Goal: Task Accomplishment & Management: Complete application form

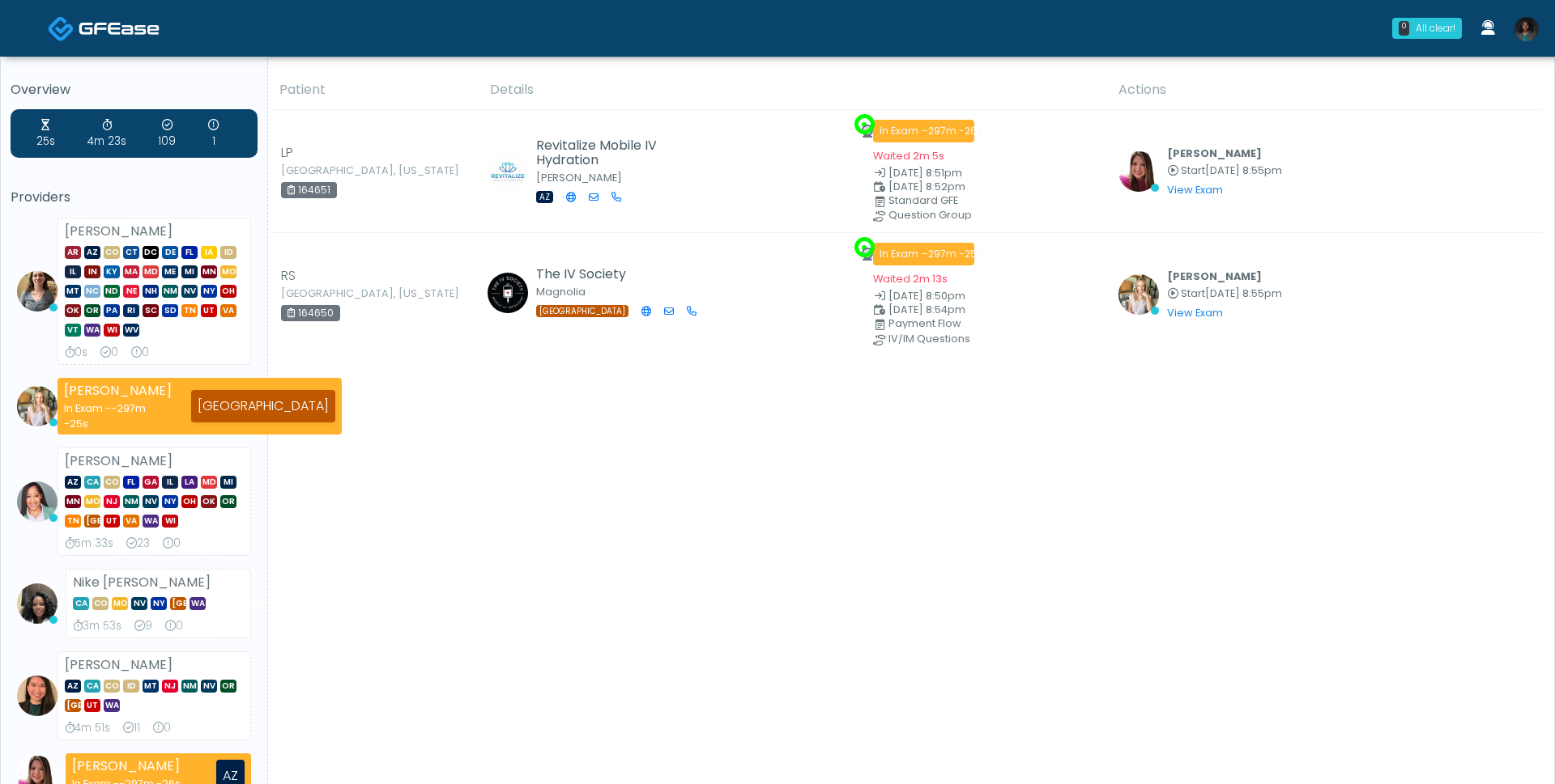
click at [1530, 34] on img at bounding box center [1527, 29] width 24 height 24
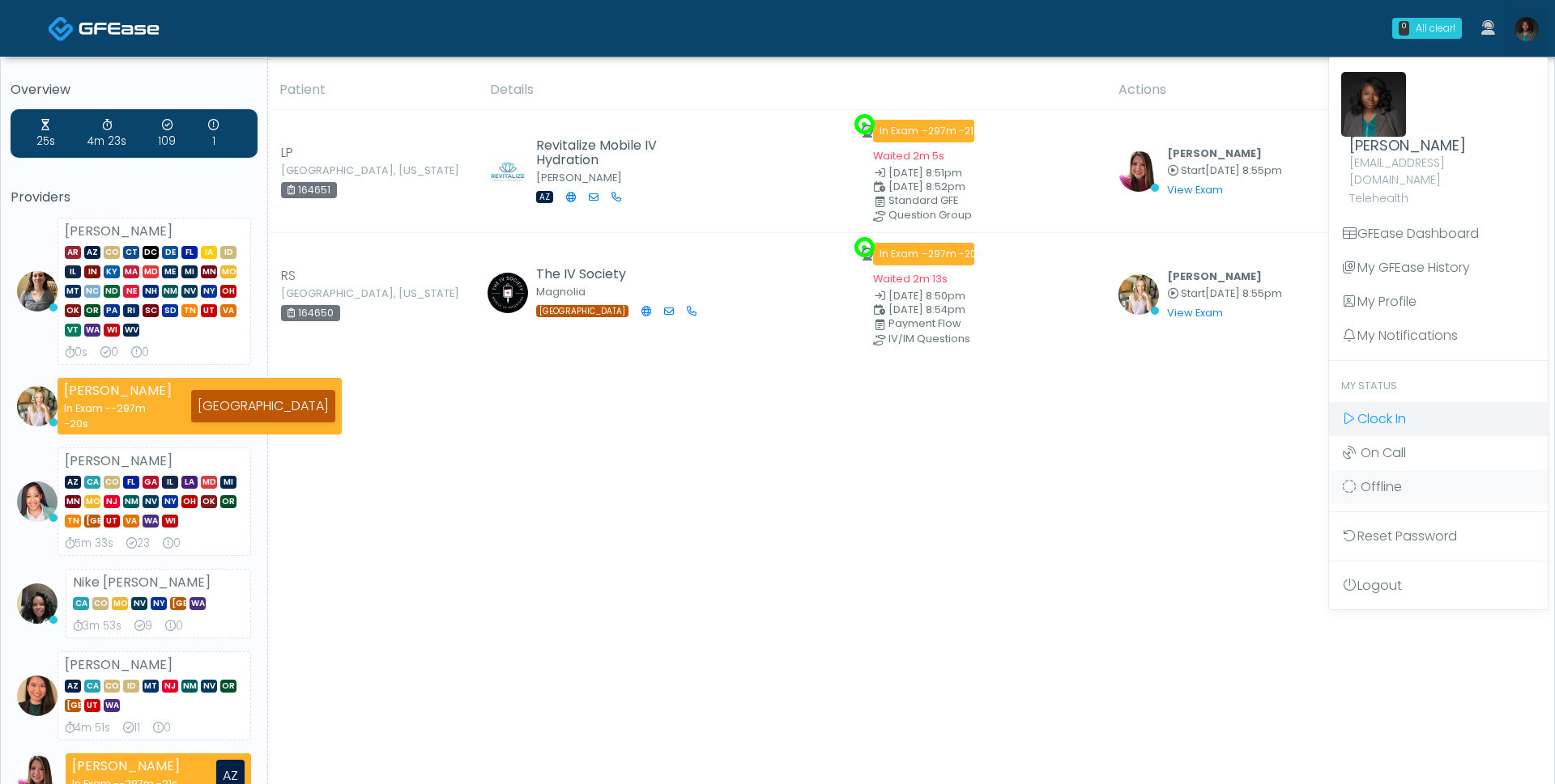
click at [1409, 408] on link "Clock In" at bounding box center [1438, 420] width 218 height 34
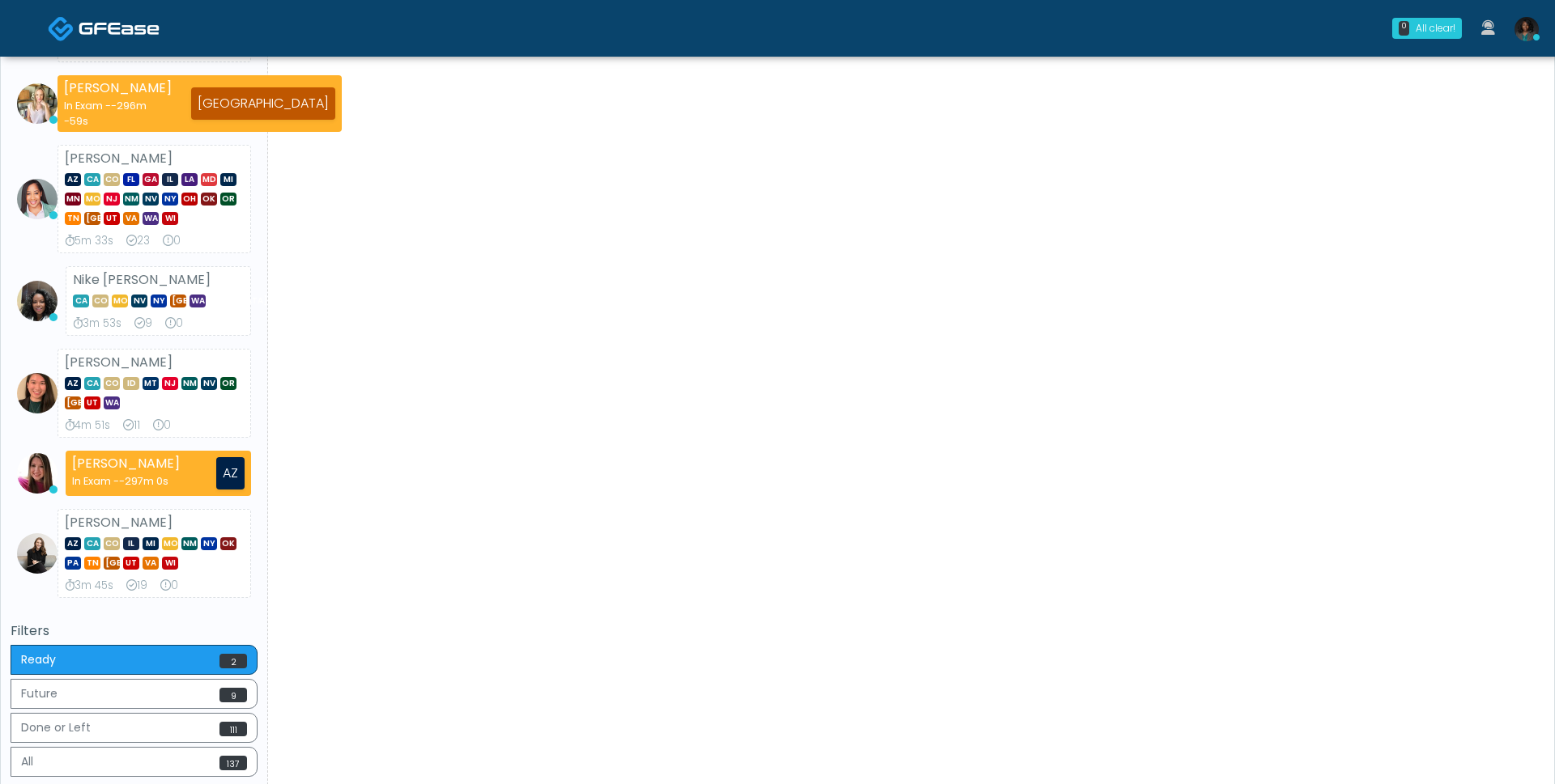
scroll to position [437, 0]
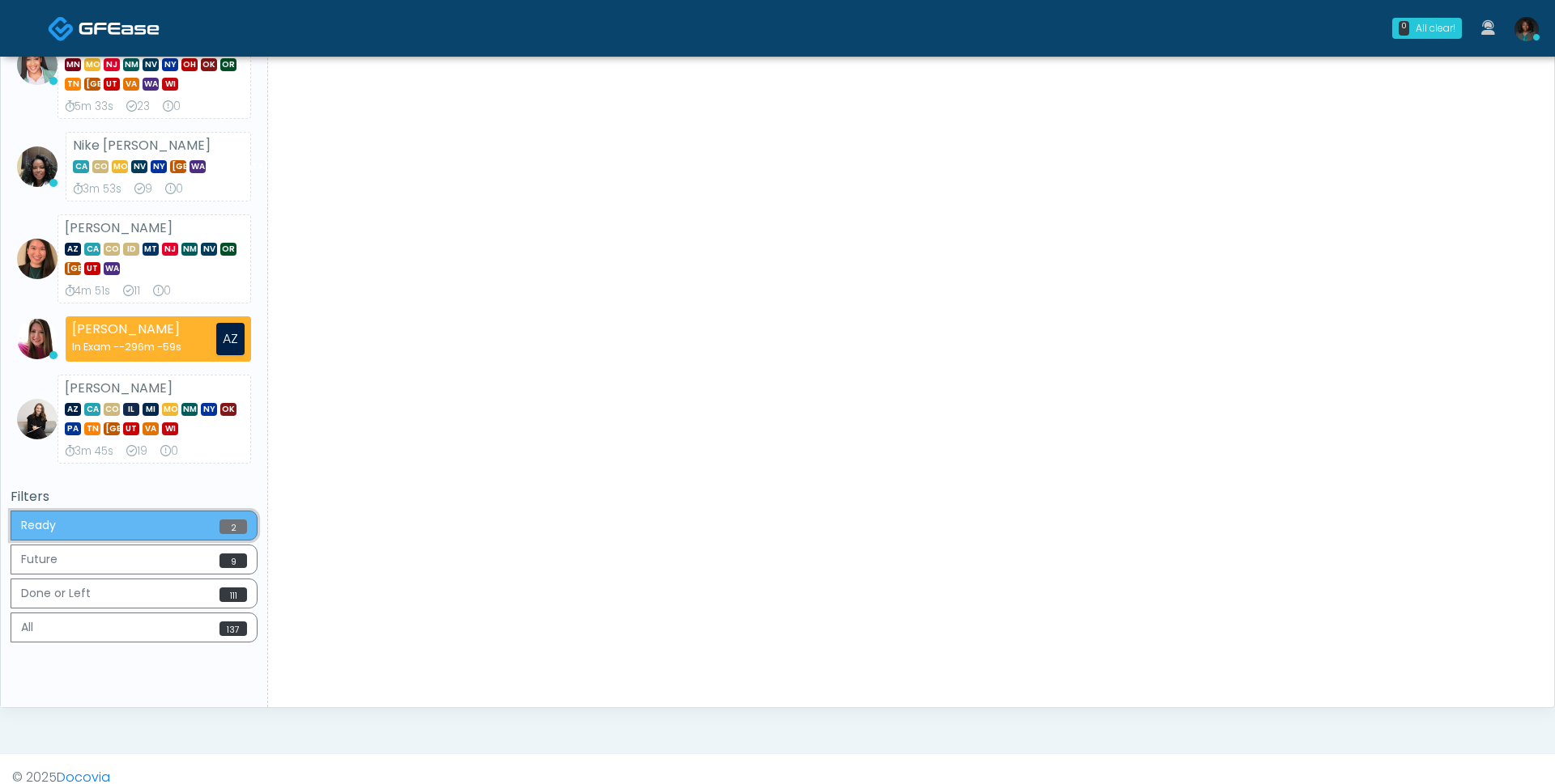
click at [176, 513] on button "Ready 2" at bounding box center [133, 525] width 247 height 30
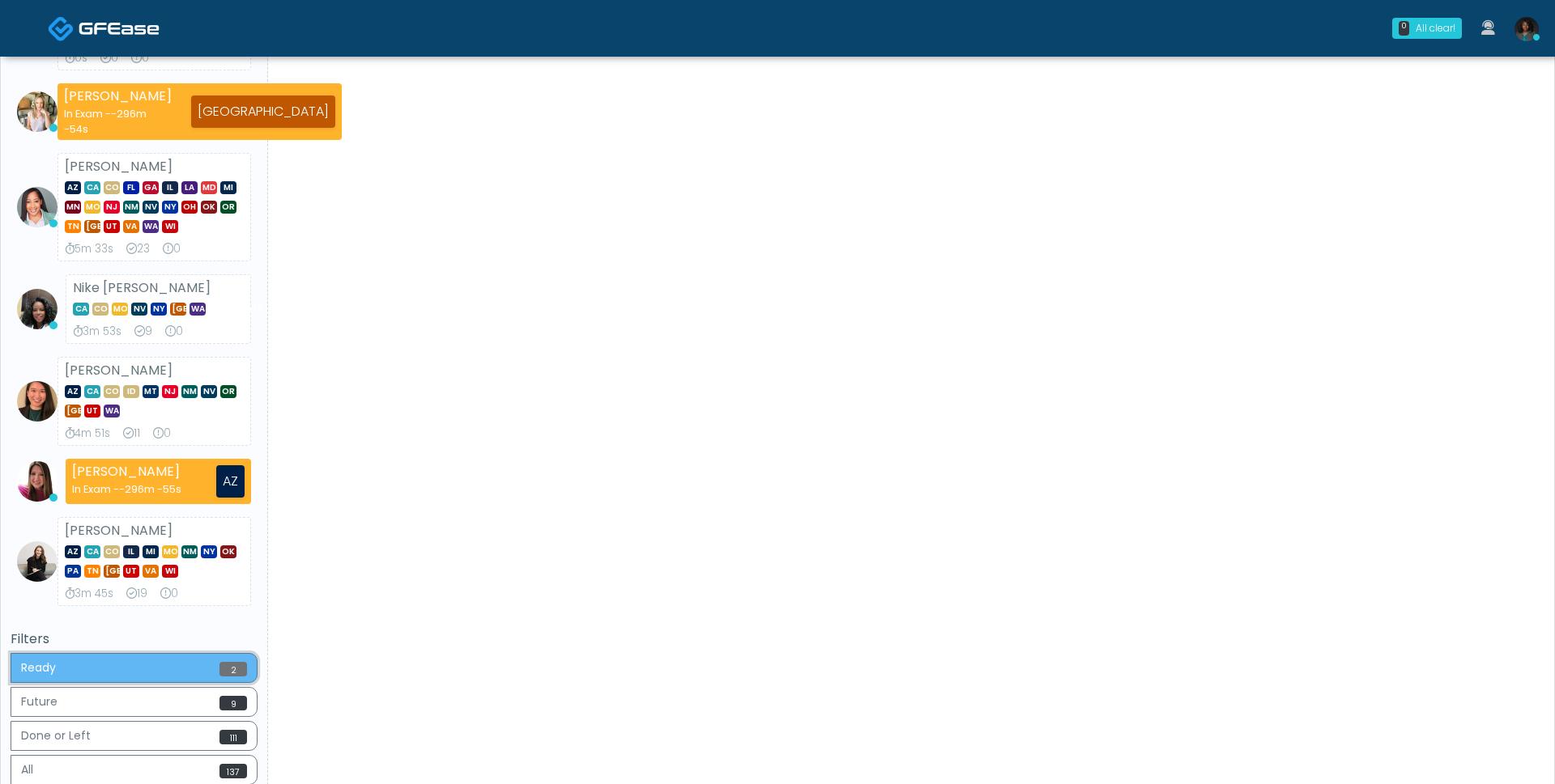
scroll to position [0, 0]
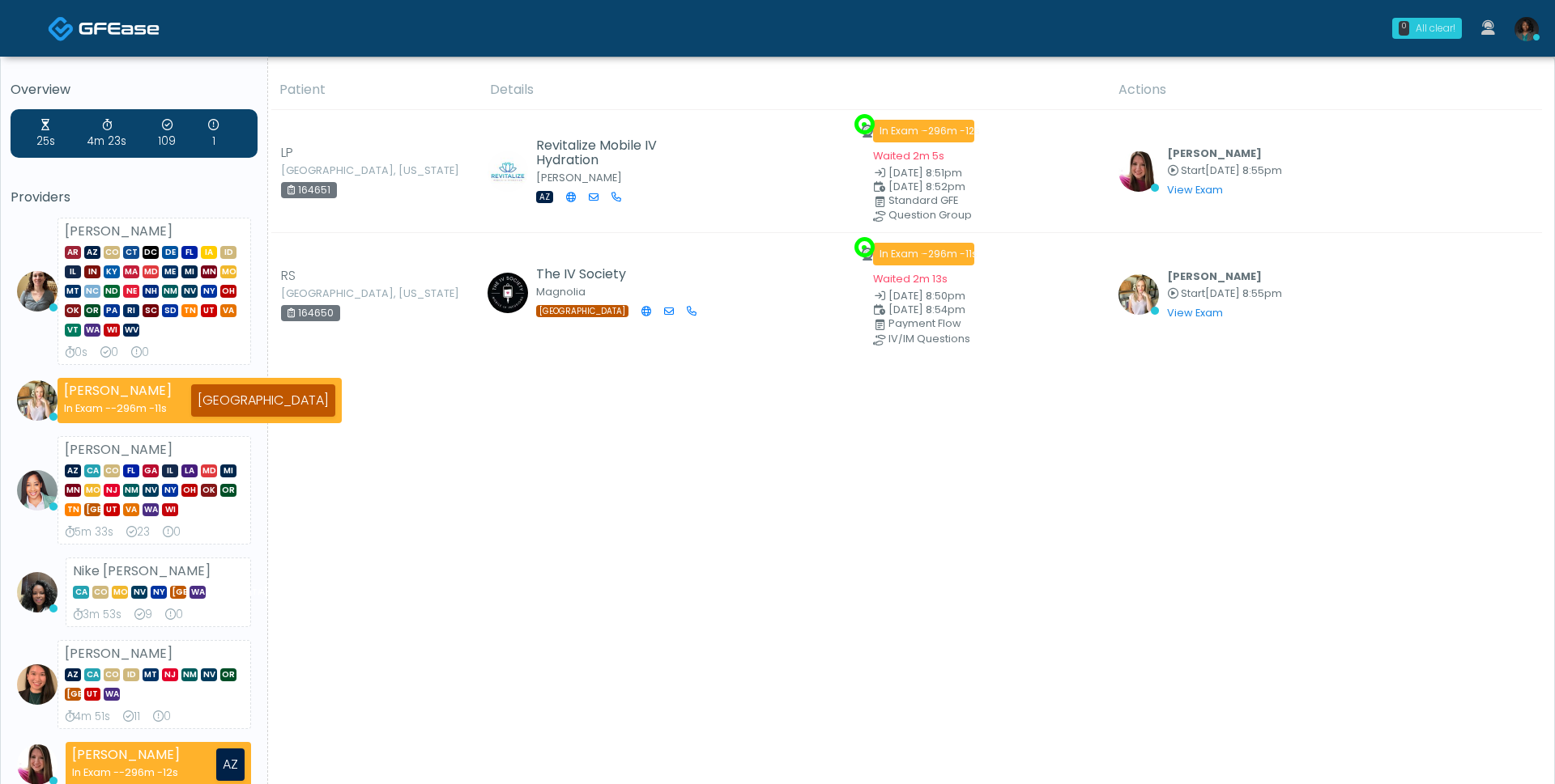
click at [1427, 38] on div "0 All clear!" at bounding box center [1426, 28] width 70 height 21
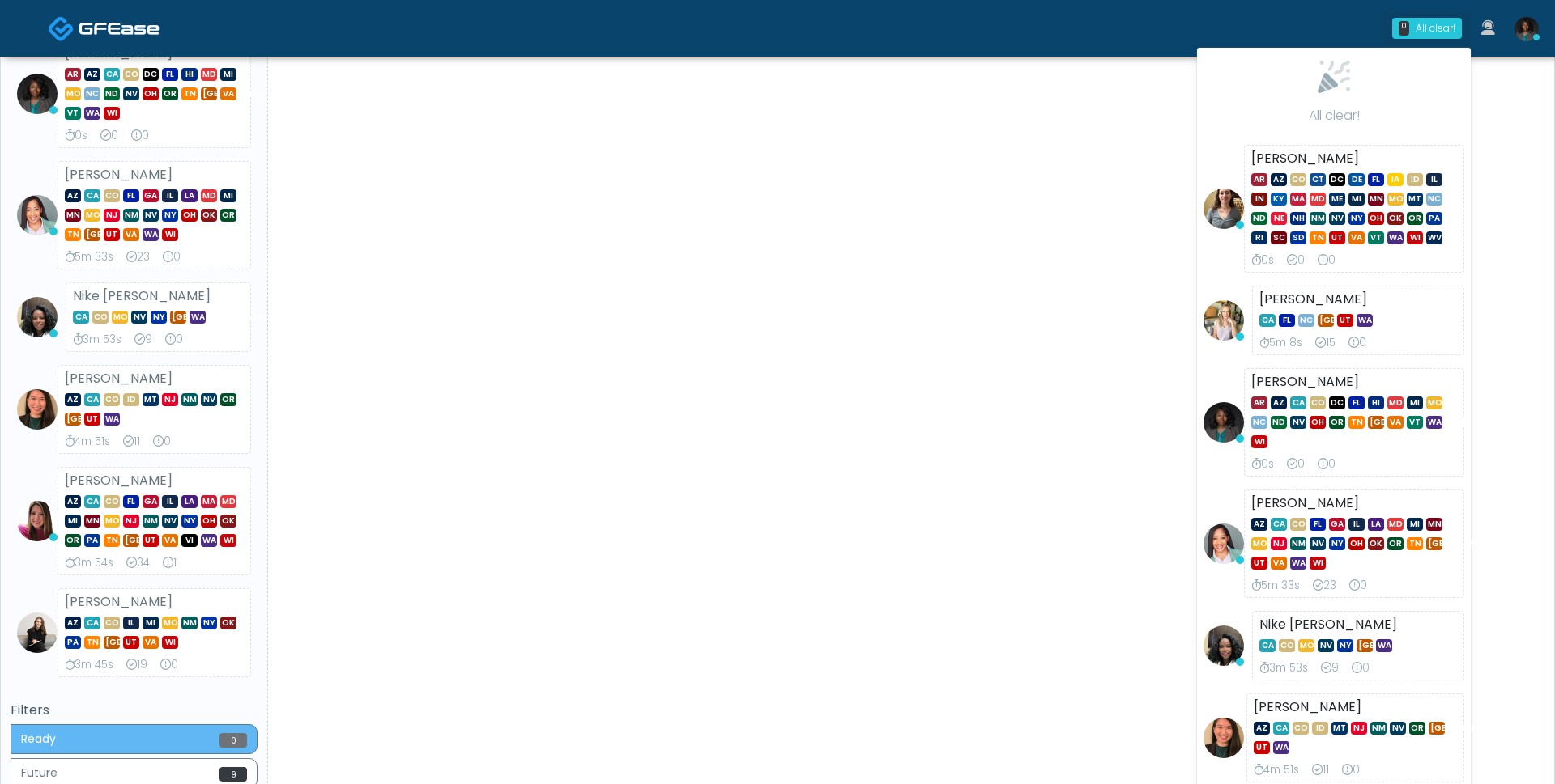
scroll to position [644, 0]
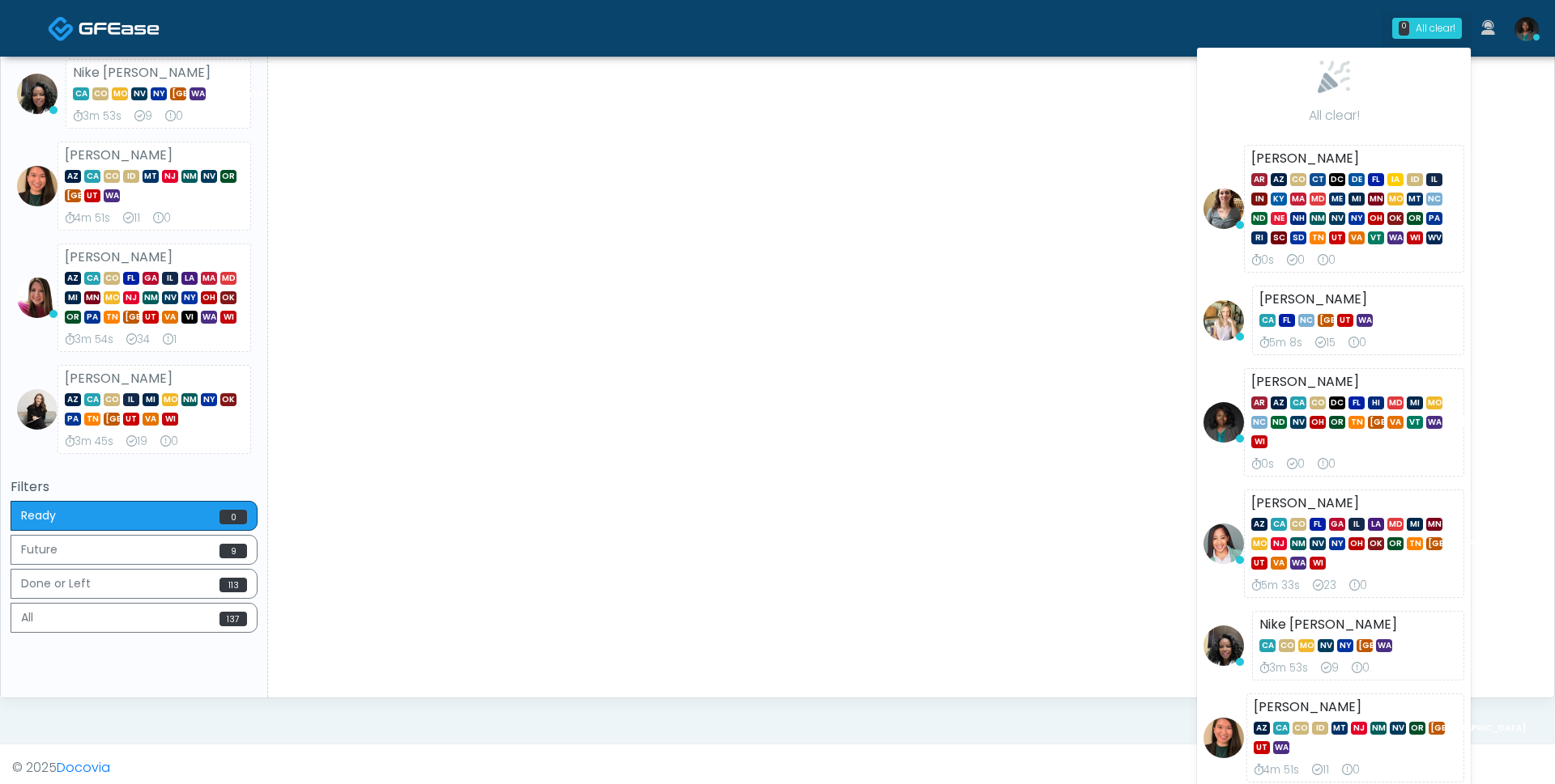
click at [114, 528] on div "Ready 0 Future 9 Done or Left 113 All 137" at bounding box center [133, 569] width 247 height 136
click at [114, 538] on button "Future 9" at bounding box center [133, 549] width 247 height 30
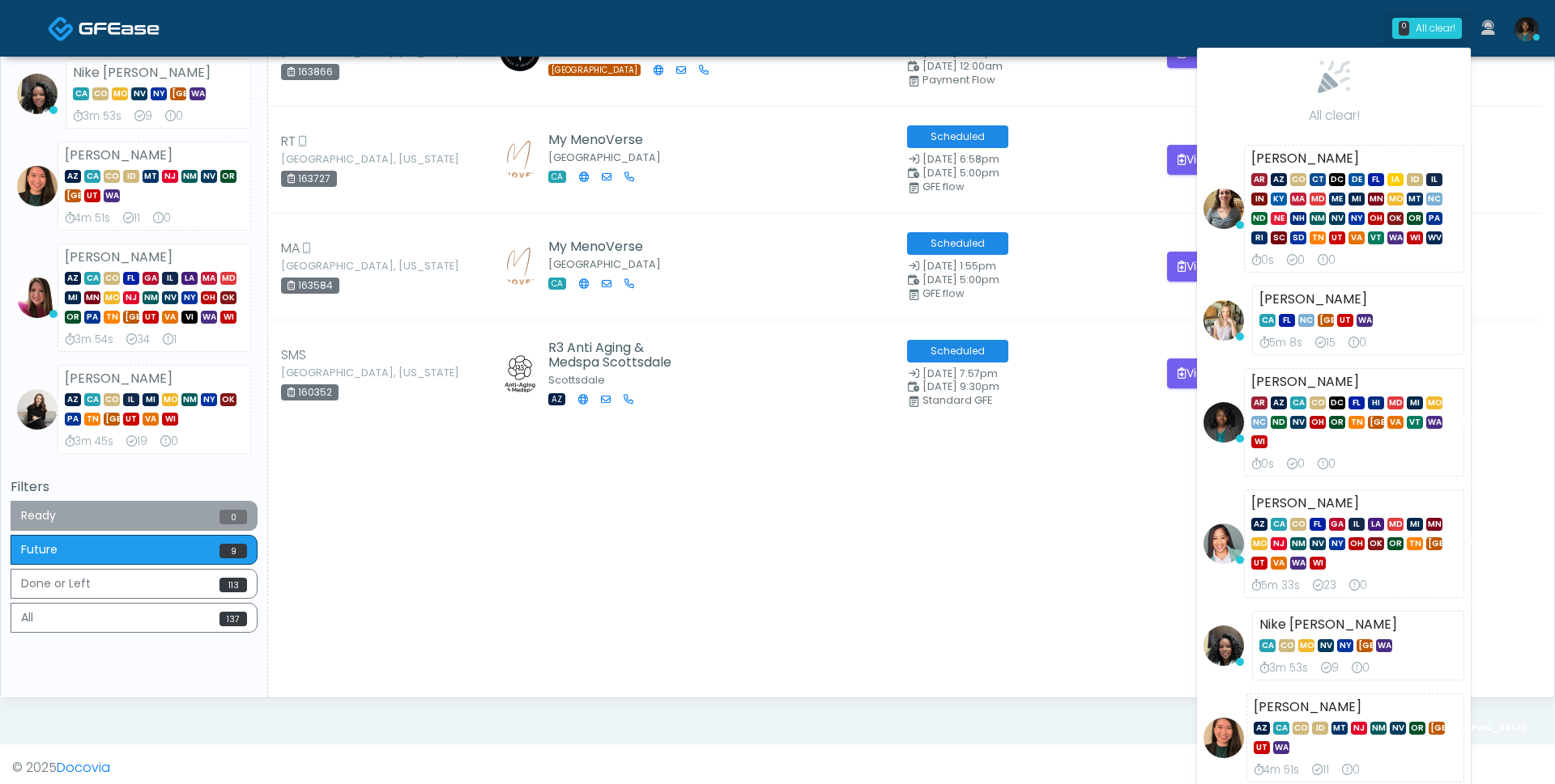
click at [159, 508] on button "Ready 0" at bounding box center [133, 516] width 247 height 30
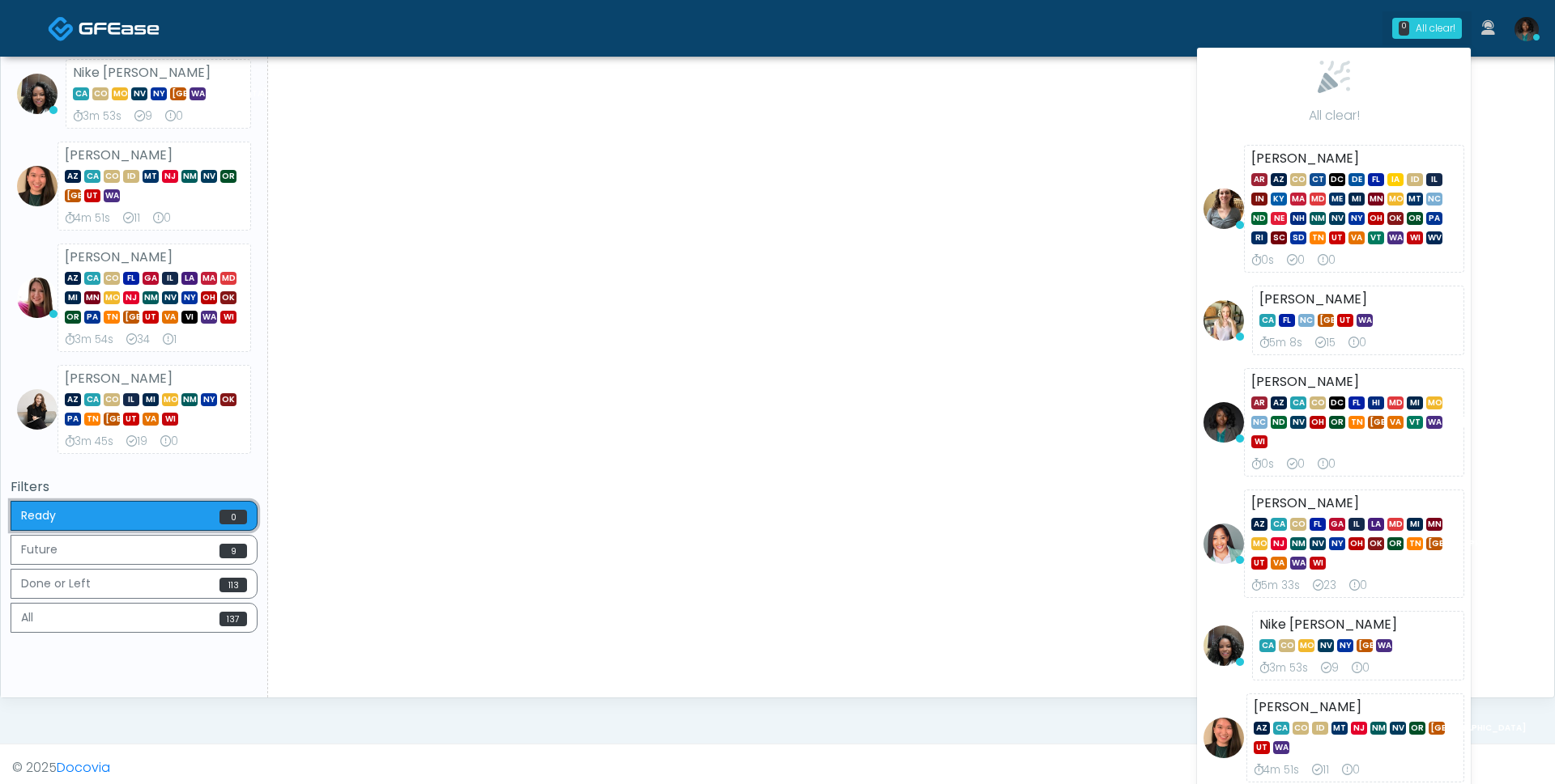
scroll to position [0, 0]
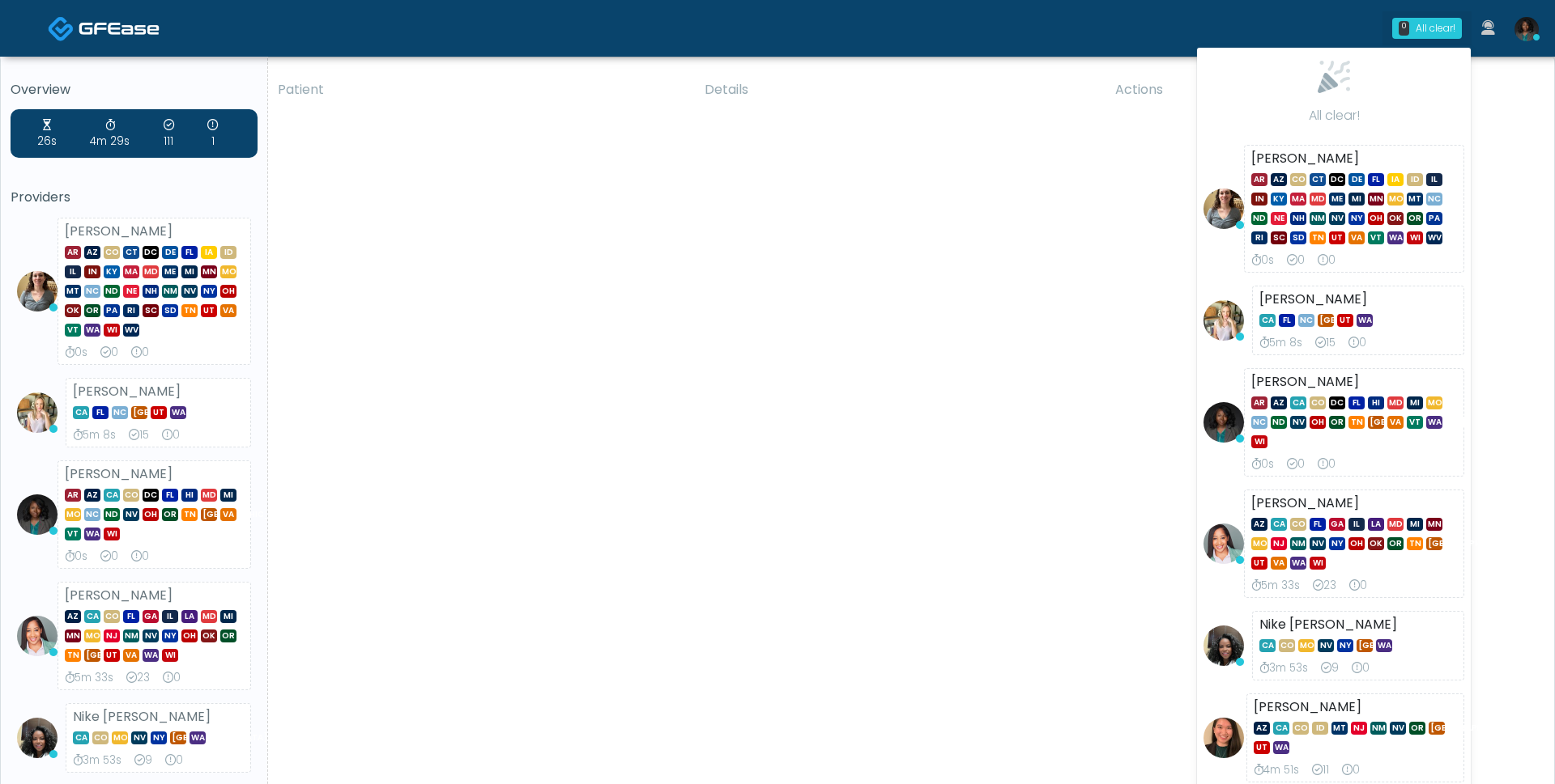
click at [741, 377] on div "Patient Details Actions" at bounding box center [905, 706] width 1274 height 1271
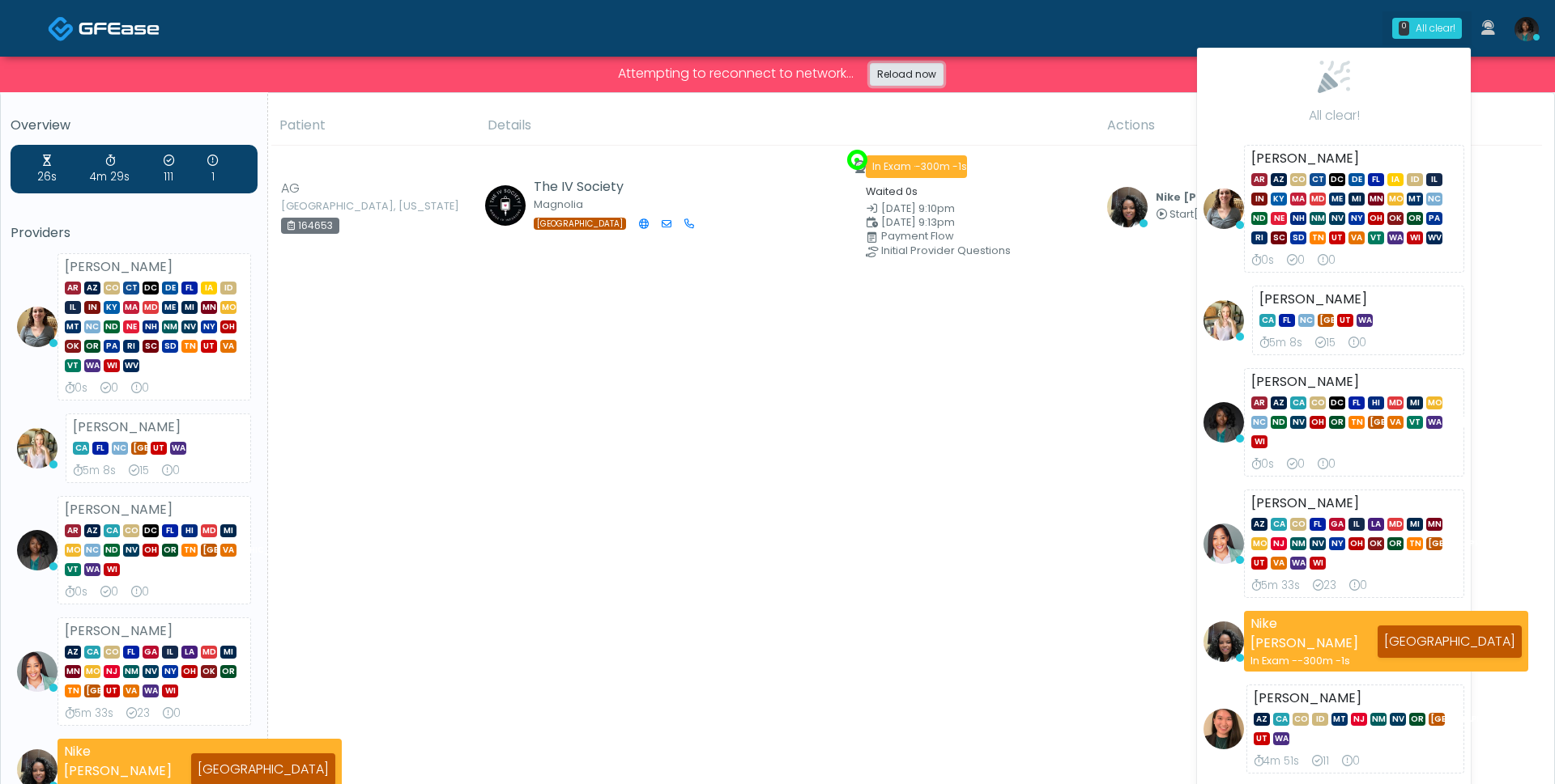
click at [919, 68] on link "Reload now" at bounding box center [907, 74] width 74 height 22
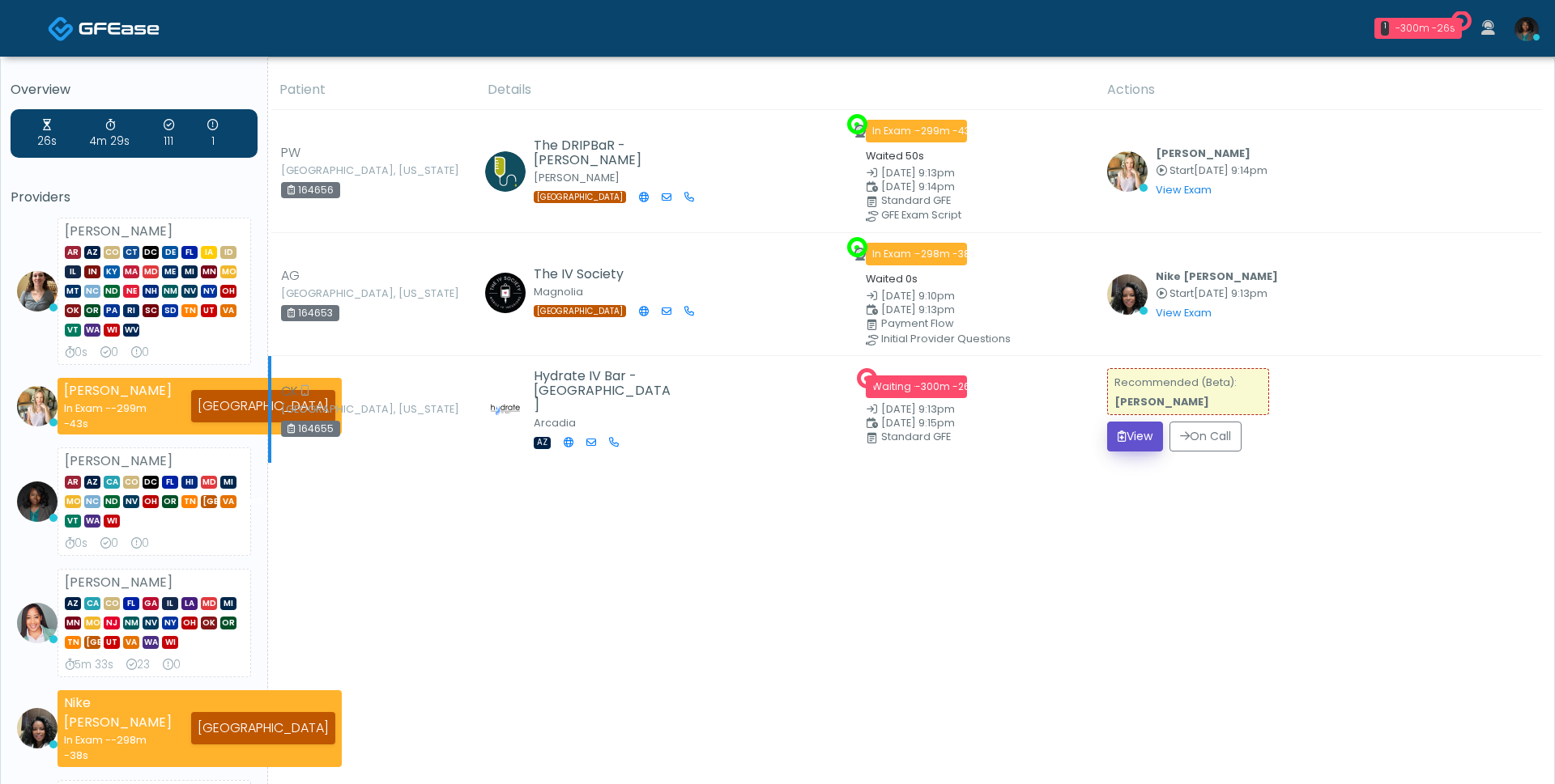
click at [1145, 439] on button "View" at bounding box center [1134, 437] width 56 height 30
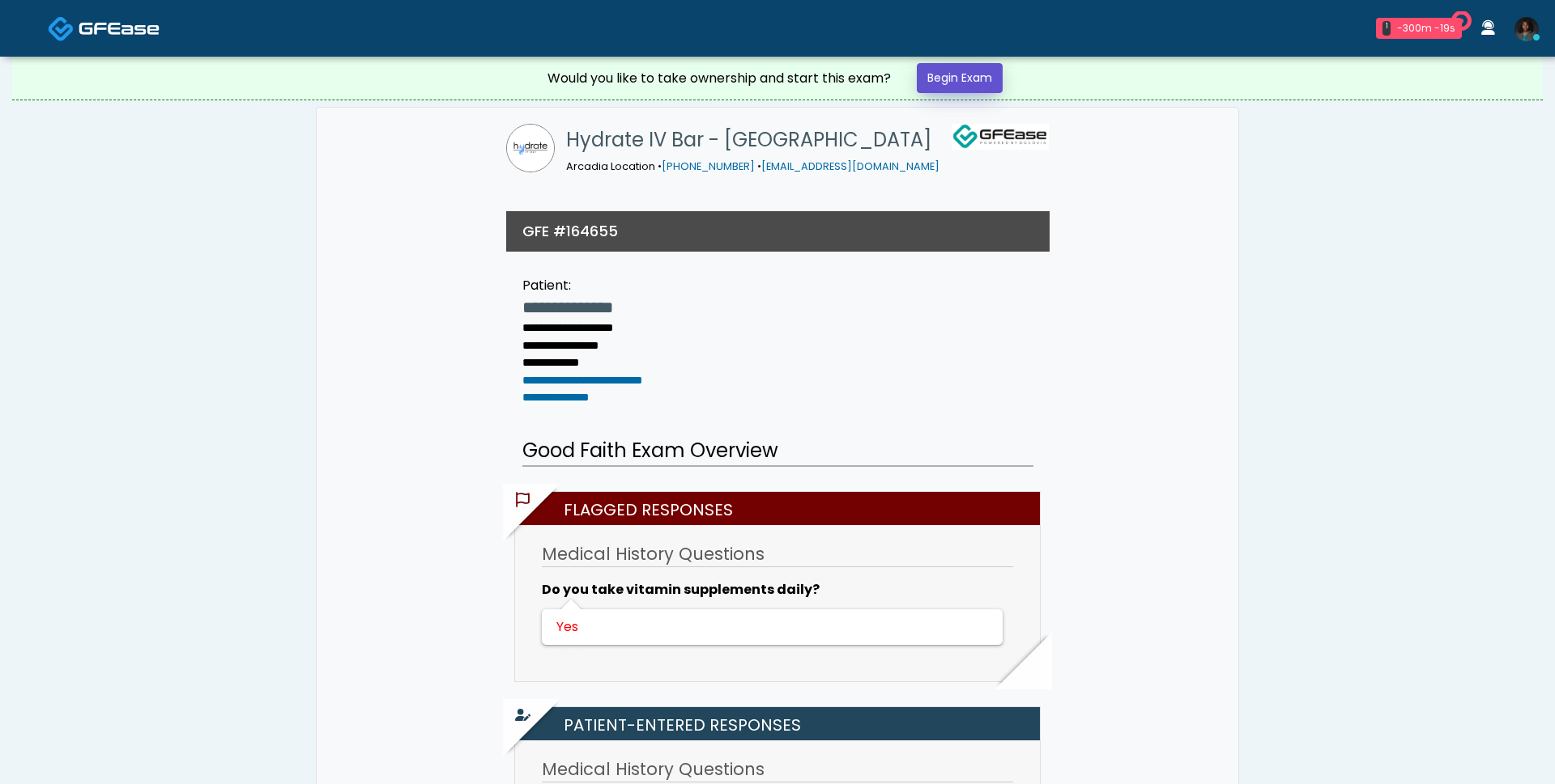
click at [953, 74] on link "Begin Exam" at bounding box center [960, 77] width 86 height 30
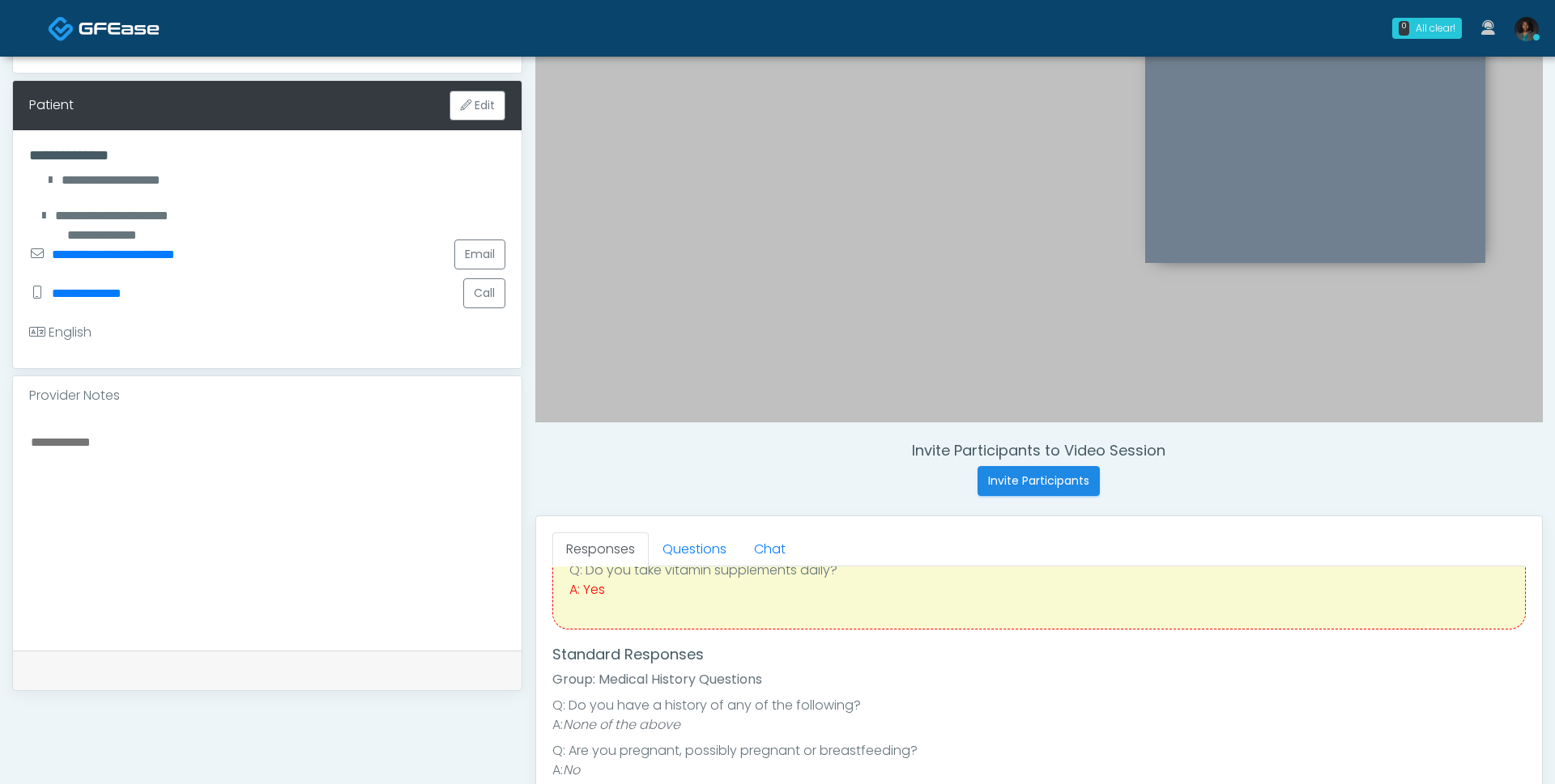
scroll to position [99, 0]
click at [704, 542] on link "Questions" at bounding box center [694, 549] width 91 height 34
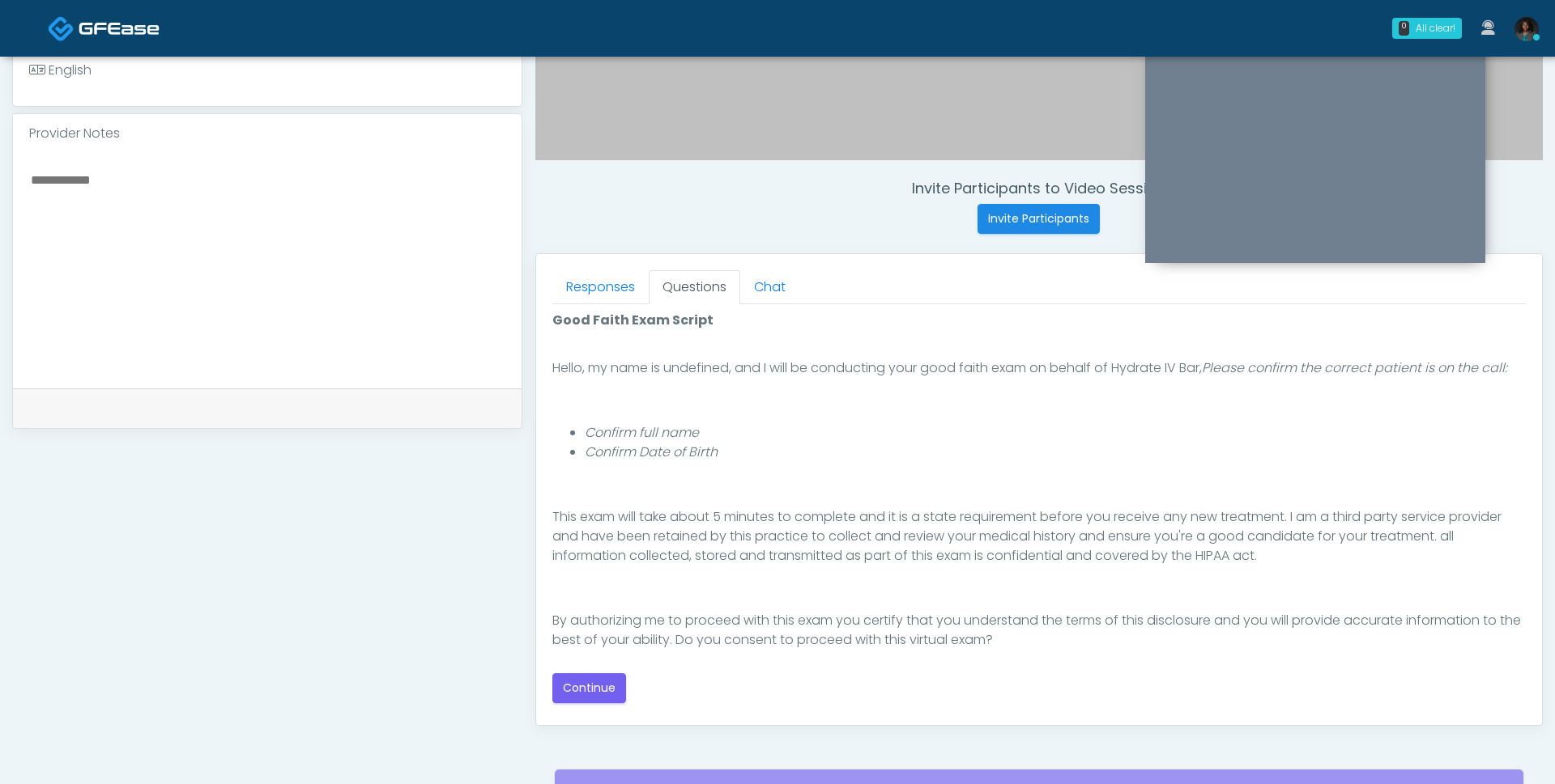
scroll to position [110, 0]
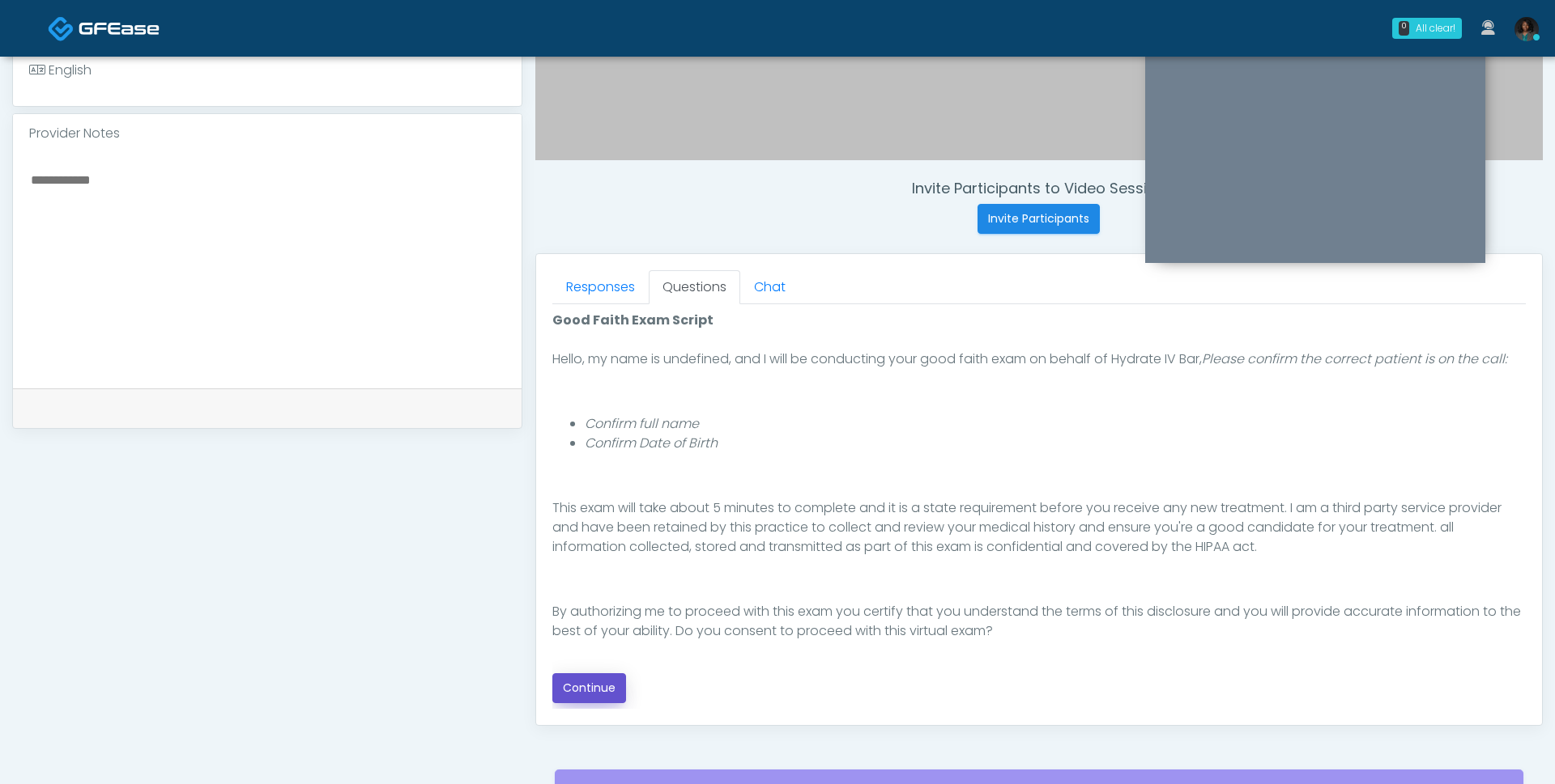
click at [607, 685] on button "Continue" at bounding box center [589, 688] width 74 height 30
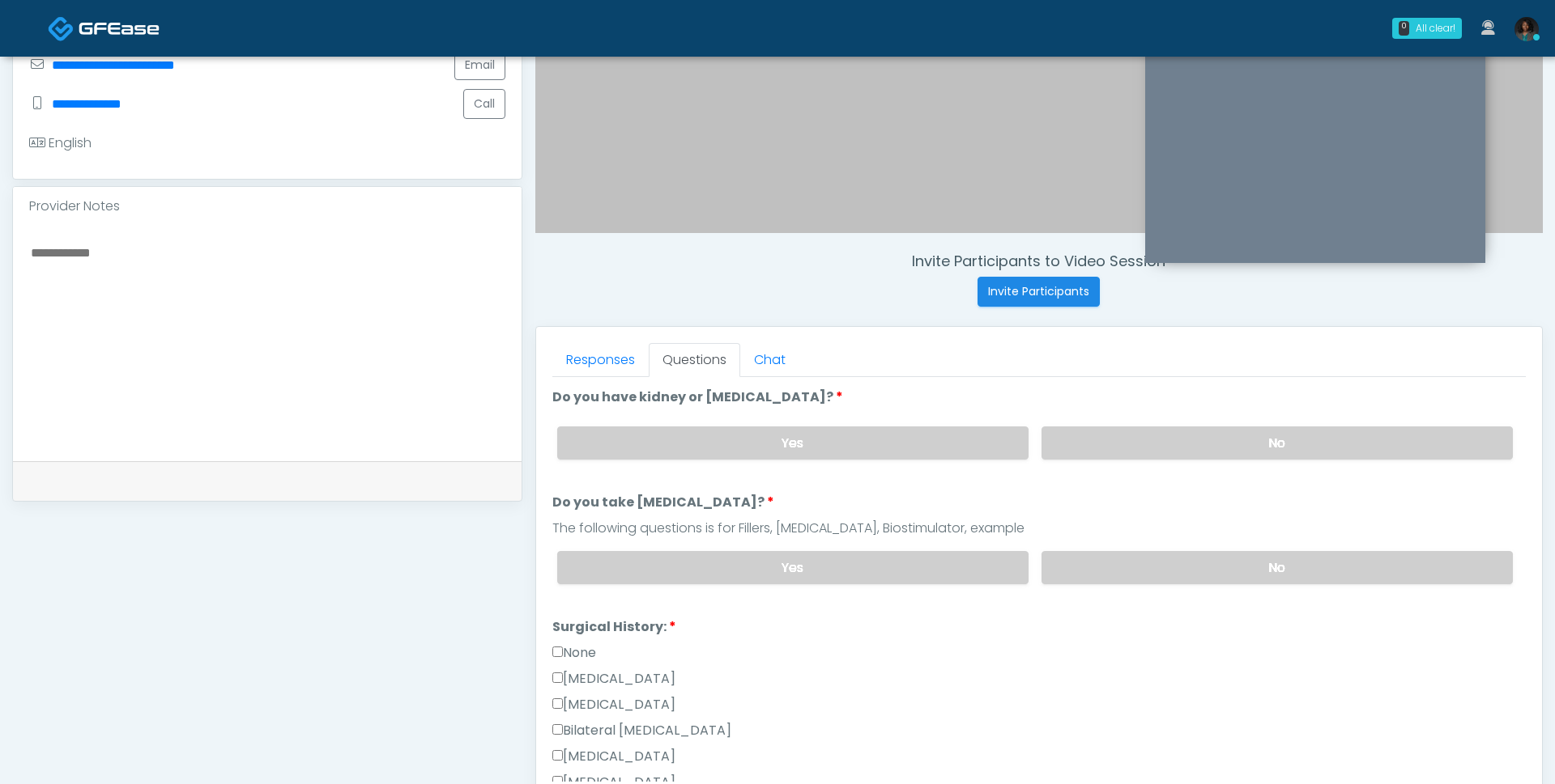
scroll to position [433, 0]
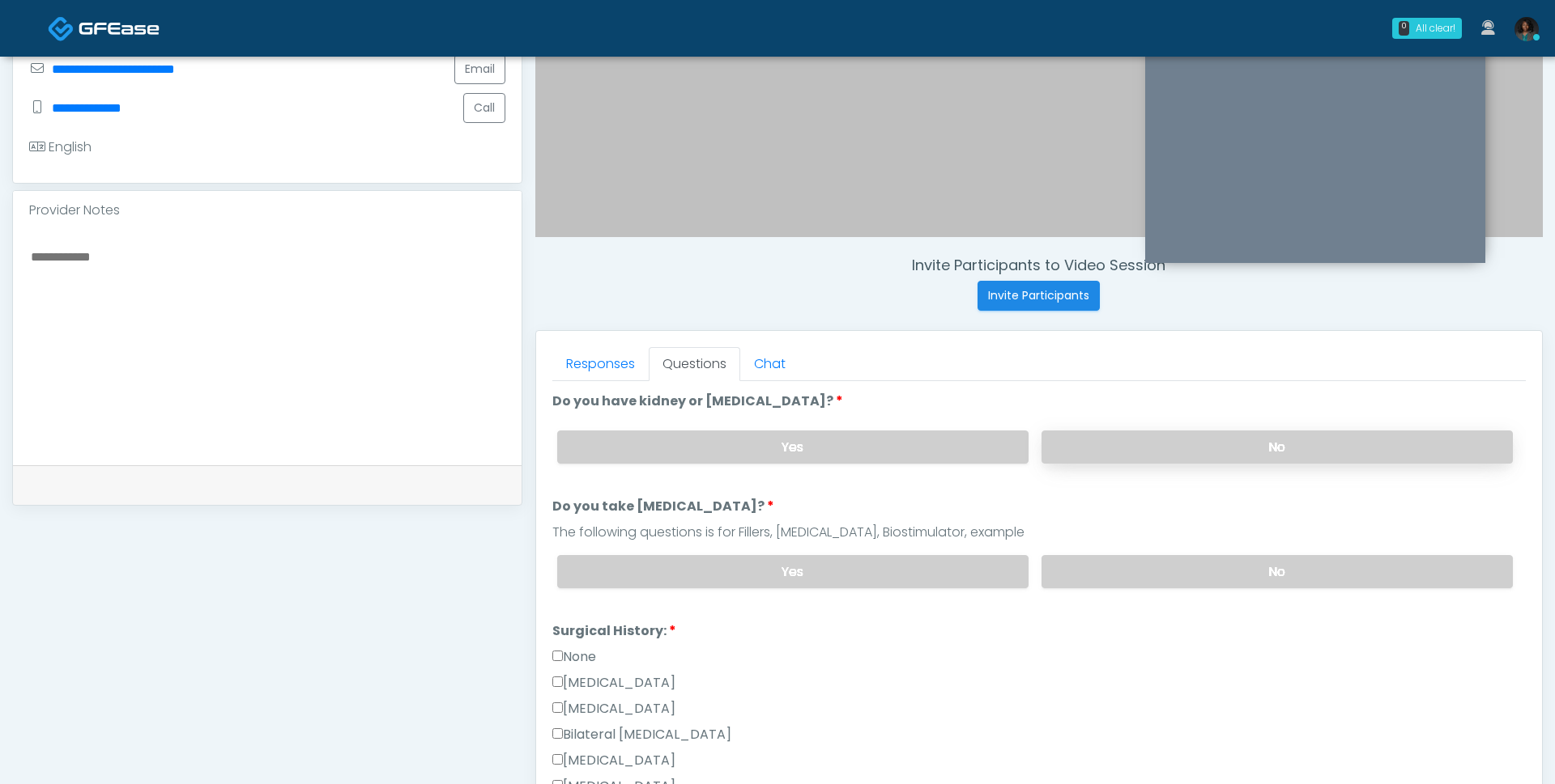
click at [1184, 448] on label "No" at bounding box center [1277, 447] width 471 height 34
click at [1133, 567] on label "No" at bounding box center [1277, 572] width 471 height 34
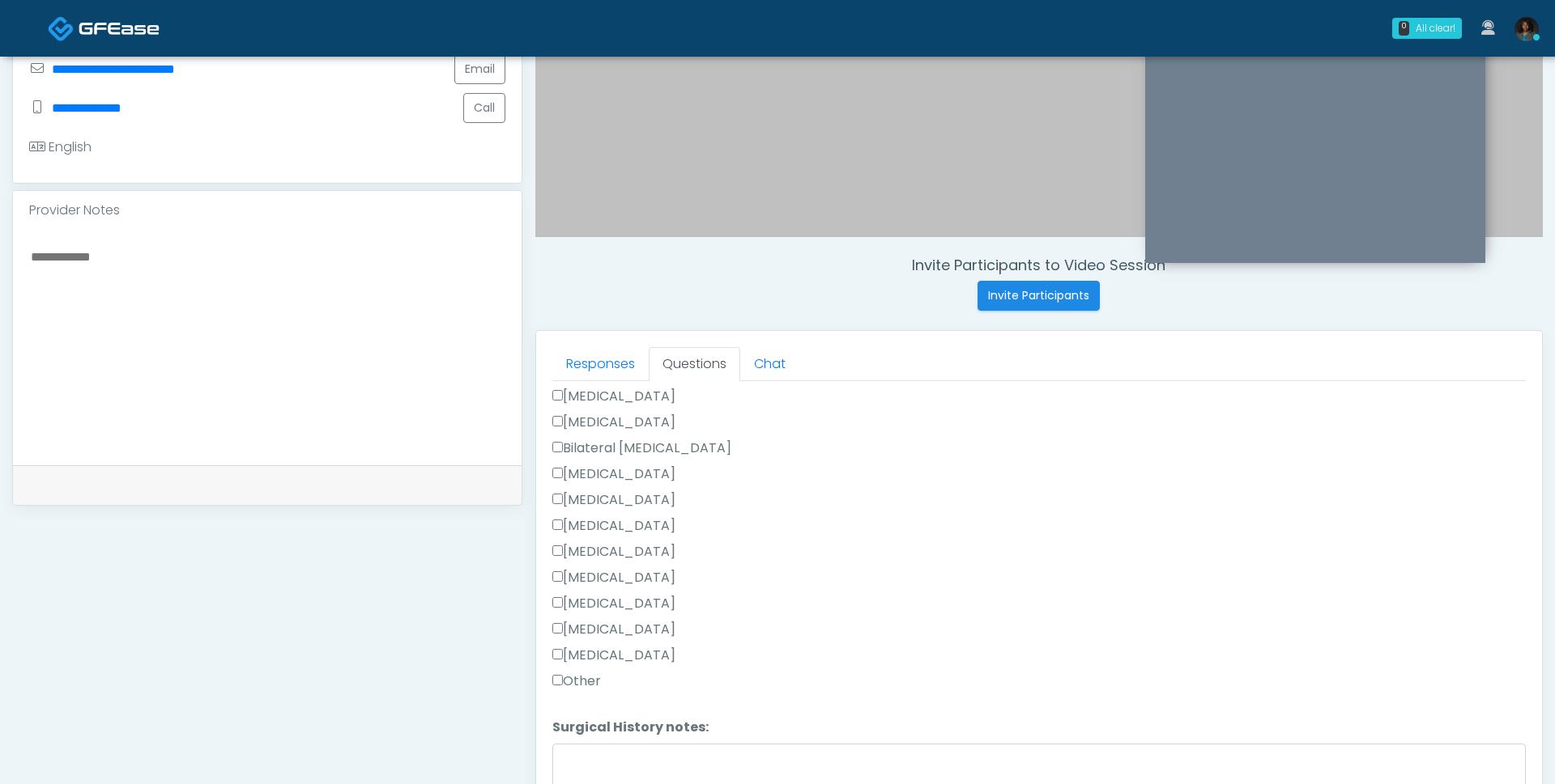
scroll to position [205, 0]
click at [582, 445] on label "None" at bounding box center [574, 451] width 44 height 20
click at [597, 769] on button "Continue" at bounding box center [589, 776] width 74 height 30
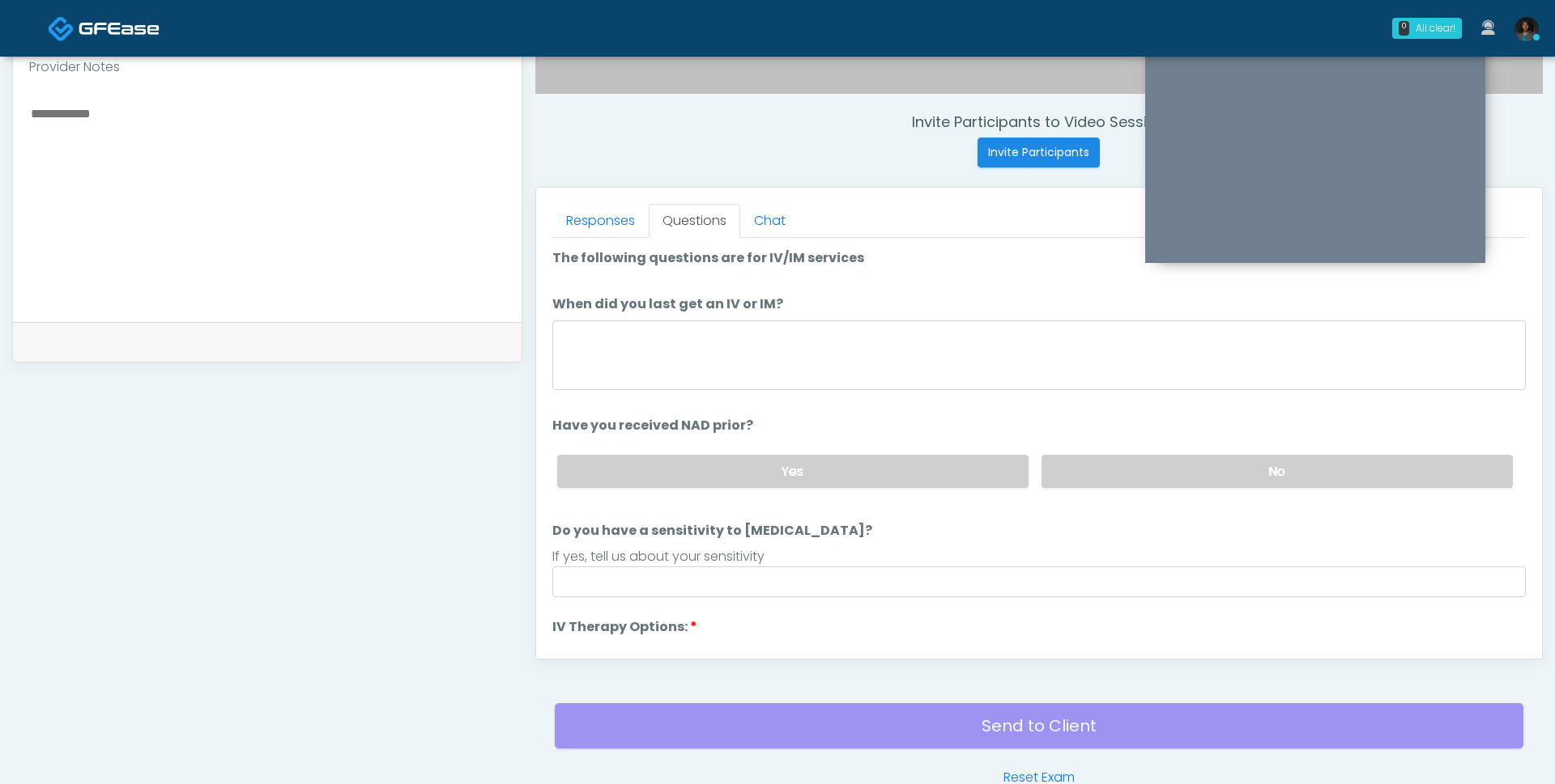
scroll to position [573, 0]
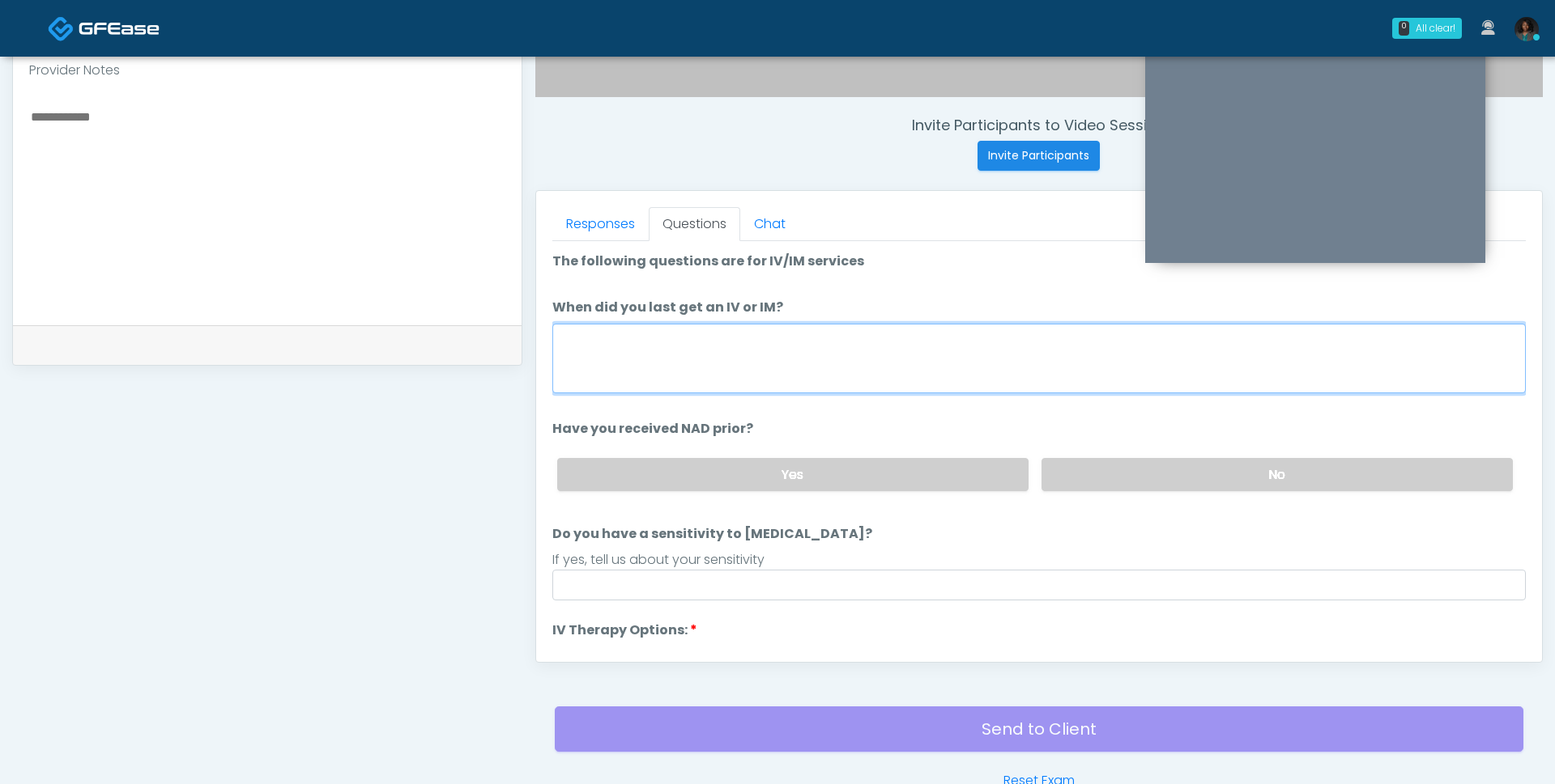
click at [799, 364] on textarea "When did you last get an IV or IM?" at bounding box center [1039, 358] width 974 height 70
type textarea "********"
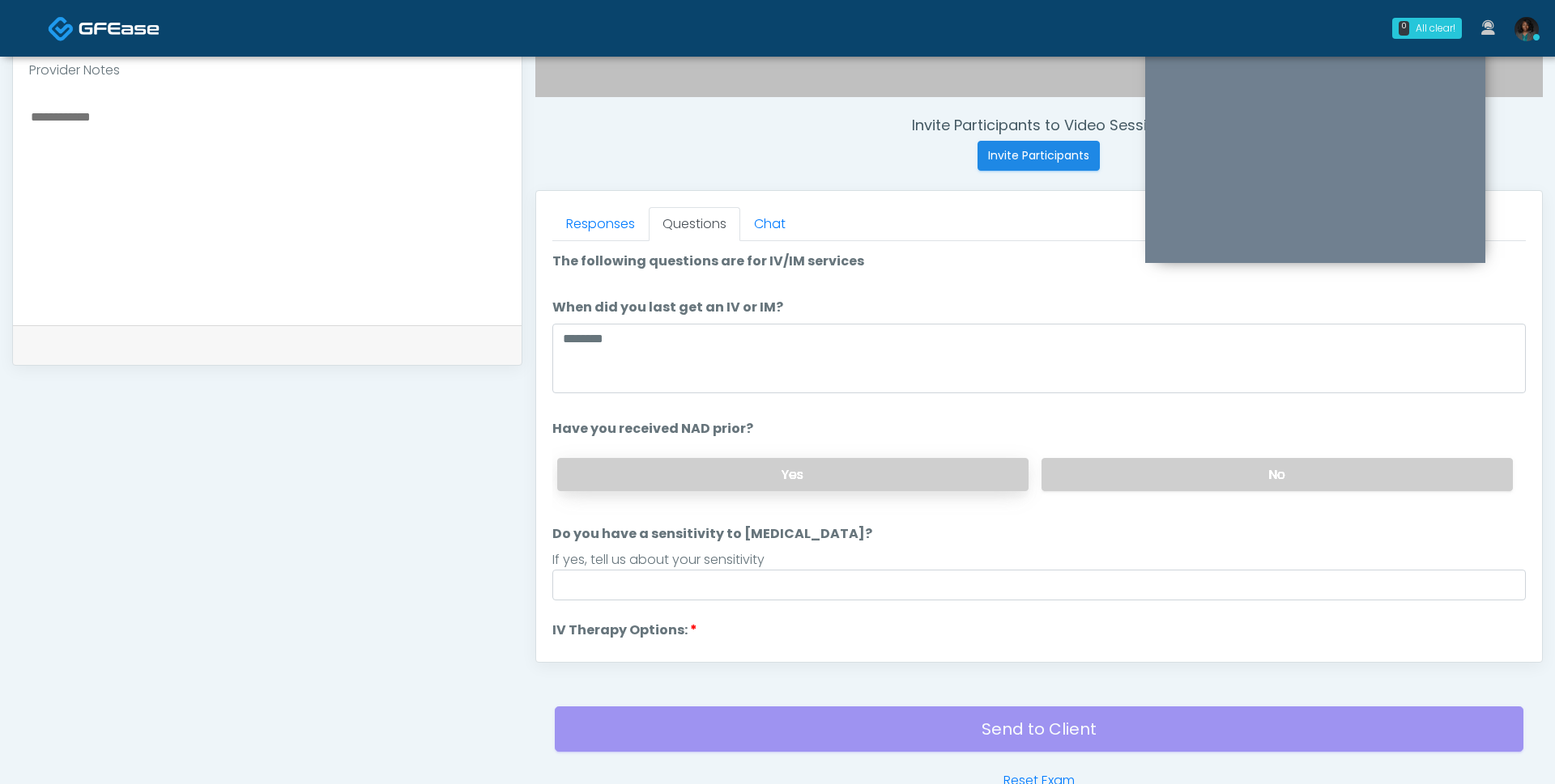
click at [878, 482] on label "Yes" at bounding box center [793, 475] width 471 height 34
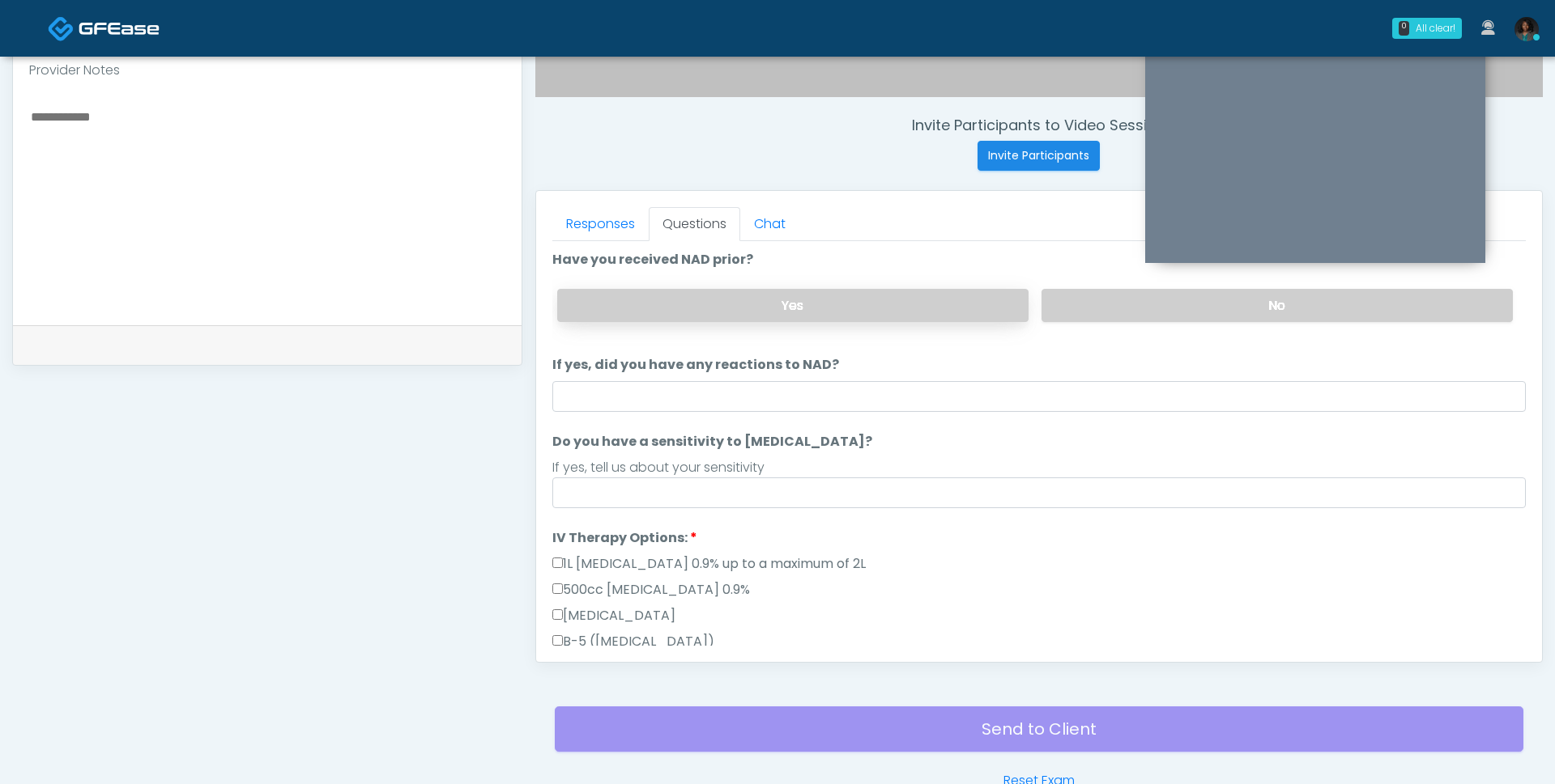
scroll to position [170, 0]
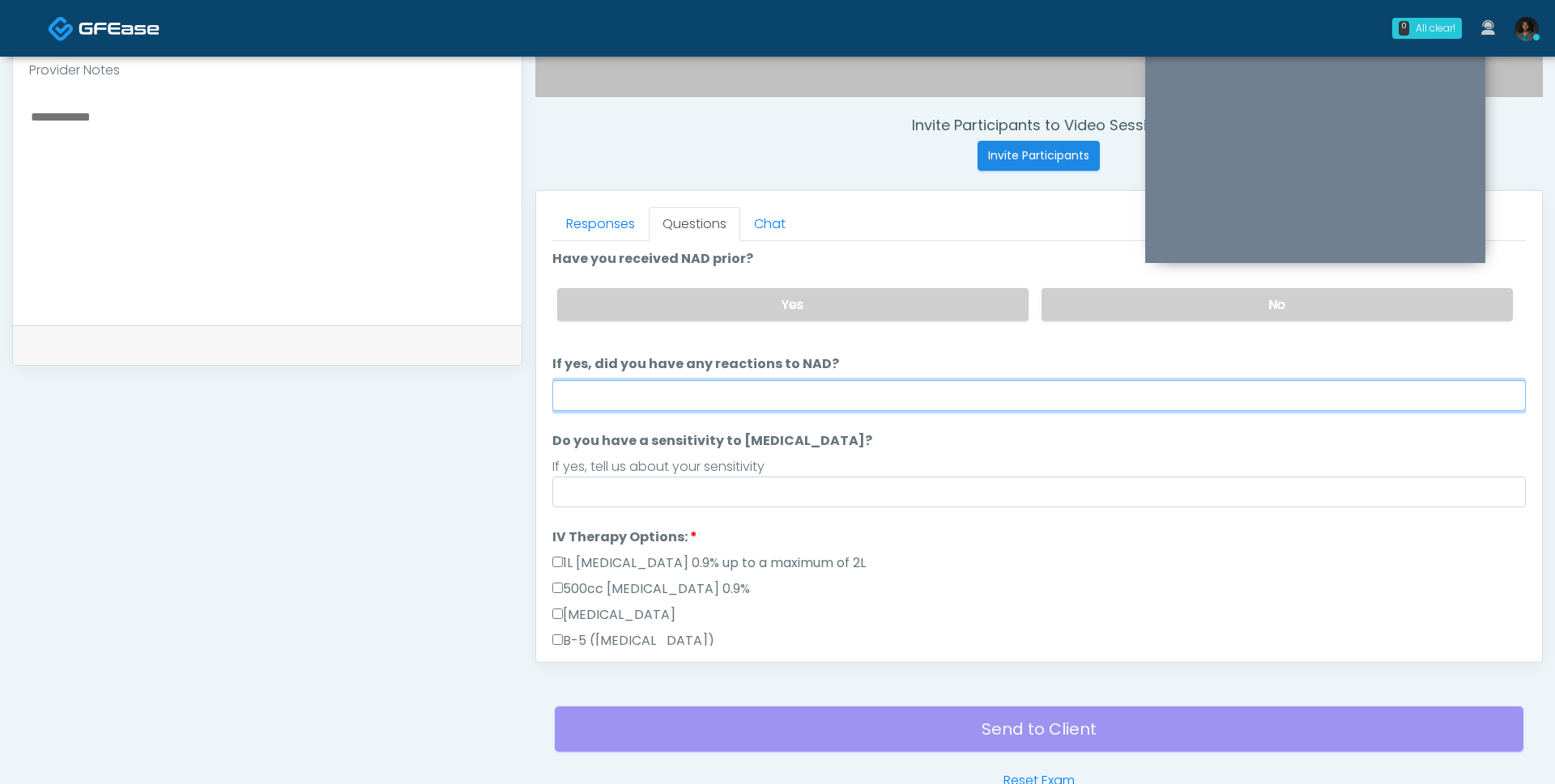
click at [824, 391] on input "If yes, did you have any reactions to NAD?" at bounding box center [1039, 395] width 974 height 31
type input "**"
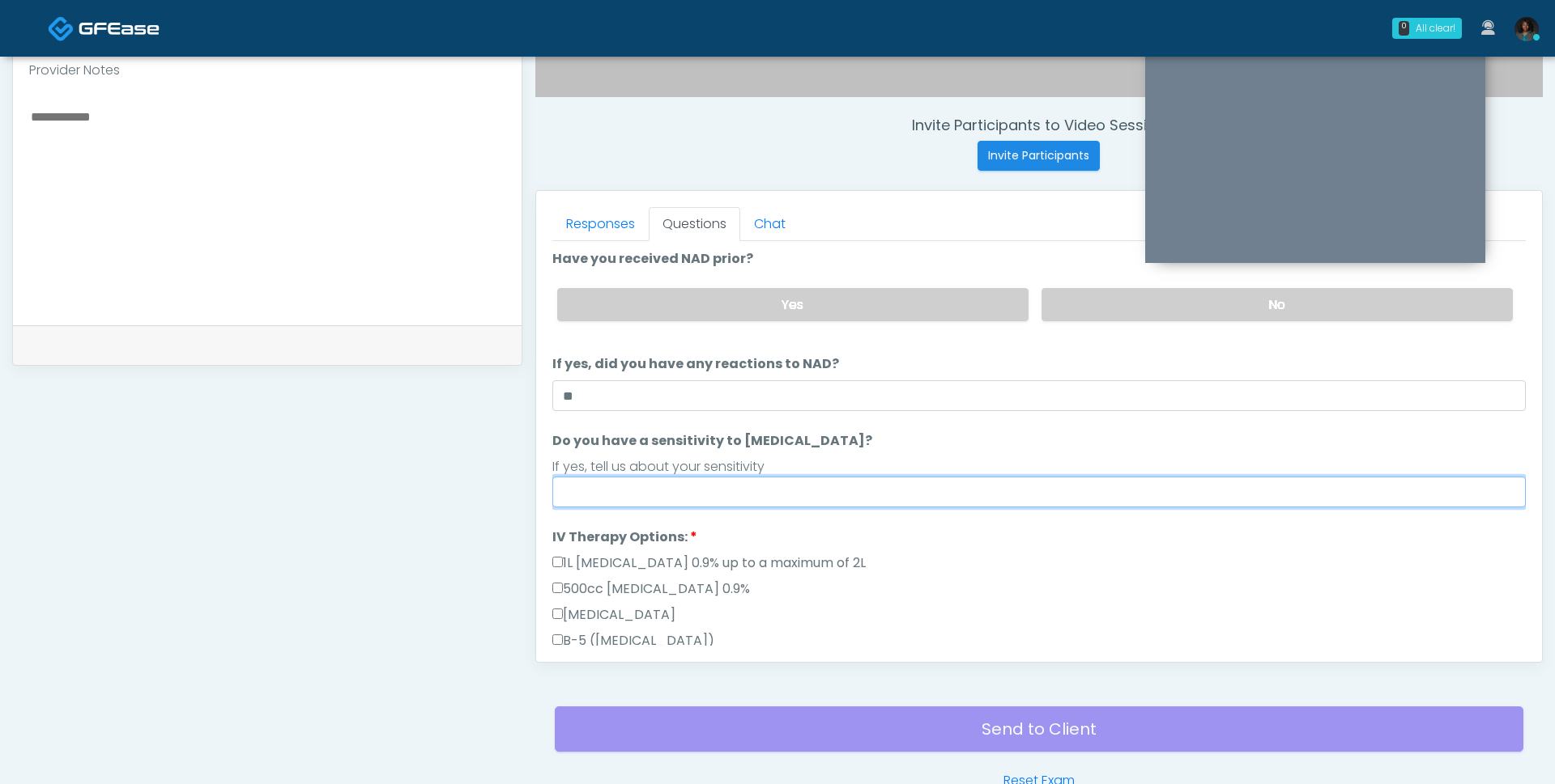
click at [696, 493] on input "Do you have a sensitivity to Niacin?" at bounding box center [1039, 493] width 974 height 31
type input "**"
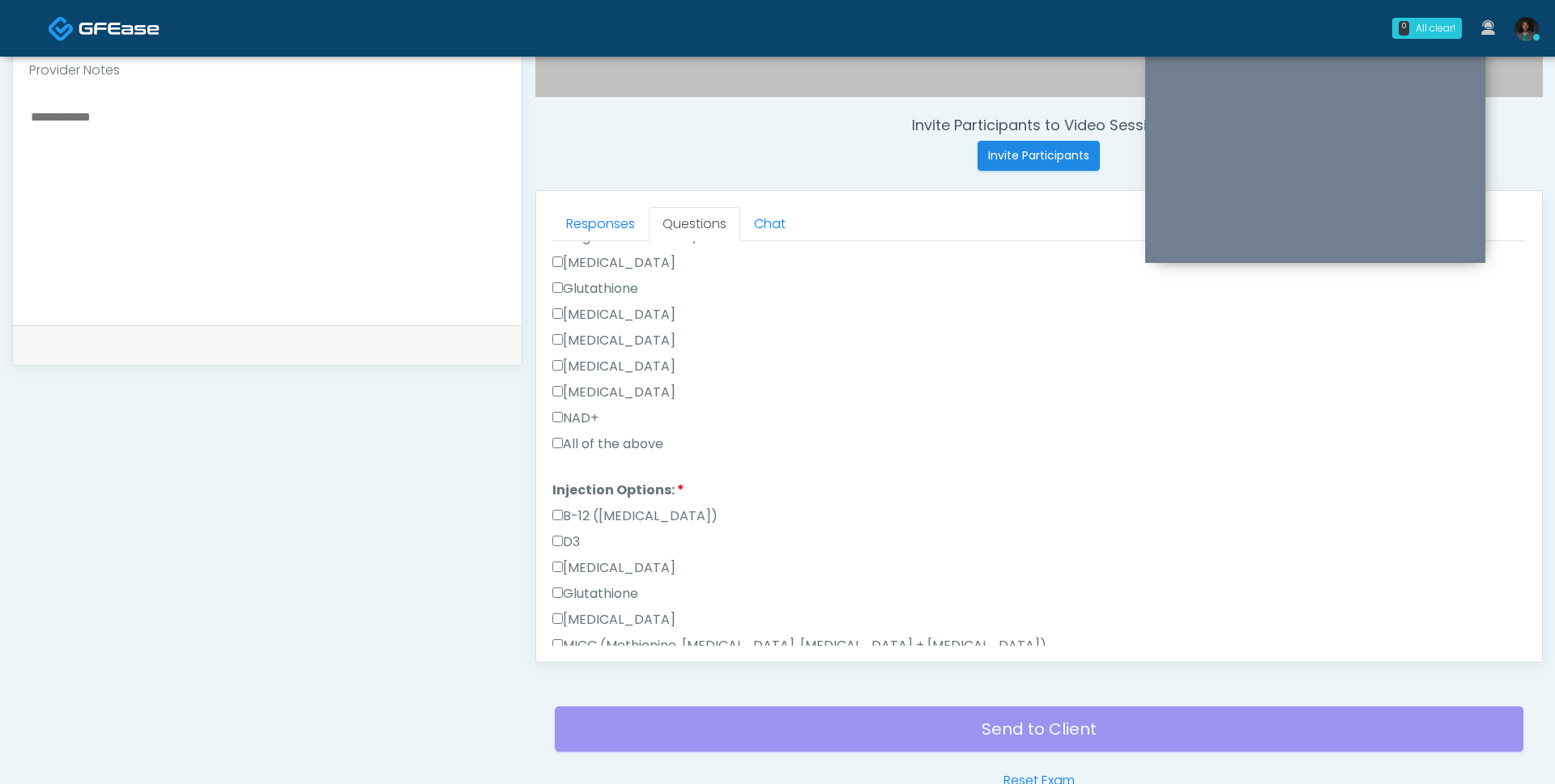
click at [601, 442] on label "All of the above" at bounding box center [607, 444] width 111 height 20
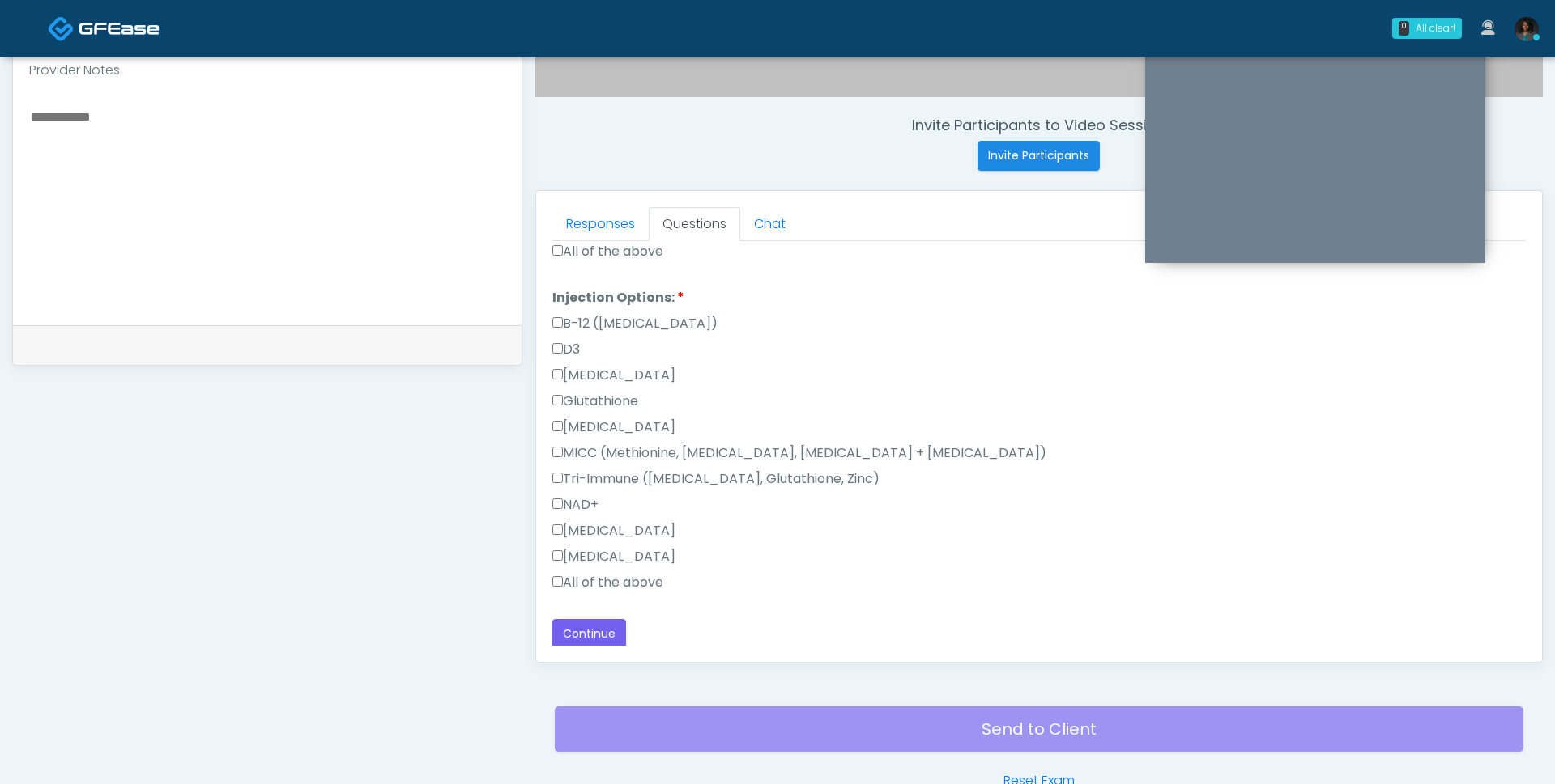
click at [599, 562] on div "Toradol" at bounding box center [1039, 560] width 974 height 26
click at [602, 586] on label "All of the above" at bounding box center [607, 583] width 111 height 20
click at [592, 624] on button "Continue" at bounding box center [589, 634] width 74 height 30
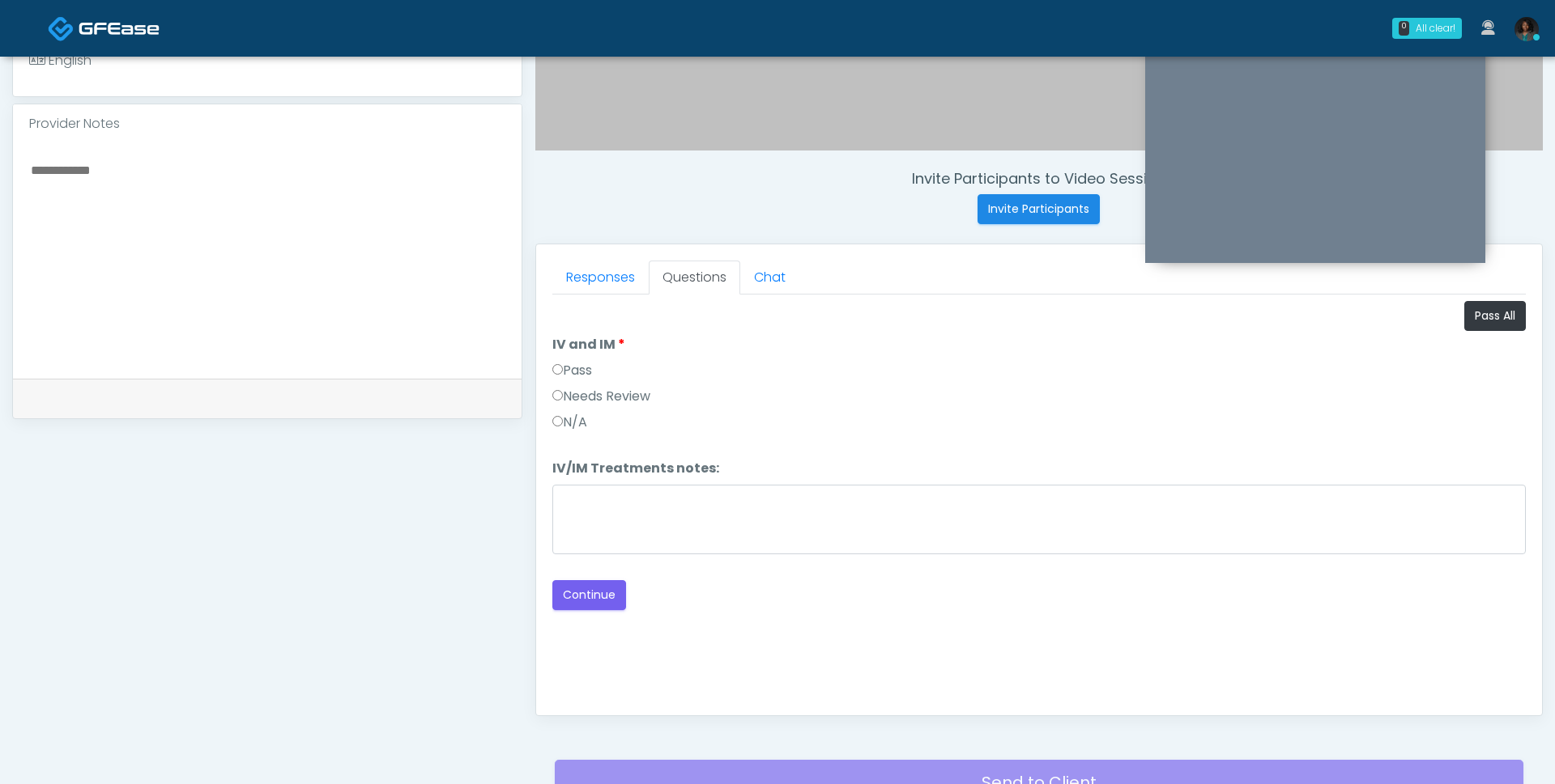
scroll to position [518, 0]
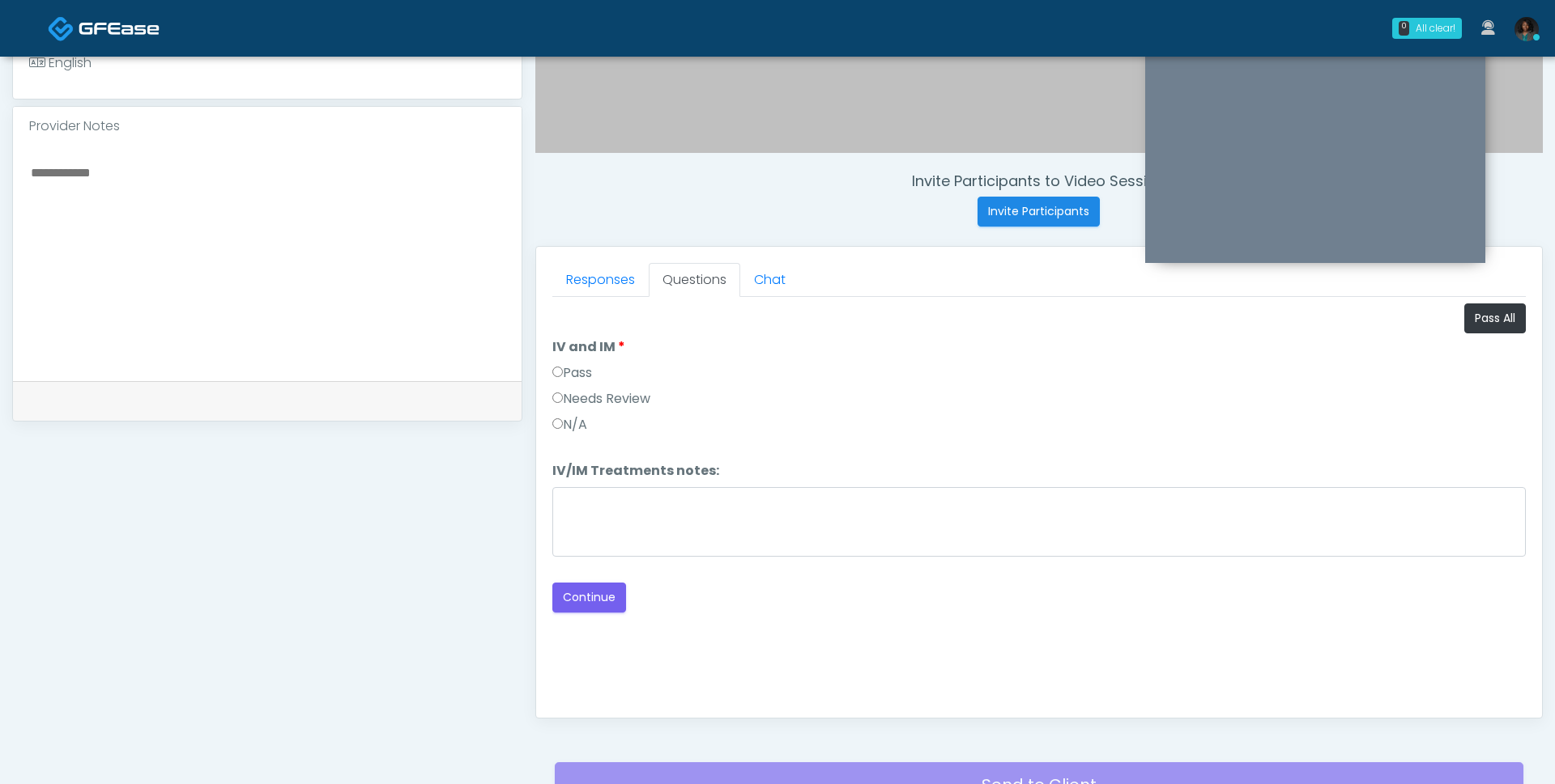
click at [580, 365] on label "Pass" at bounding box center [572, 373] width 40 height 20
click at [589, 596] on button "Continue" at bounding box center [589, 597] width 74 height 30
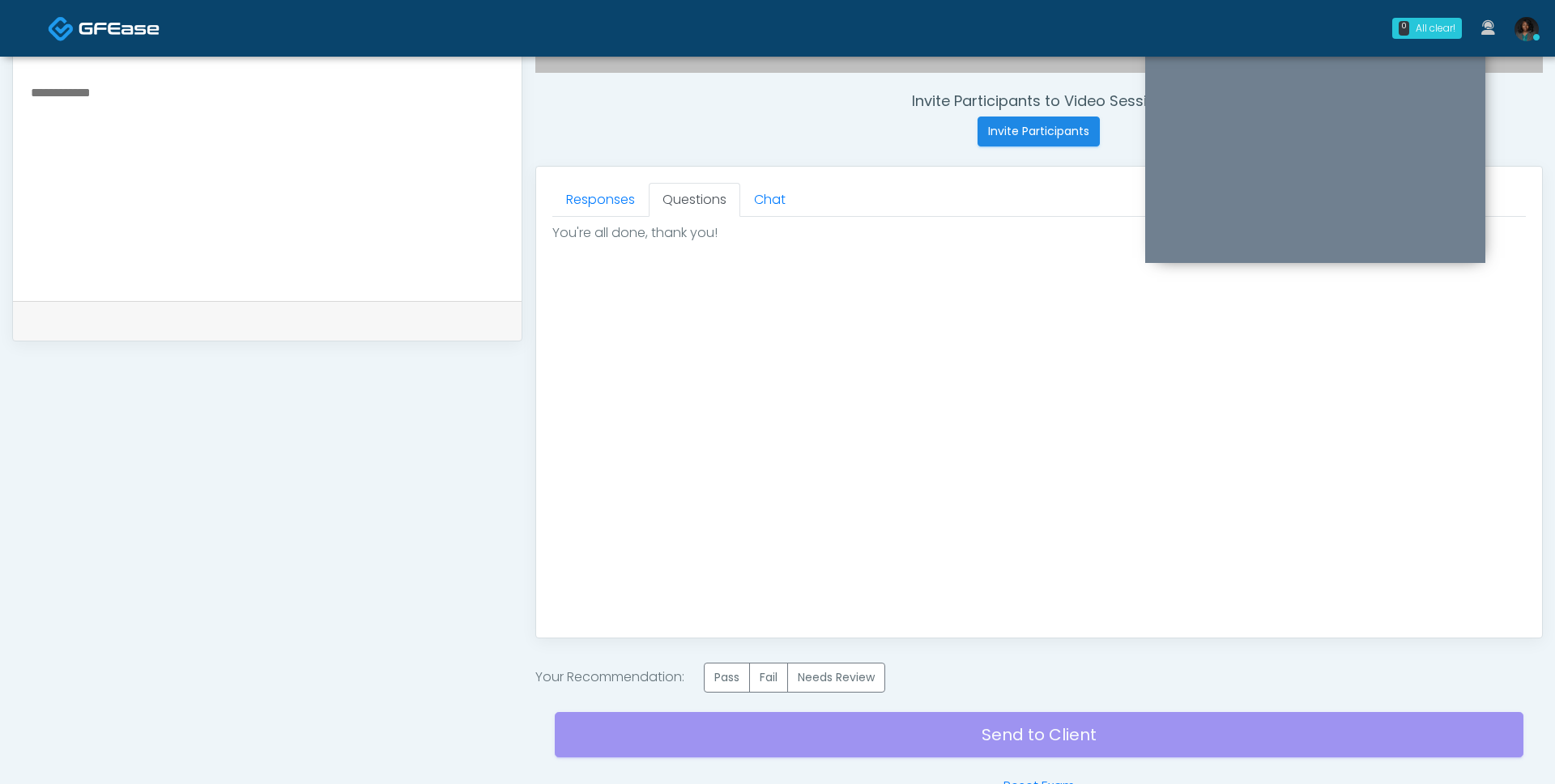
scroll to position [633, 0]
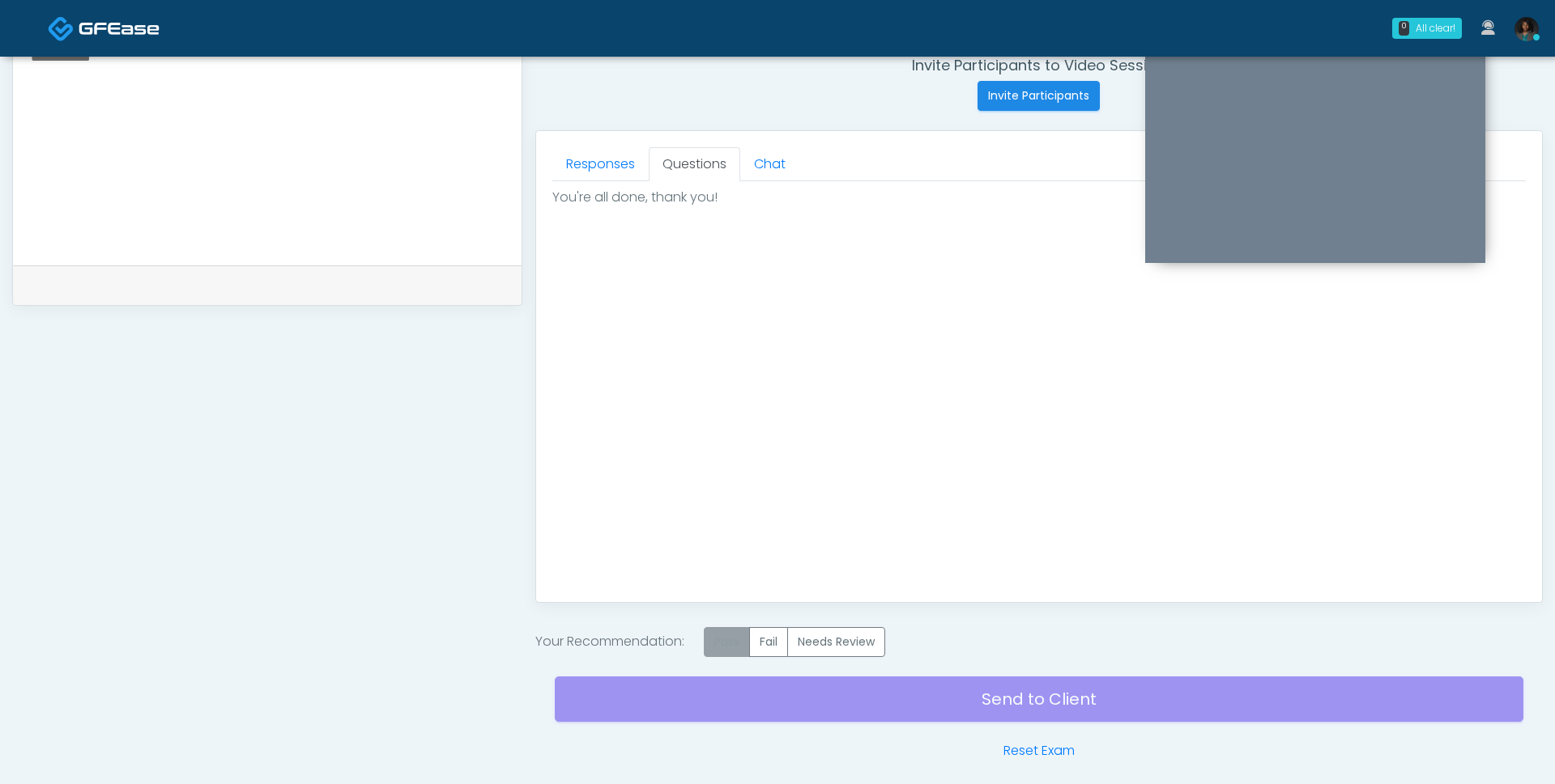
click at [722, 643] on label "Pass" at bounding box center [727, 642] width 46 height 30
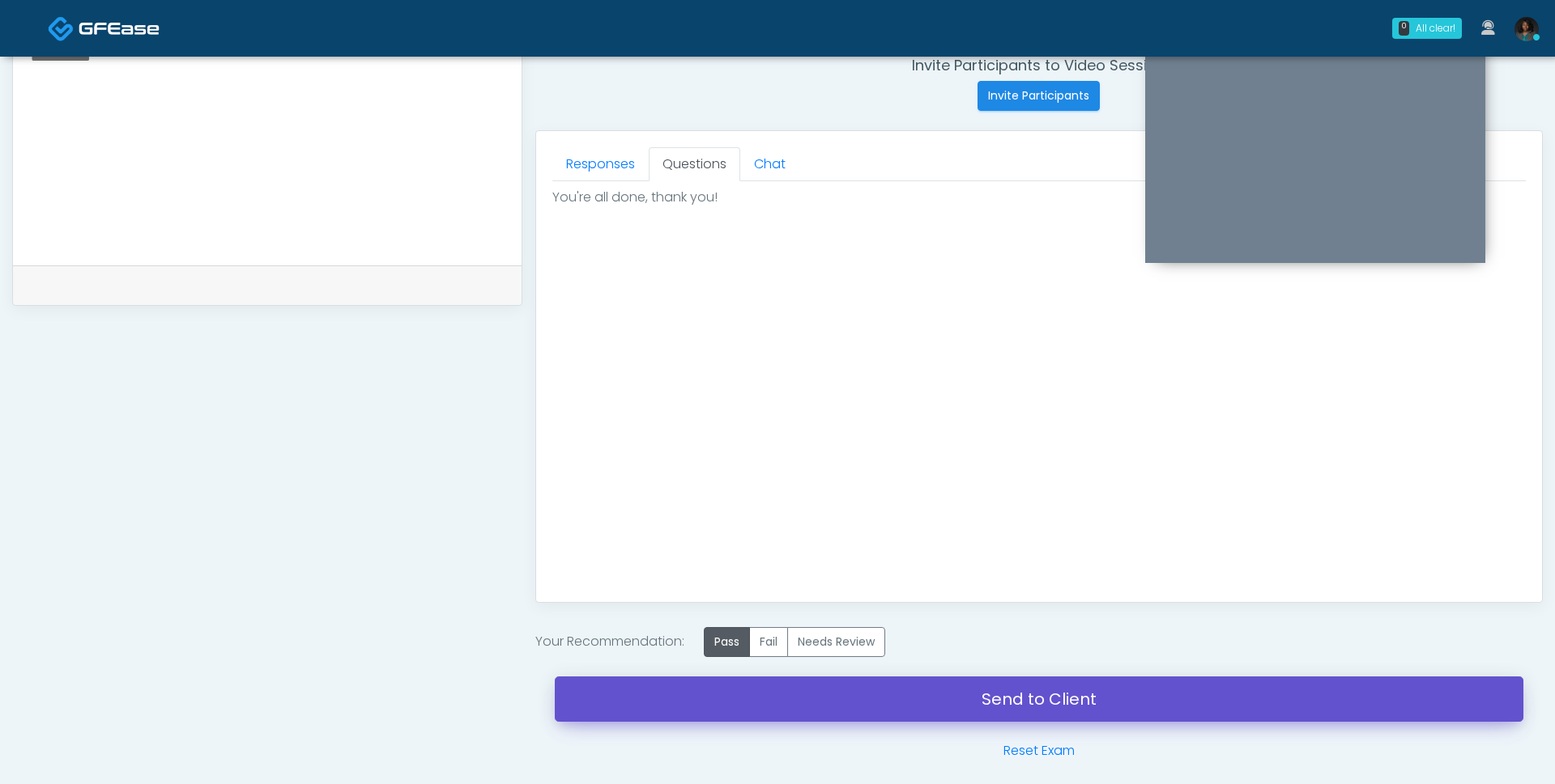
click at [837, 690] on link "Send to Client" at bounding box center [1039, 699] width 968 height 46
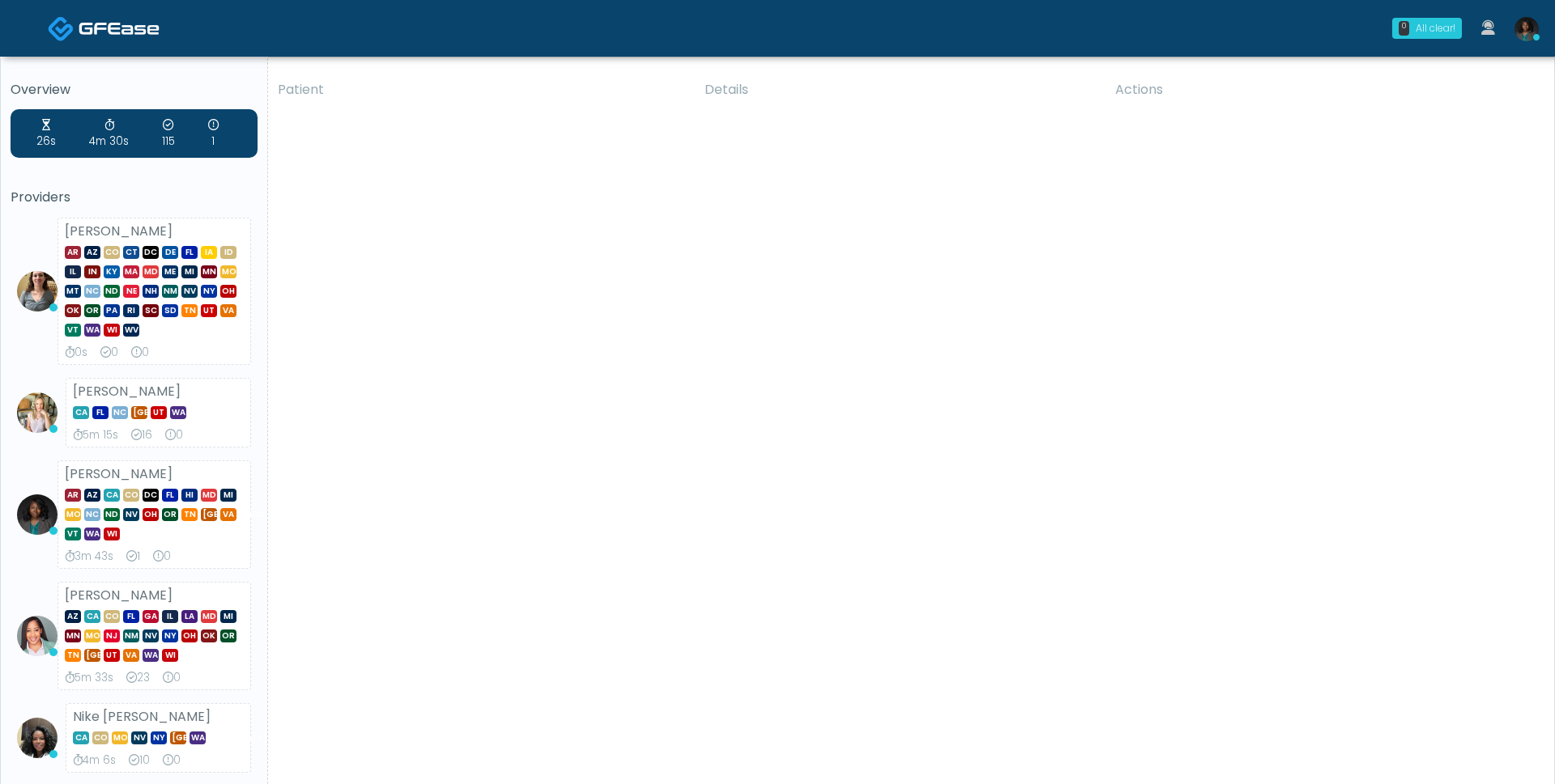
click at [1425, 40] on link "0 All clear!" at bounding box center [1427, 28] width 89 height 34
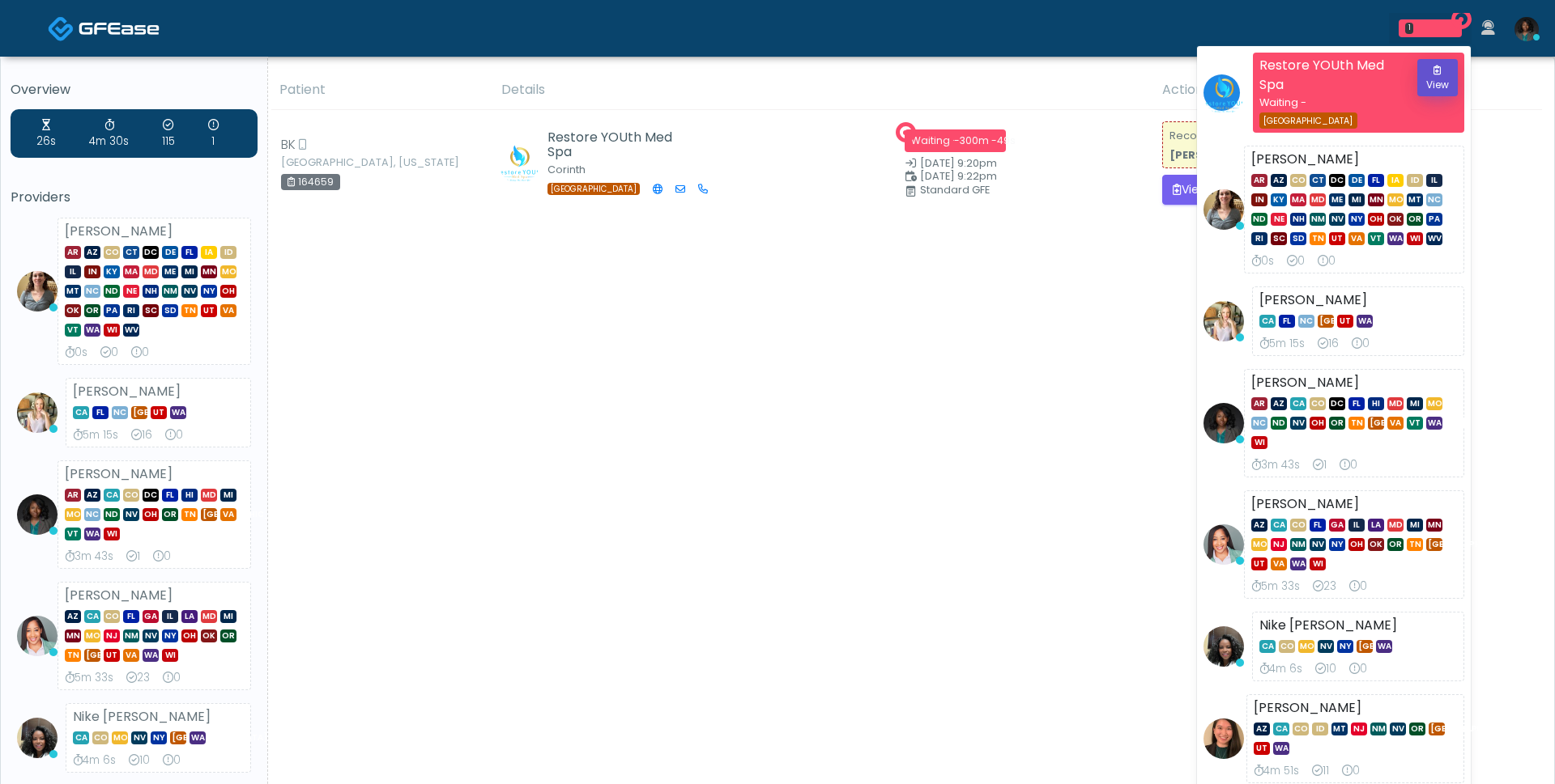
click at [1436, 77] on button "View" at bounding box center [1437, 77] width 40 height 37
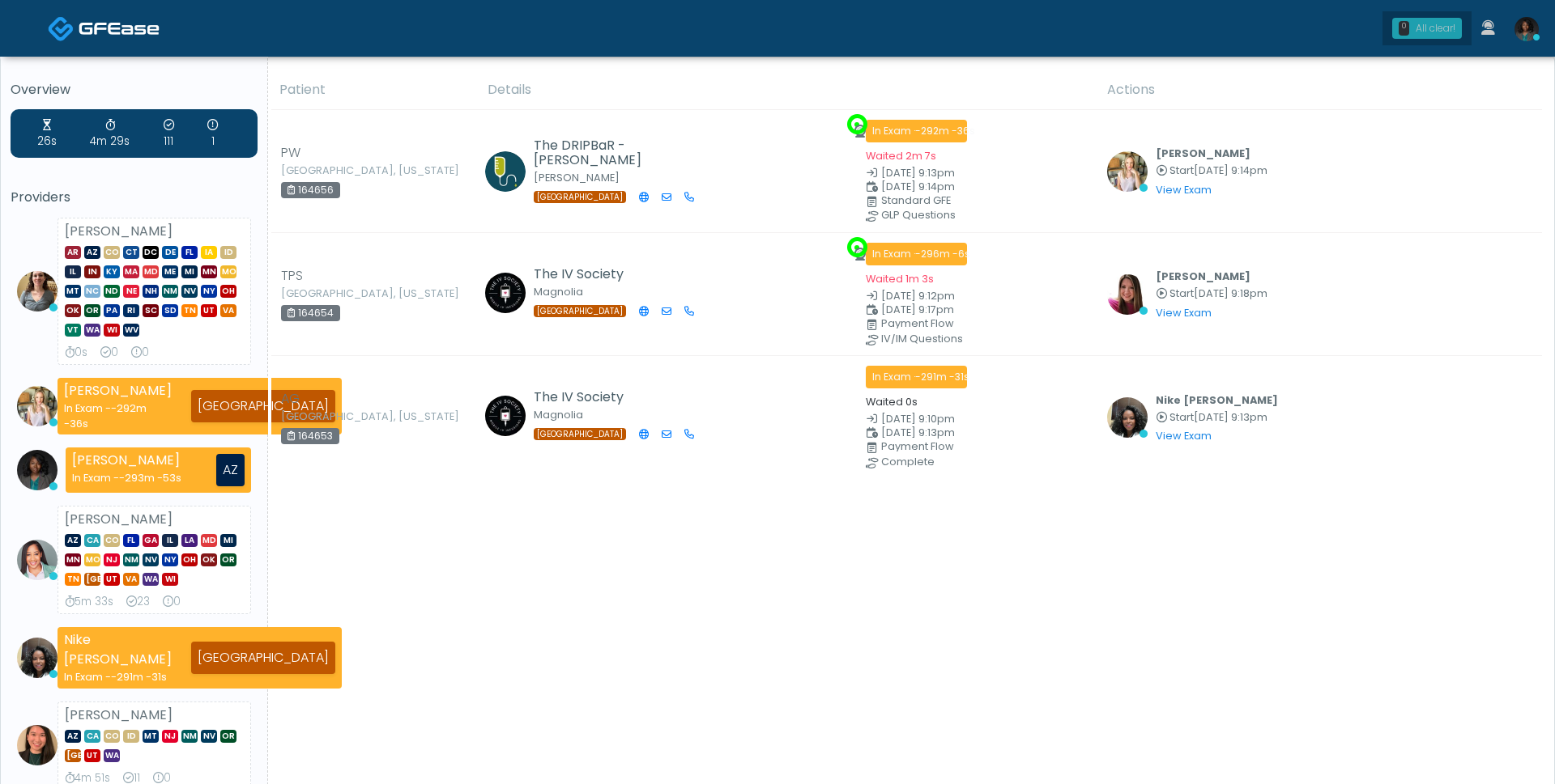
click at [1426, 21] on div "All clear!" at bounding box center [1435, 28] width 40 height 15
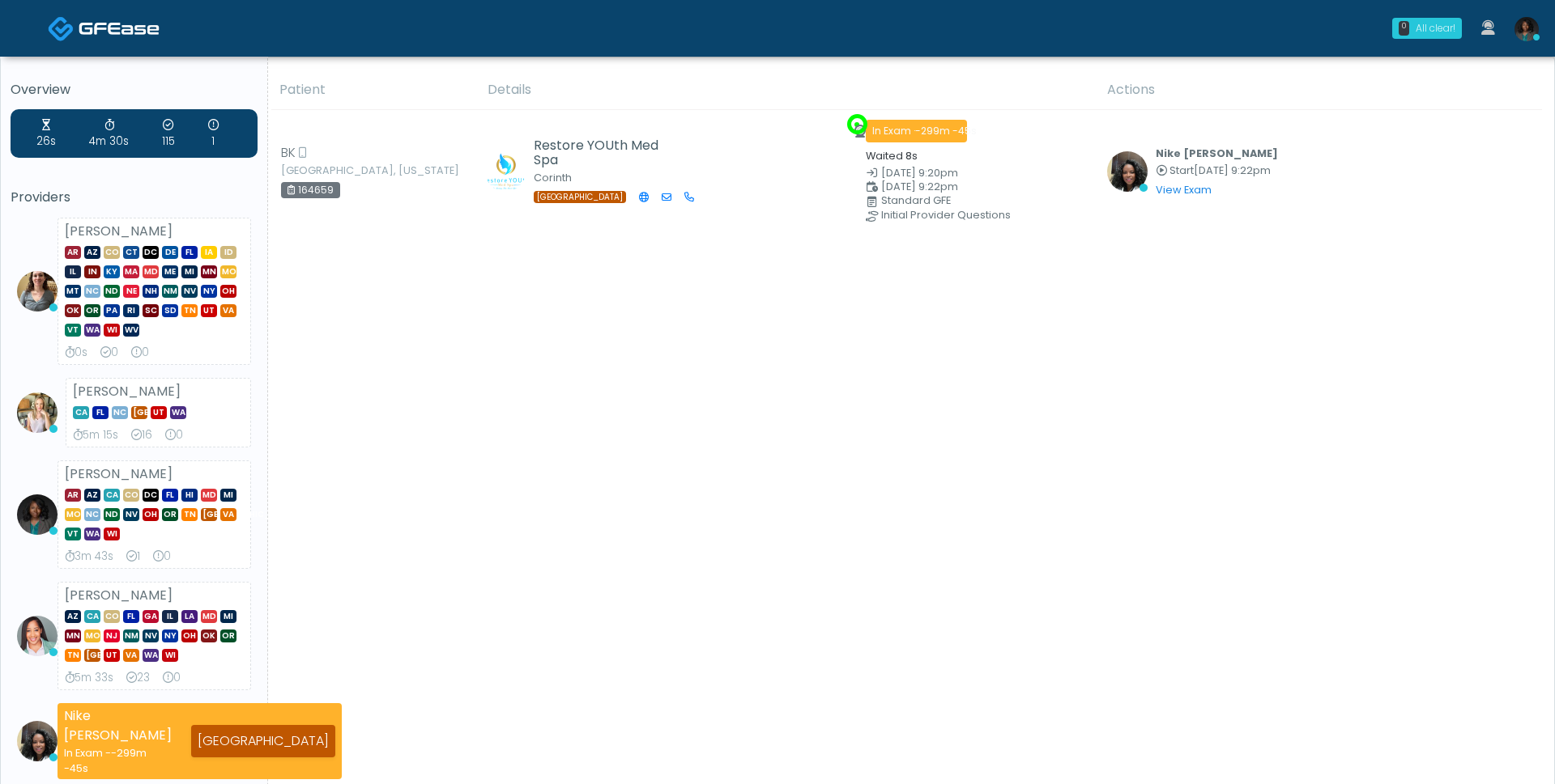
click at [1441, 29] on div "All clear!" at bounding box center [1435, 28] width 40 height 15
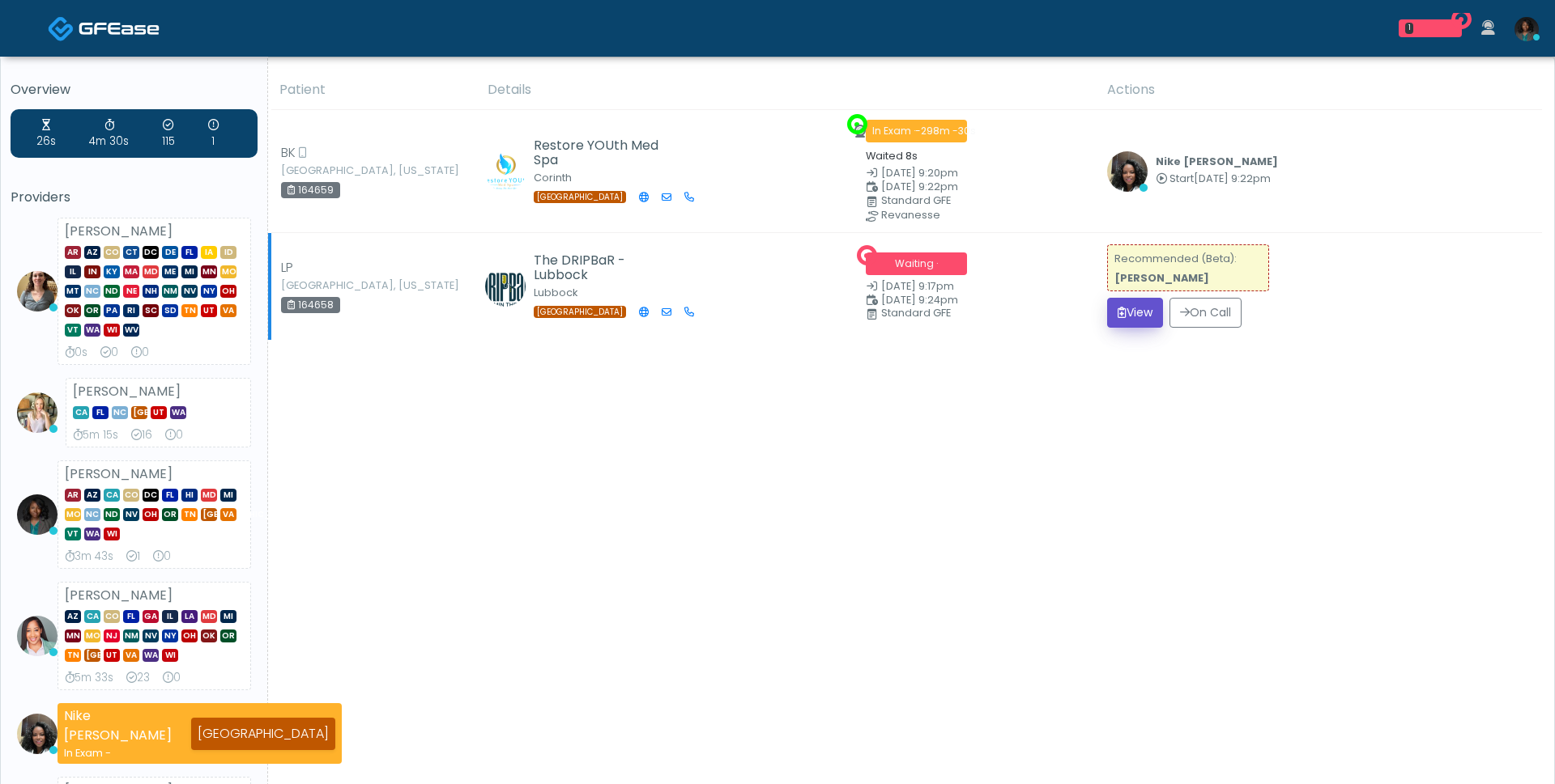
click at [1135, 316] on button "View" at bounding box center [1134, 312] width 56 height 30
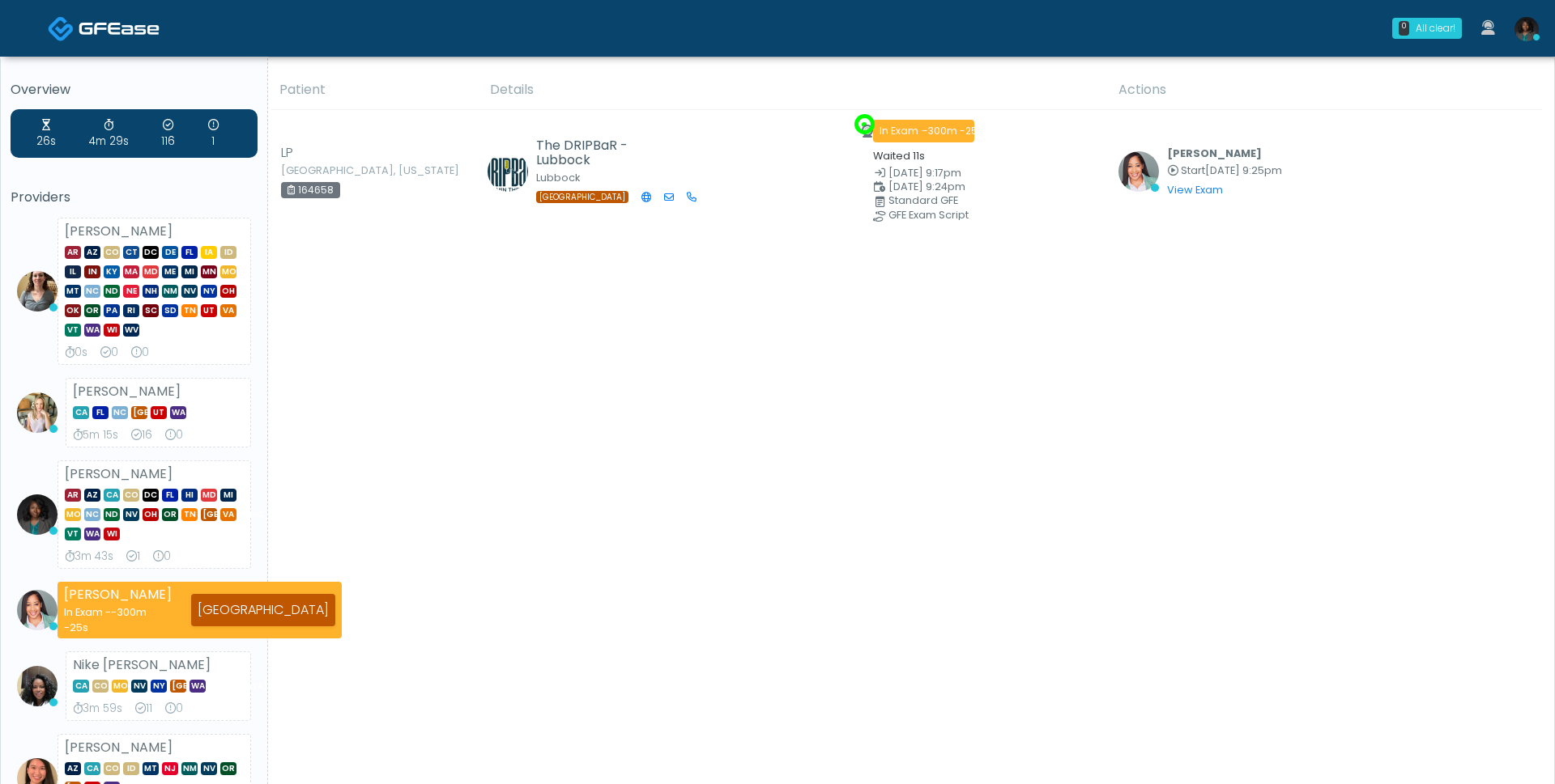
click at [1096, 312] on div "Patient Details Actions" at bounding box center [905, 680] width 1274 height 1220
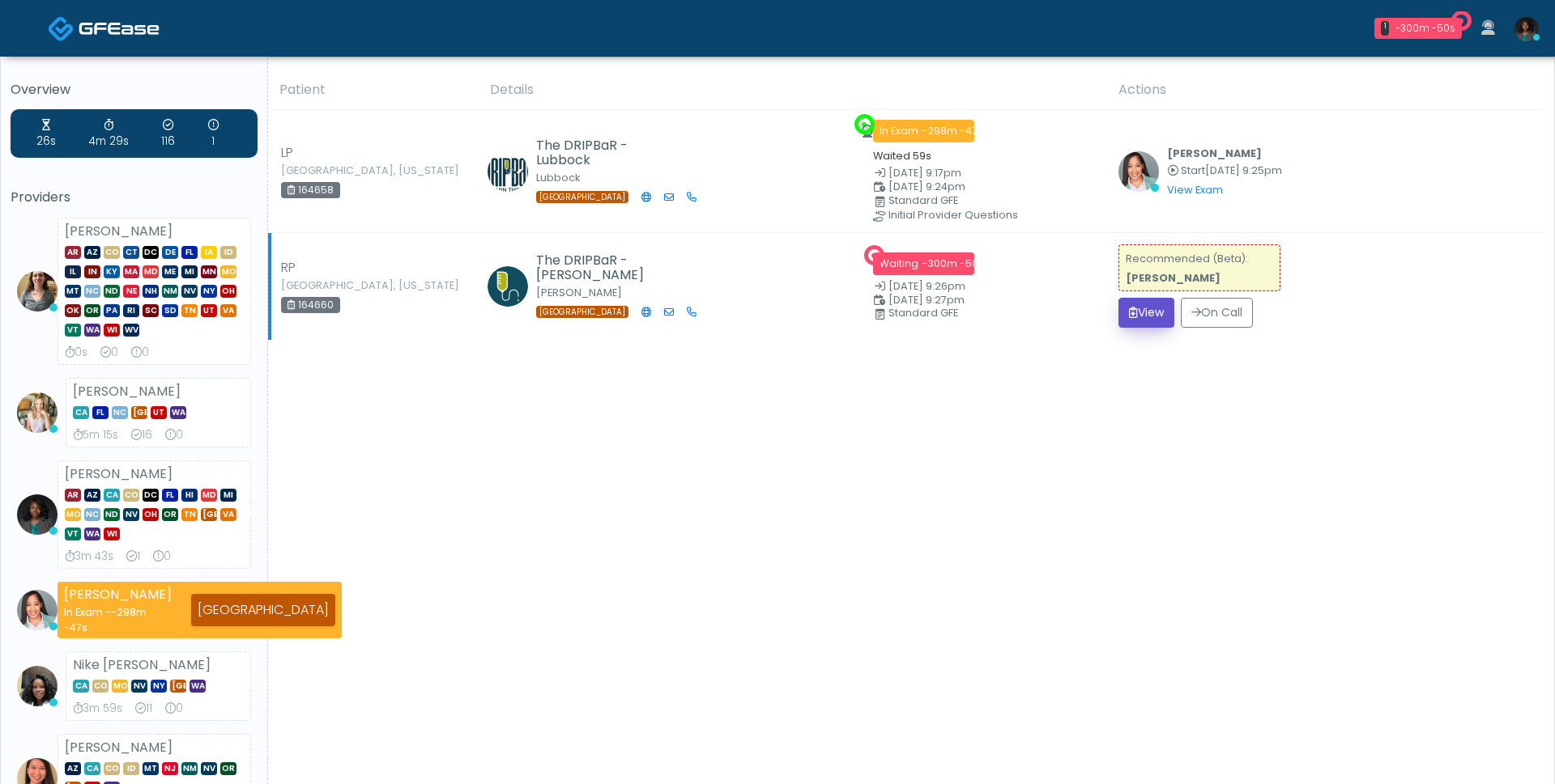
click at [1138, 309] on icon "submit" at bounding box center [1133, 312] width 9 height 11
click at [1159, 313] on button "View" at bounding box center [1146, 312] width 56 height 30
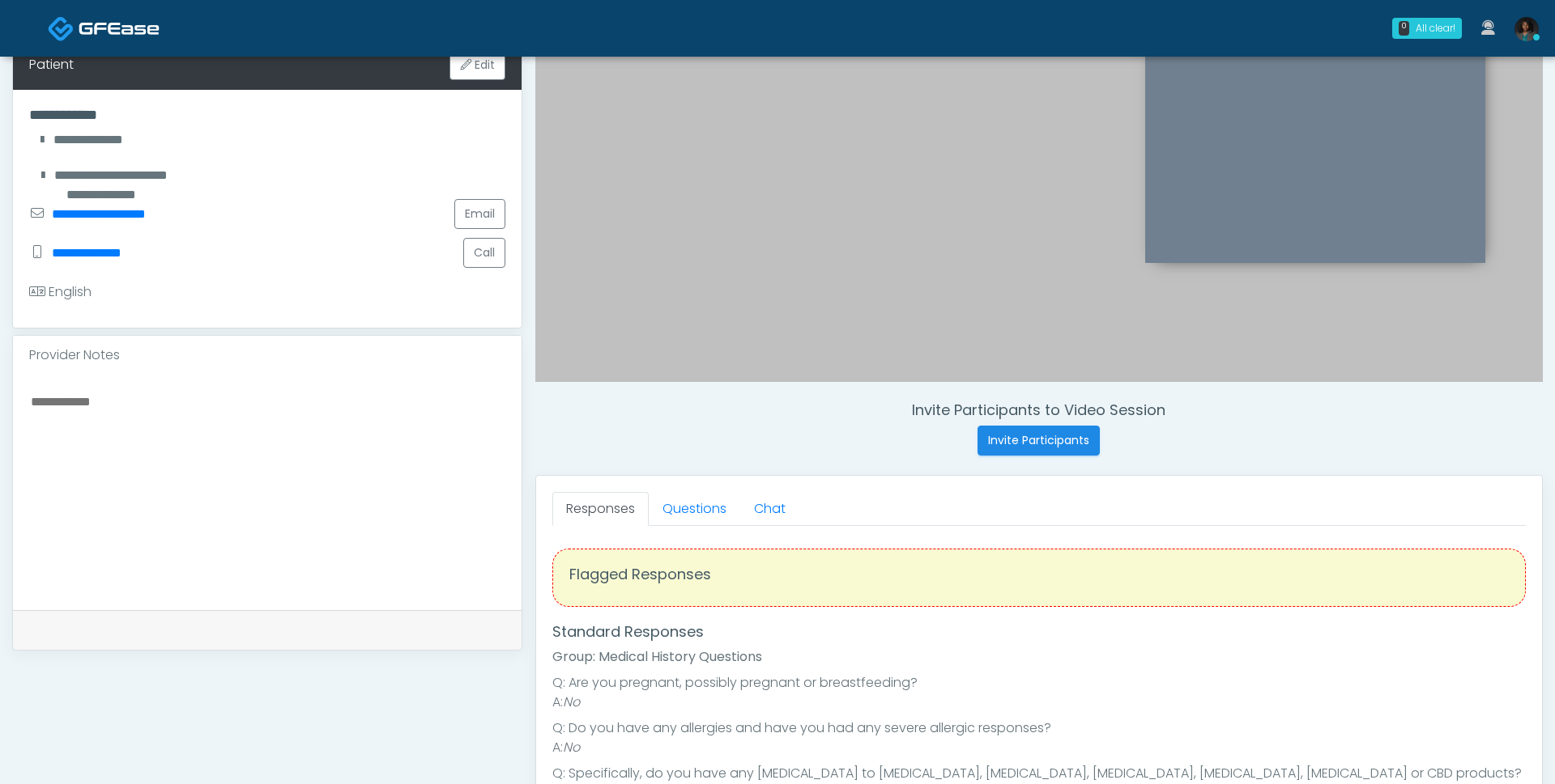
scroll to position [111, 0]
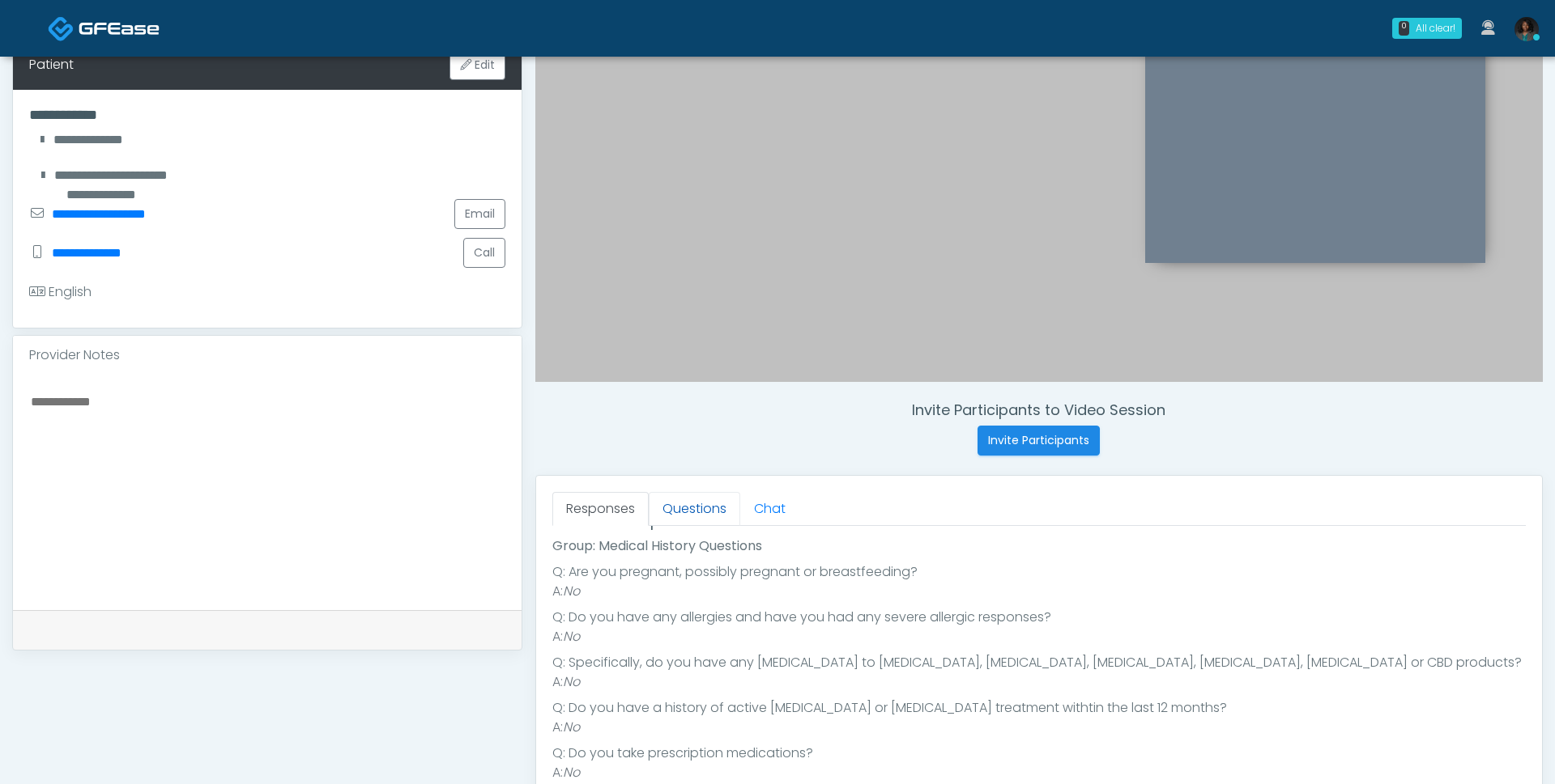
click at [678, 504] on link "Questions" at bounding box center [694, 509] width 91 height 34
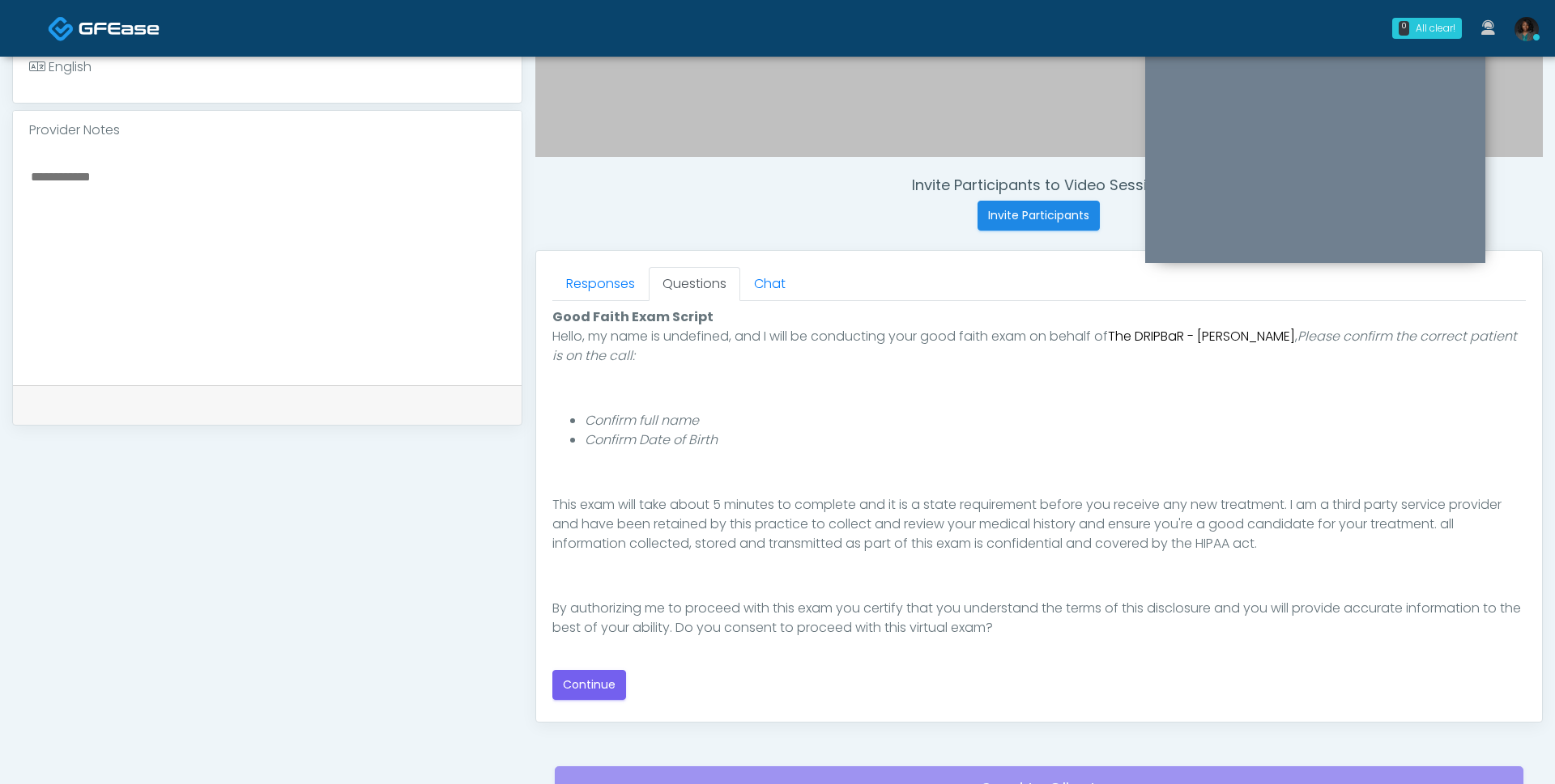
scroll to position [524, 0]
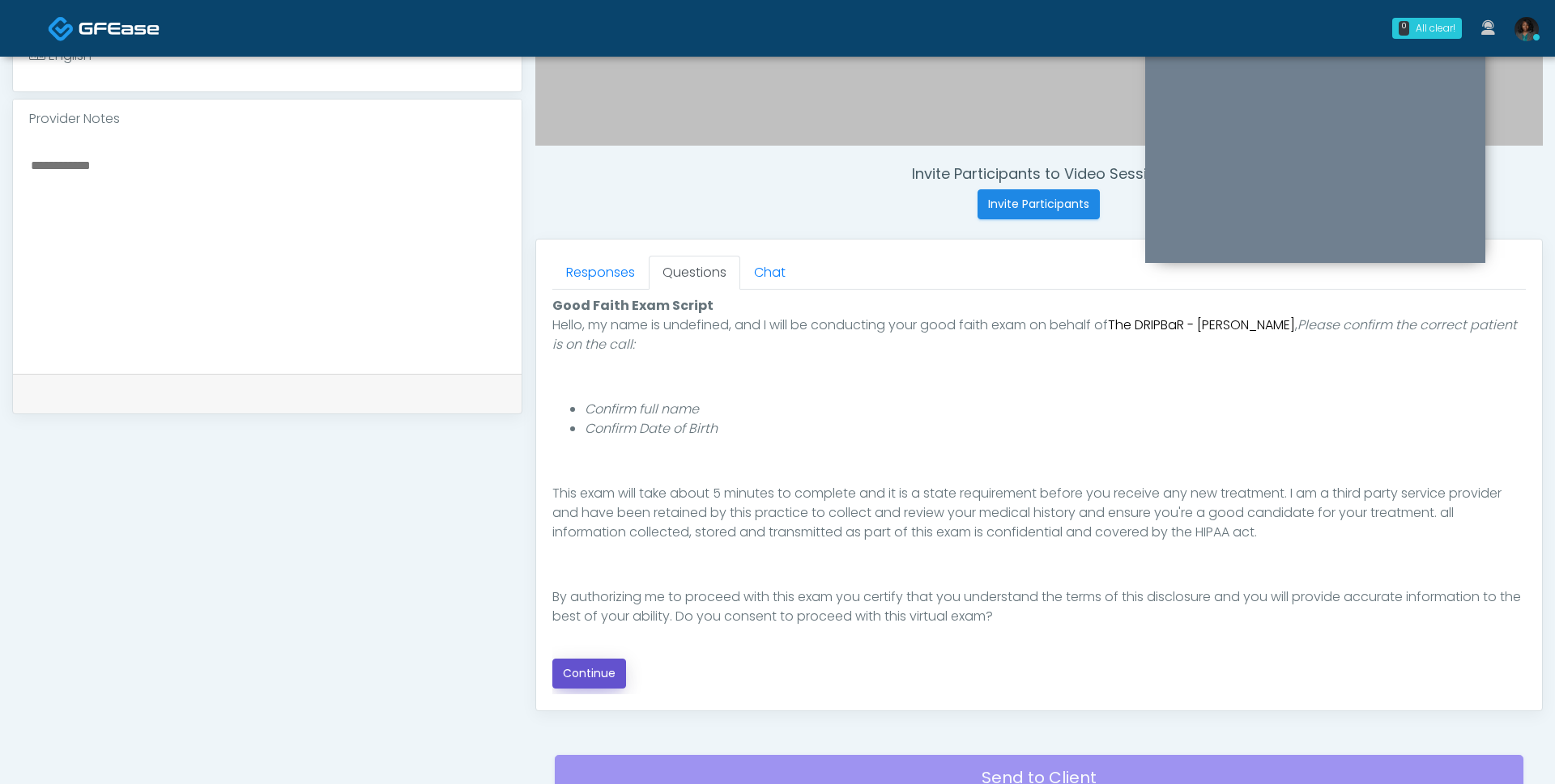
click at [599, 668] on button "Continue" at bounding box center [589, 673] width 74 height 30
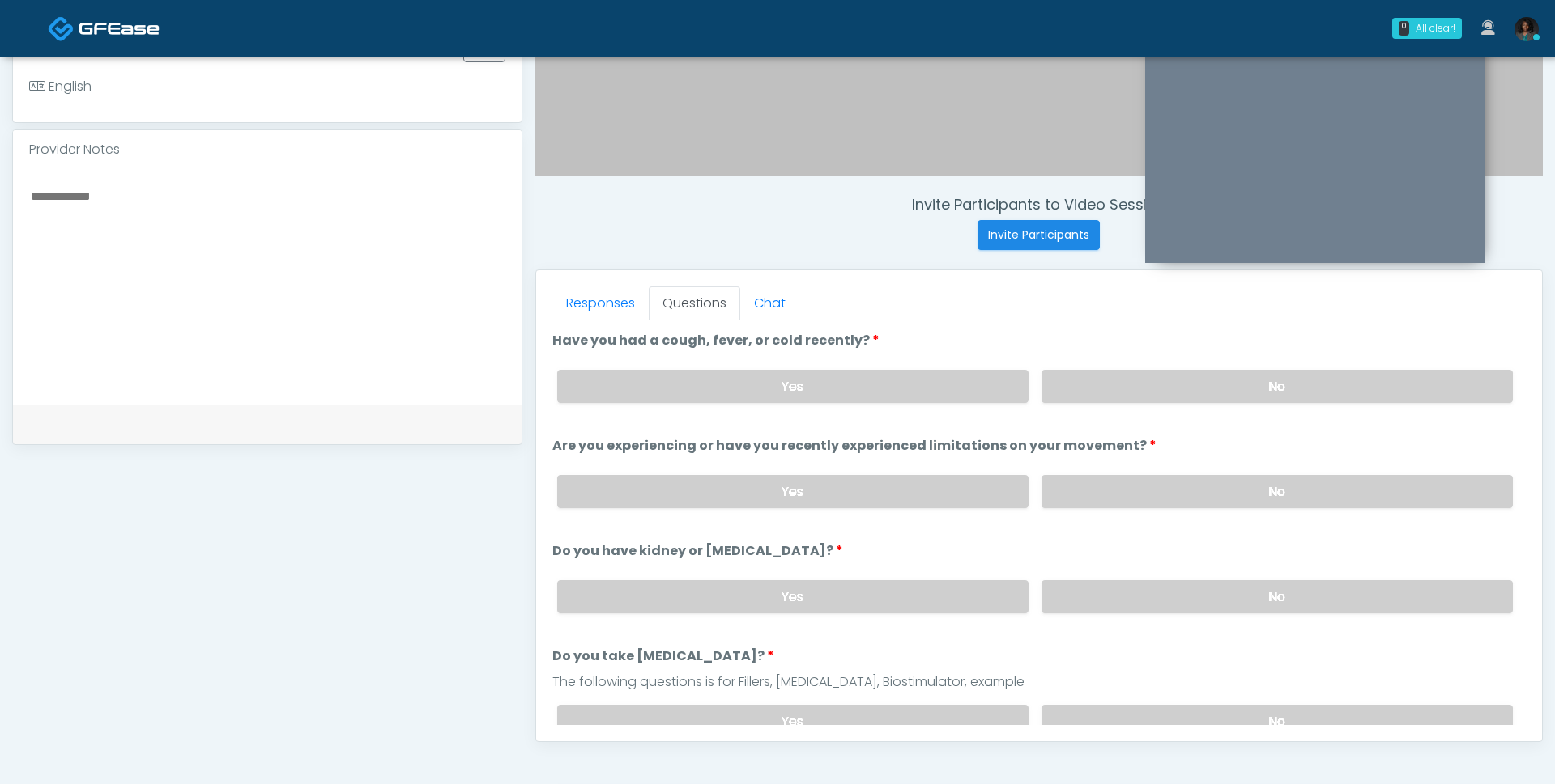
scroll to position [575, 0]
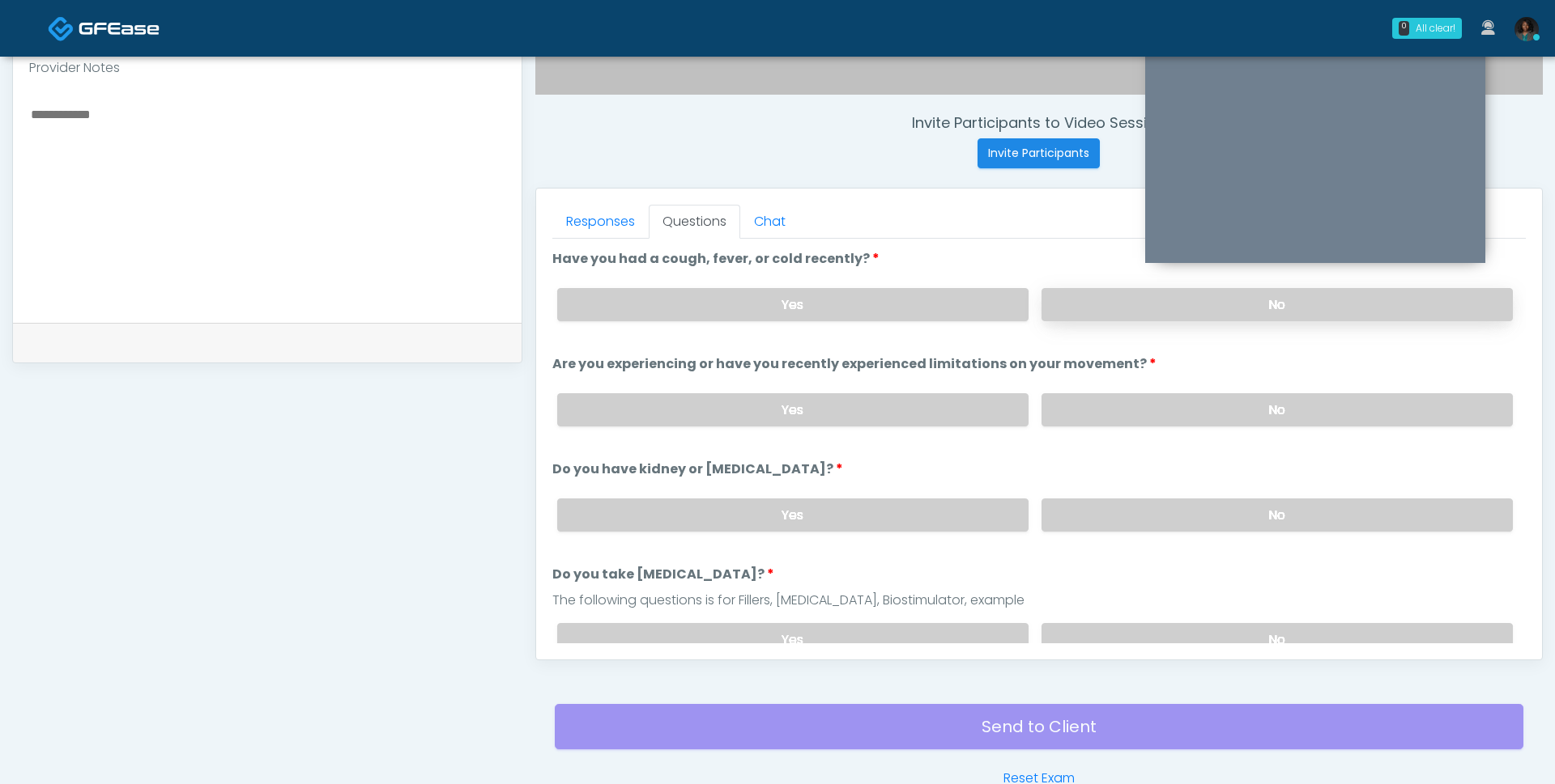
click at [1126, 304] on label "No" at bounding box center [1277, 304] width 471 height 34
click at [1157, 413] on label "No" at bounding box center [1277, 410] width 471 height 34
click at [1113, 519] on label "No" at bounding box center [1277, 515] width 471 height 34
click at [1095, 633] on label "No" at bounding box center [1277, 640] width 471 height 34
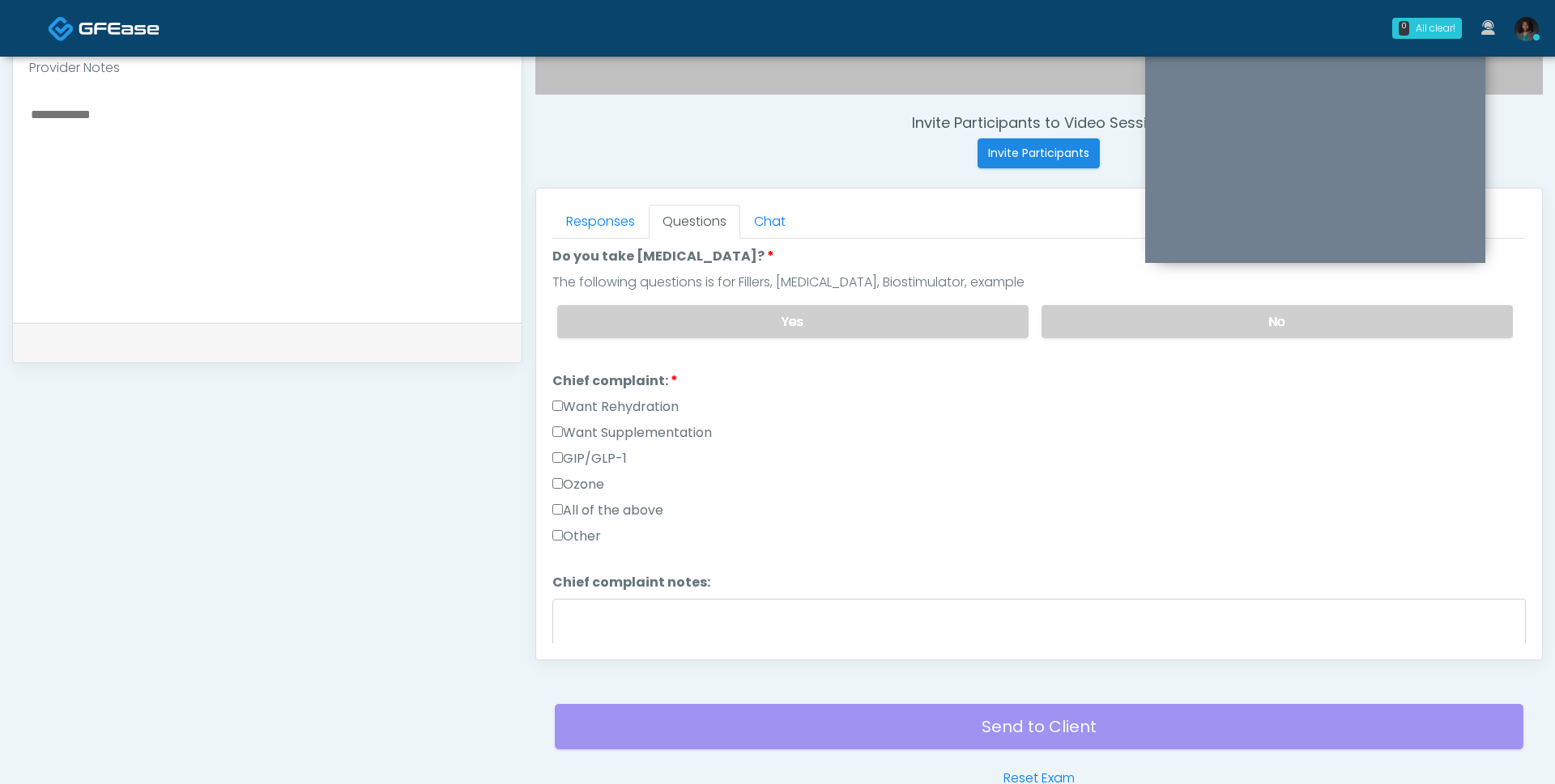
scroll to position [321, 0]
click at [678, 395] on label "Want Rehydration" at bounding box center [615, 404] width 126 height 20
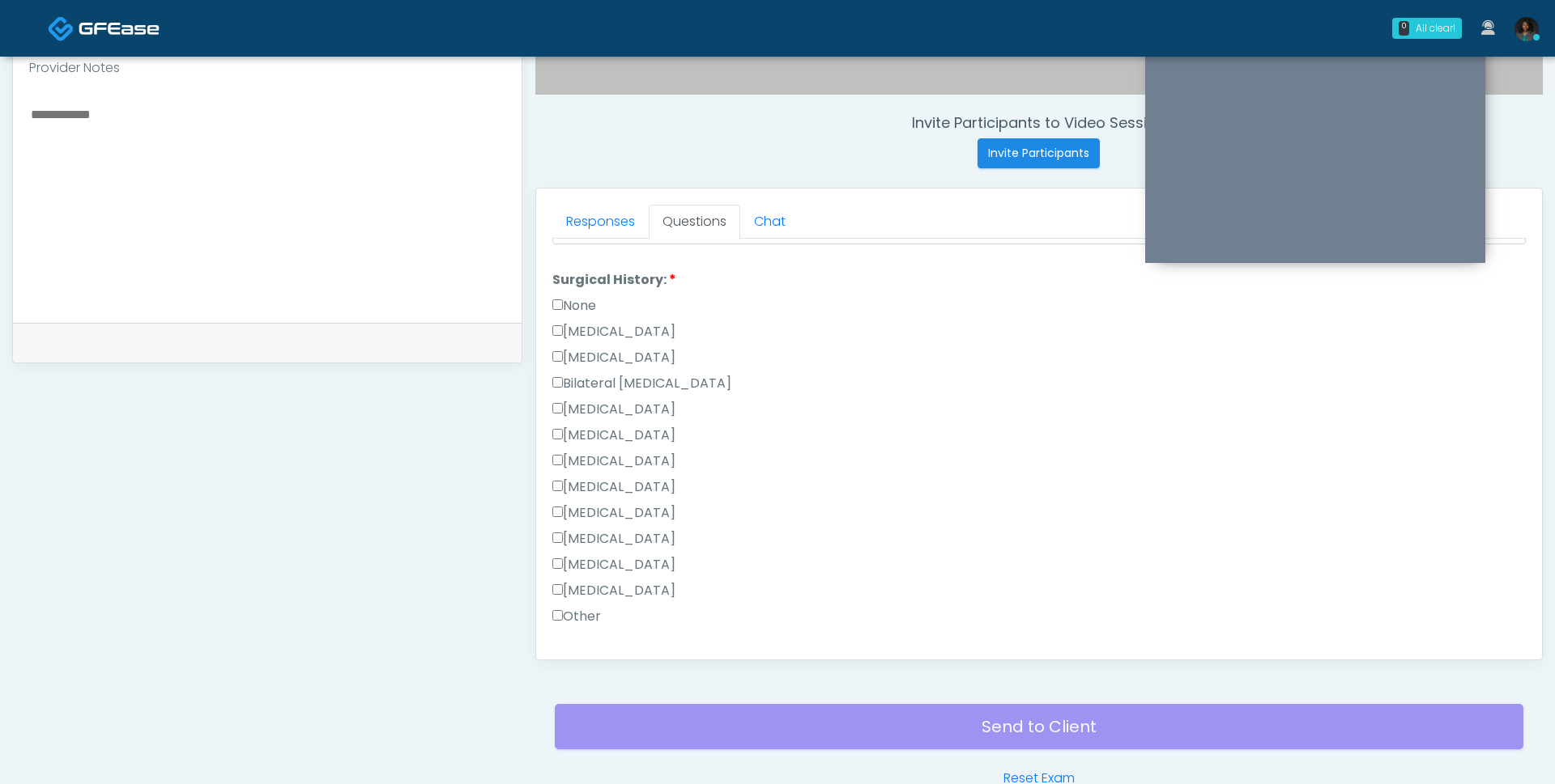
scroll to position [756, 0]
click at [582, 284] on label "None" at bounding box center [574, 292] width 44 height 20
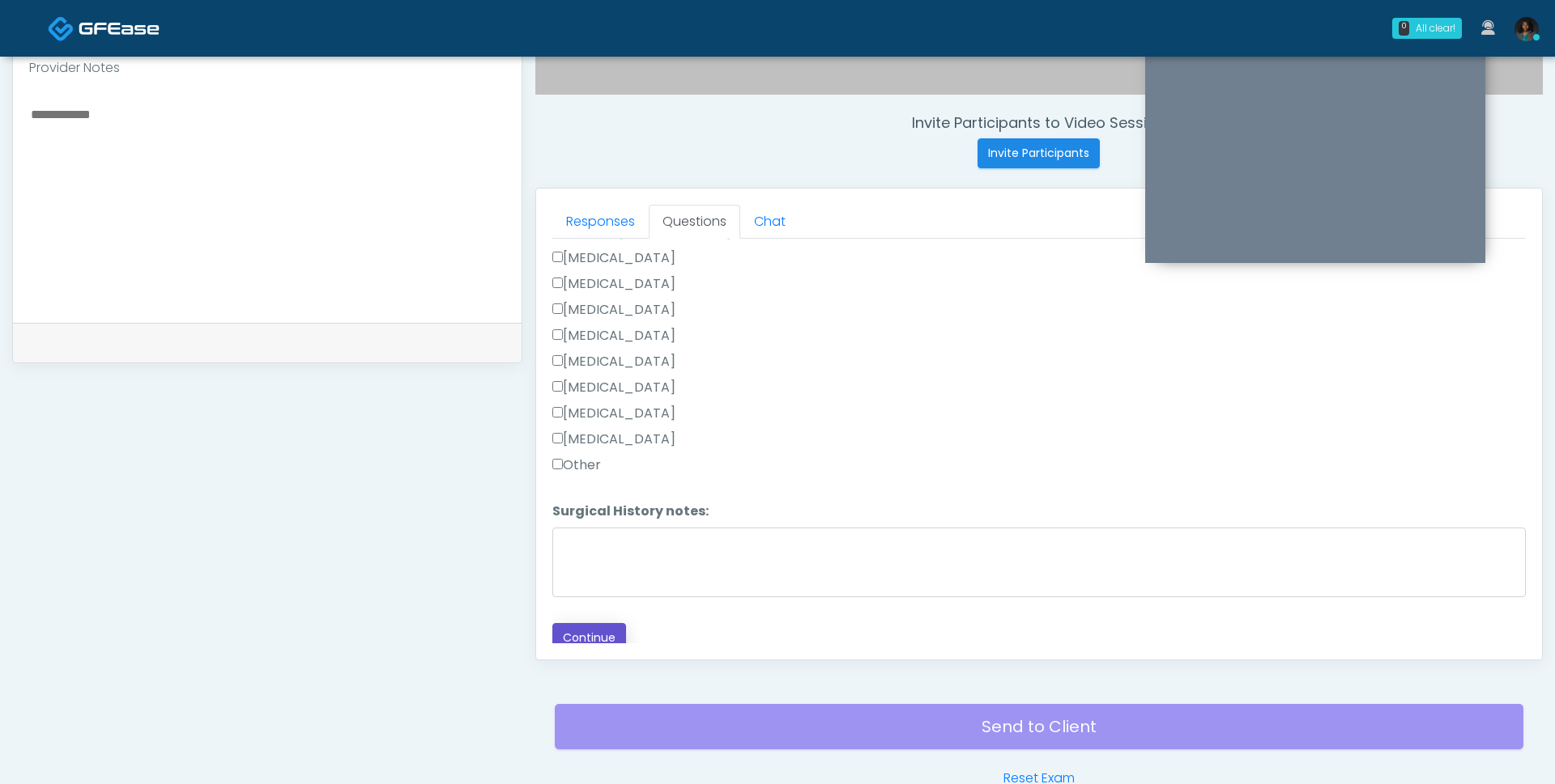
click at [602, 626] on button "Continue" at bounding box center [589, 638] width 74 height 30
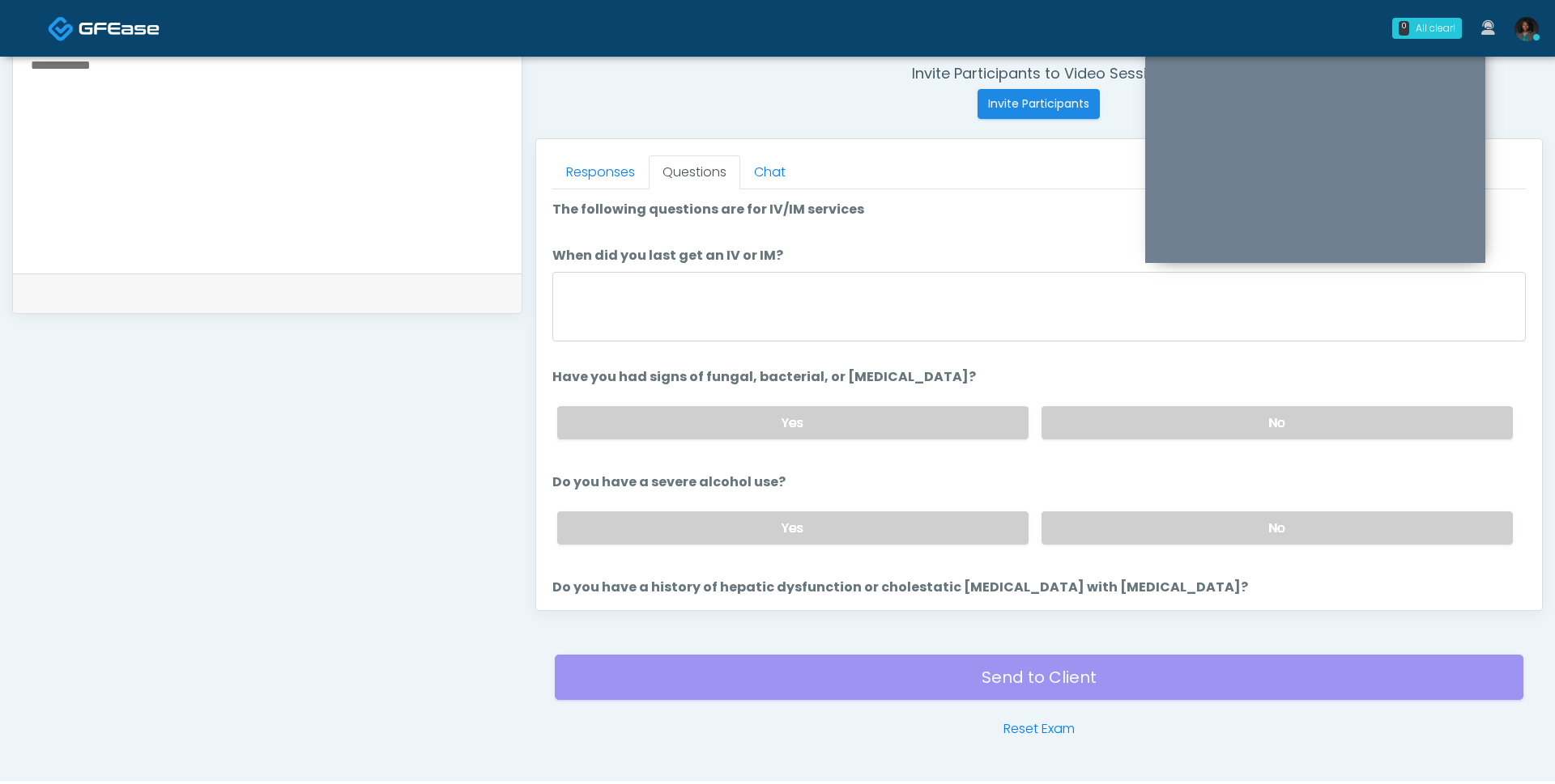
scroll to position [627, 0]
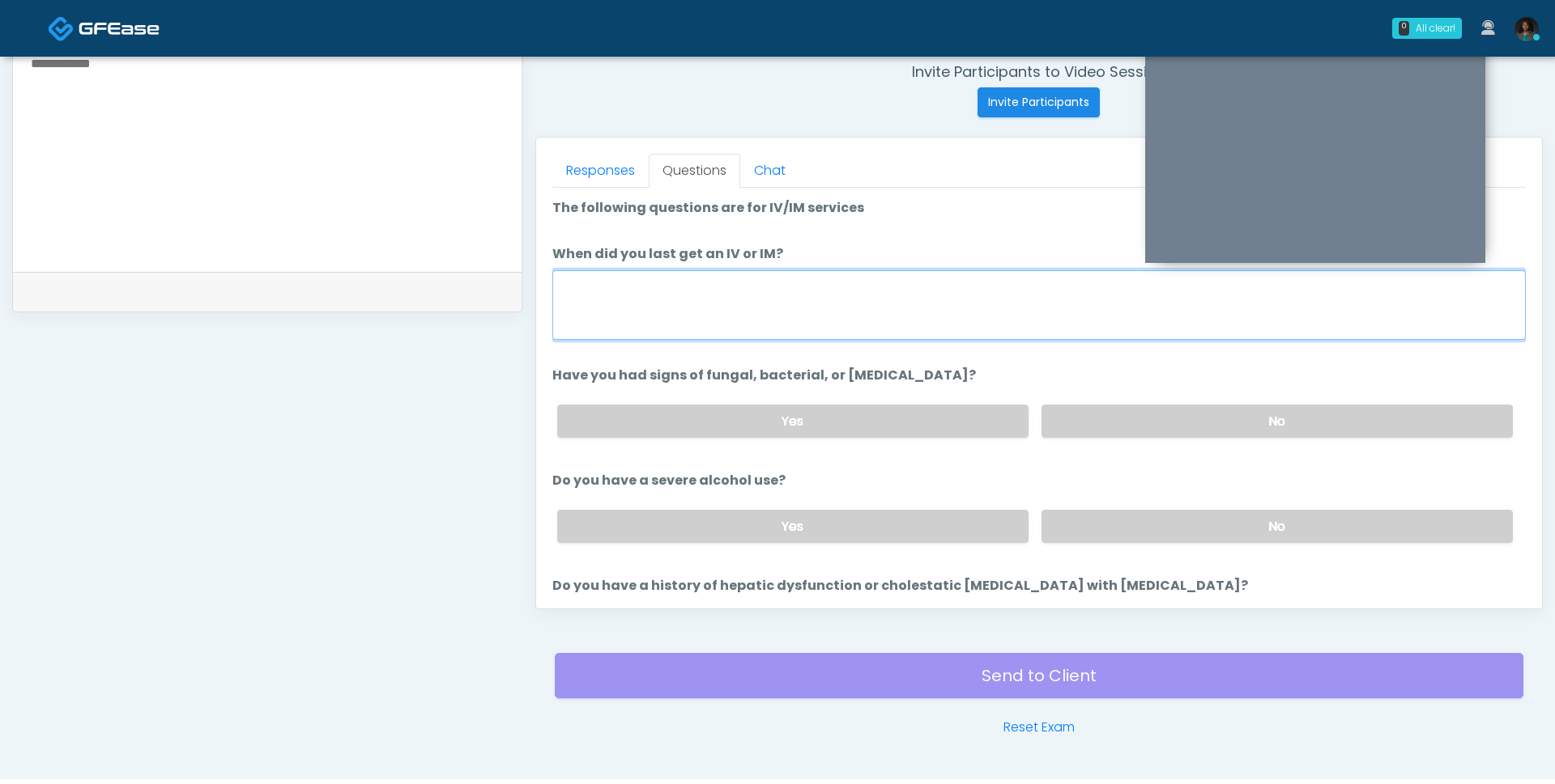
click at [718, 301] on textarea "When did you last get an IV or IM?" at bounding box center [1039, 304] width 974 height 70
type textarea "***"
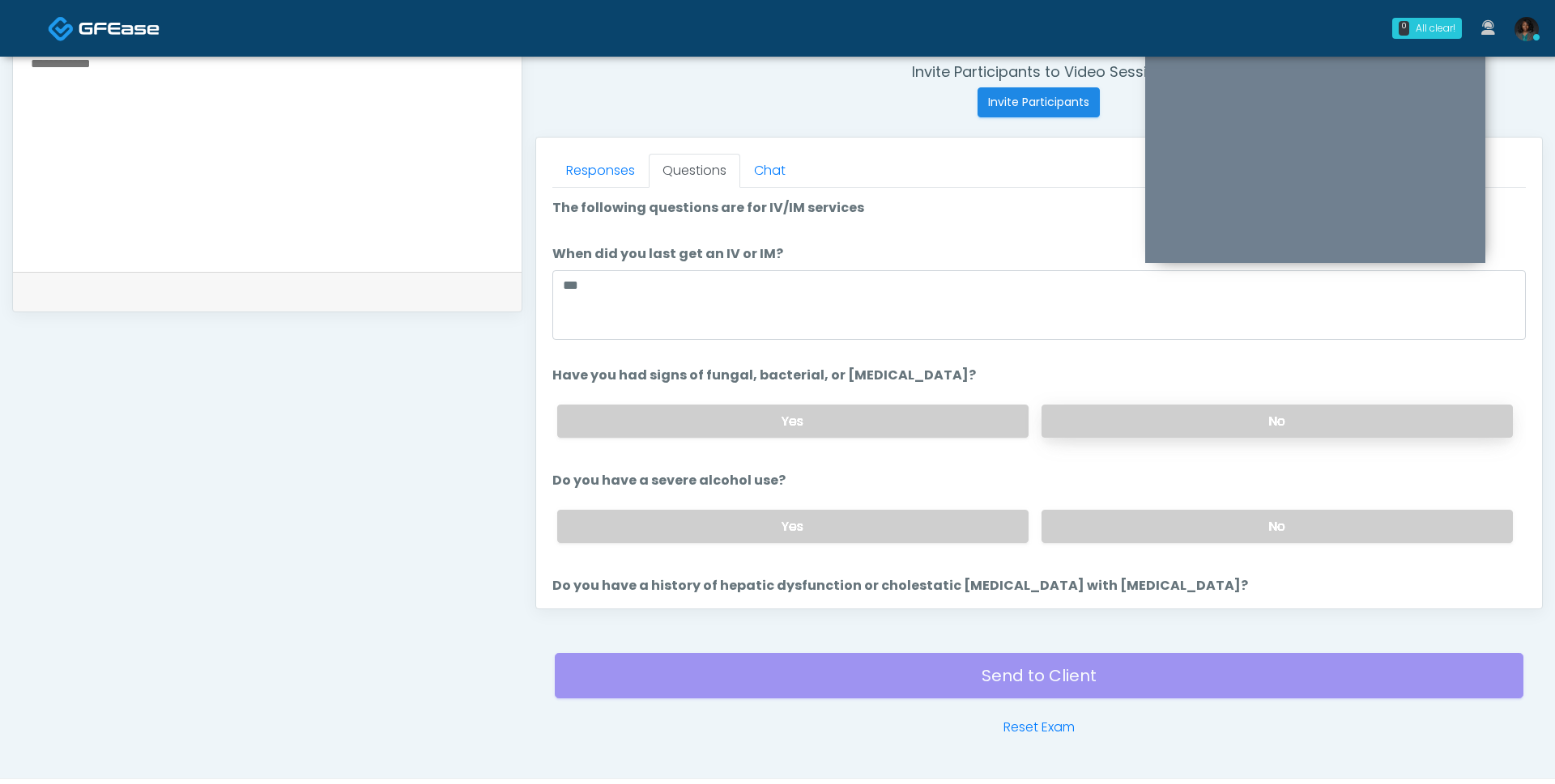
click at [1128, 423] on label "No" at bounding box center [1277, 421] width 471 height 34
click at [1099, 532] on label "No" at bounding box center [1277, 526] width 471 height 34
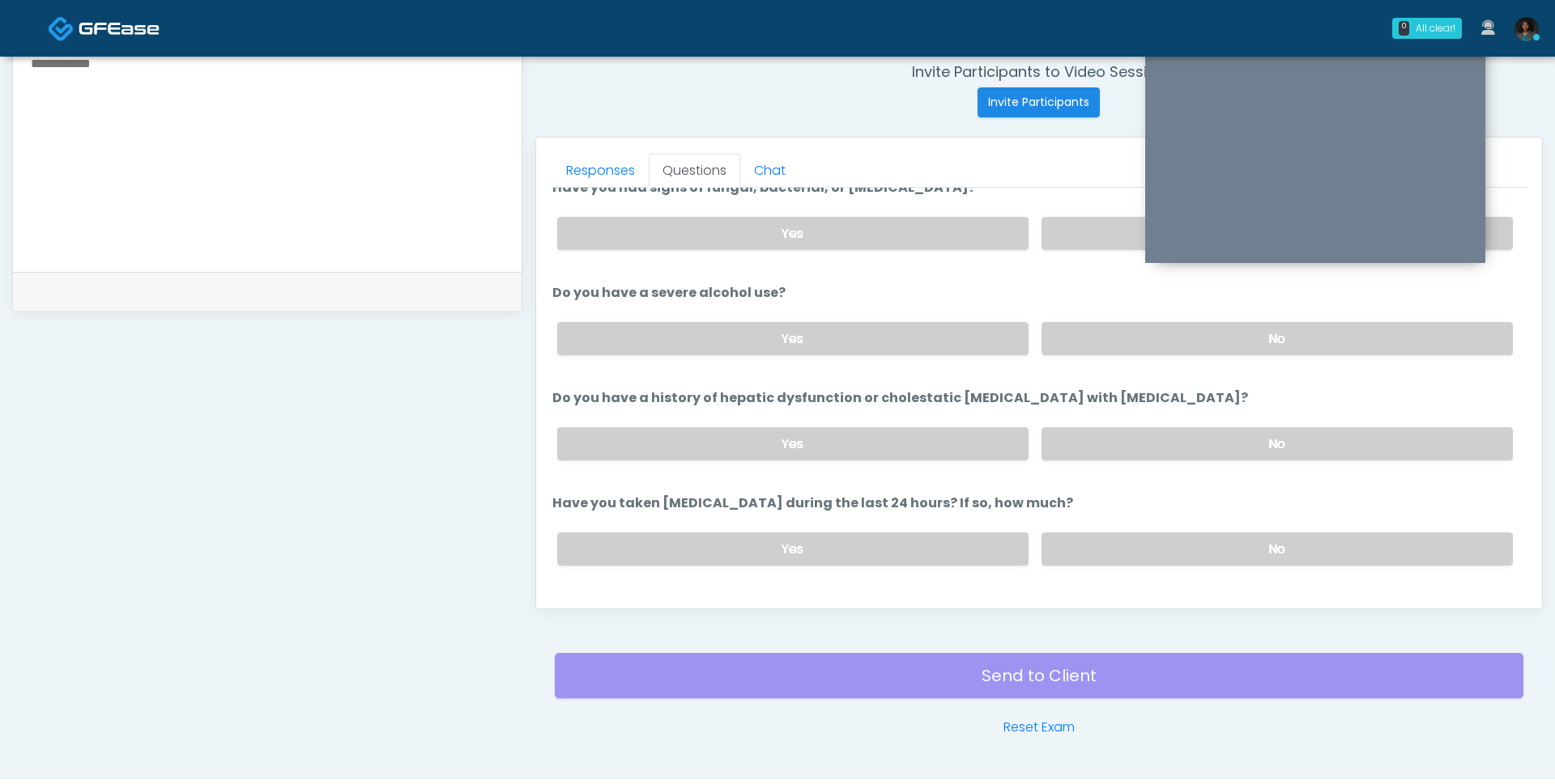
scroll to position [188, 0]
click at [1105, 440] on label "No" at bounding box center [1277, 443] width 471 height 34
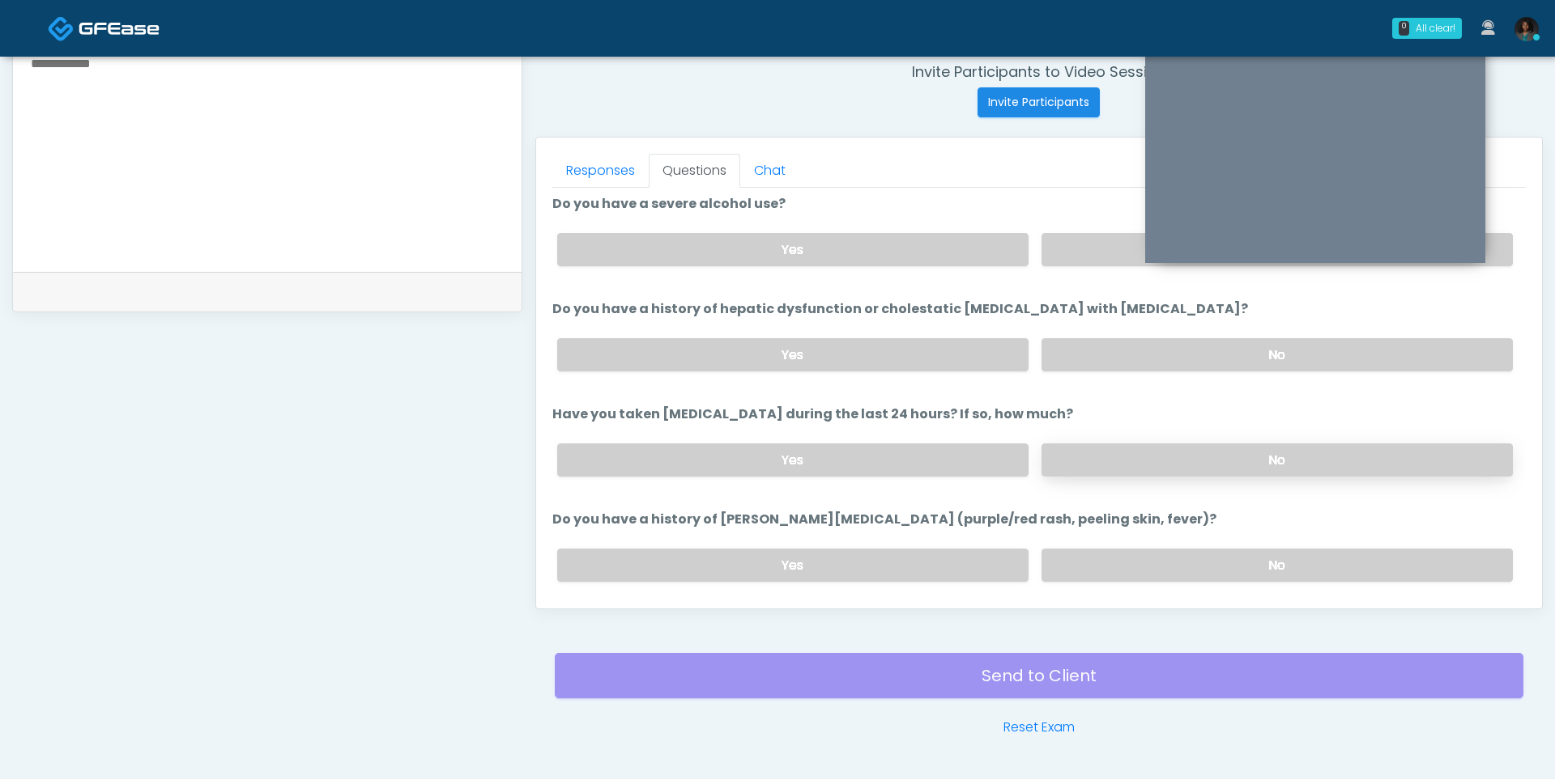
click at [1164, 444] on label "No" at bounding box center [1277, 460] width 471 height 34
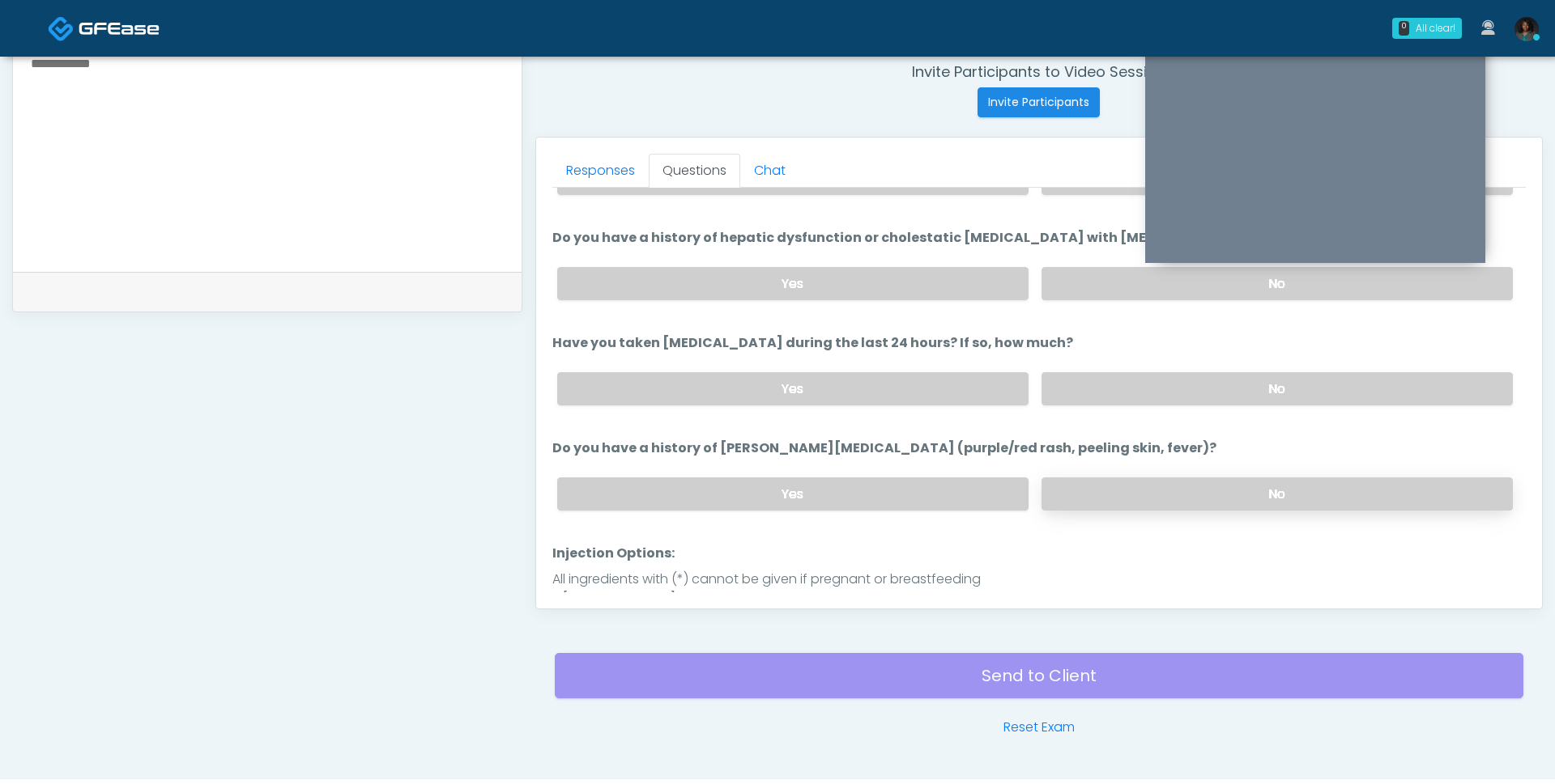
scroll to position [352, 0]
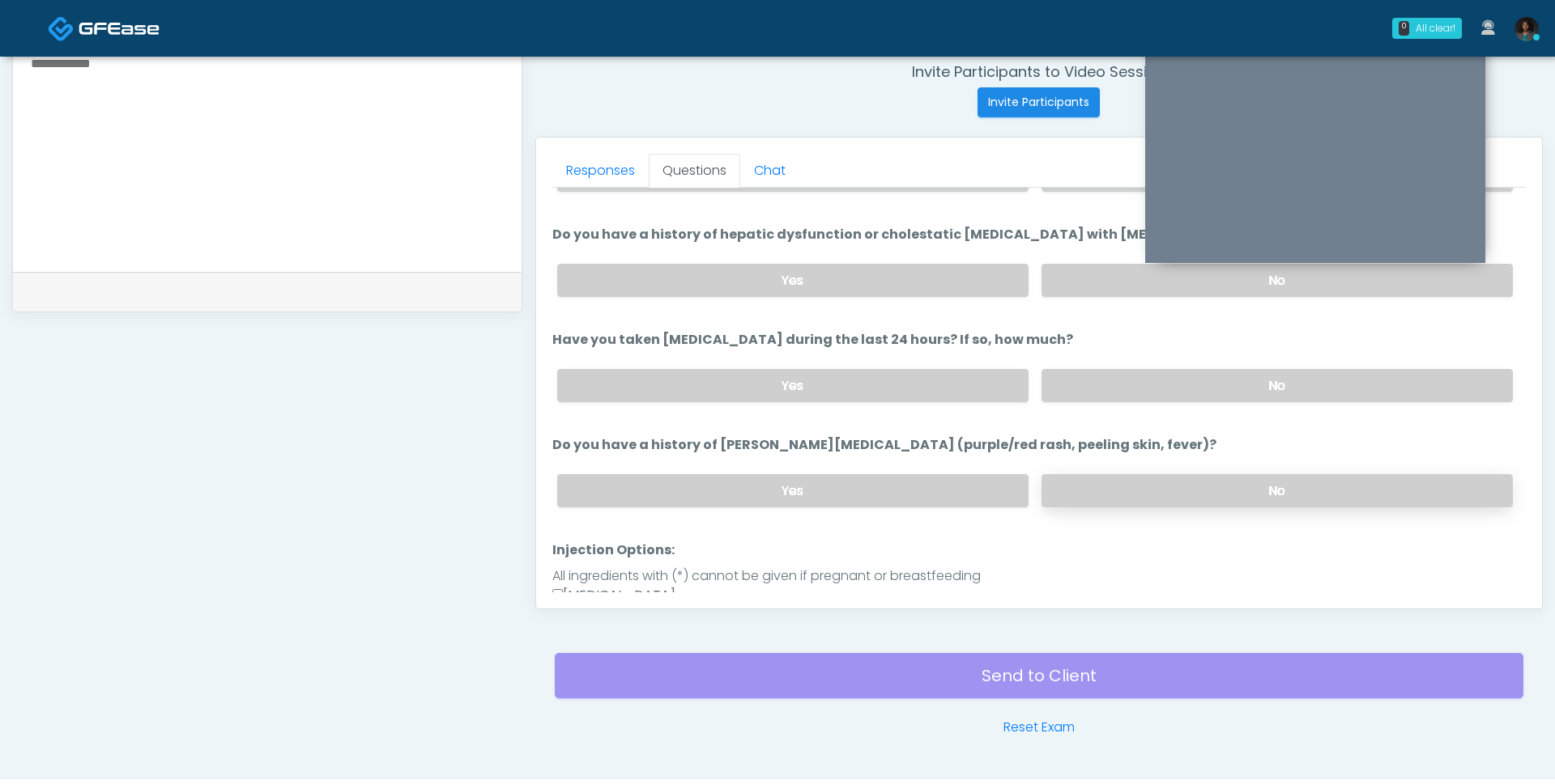
click at [1128, 477] on label "No" at bounding box center [1277, 491] width 471 height 34
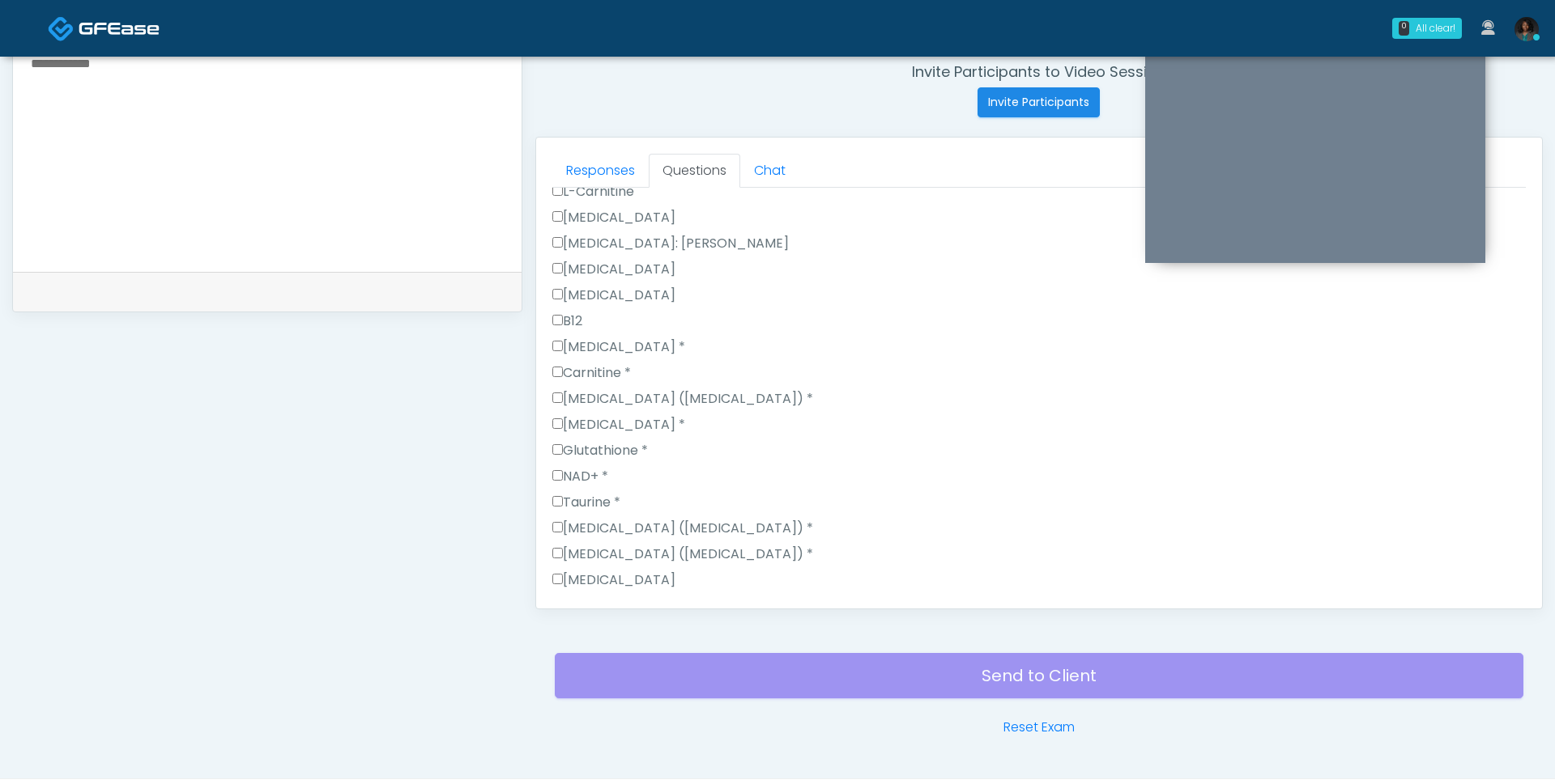
scroll to position [1028, 0]
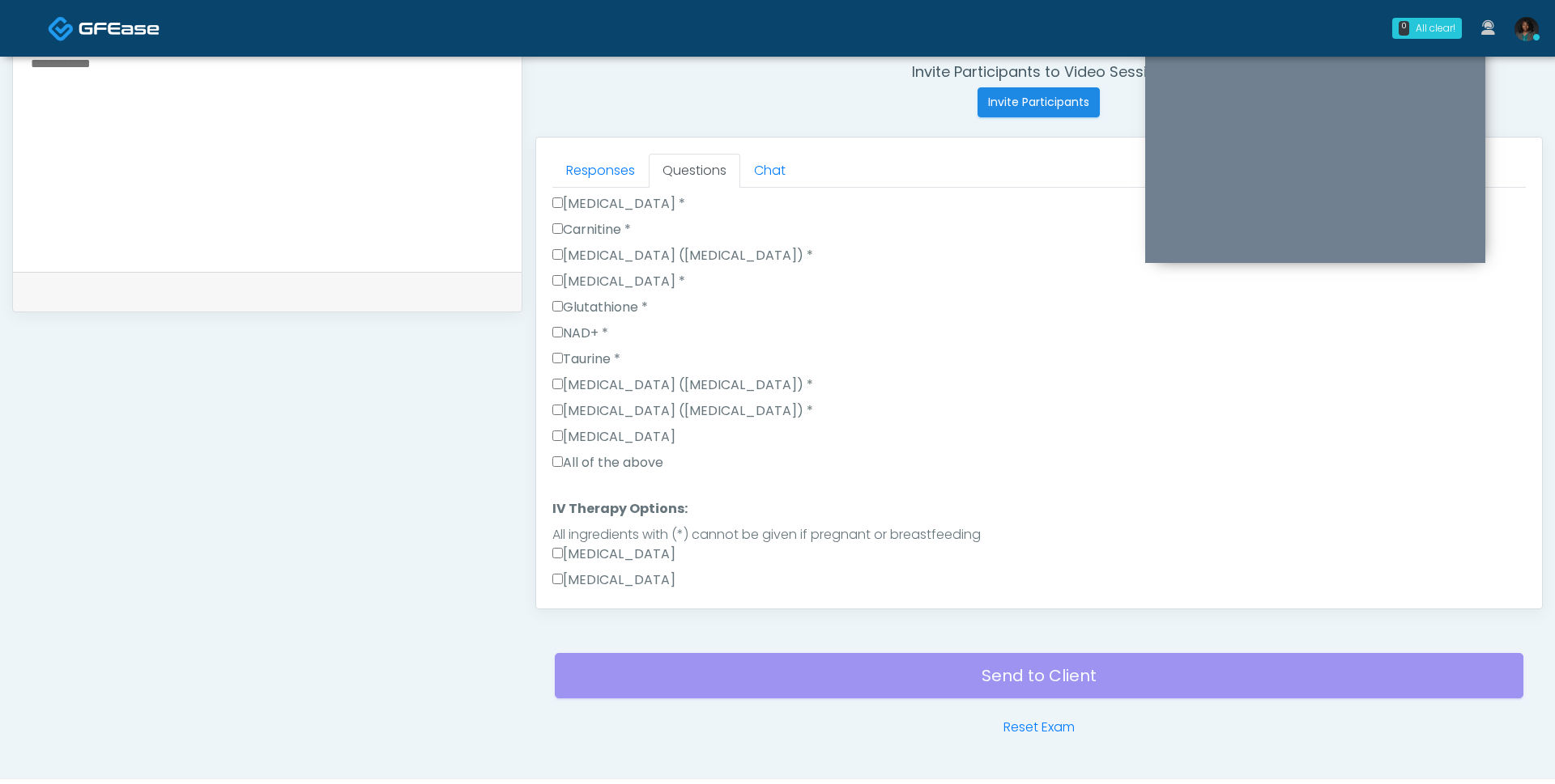
click at [627, 453] on label "All of the above" at bounding box center [607, 462] width 111 height 20
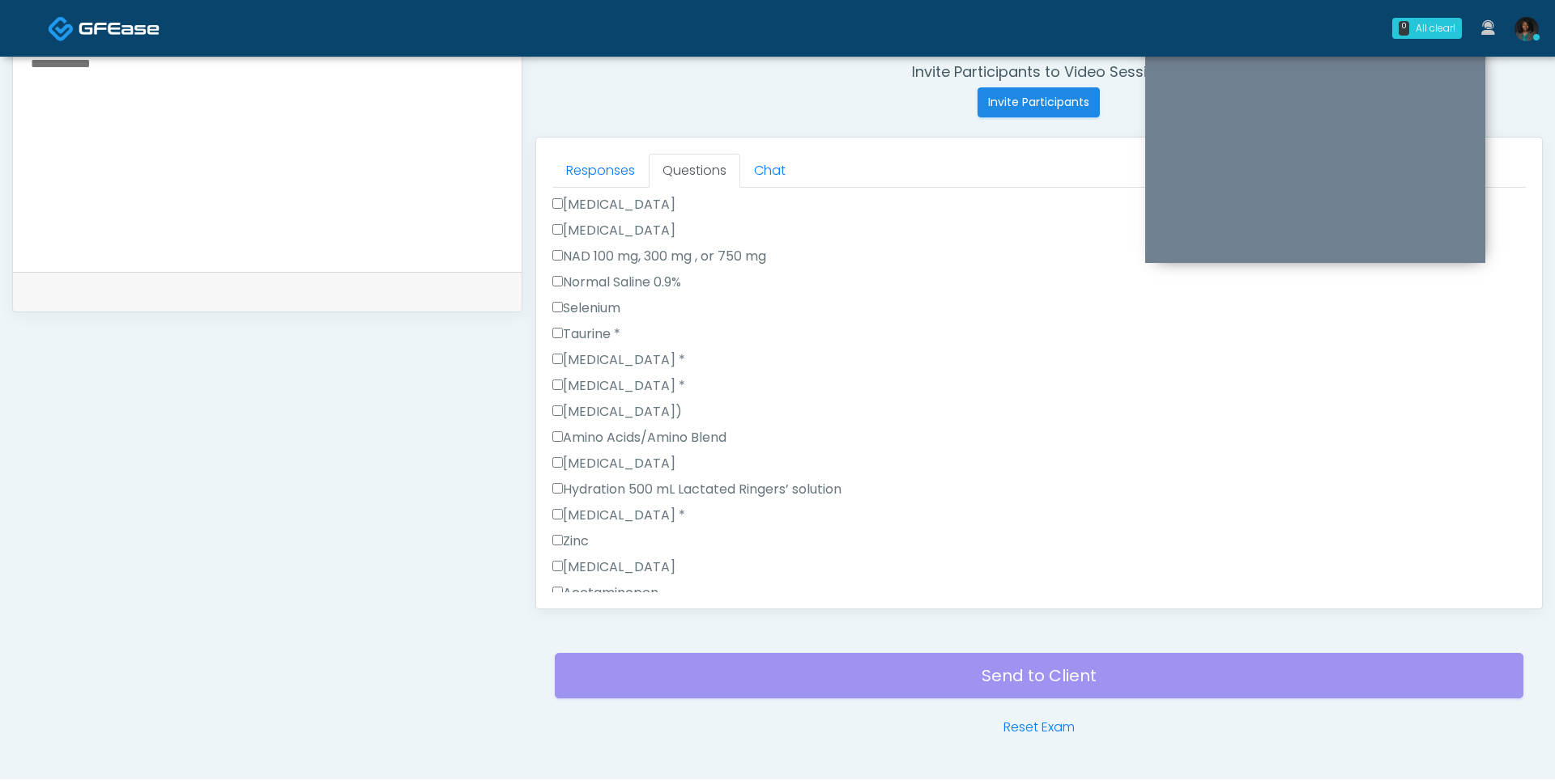
scroll to position [1694, 0]
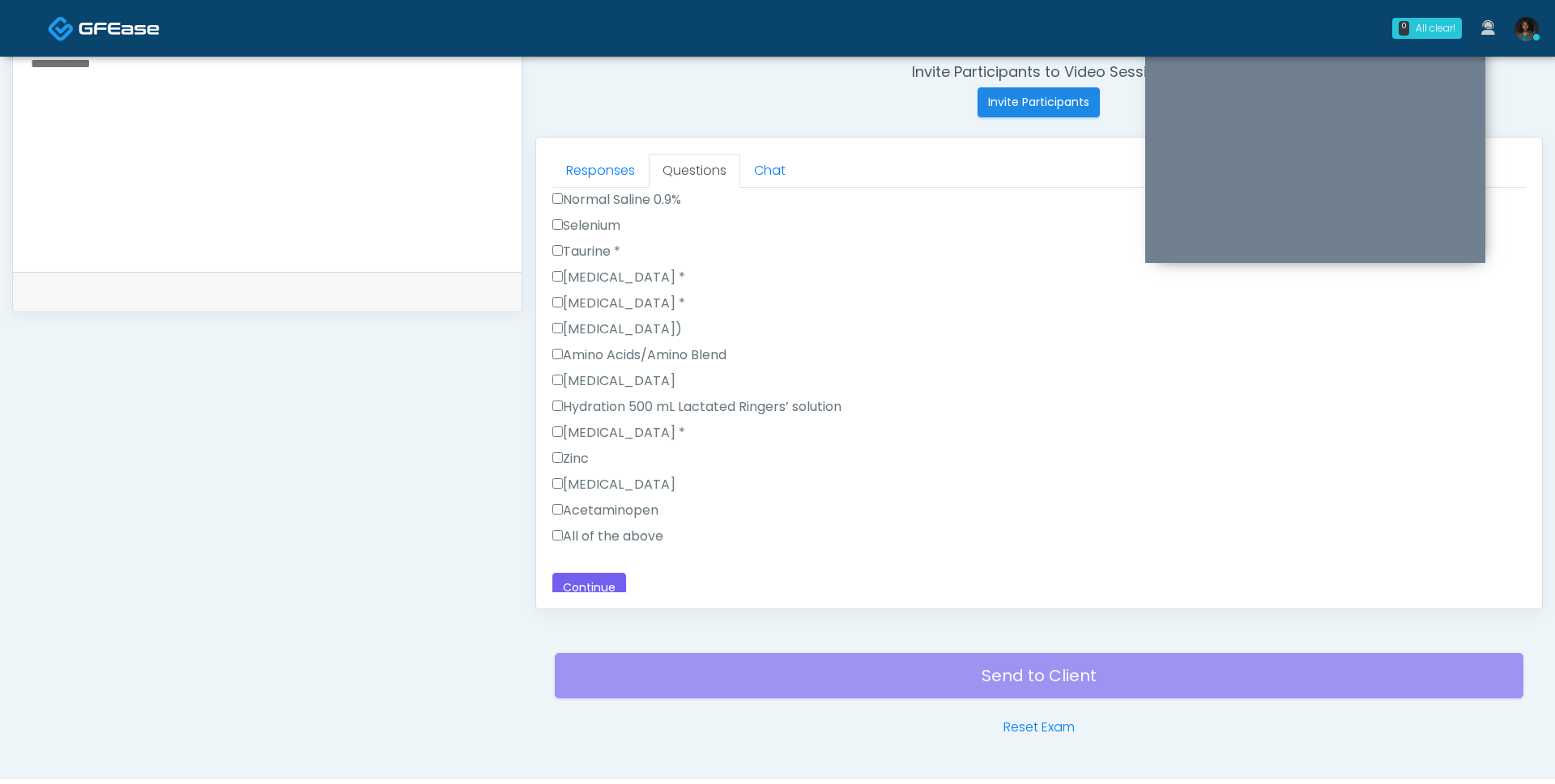
click at [594, 527] on label "All of the above" at bounding box center [607, 536] width 111 height 20
click at [598, 581] on button "Continue" at bounding box center [589, 588] width 74 height 30
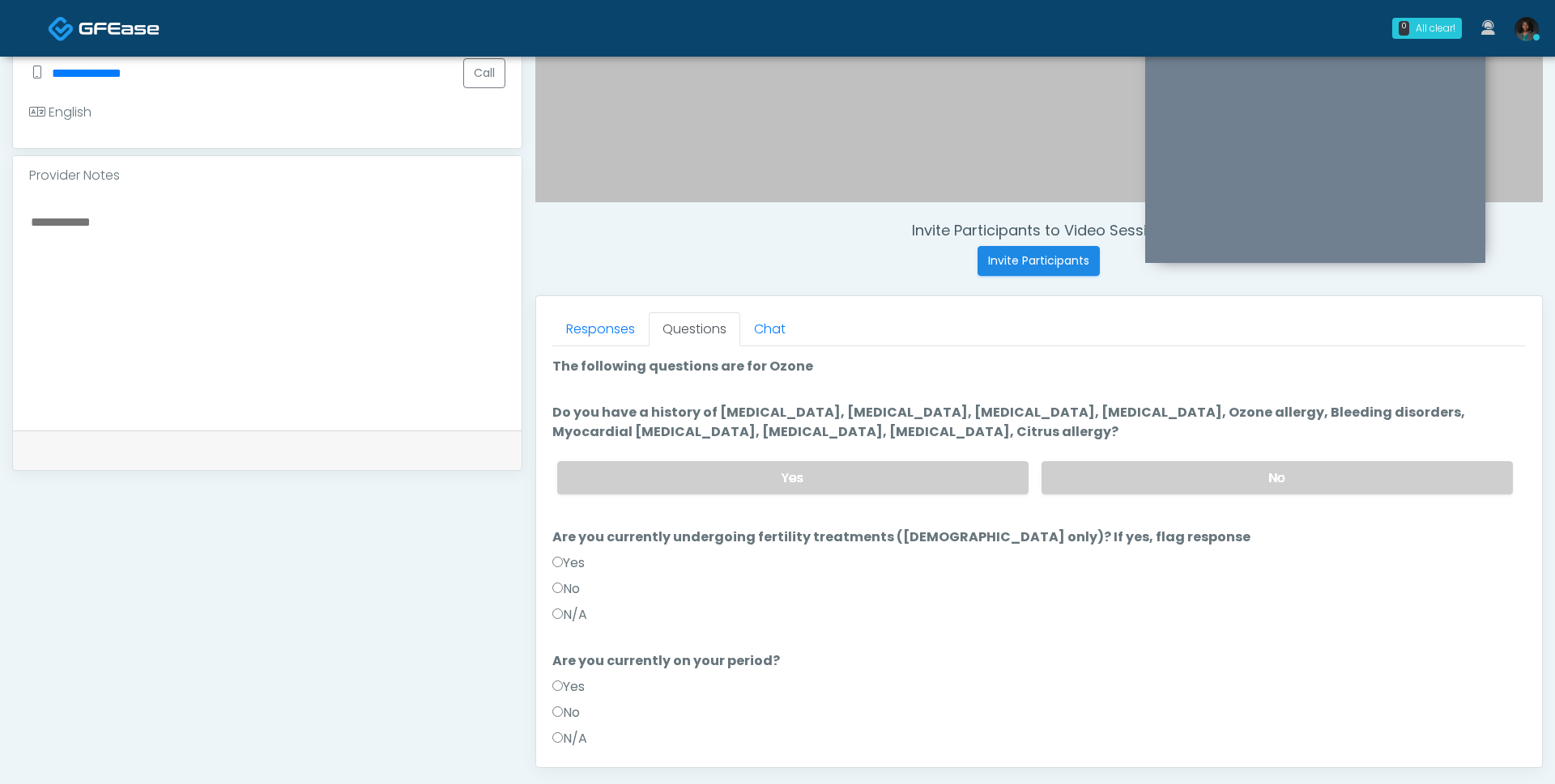
scroll to position [477, 0]
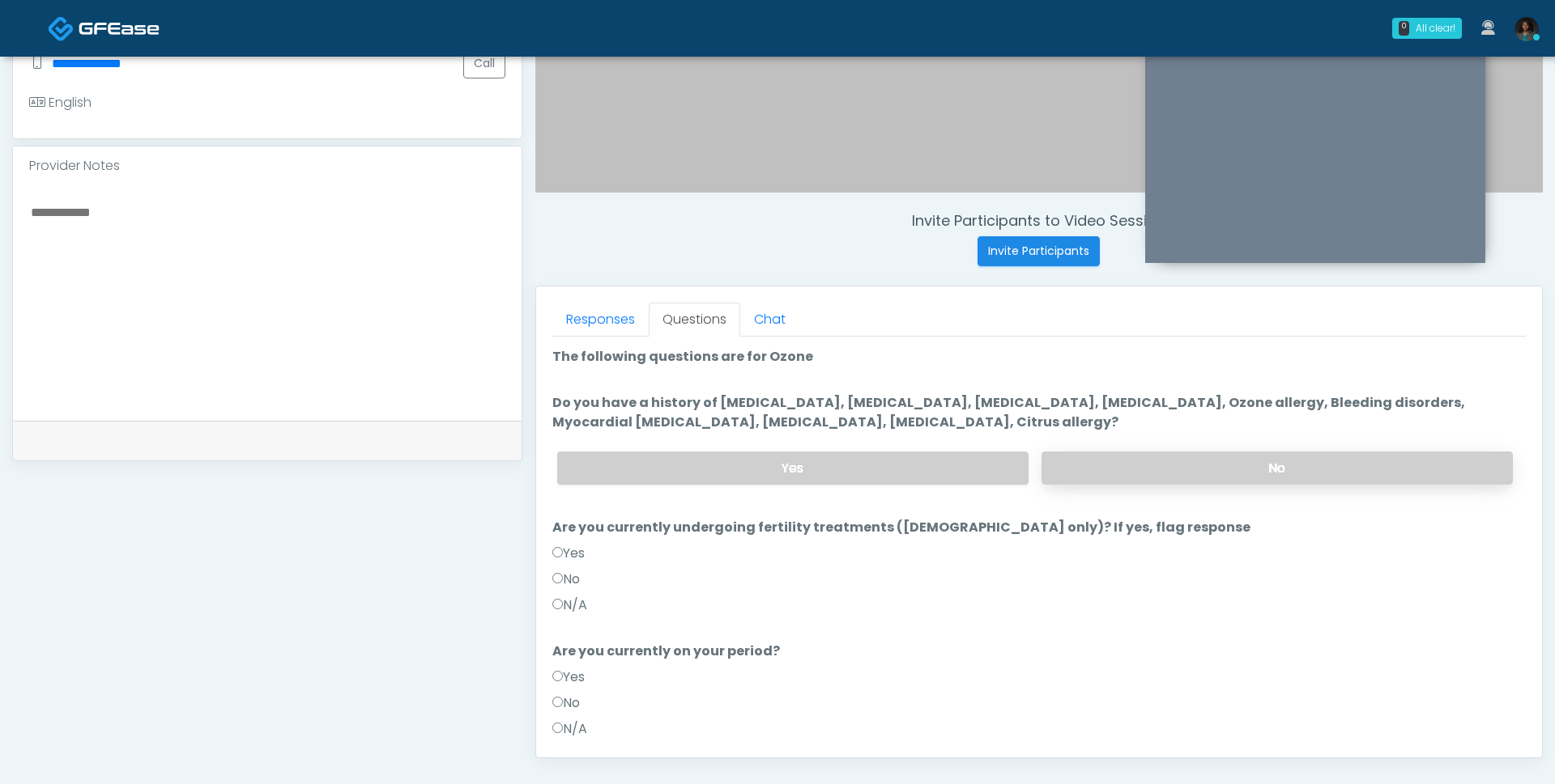
click at [1185, 463] on label "No" at bounding box center [1277, 468] width 471 height 34
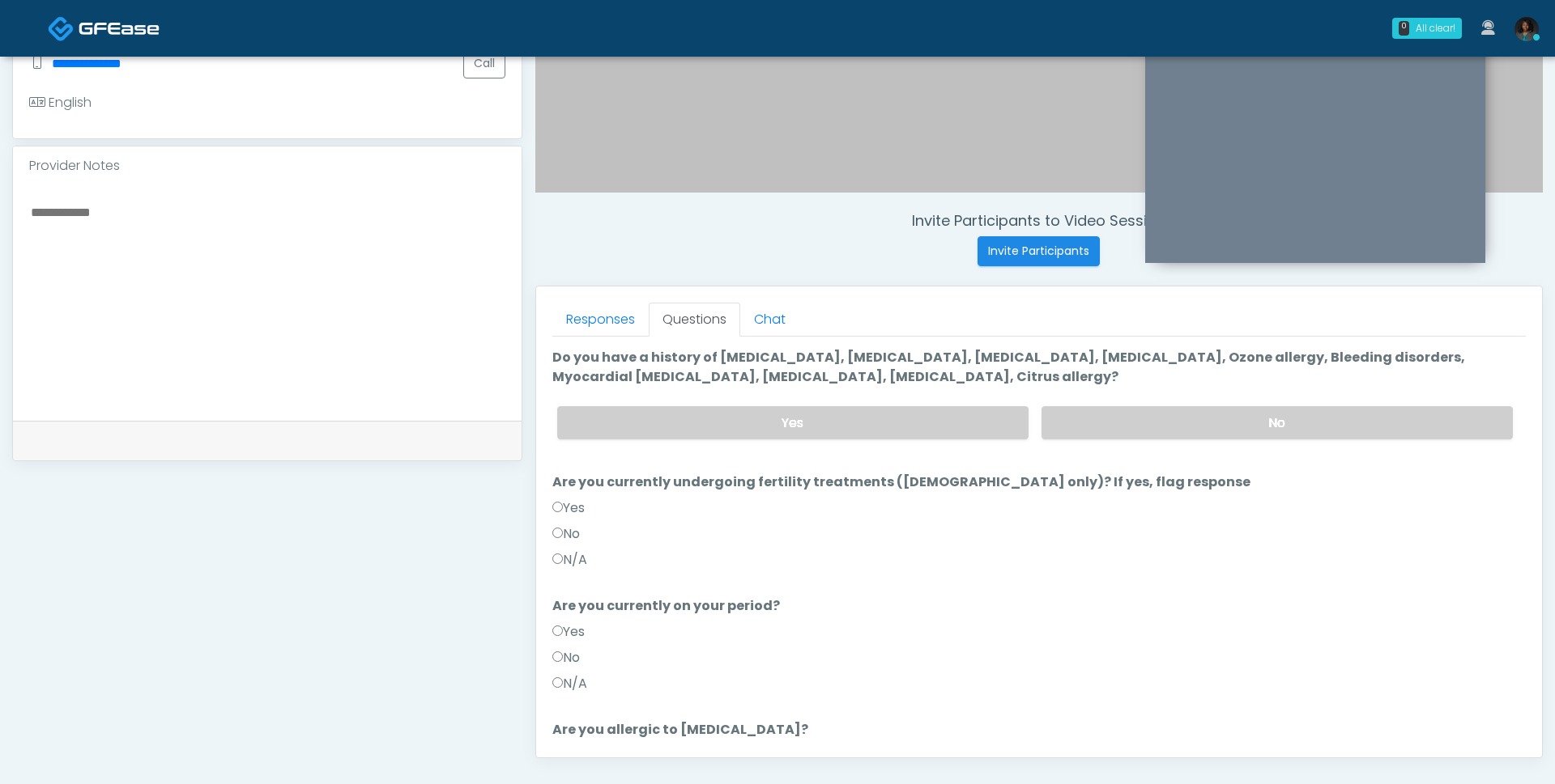
scroll to position [120, 0]
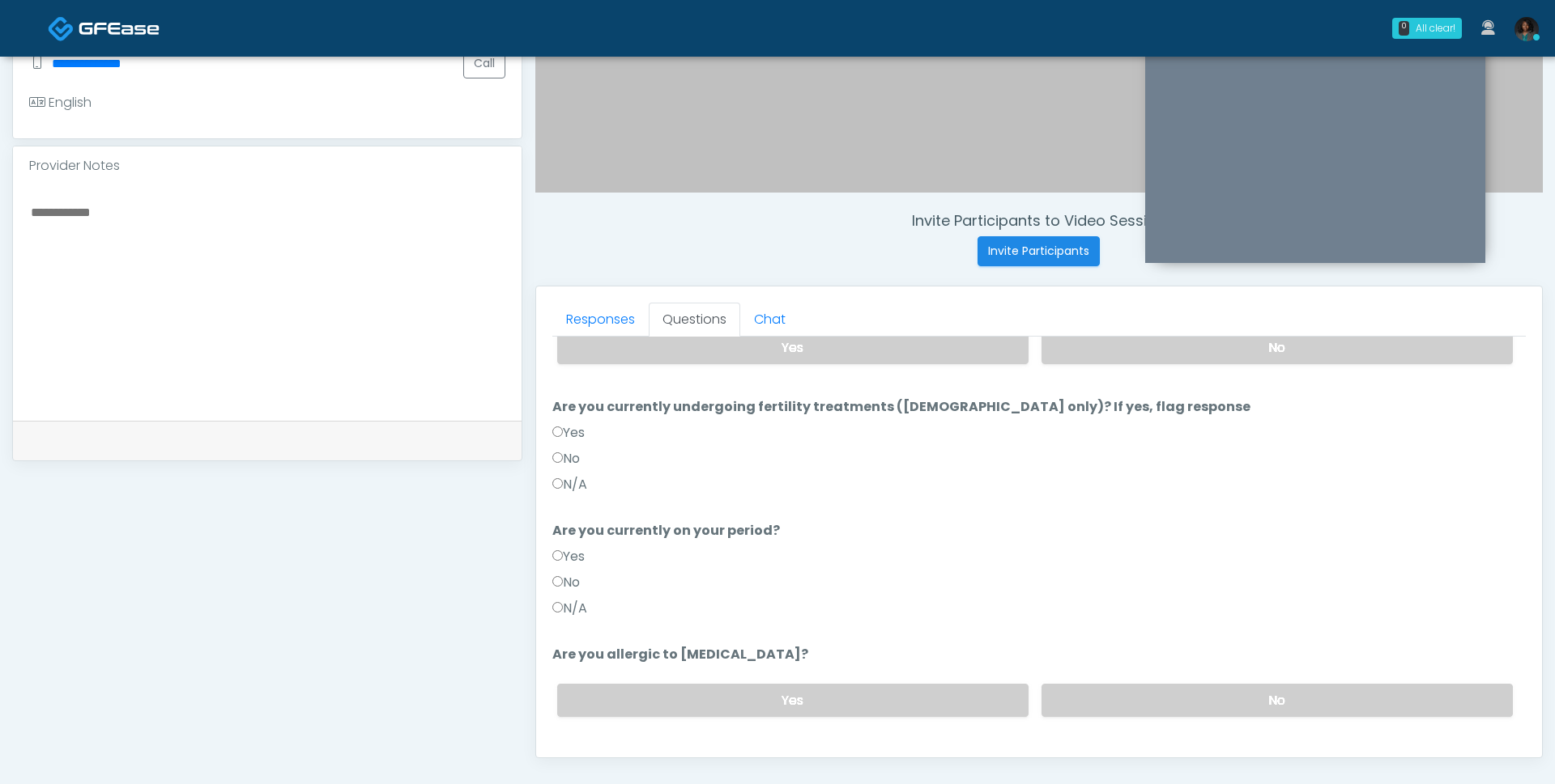
click at [568, 599] on label "N/A" at bounding box center [569, 609] width 34 height 20
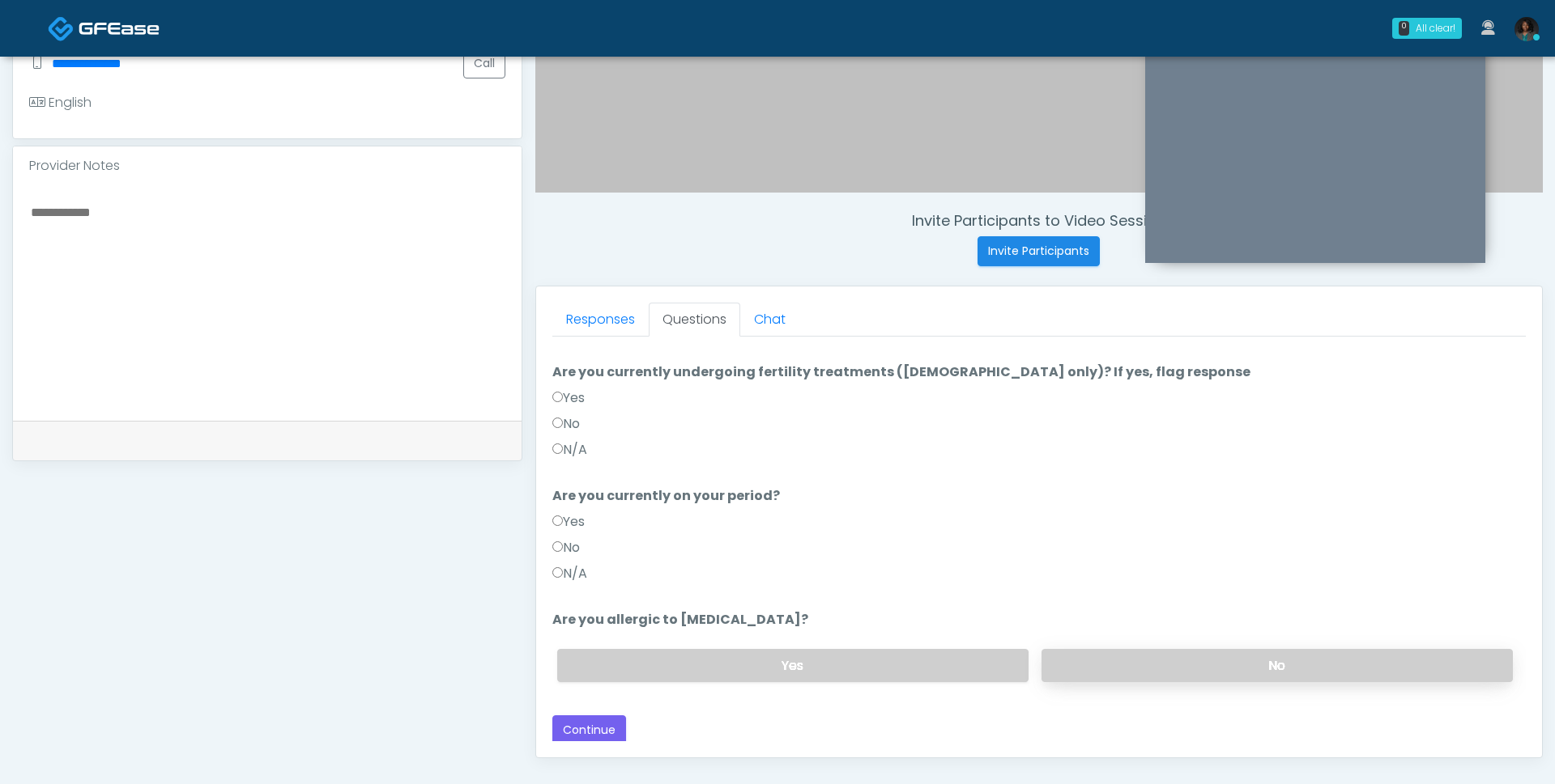
click at [1128, 663] on label "No" at bounding box center [1277, 665] width 471 height 34
click at [576, 726] on button "Continue" at bounding box center [589, 730] width 74 height 30
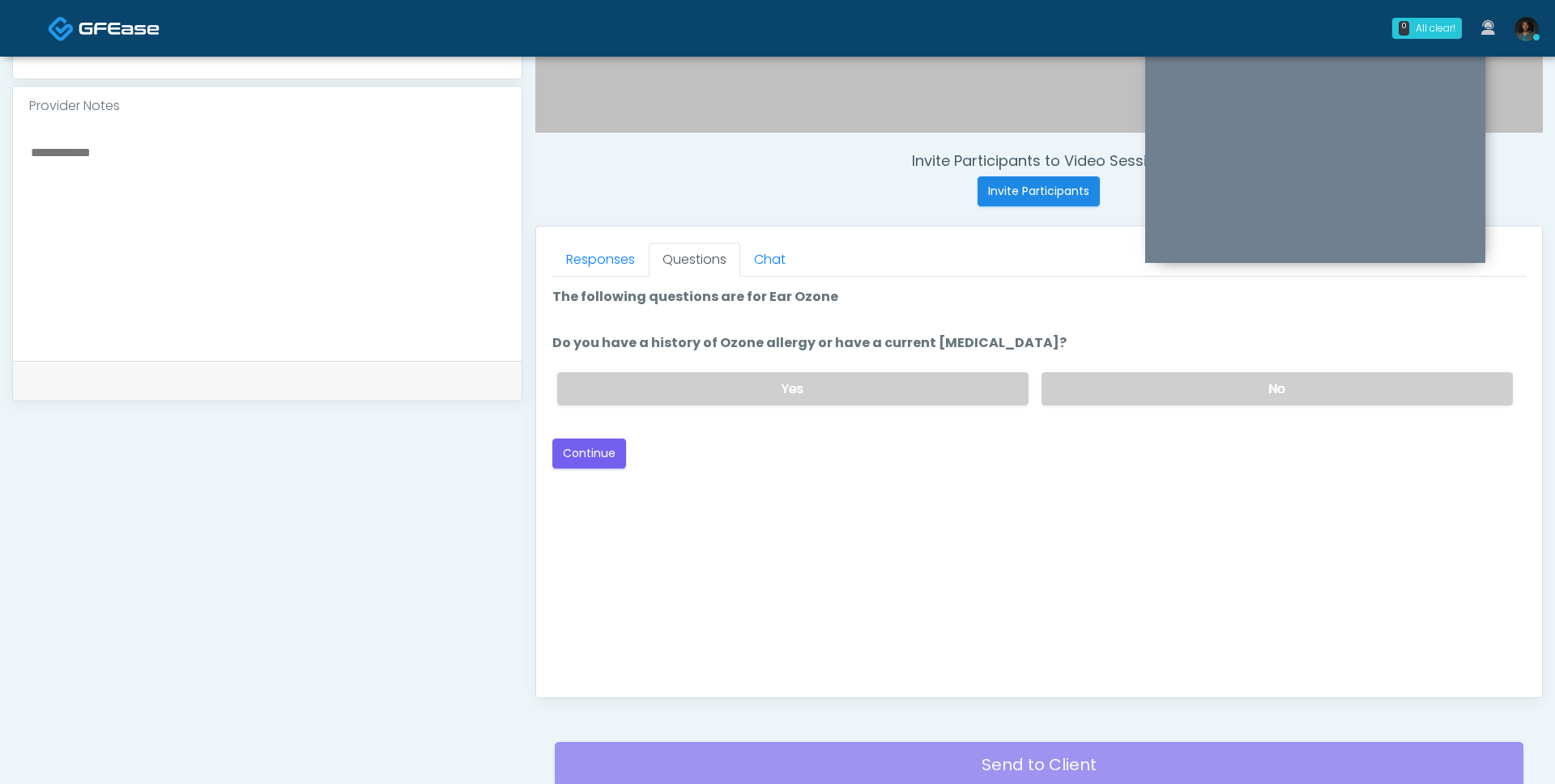
scroll to position [530, 0]
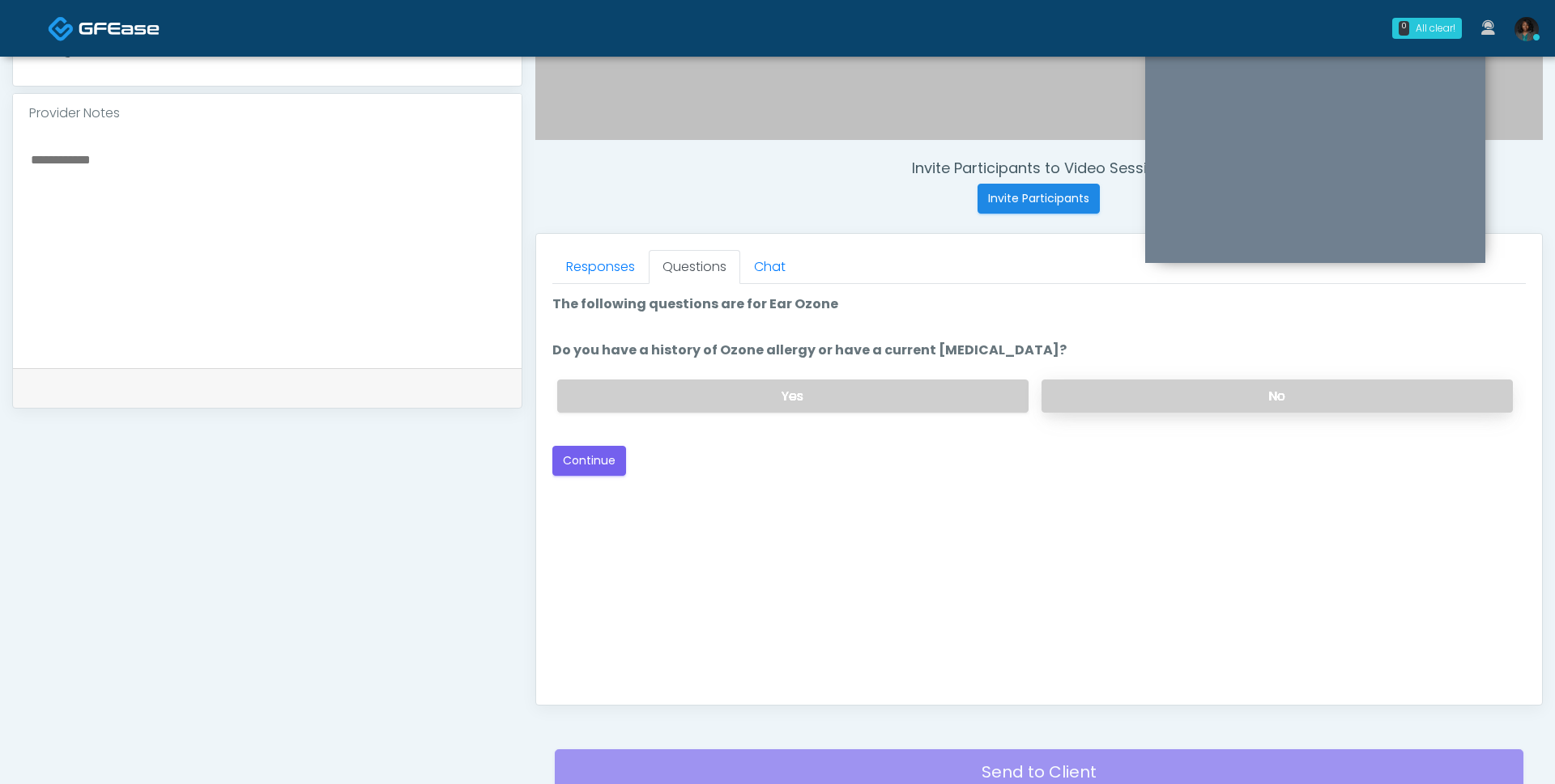
click at [1126, 395] on label "No" at bounding box center [1277, 396] width 471 height 34
click at [593, 456] on button "Continue" at bounding box center [589, 461] width 74 height 30
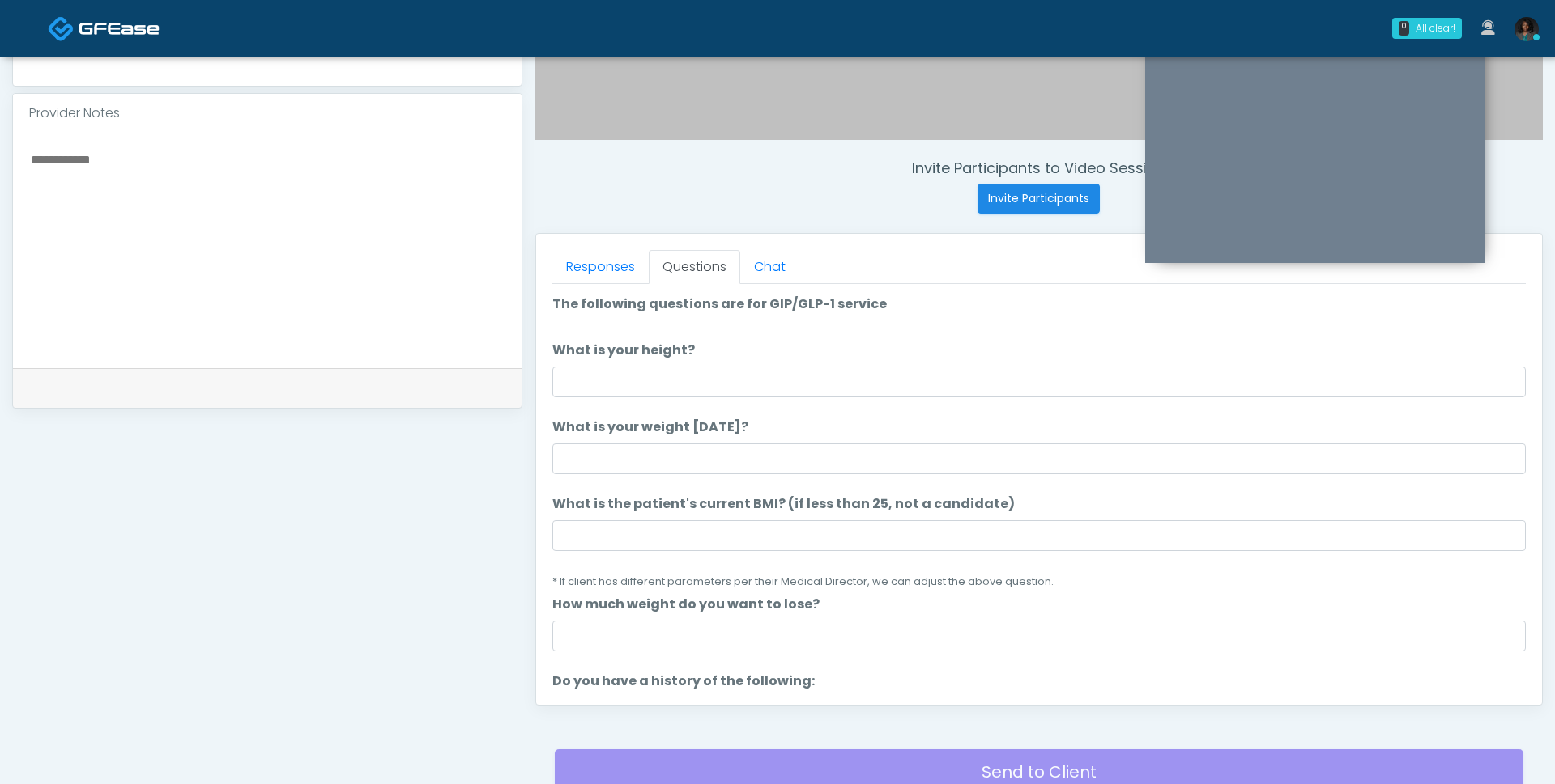
scroll to position [665, 0]
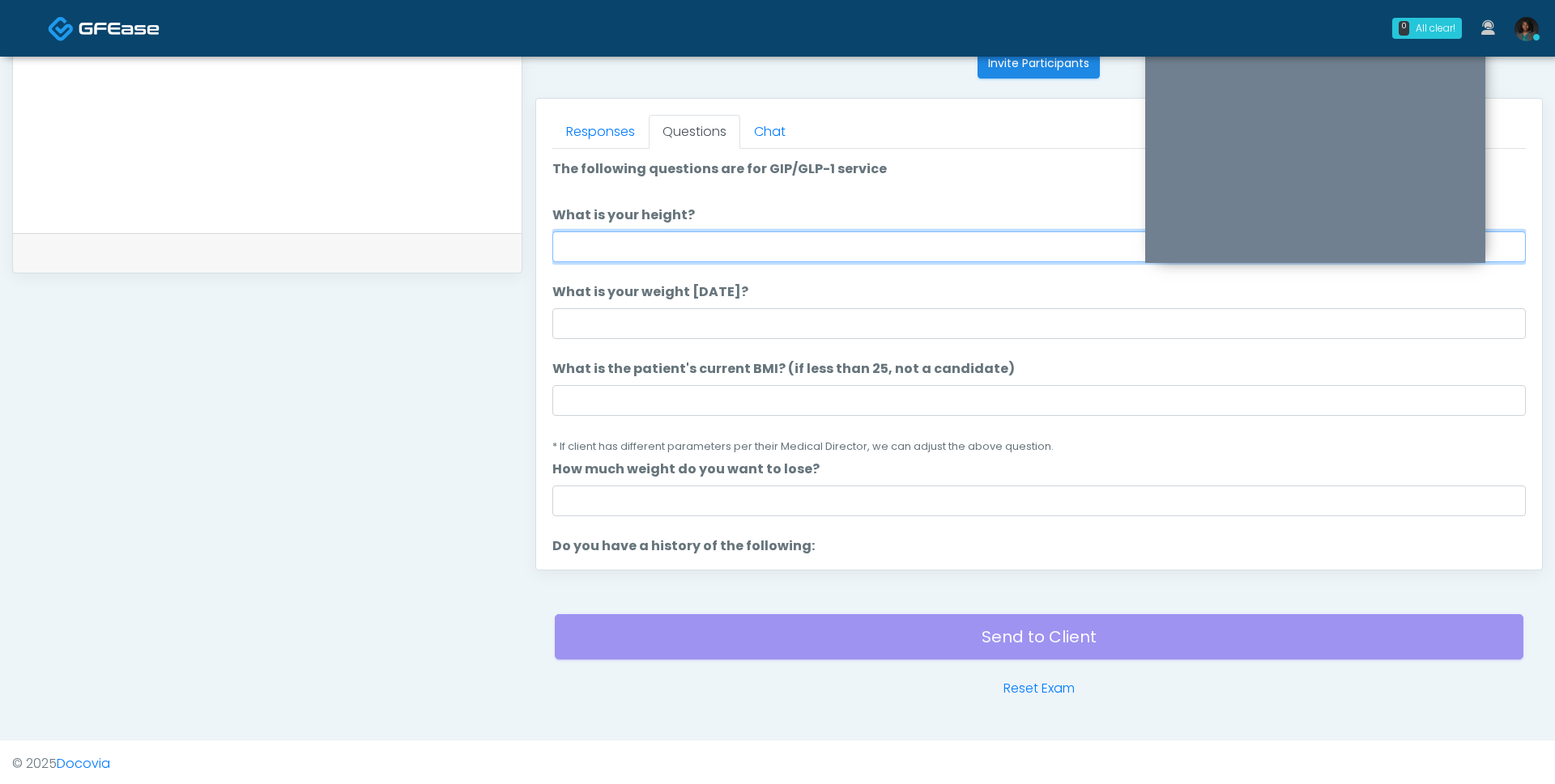
click at [684, 242] on input "What is your height?" at bounding box center [1039, 247] width 974 height 31
type input "***"
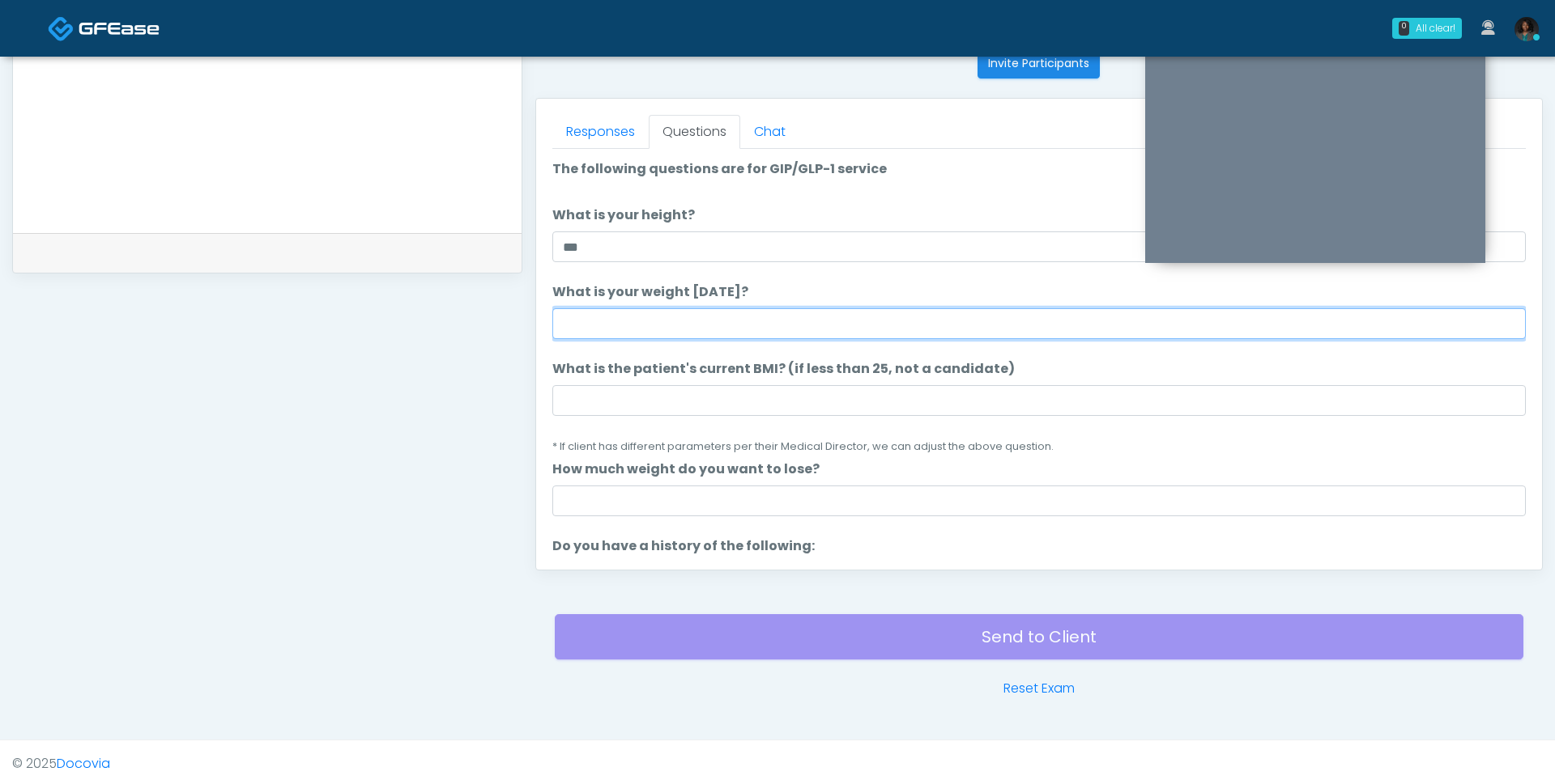
click at [668, 328] on input "What is your weight today?" at bounding box center [1039, 324] width 974 height 31
type input "***"
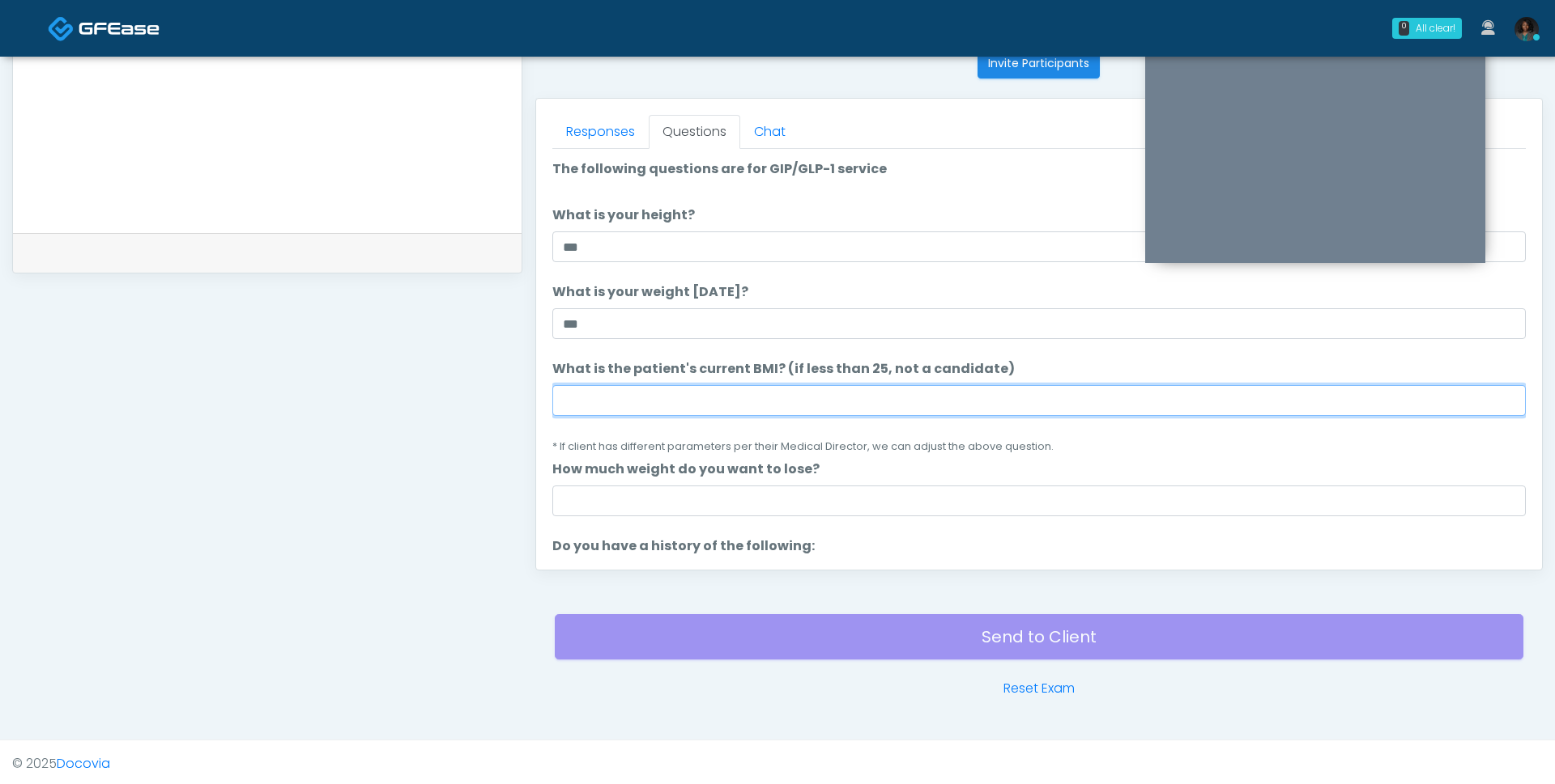
click at [638, 385] on input "What is the patient's current BMI? (if less than 25, not a candidate)" at bounding box center [1039, 401] width 974 height 31
type input "****"
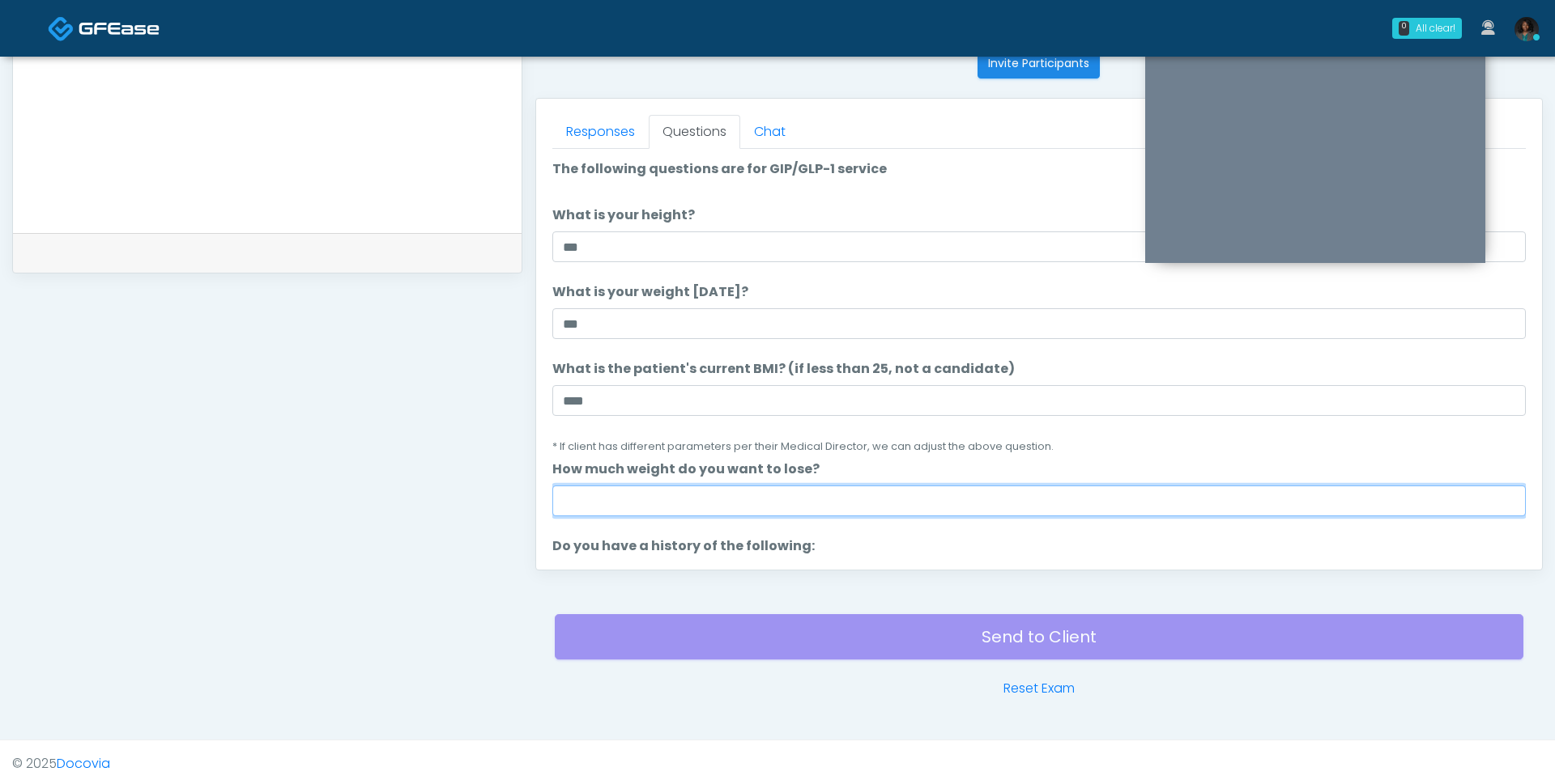
click at [707, 492] on input "How much weight do you want to lose?" at bounding box center [1039, 501] width 974 height 31
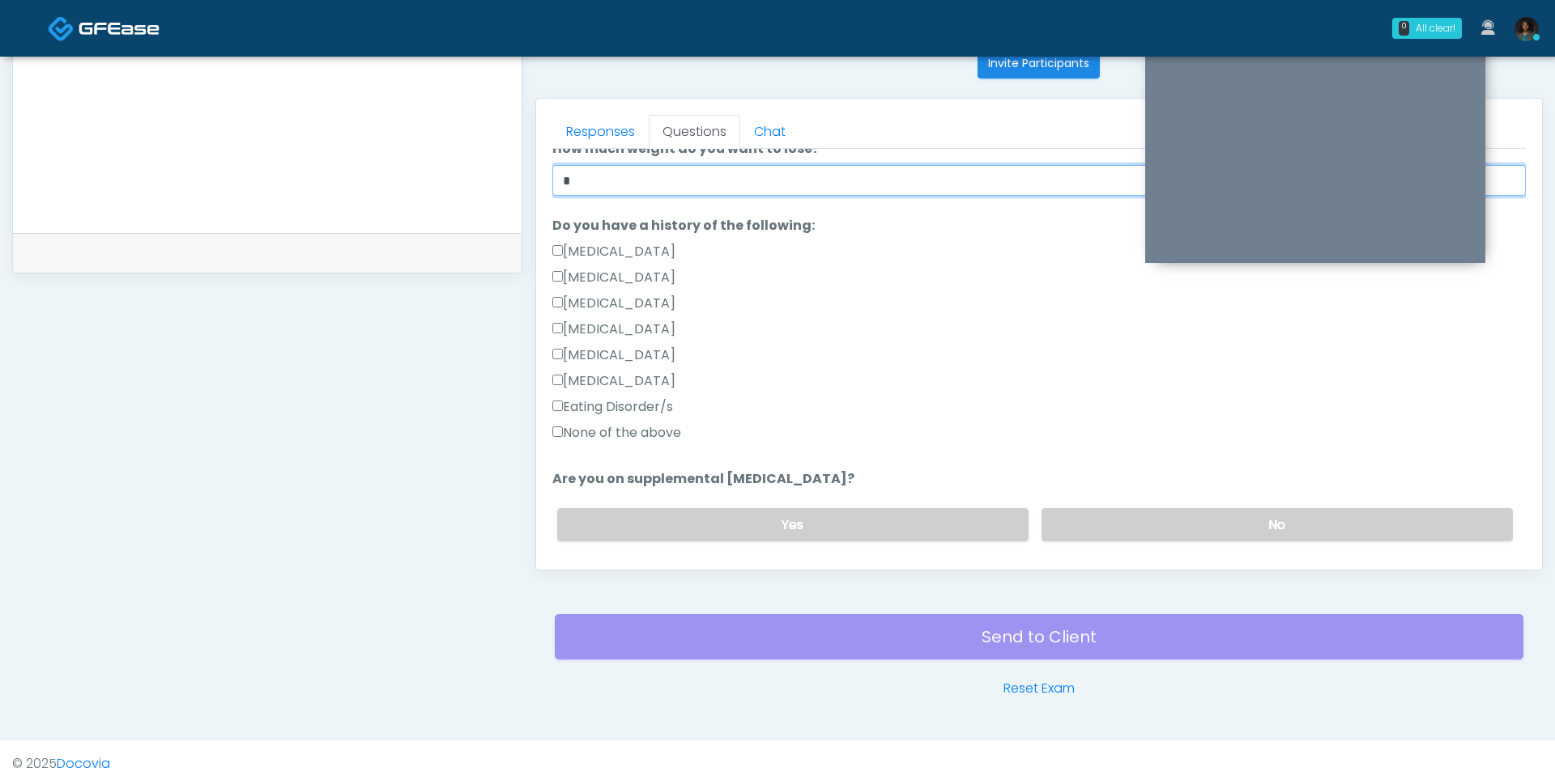
scroll to position [339, 0]
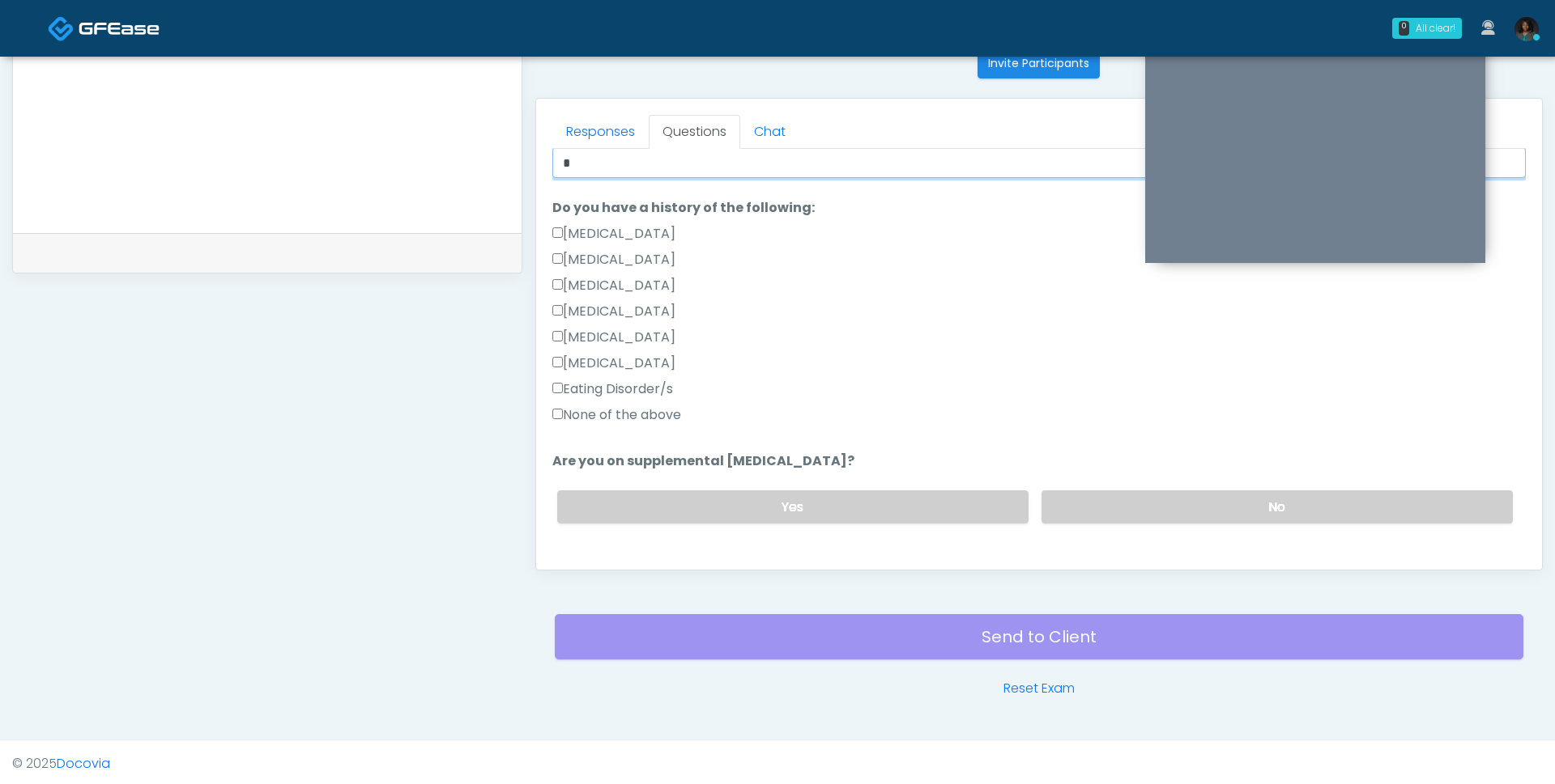
type input "*"
click at [658, 412] on label "None of the above" at bounding box center [617, 415] width 129 height 20
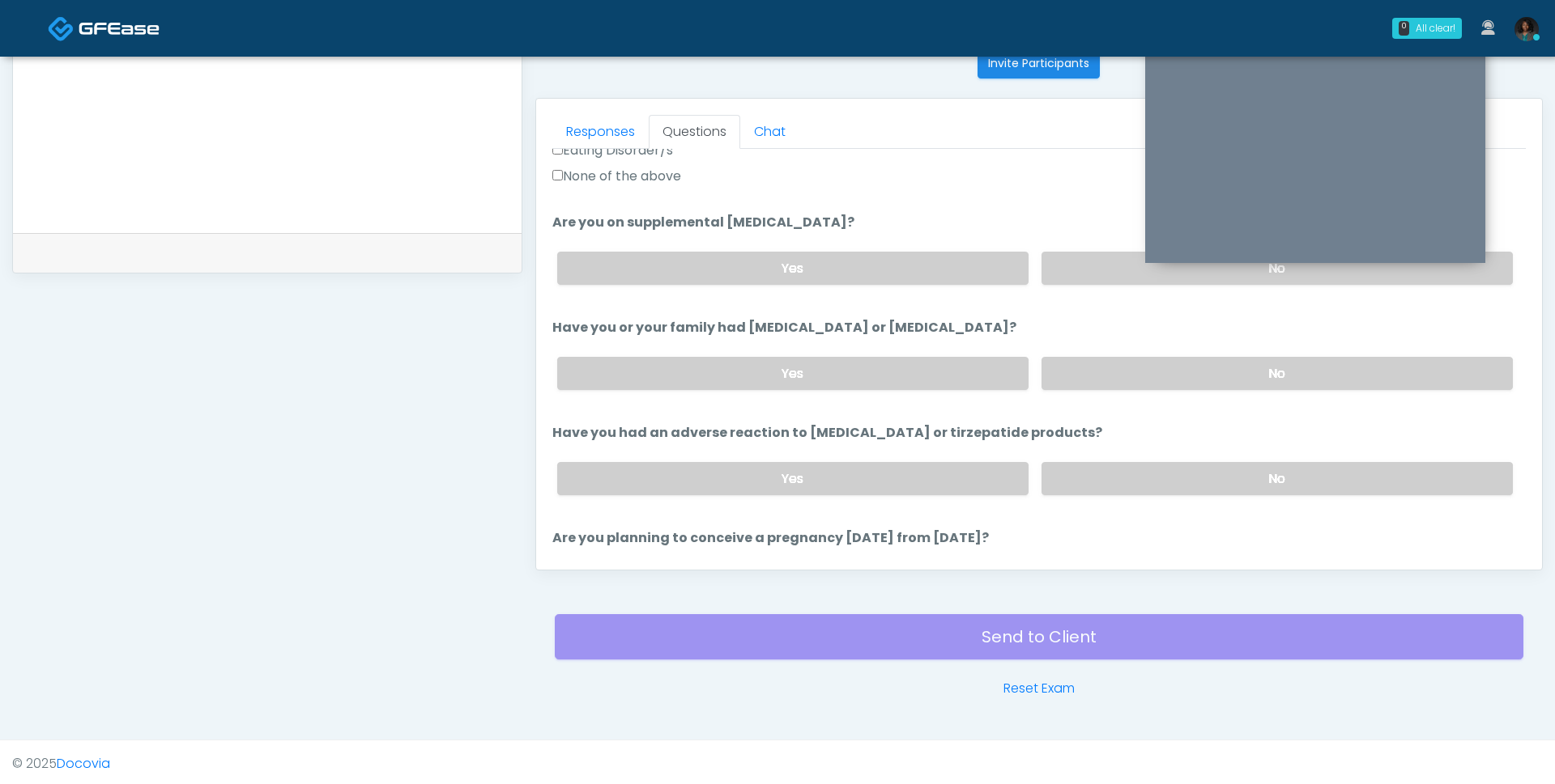
scroll to position [568, 0]
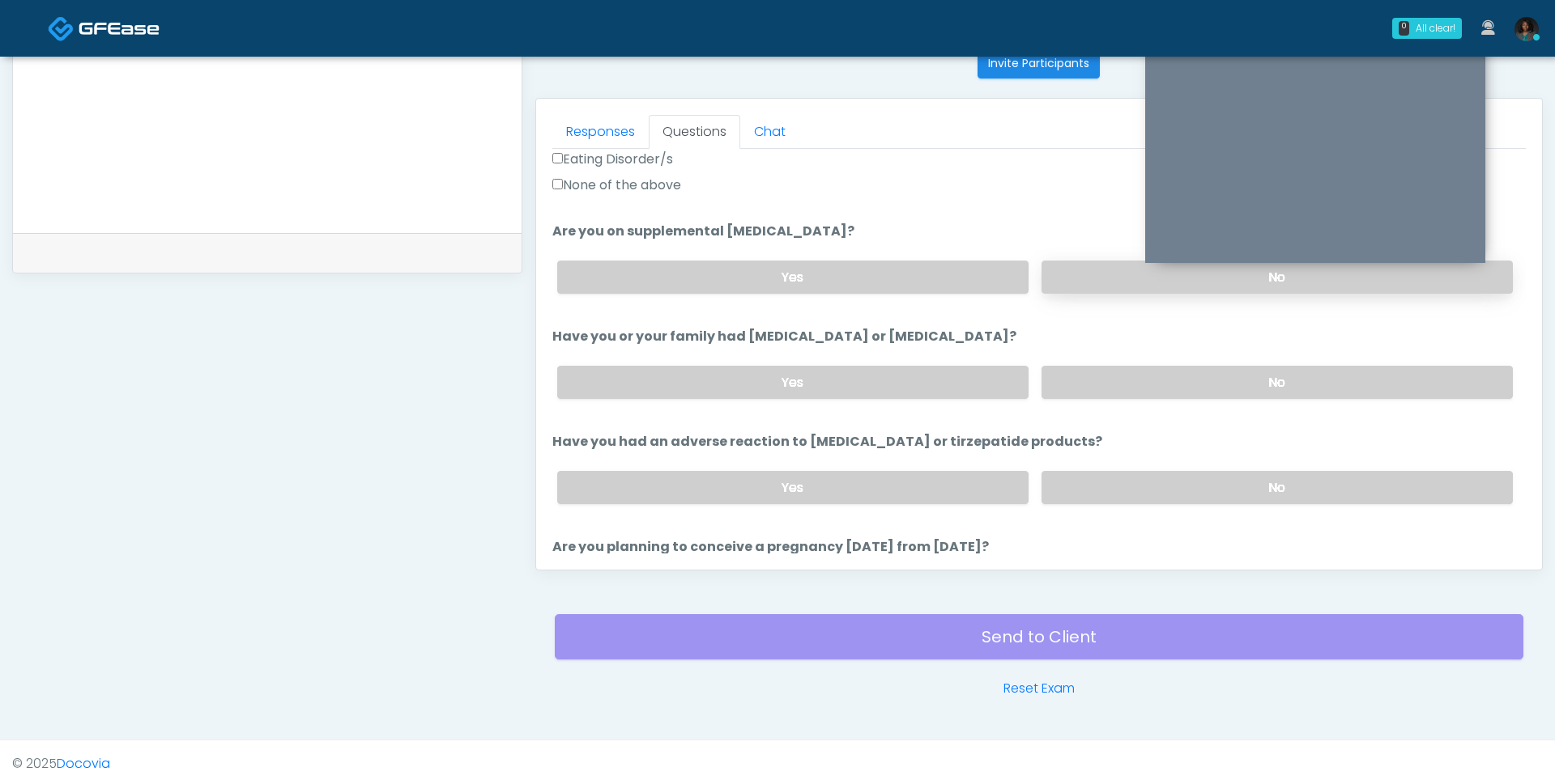
click at [1266, 284] on label "No" at bounding box center [1277, 277] width 471 height 34
click at [1183, 370] on label "No" at bounding box center [1277, 383] width 471 height 34
click at [1114, 484] on label "No" at bounding box center [1277, 487] width 471 height 34
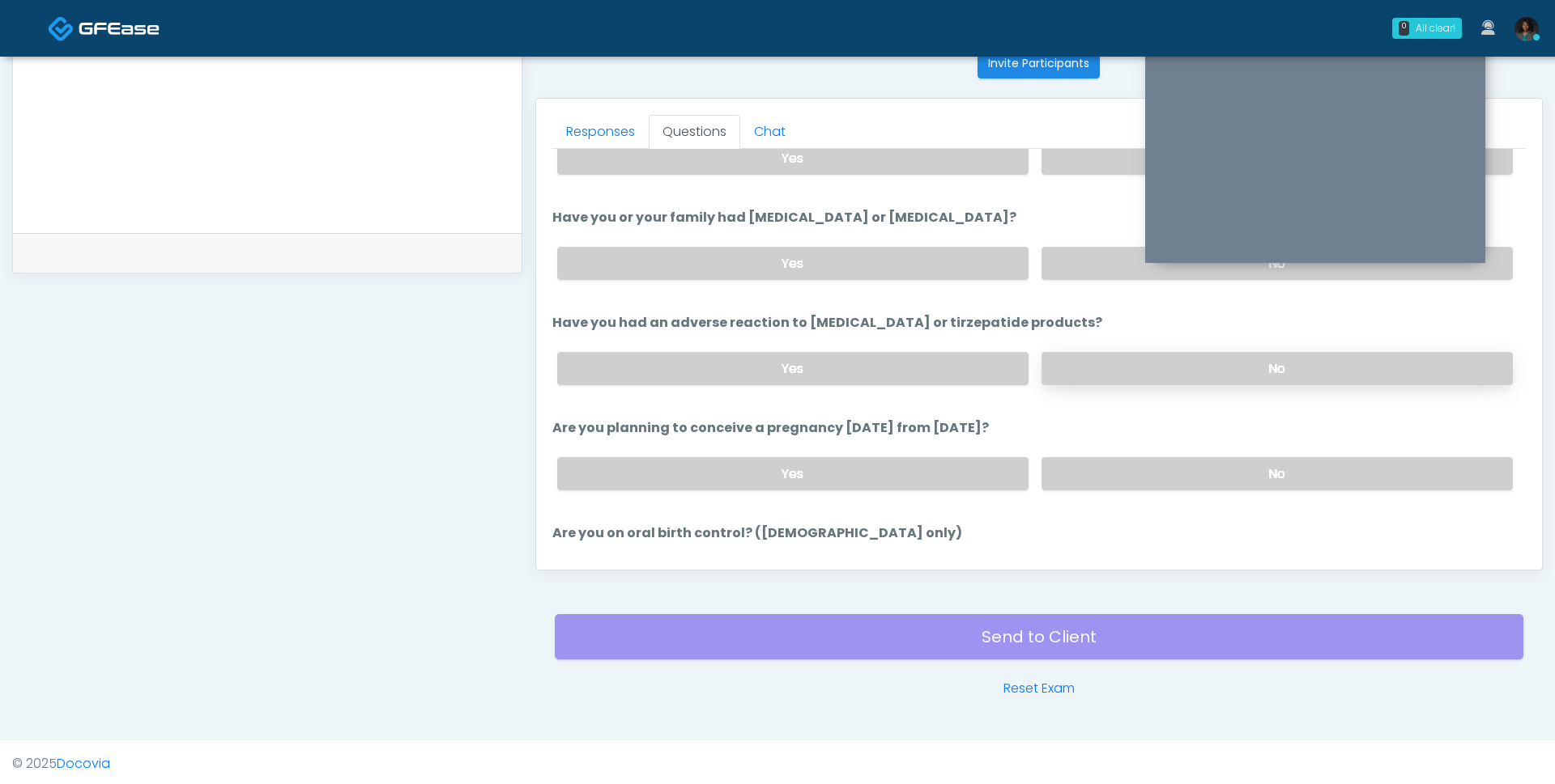
scroll to position [714, 0]
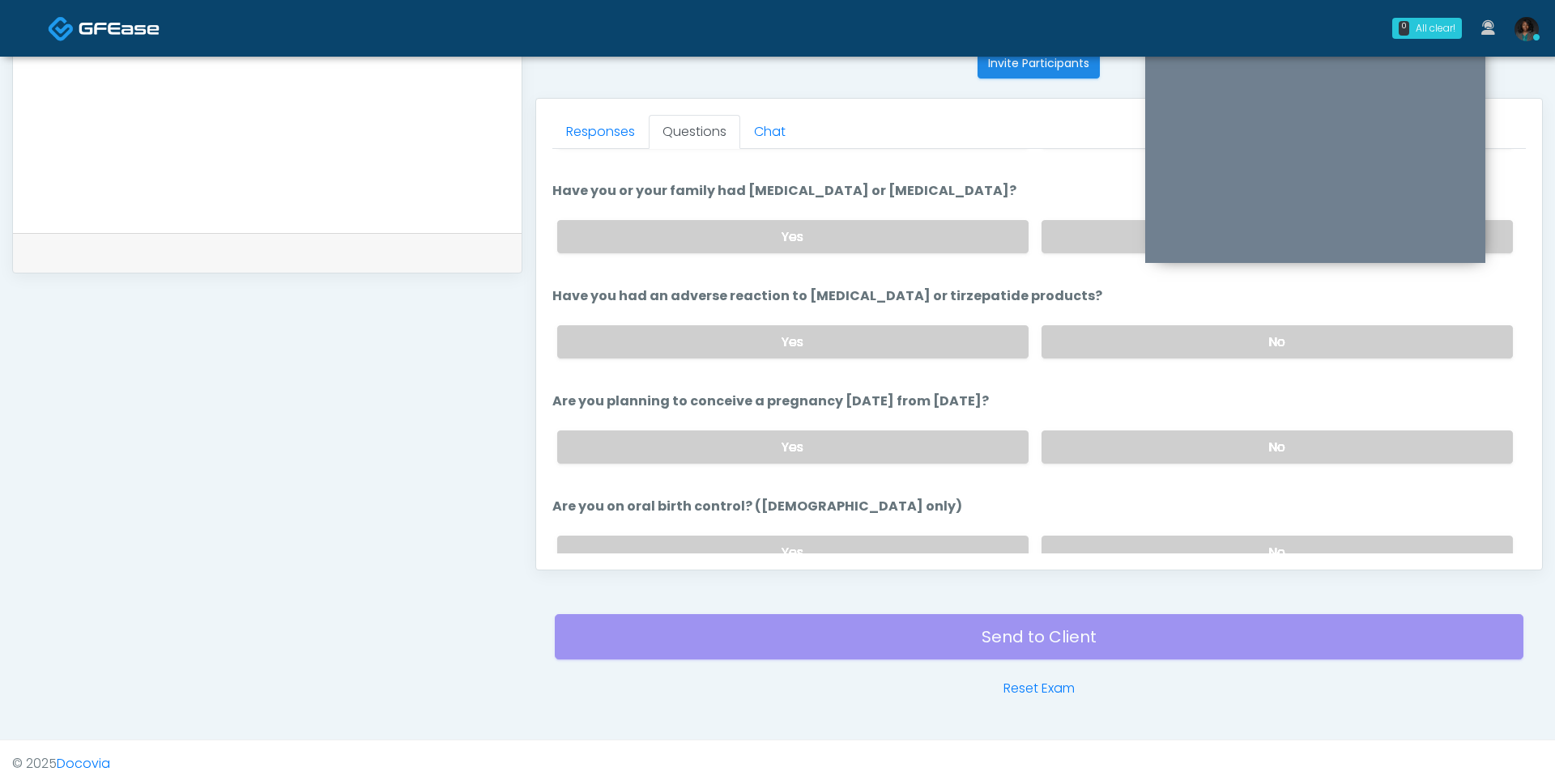
click at [1105, 420] on div "Yes No" at bounding box center [1035, 447] width 981 height 59
click at [1084, 538] on label "No" at bounding box center [1277, 552] width 471 height 34
click at [1109, 432] on label "No" at bounding box center [1277, 447] width 471 height 34
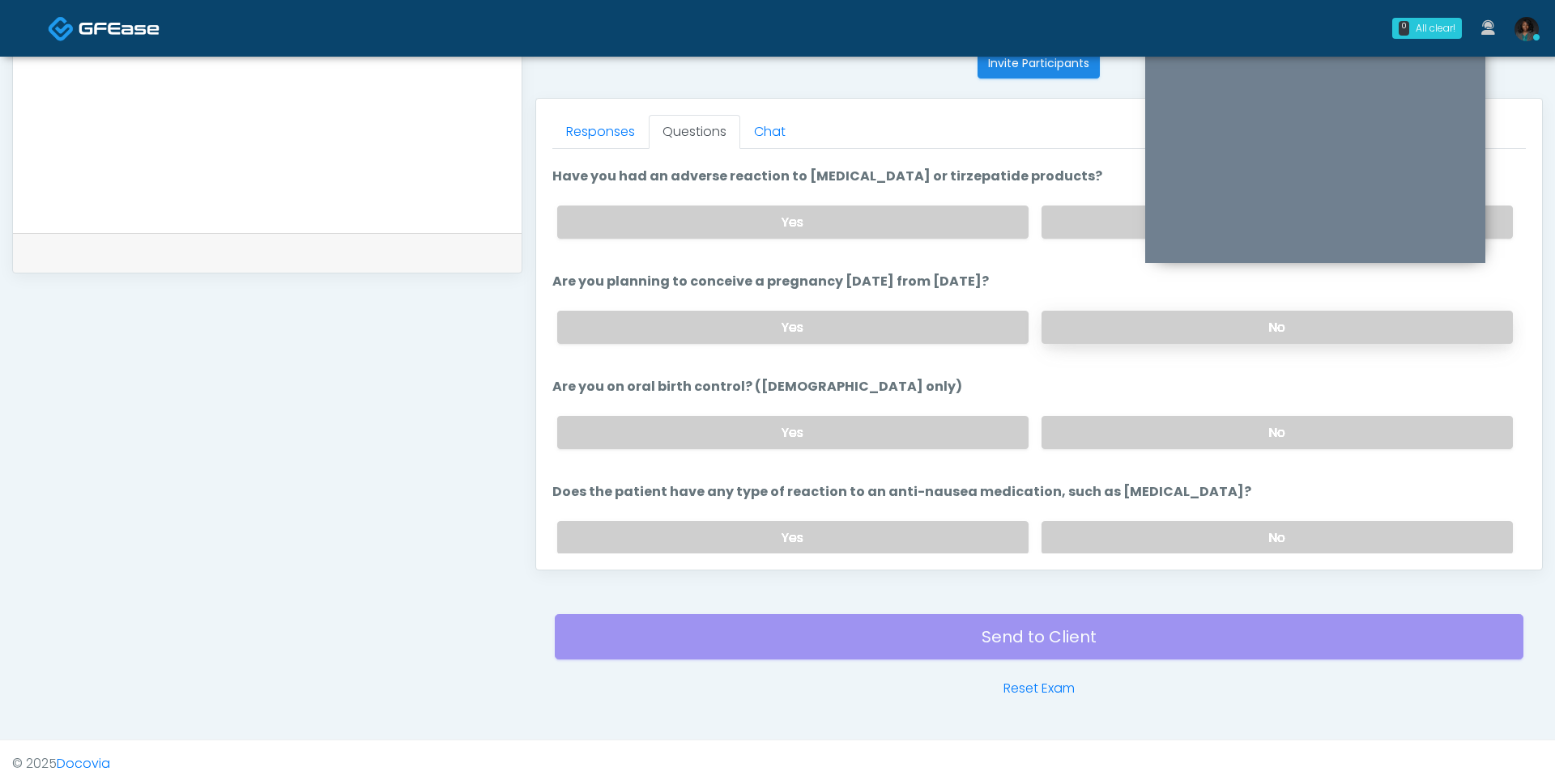
scroll to position [885, 0]
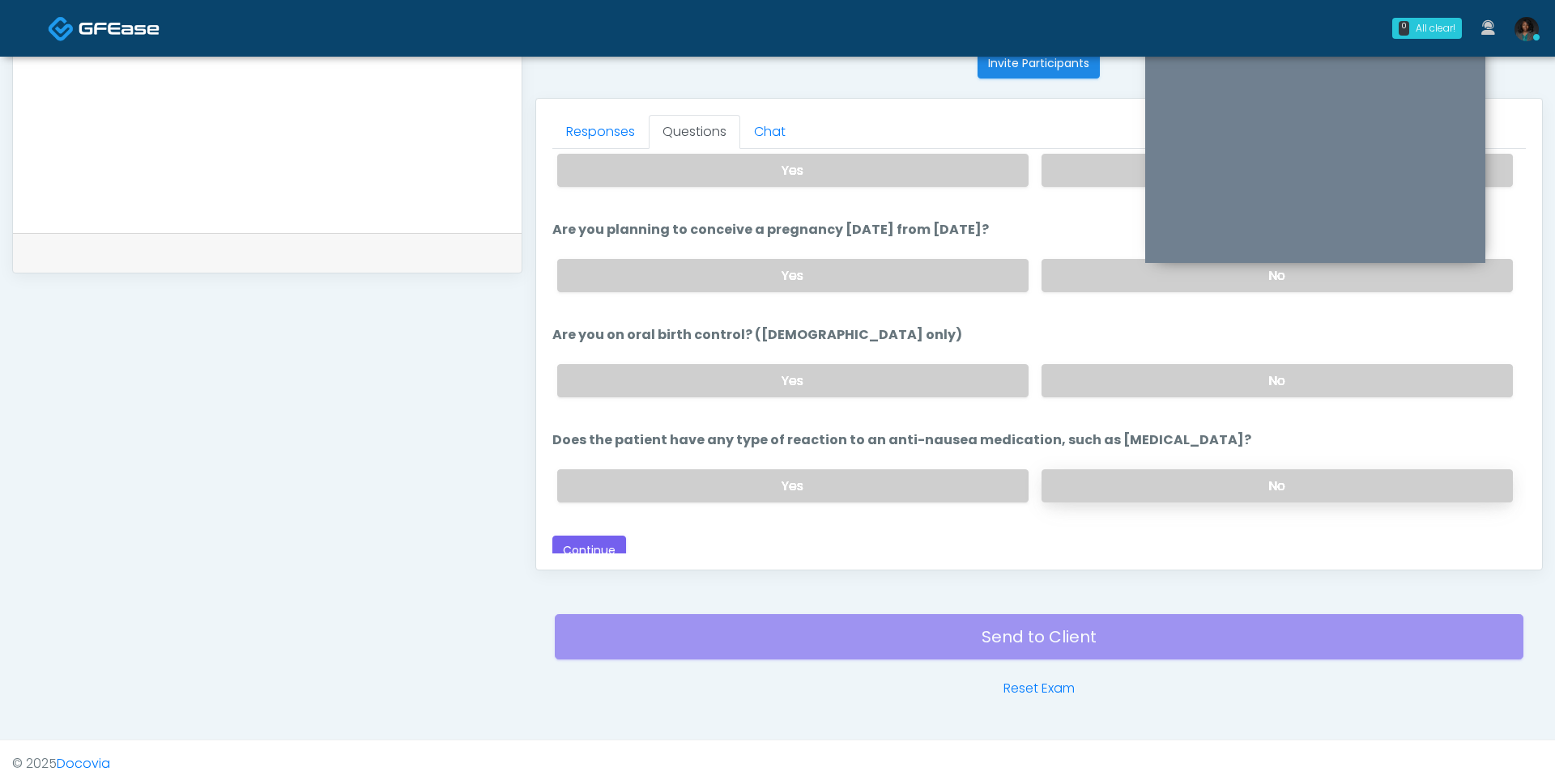
click at [1128, 487] on label "No" at bounding box center [1277, 486] width 471 height 34
click at [613, 538] on button "Continue" at bounding box center [589, 550] width 74 height 30
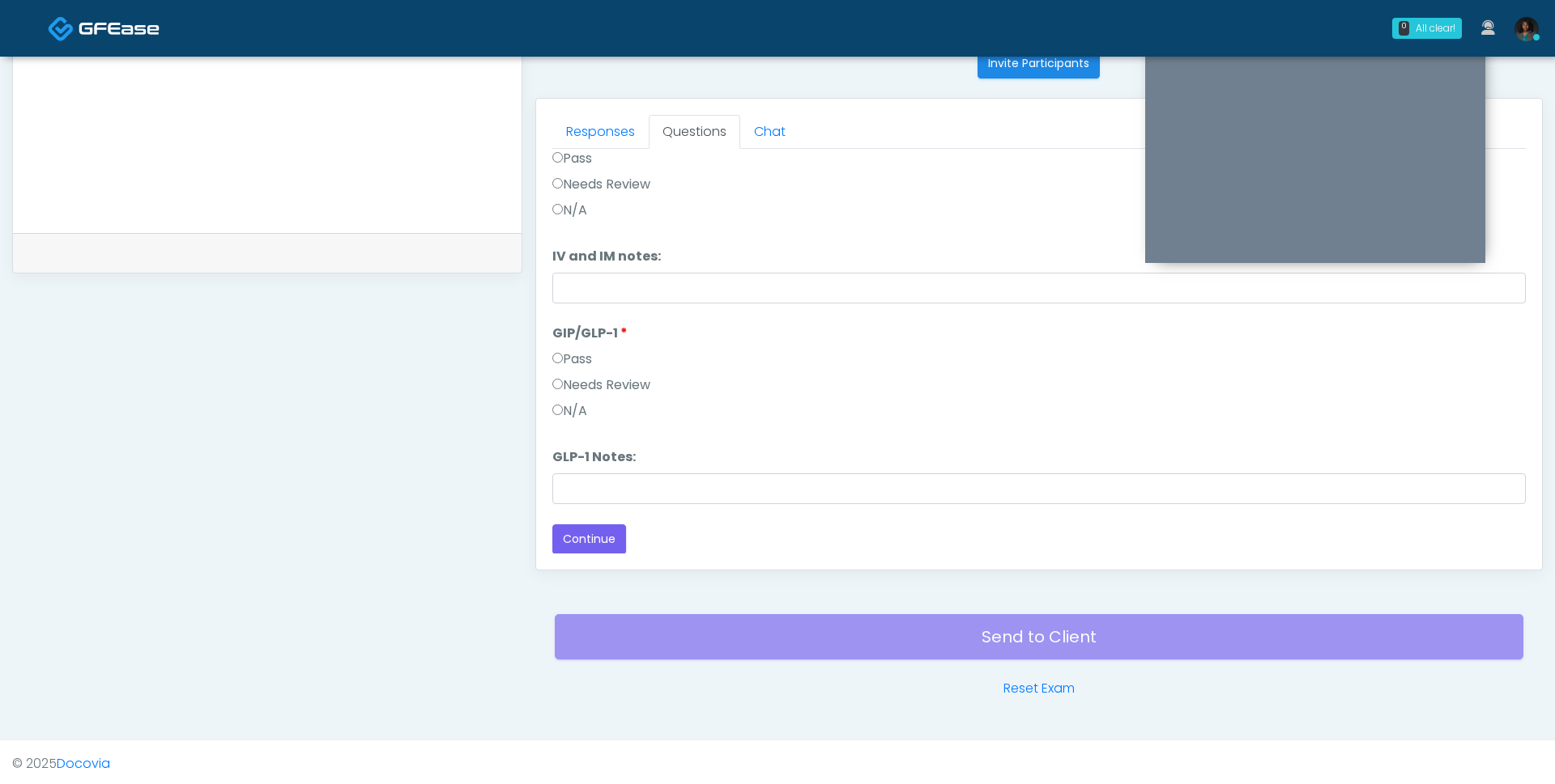
scroll to position [0, 0]
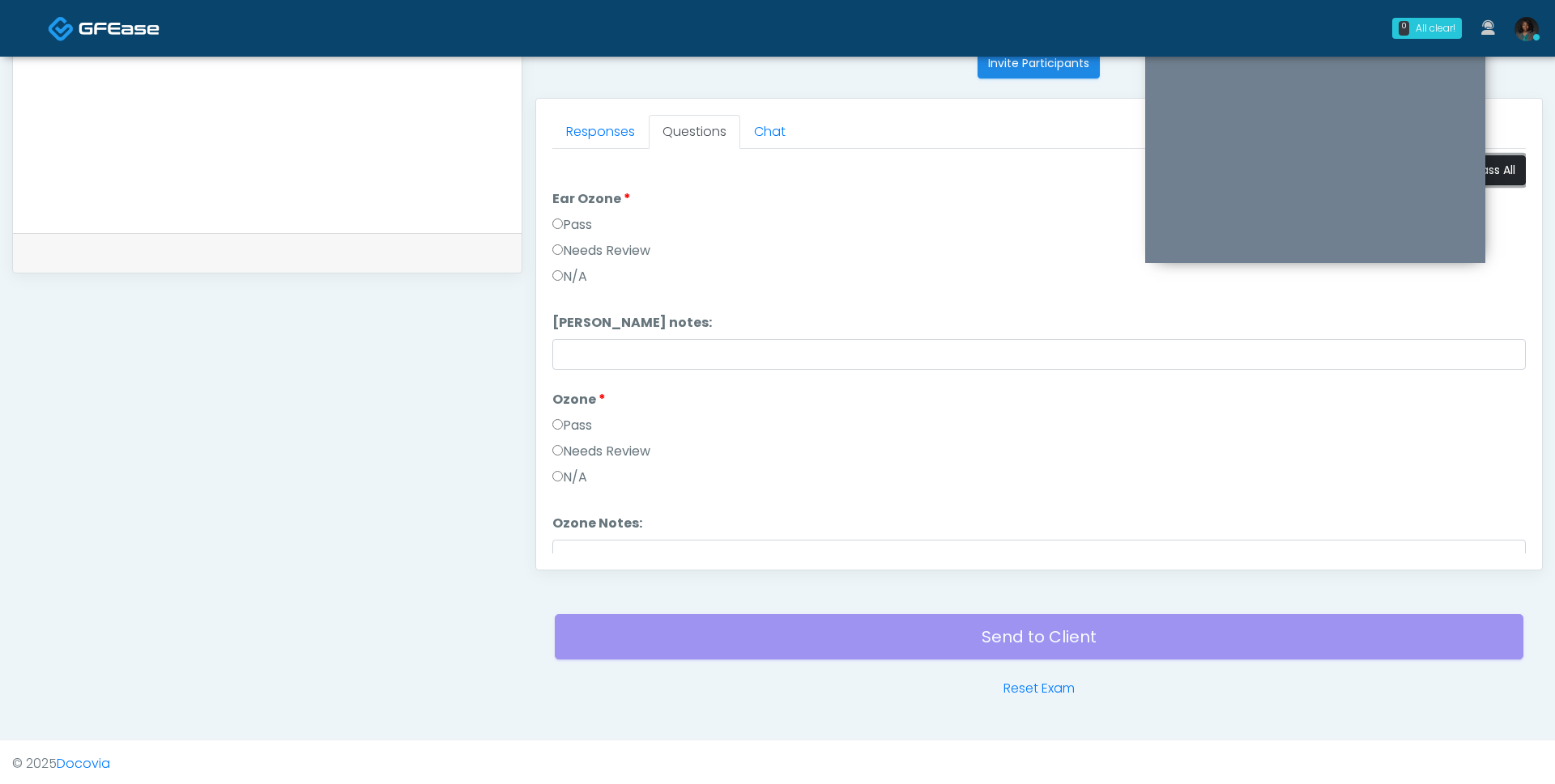
click at [1500, 169] on button "Pass All" at bounding box center [1495, 170] width 62 height 30
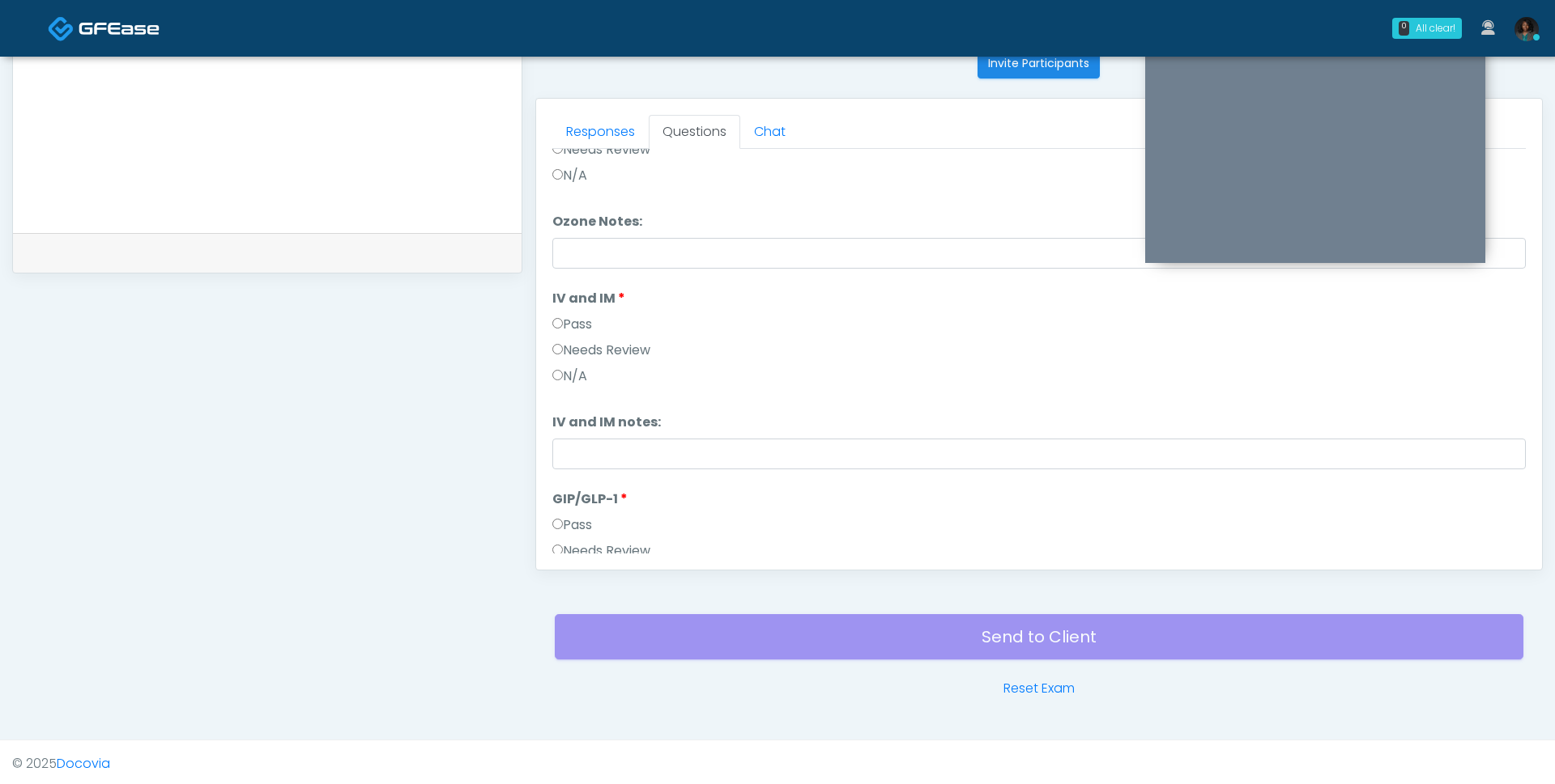
scroll to position [468, 0]
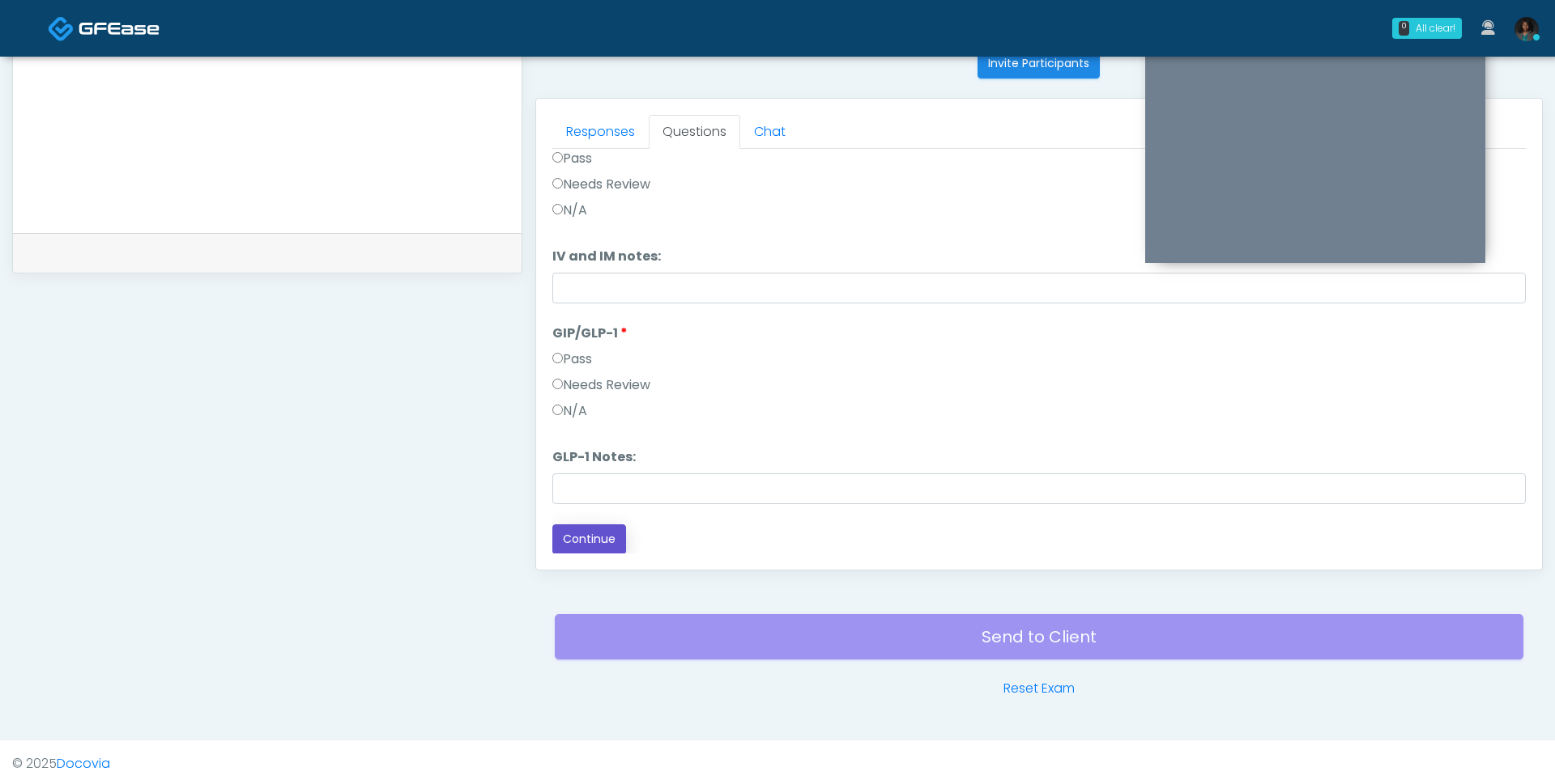
click at [606, 524] on button "Continue" at bounding box center [589, 539] width 74 height 30
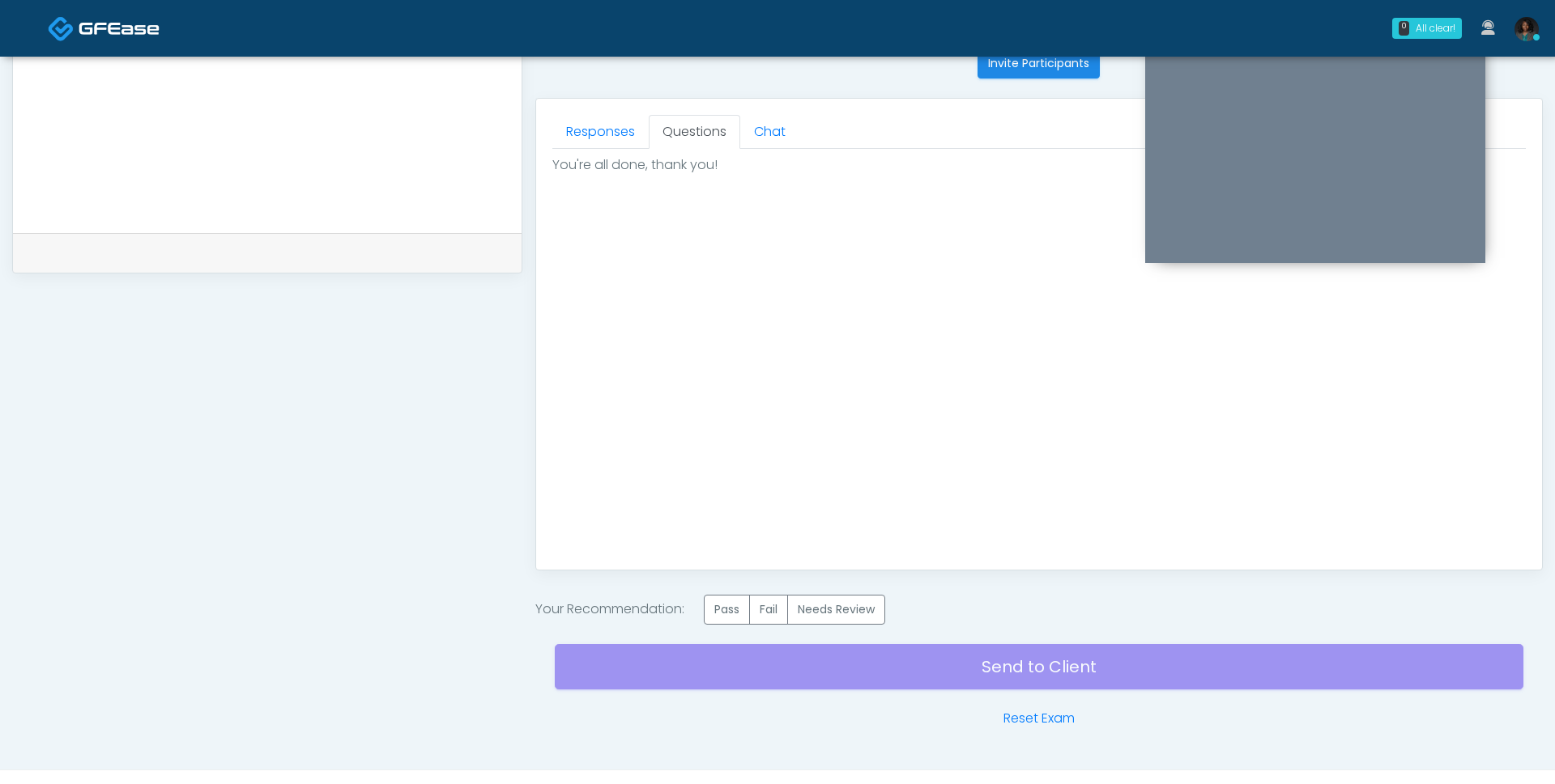
scroll to position [0, 0]
click at [716, 608] on label "Pass" at bounding box center [727, 609] width 46 height 30
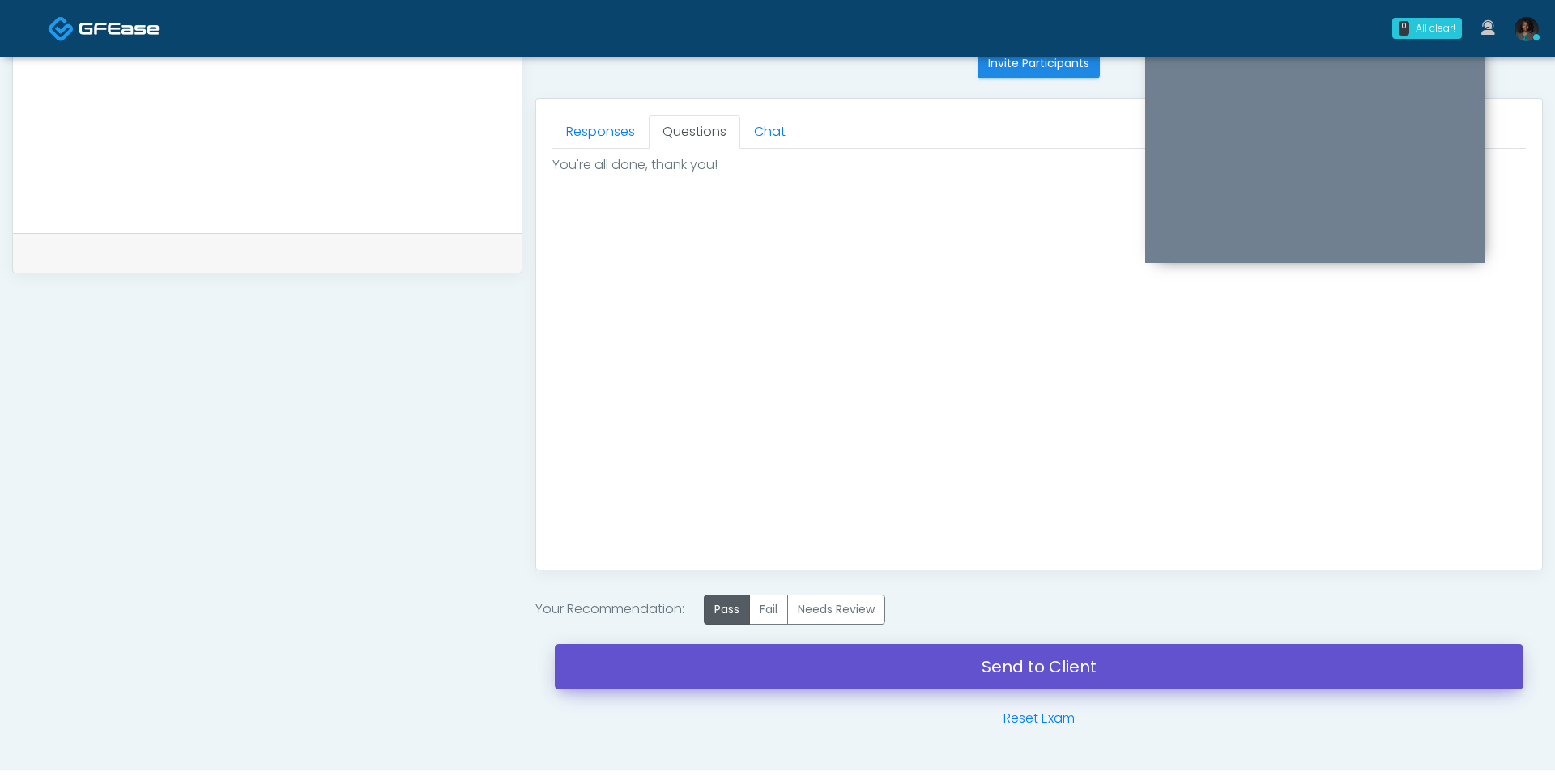
click at [816, 668] on link "Send to Client" at bounding box center [1039, 666] width 968 height 46
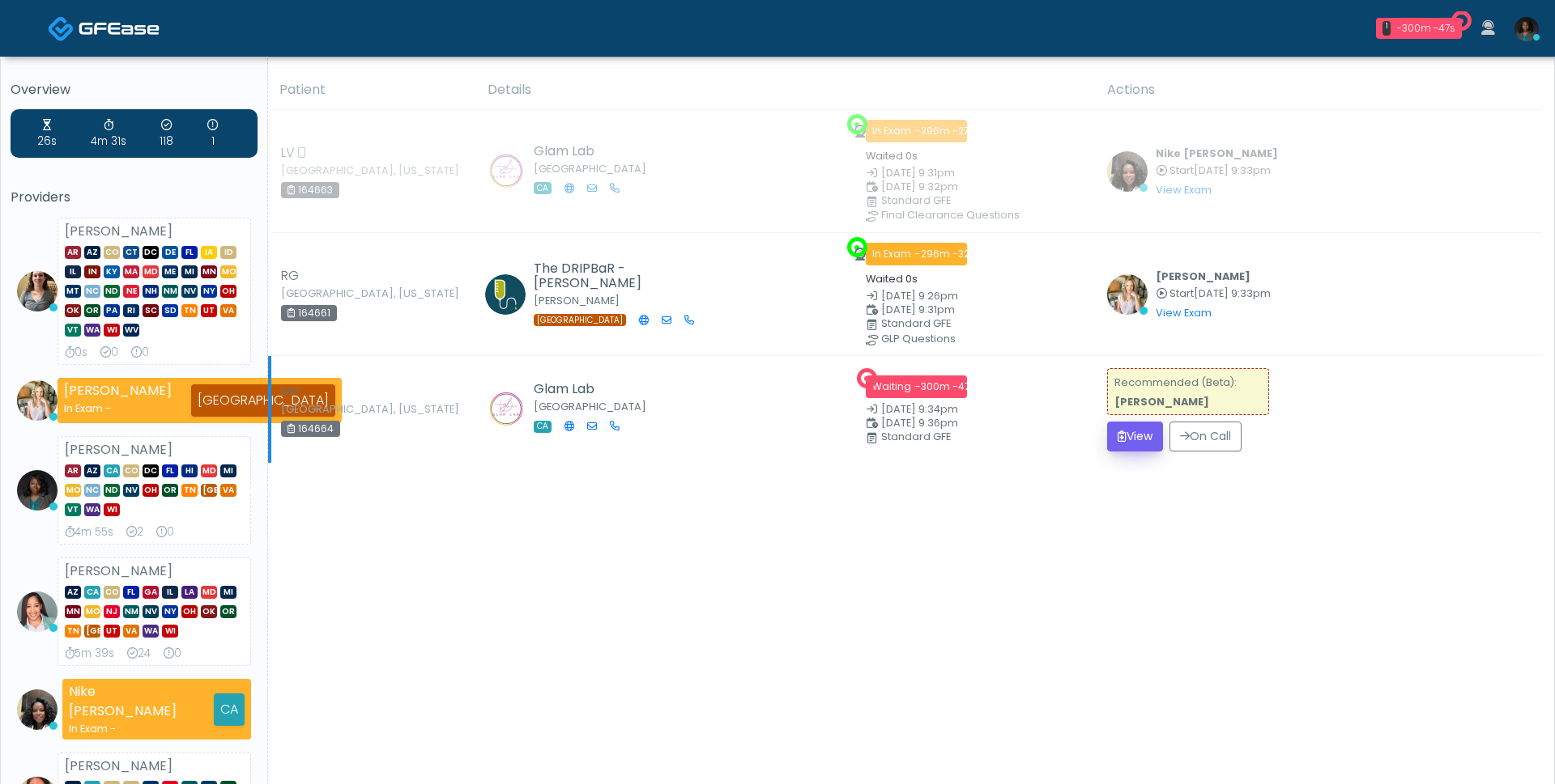
click at [1155, 411] on td "Recommended (Beta): Rukayat Bojuwon View On Call" at bounding box center [1319, 409] width 445 height 107
click at [1150, 423] on button "View" at bounding box center [1134, 437] width 56 height 30
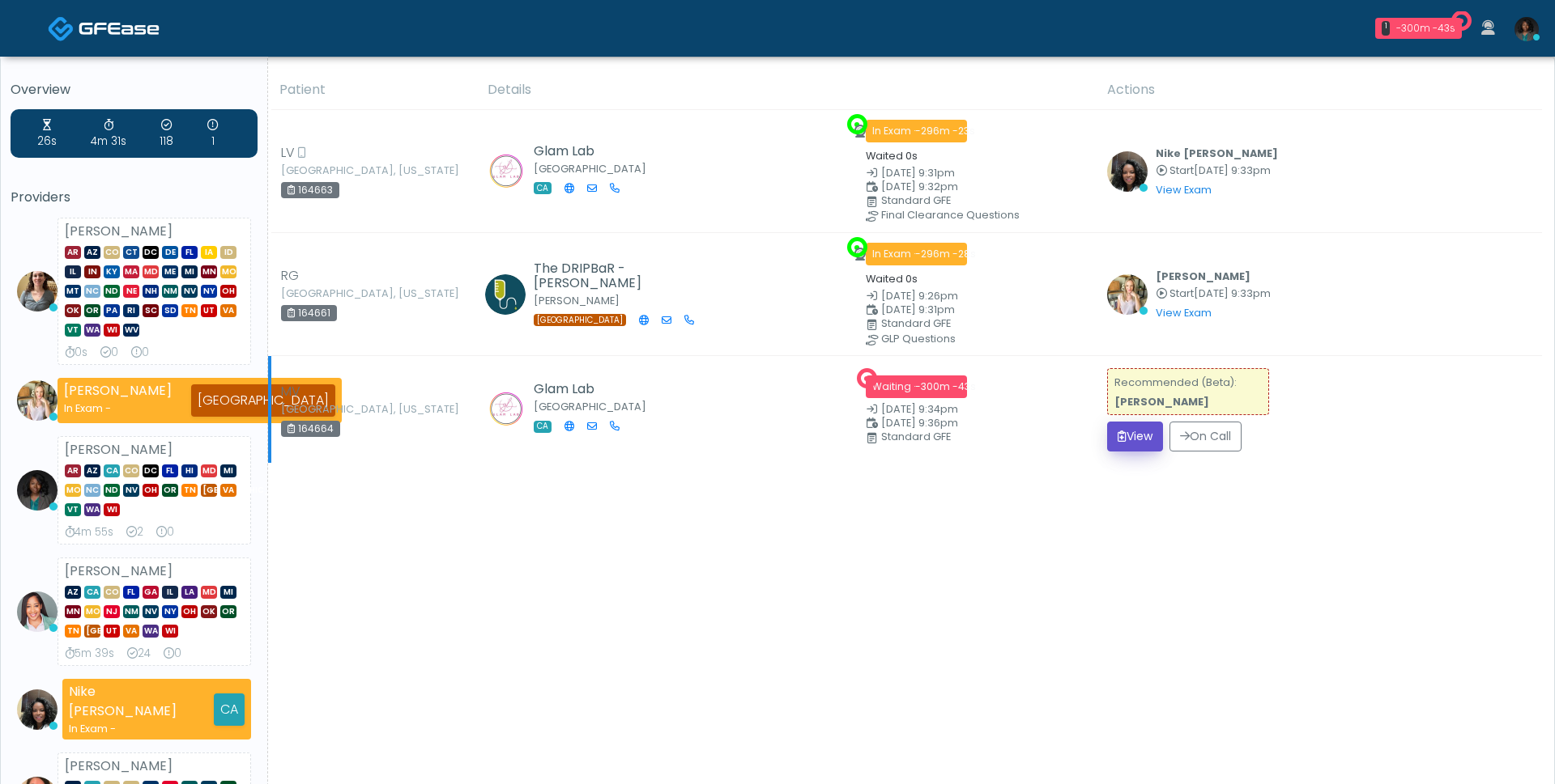
click at [1150, 423] on button "View" at bounding box center [1134, 437] width 56 height 30
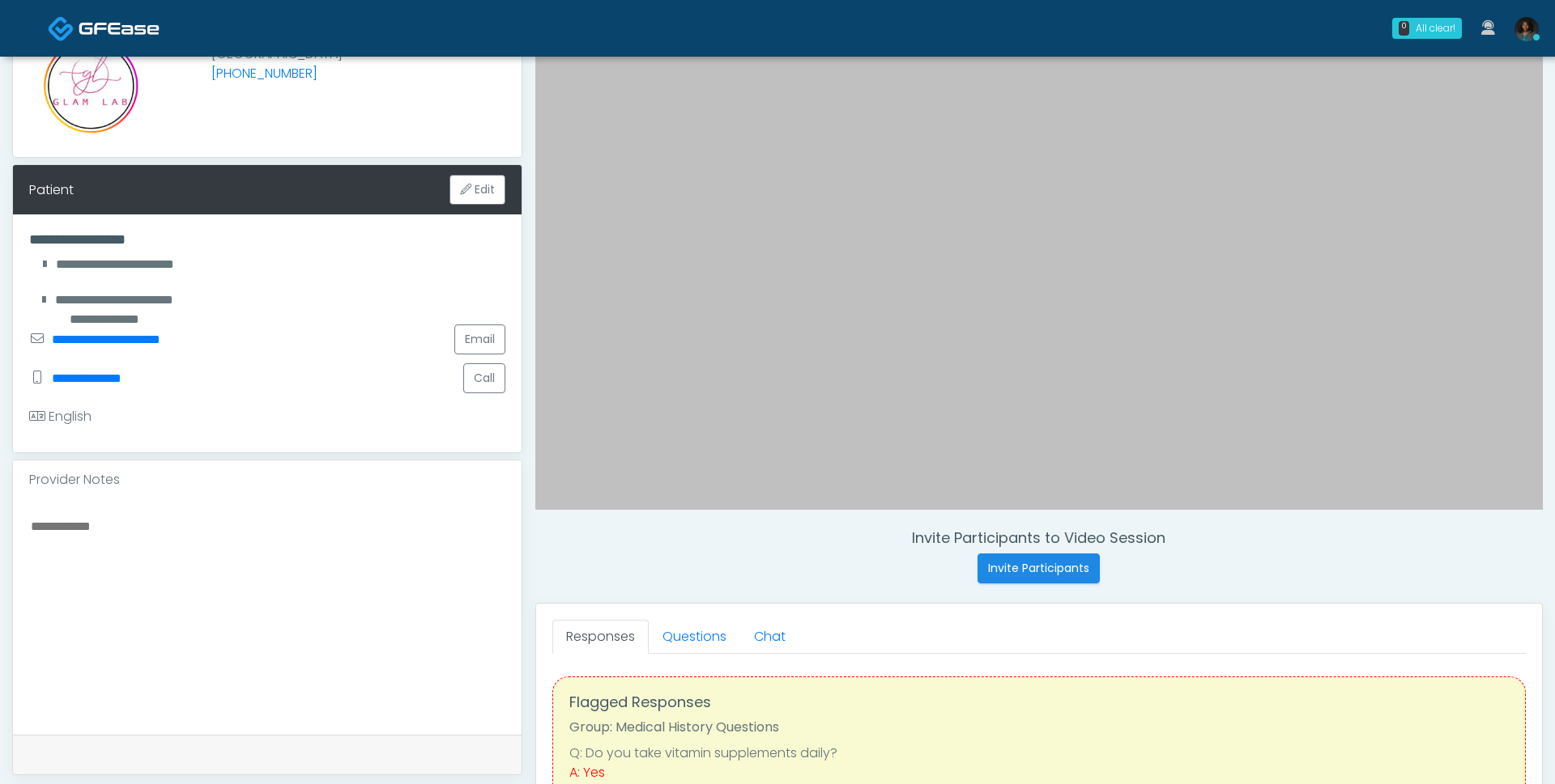
scroll to position [230, 0]
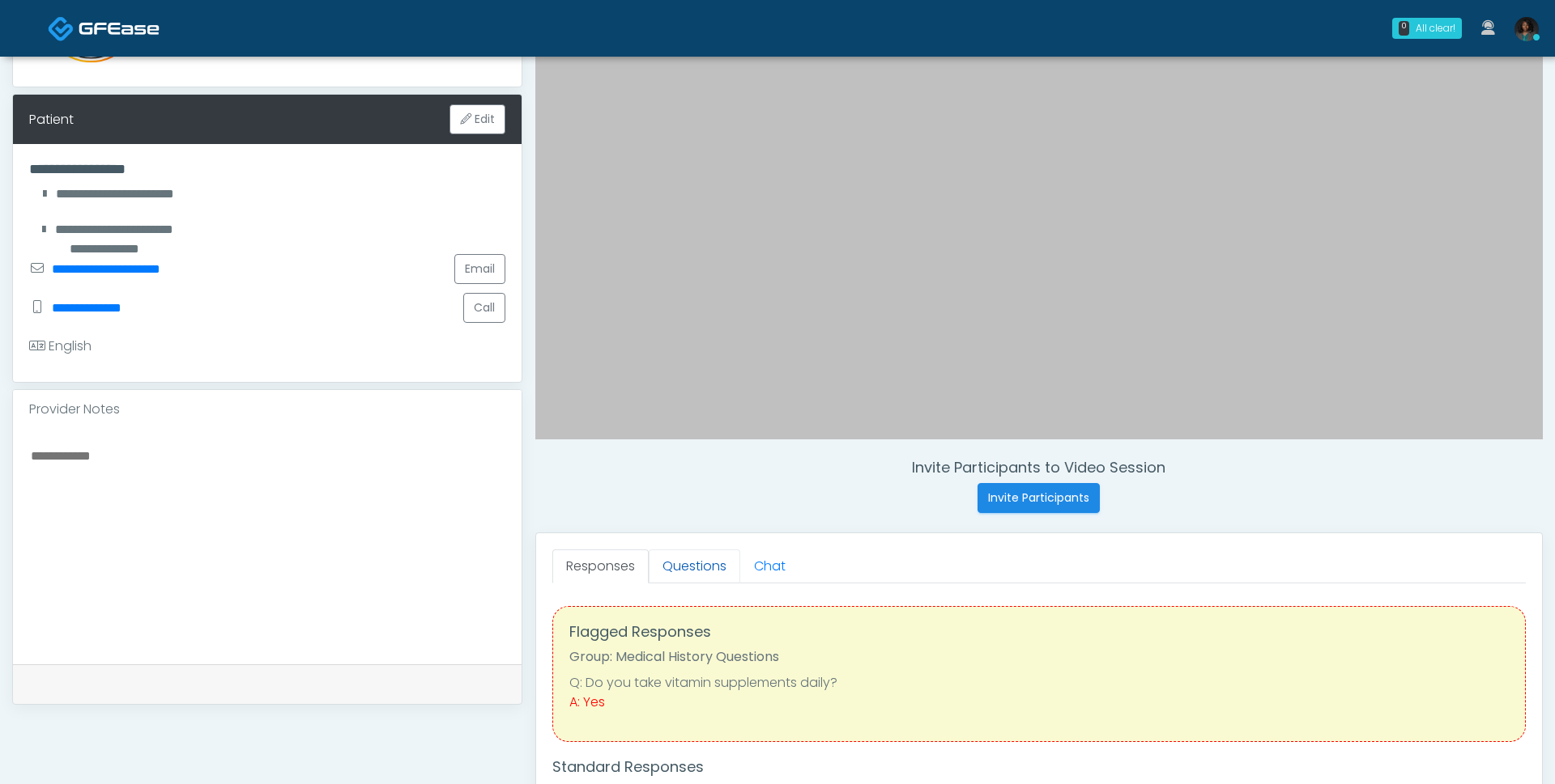
click at [684, 573] on link "Questions" at bounding box center [694, 567] width 91 height 34
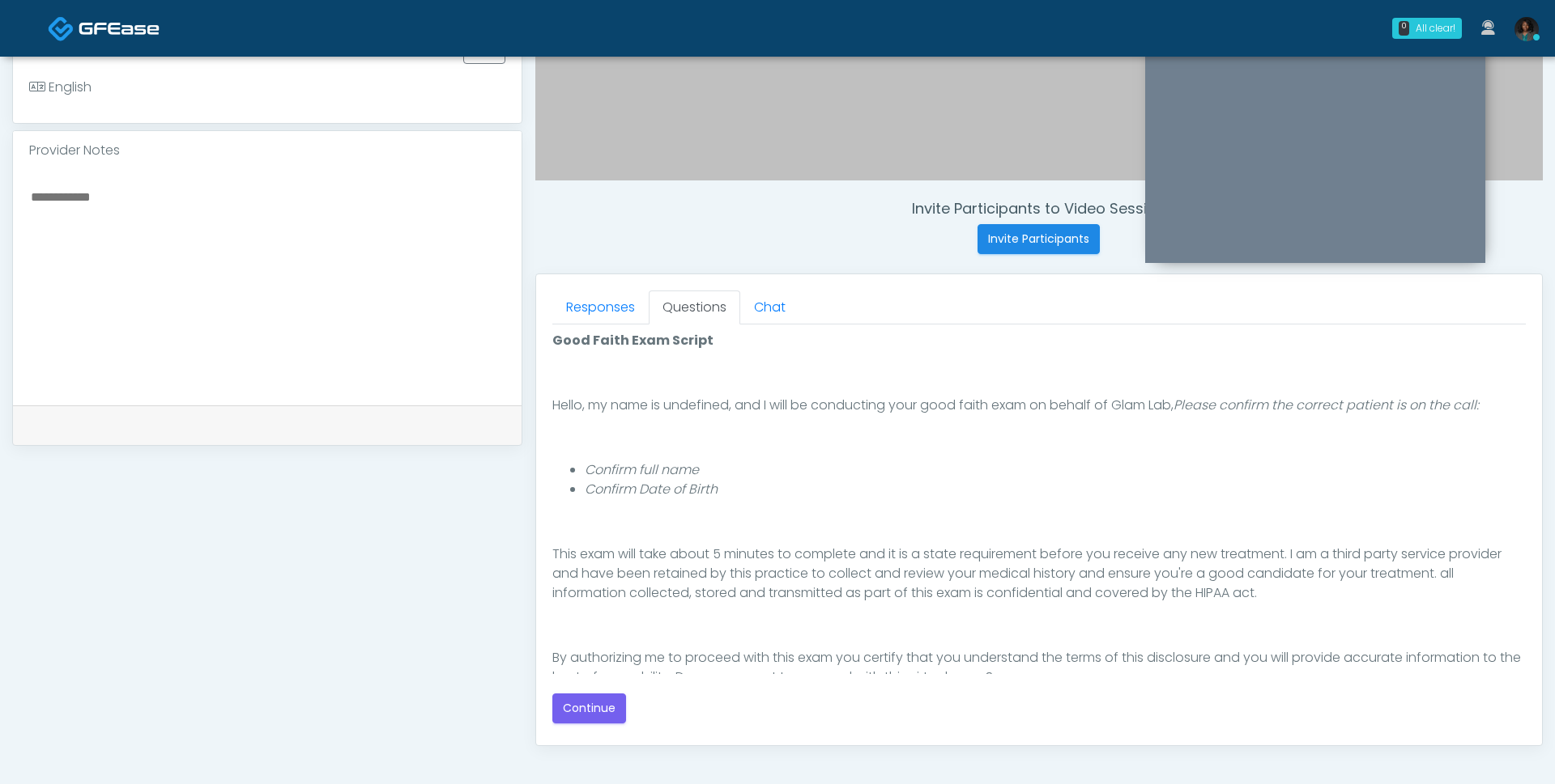
scroll to position [82, 0]
click at [585, 705] on button "Continue" at bounding box center [589, 708] width 74 height 30
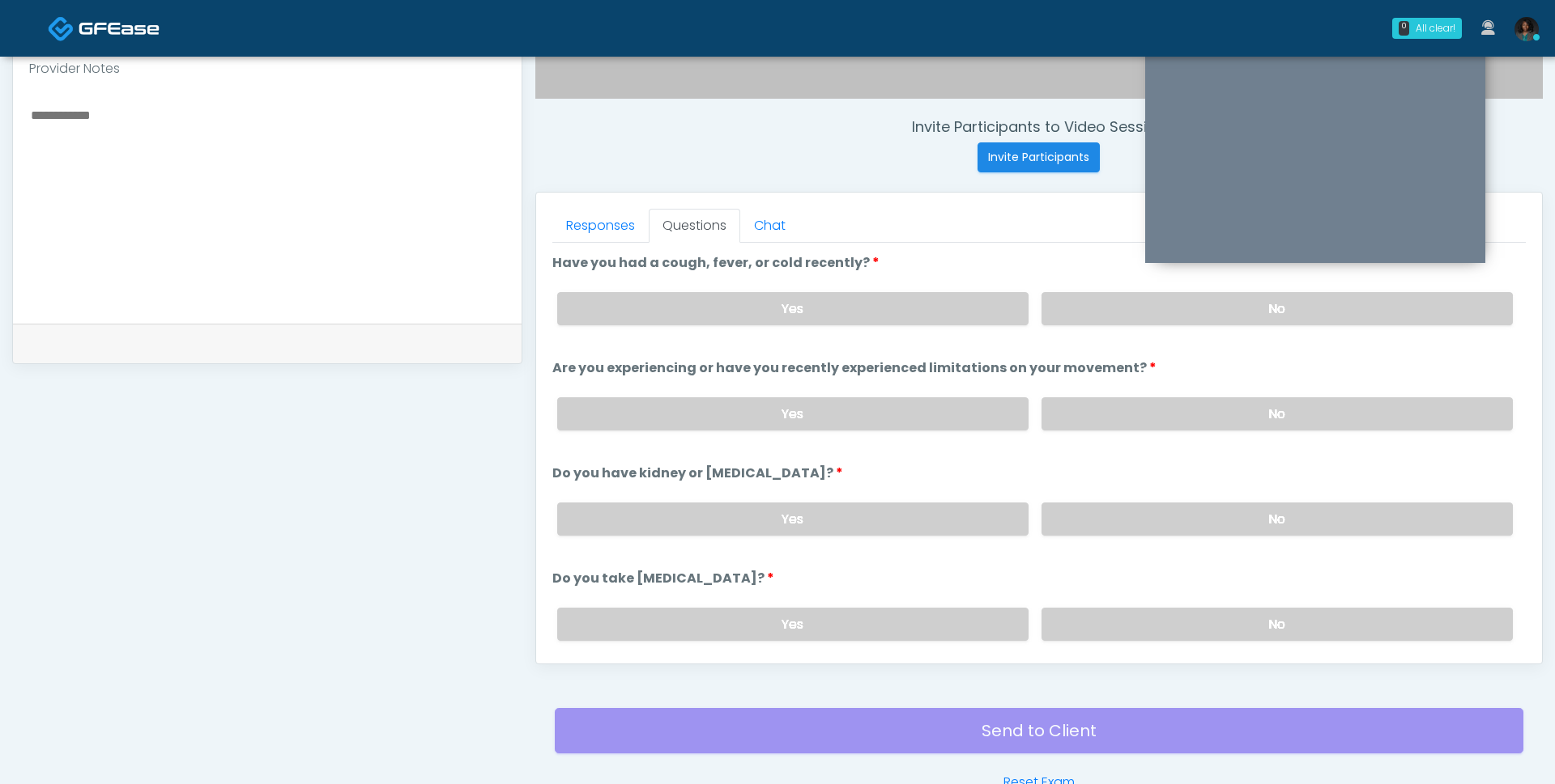
scroll to position [548, 0]
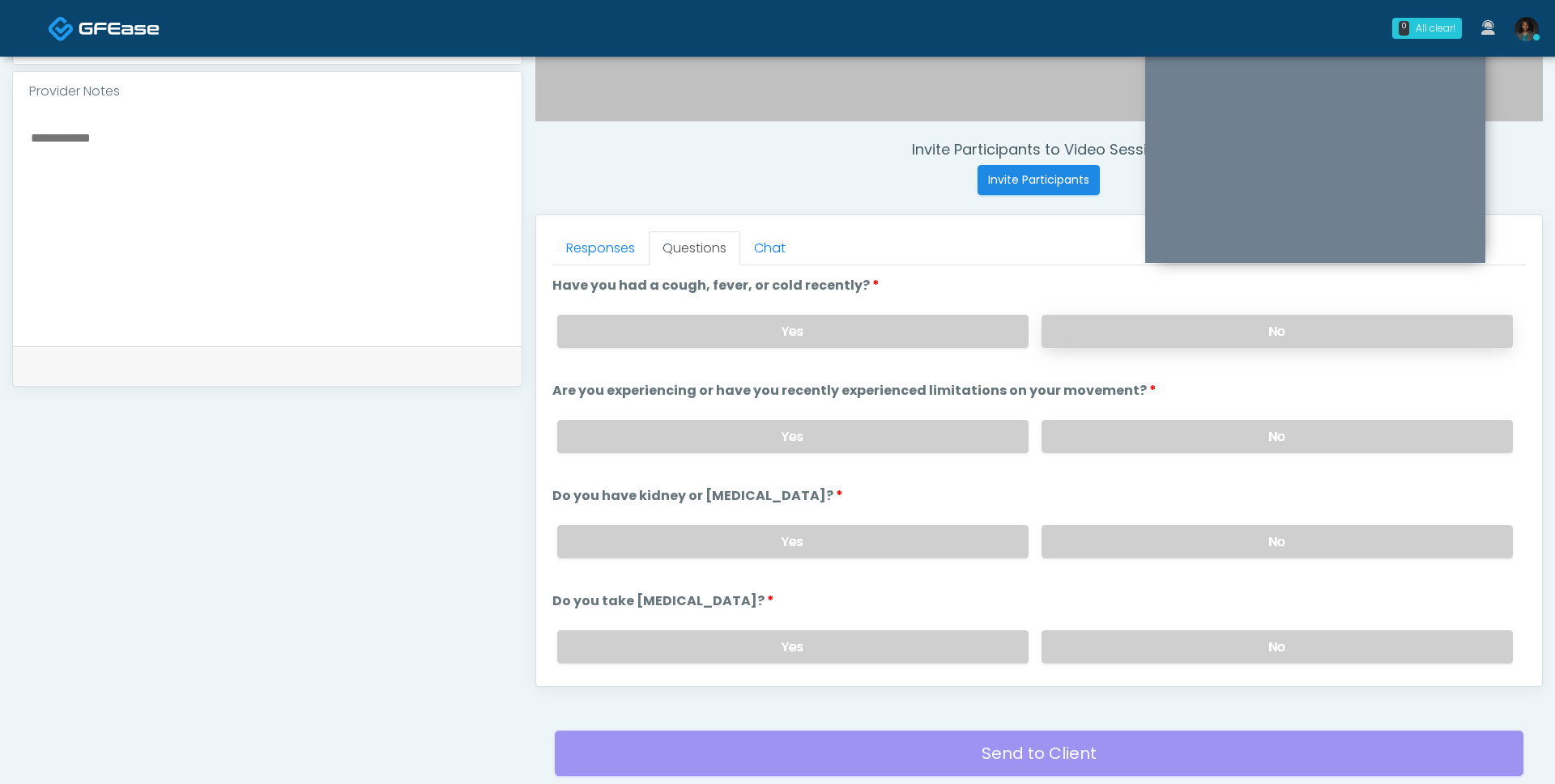
click at [1155, 326] on label "No" at bounding box center [1277, 331] width 471 height 34
click at [1162, 435] on label "No" at bounding box center [1277, 437] width 471 height 34
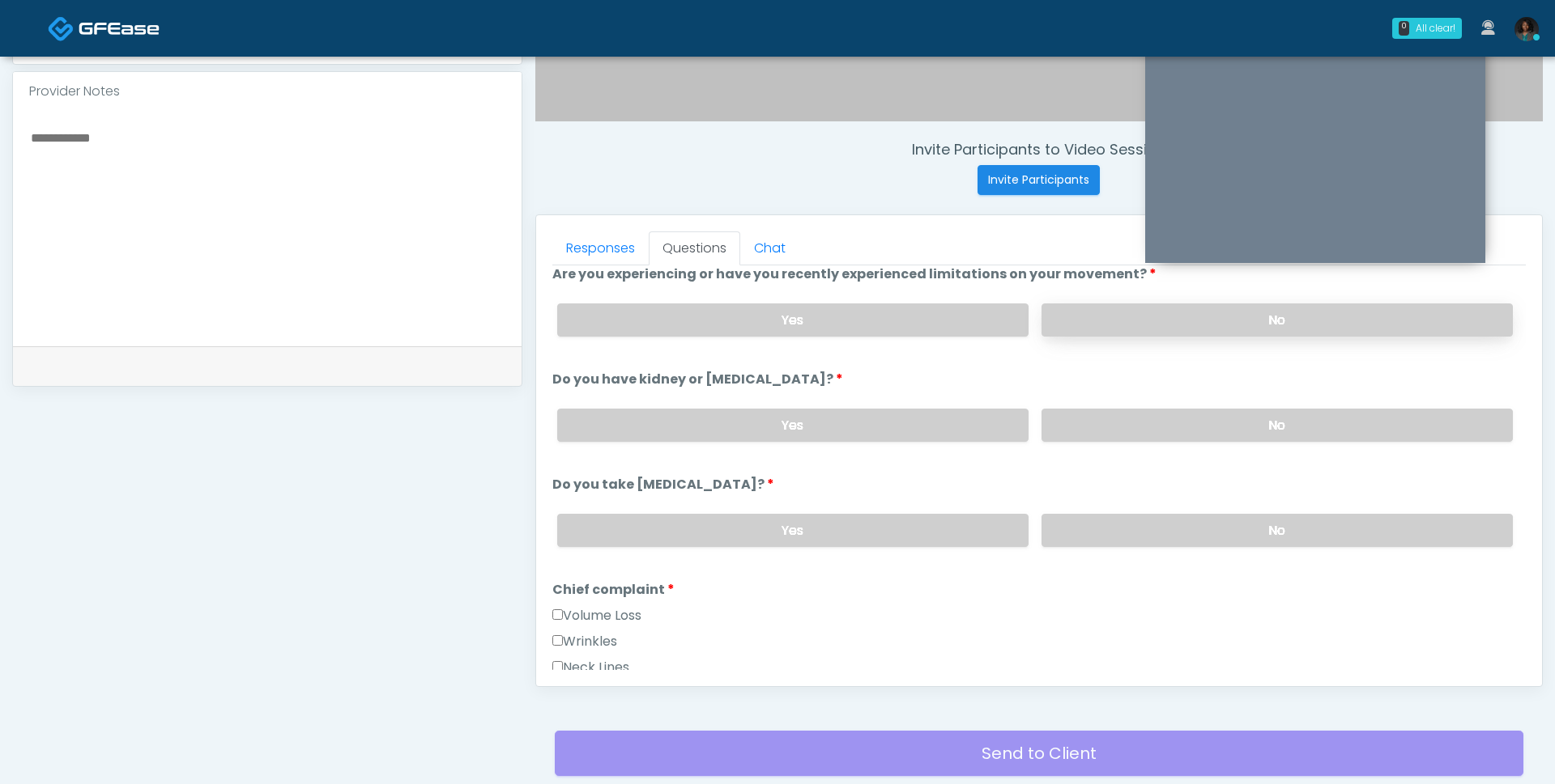
scroll to position [118, 0]
click at [1176, 413] on label "No" at bounding box center [1277, 425] width 471 height 34
click at [1167, 527] on label "No" at bounding box center [1277, 530] width 471 height 34
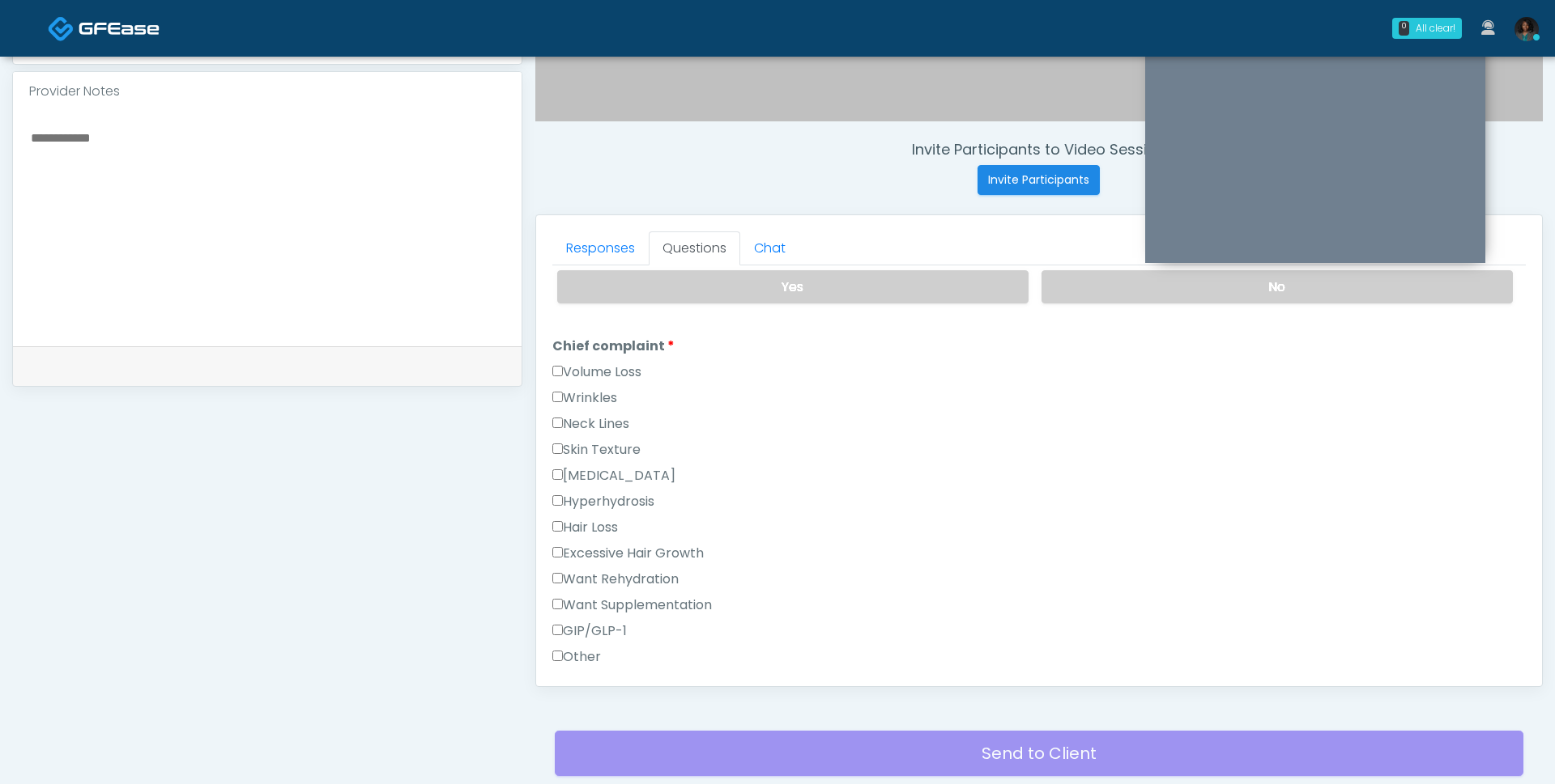
scroll to position [361, 0]
click at [587, 647] on label "Other" at bounding box center [576, 656] width 48 height 20
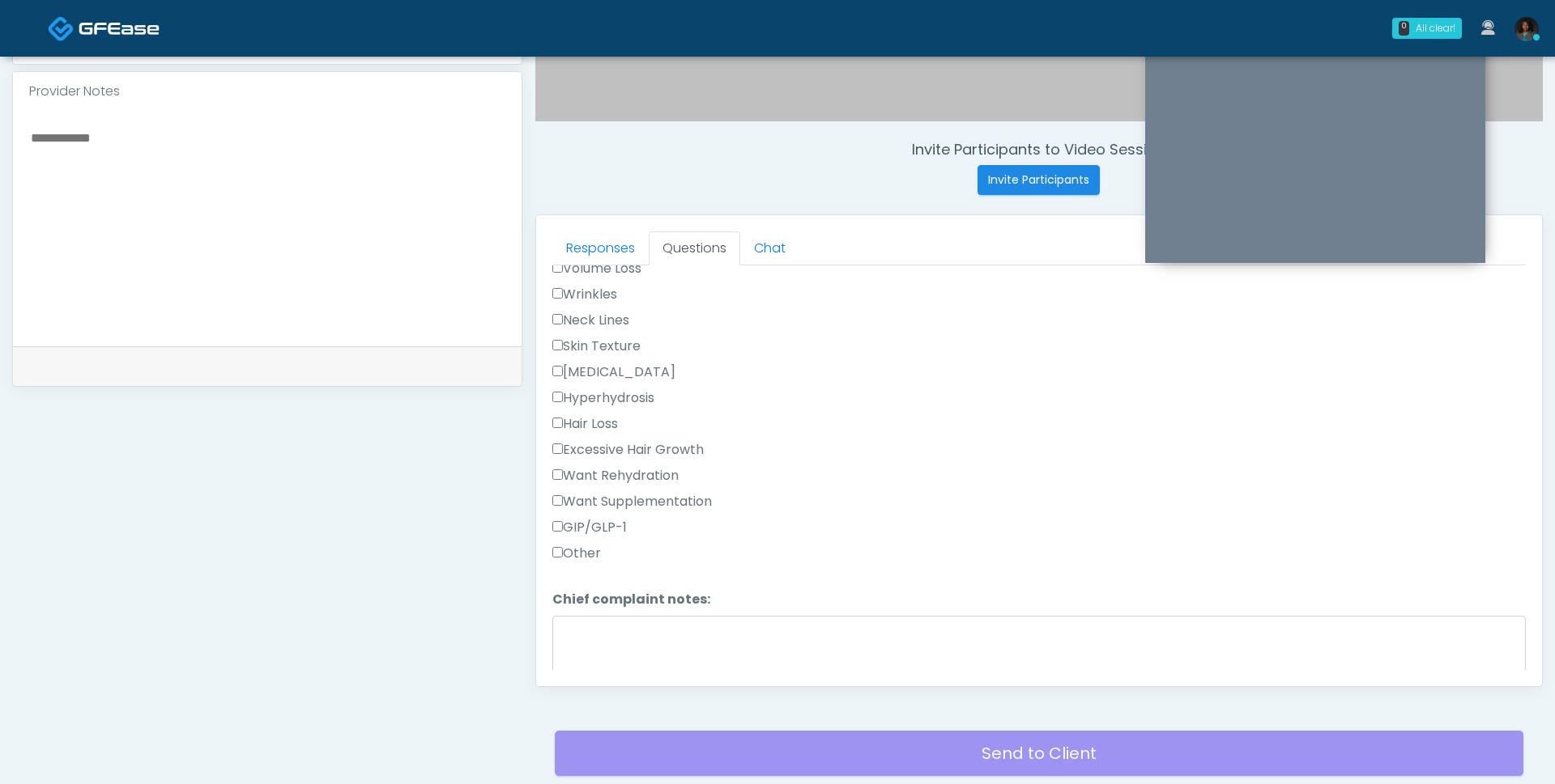
scroll to position [464, 0]
click at [620, 634] on textarea "Chief complaint notes:" at bounding box center [1039, 650] width 974 height 70
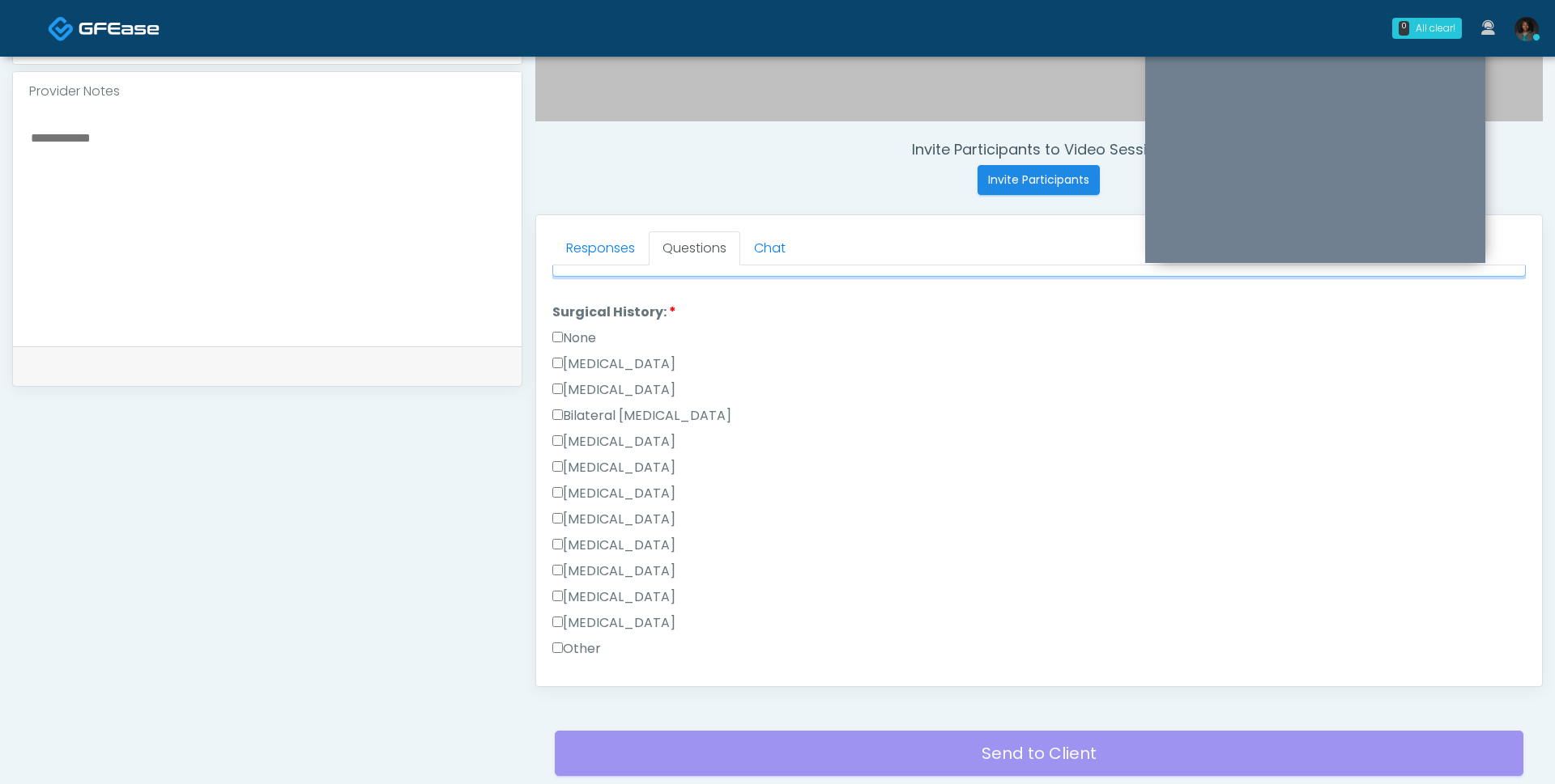
scroll to position [880, 0]
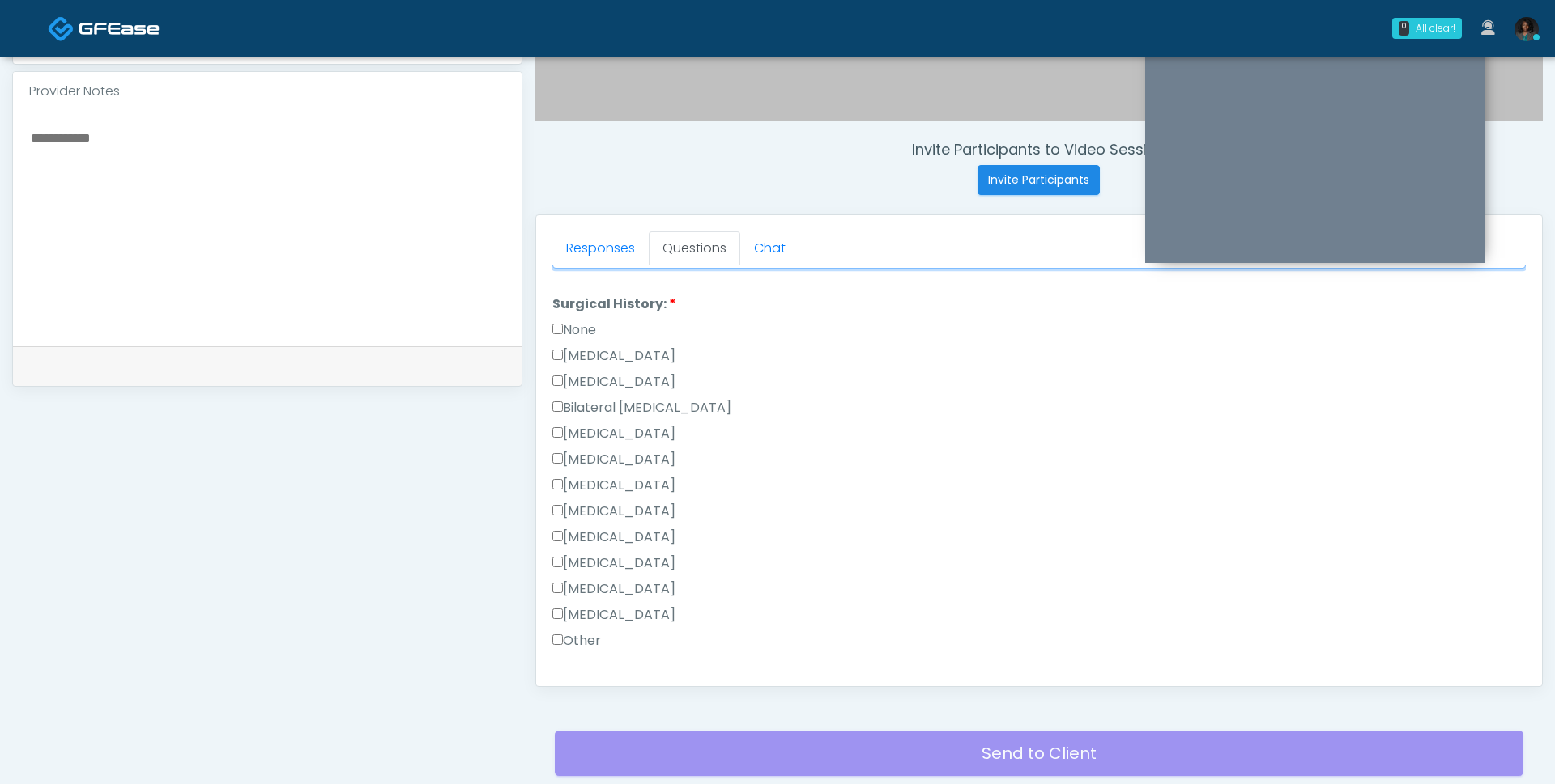
type textarea "*****"
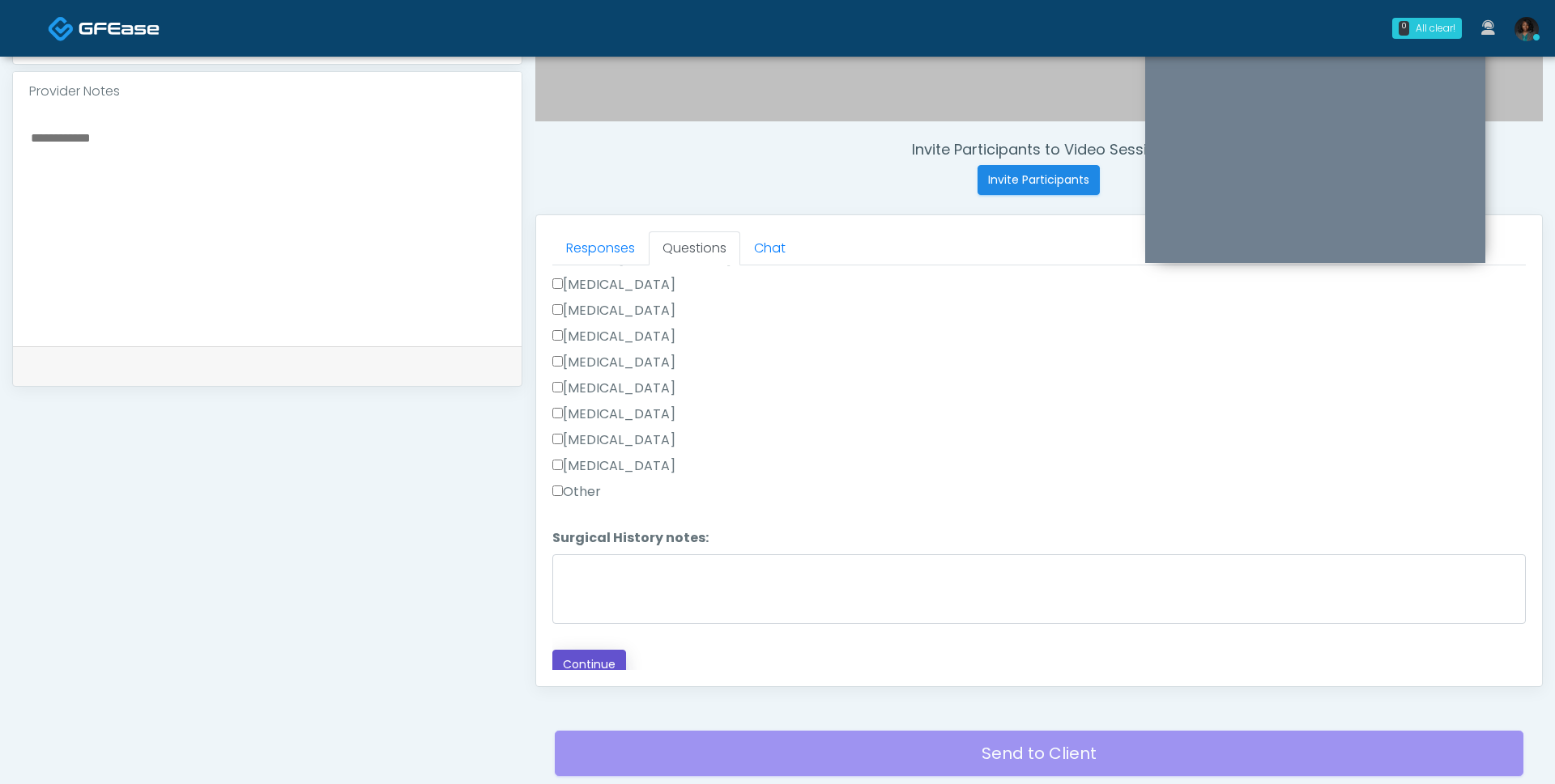
click at [582, 655] on button "Continue" at bounding box center [589, 665] width 74 height 30
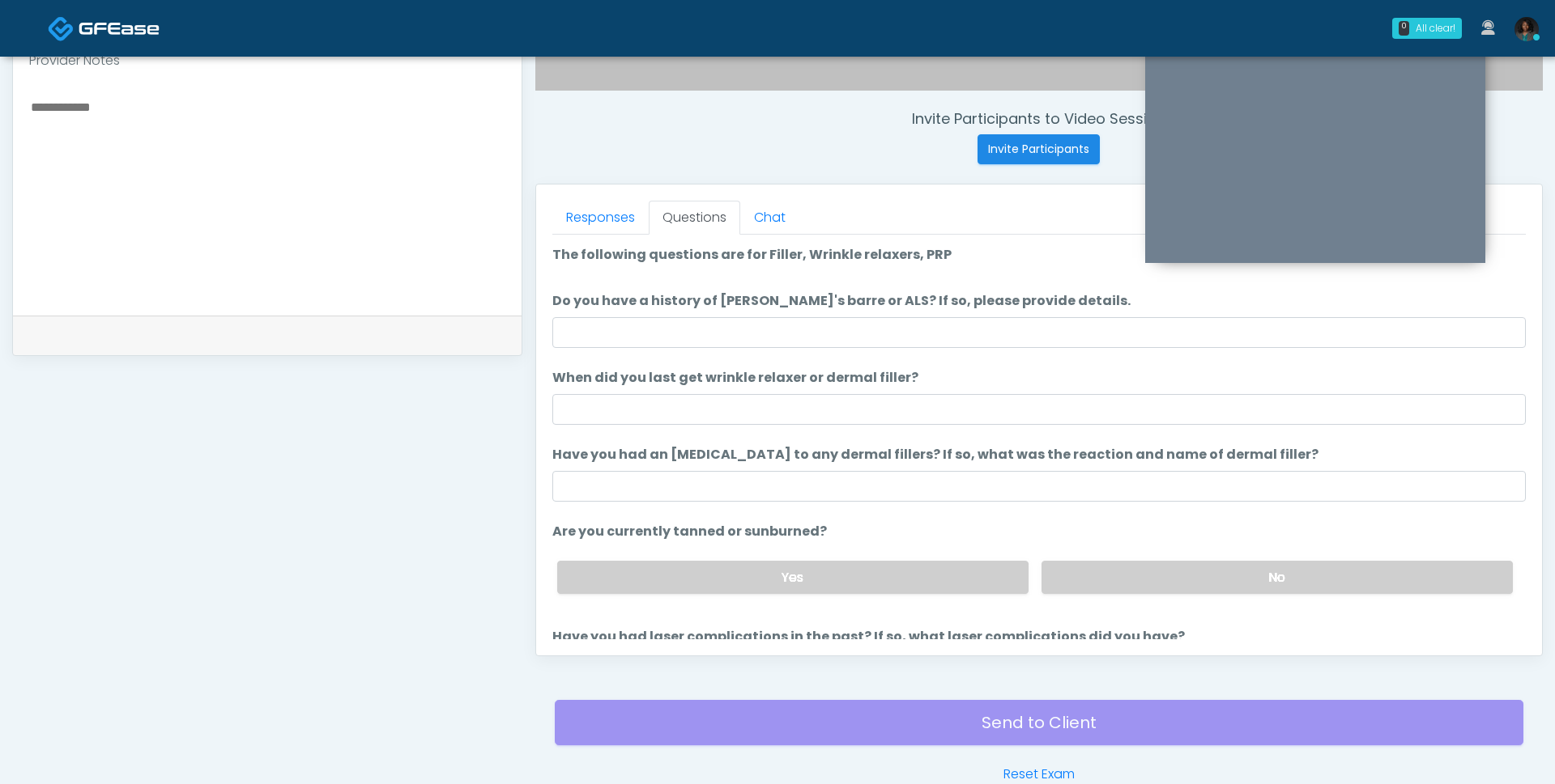
scroll to position [541, 0]
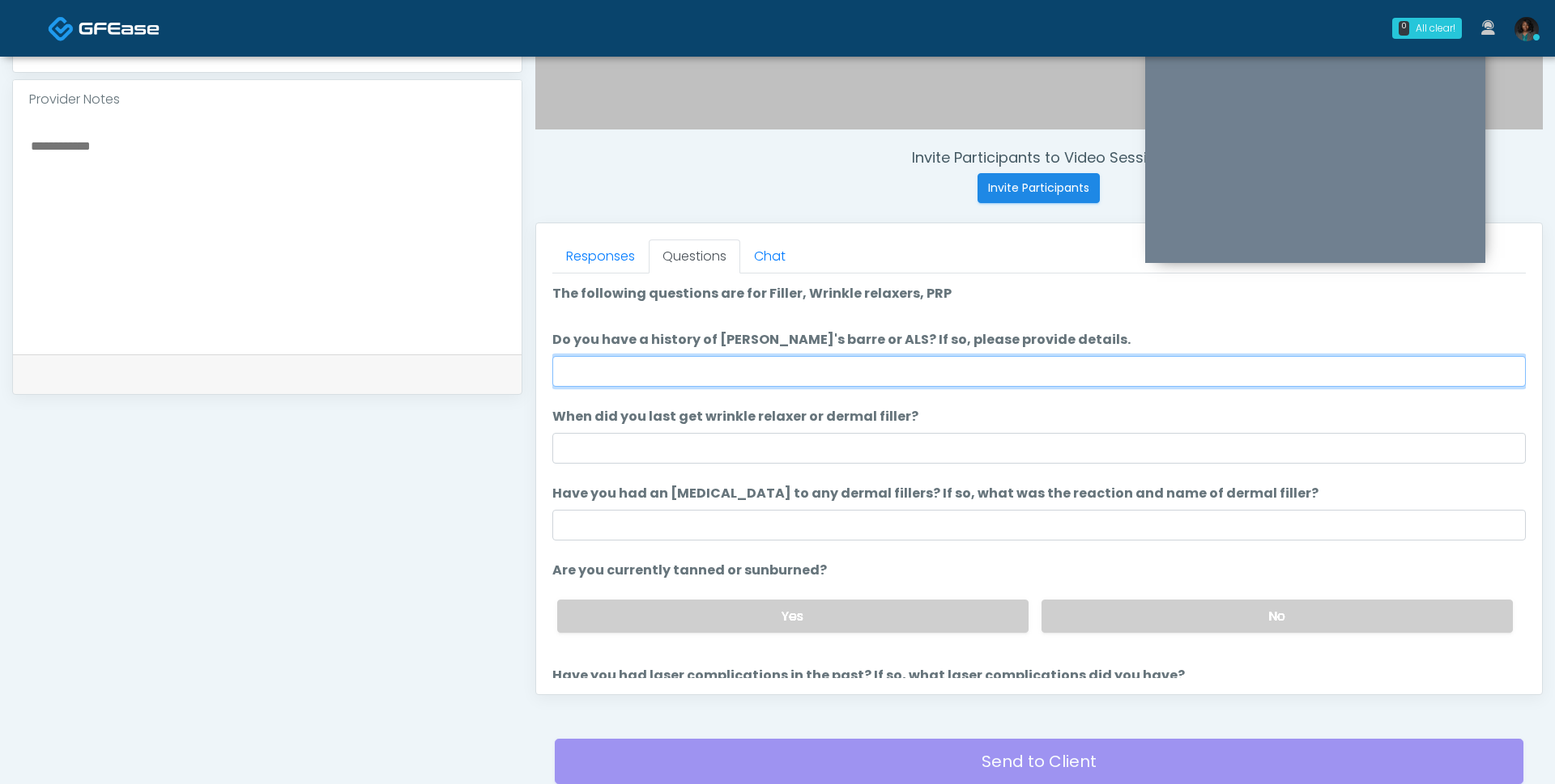
click at [672, 383] on input "Do you have a history of Guillain's barre or ALS? If so, please provide details." at bounding box center [1039, 371] width 974 height 31
type input "**"
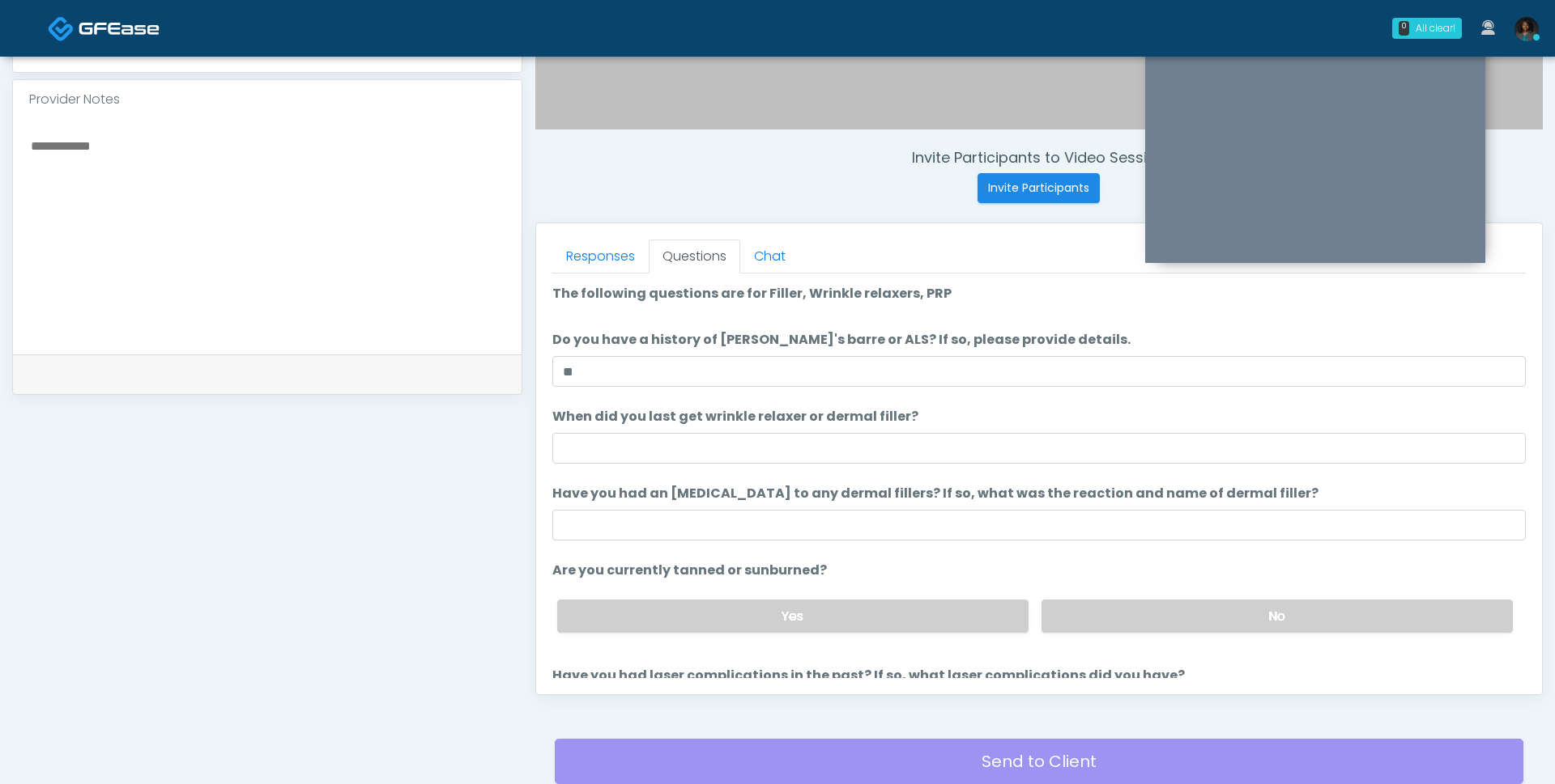
click at [686, 463] on ol "The following questions are for Filler, Wrinkle relaxers, PRP The following que…" at bounding box center [1039, 503] width 974 height 438
click at [685, 462] on ol "The following questions are for Filler, Wrinkle relaxers, PRP The following que…" at bounding box center [1039, 503] width 974 height 438
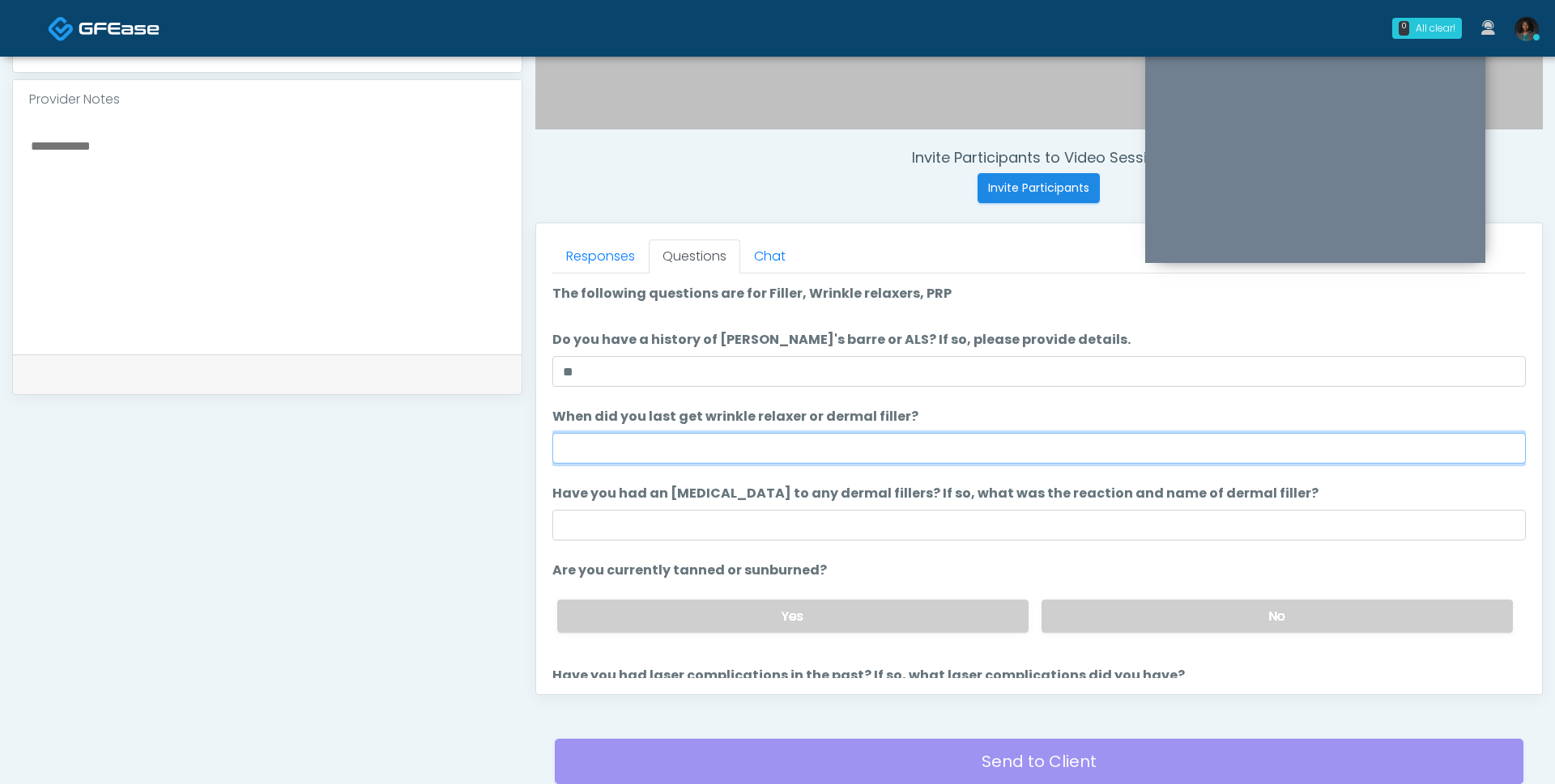
click at [685, 444] on input "When did you last get wrinkle relaxer or dermal filler?" at bounding box center [1039, 449] width 974 height 31
type input "*********"
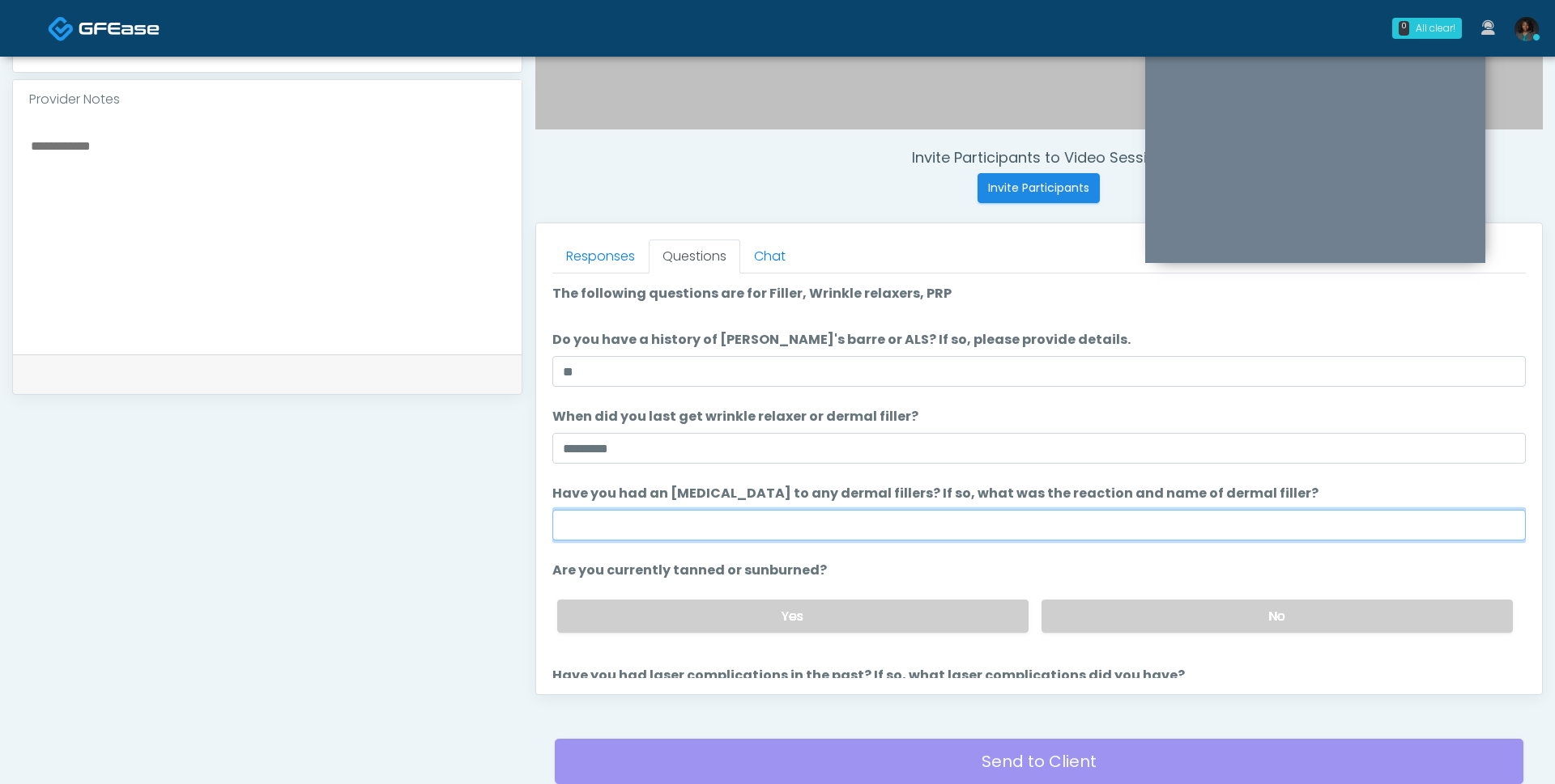
click at [702, 516] on input "Have you had an allergic response to any dermal fillers? If so, what was the re…" at bounding box center [1039, 525] width 974 height 31
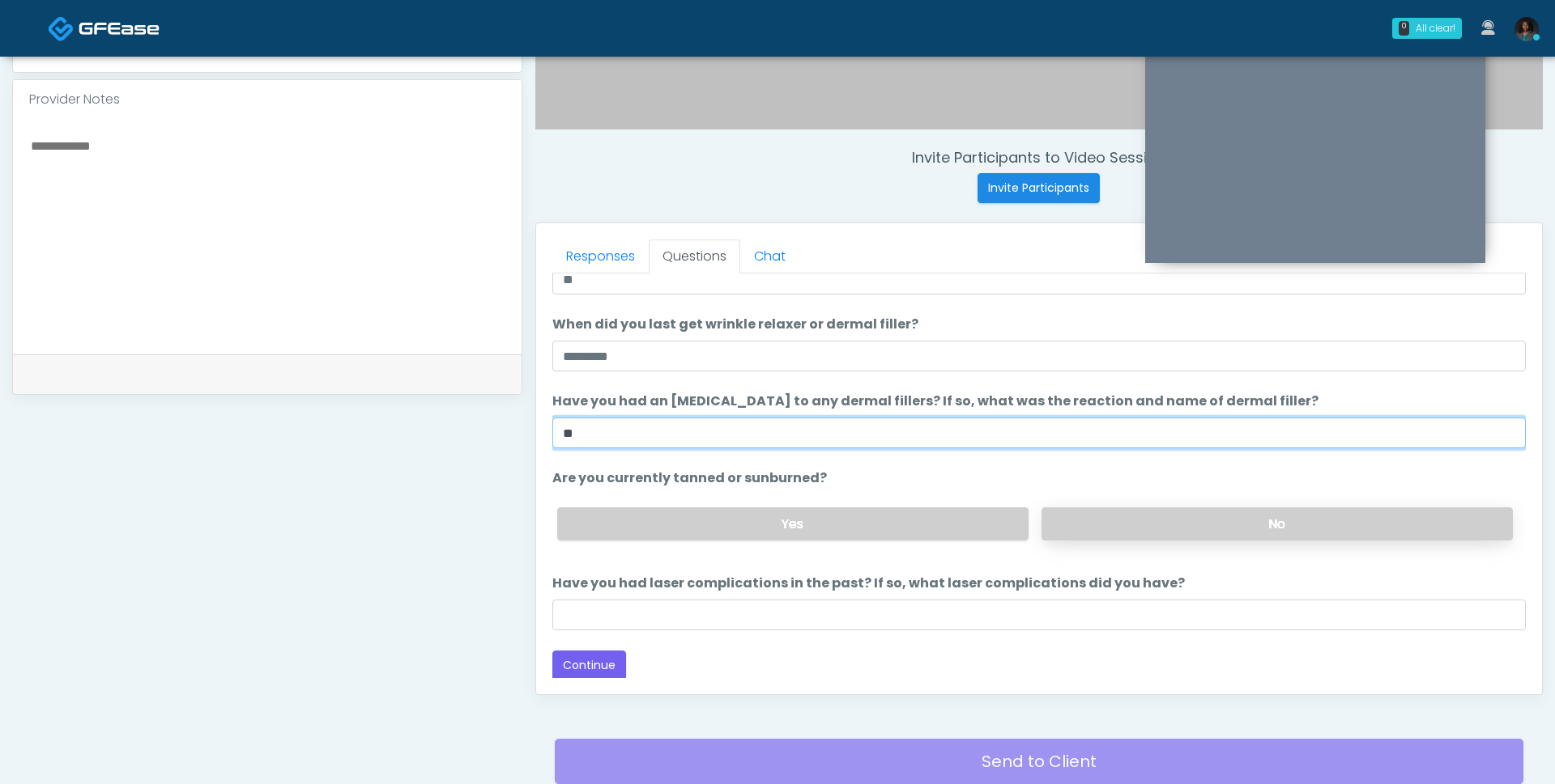
type input "**"
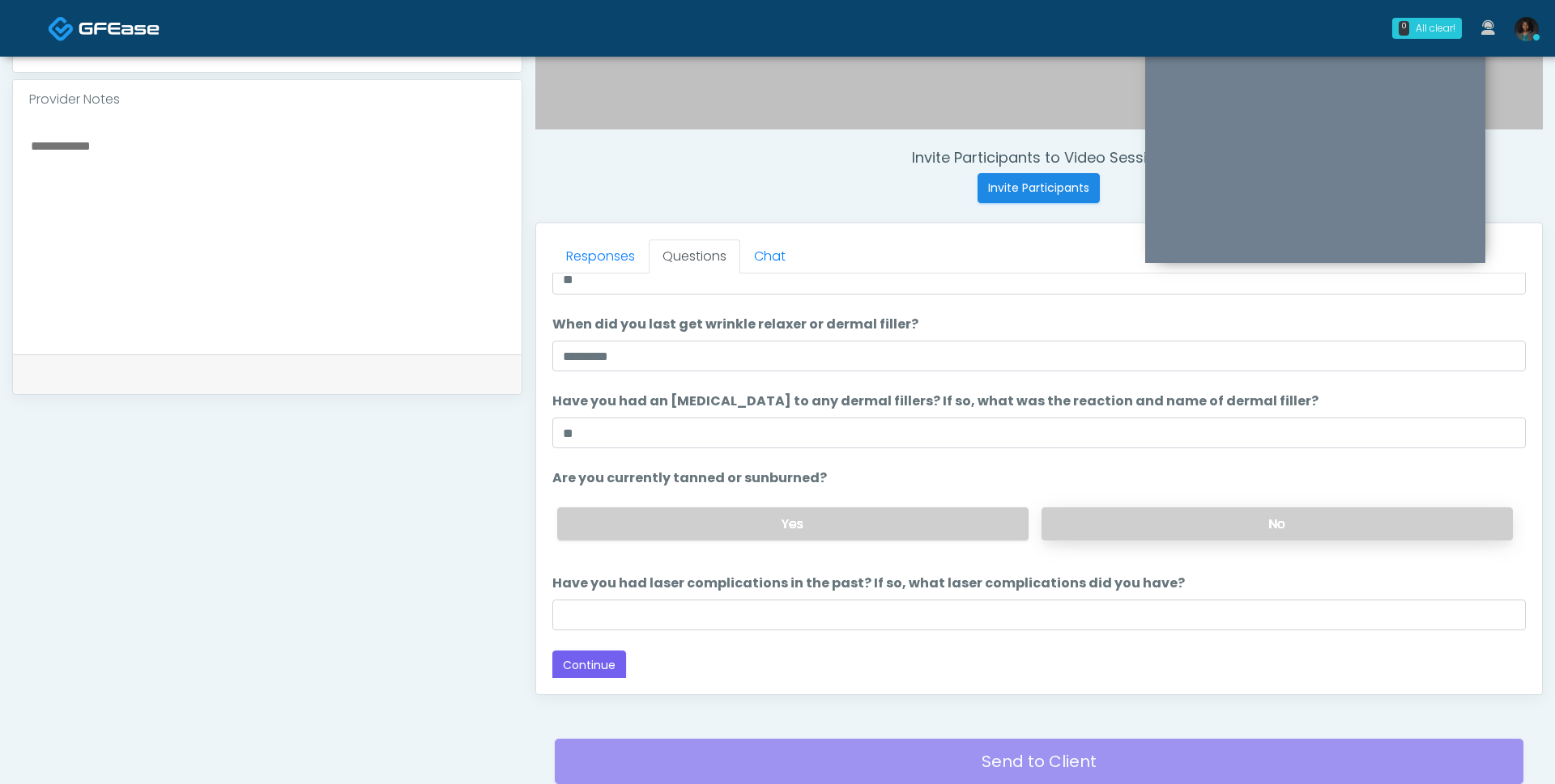
click at [1158, 524] on label "No" at bounding box center [1277, 524] width 471 height 34
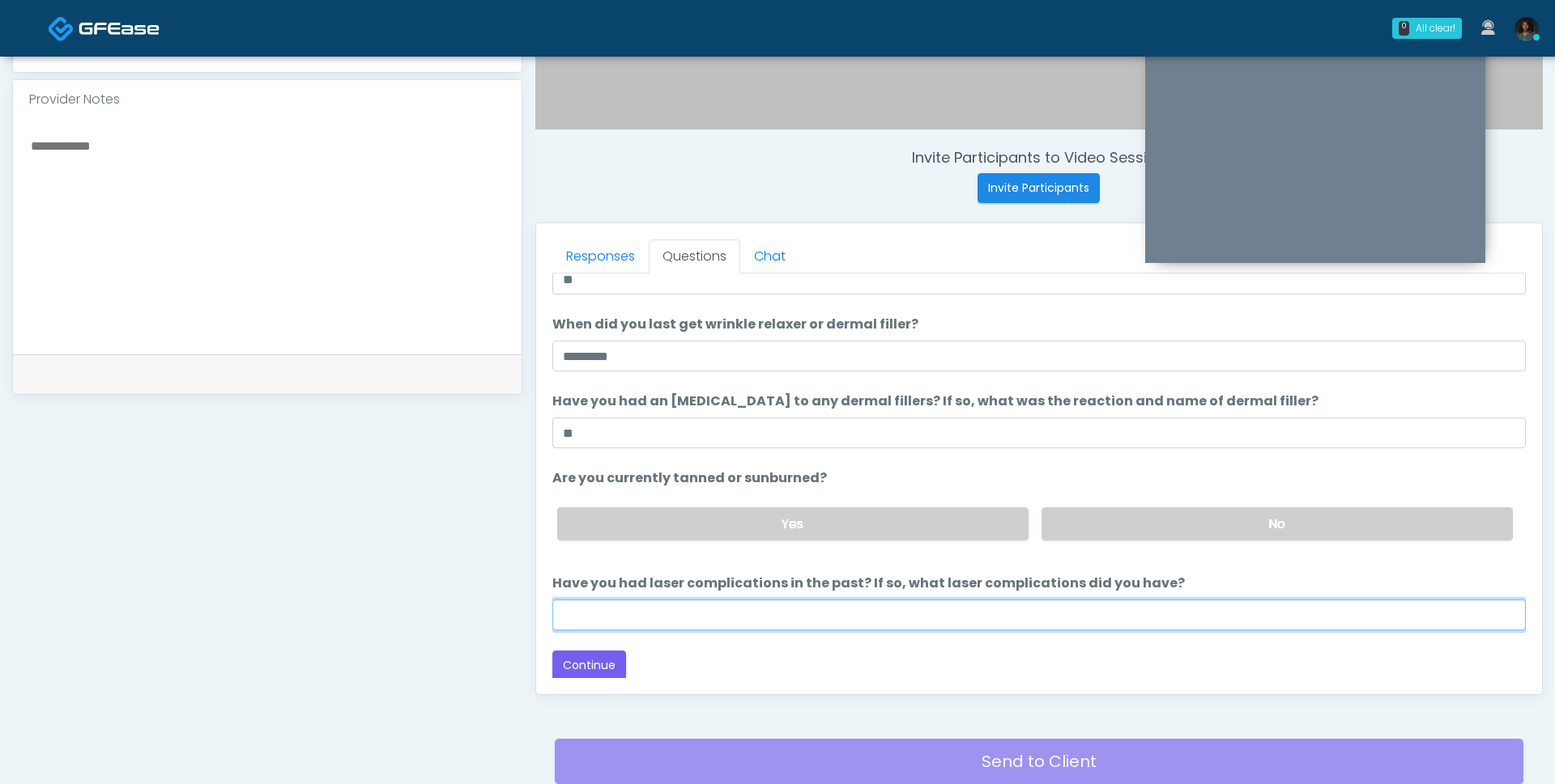
click at [602, 622] on input "Have you had laser complications in the past? If so, what laser complications d…" at bounding box center [1039, 616] width 974 height 31
type input "**"
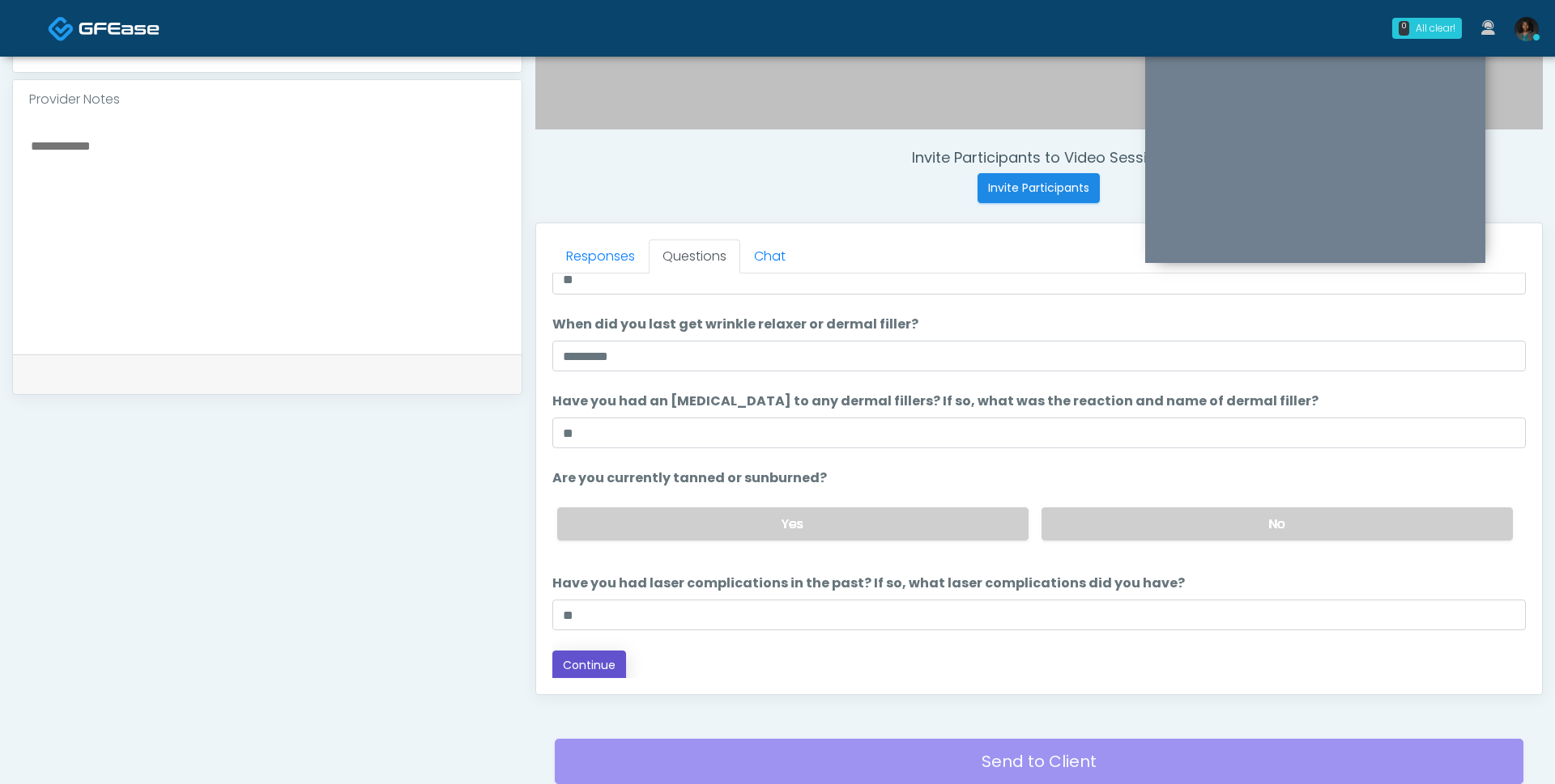
click at [574, 665] on button "Continue" at bounding box center [589, 665] width 74 height 30
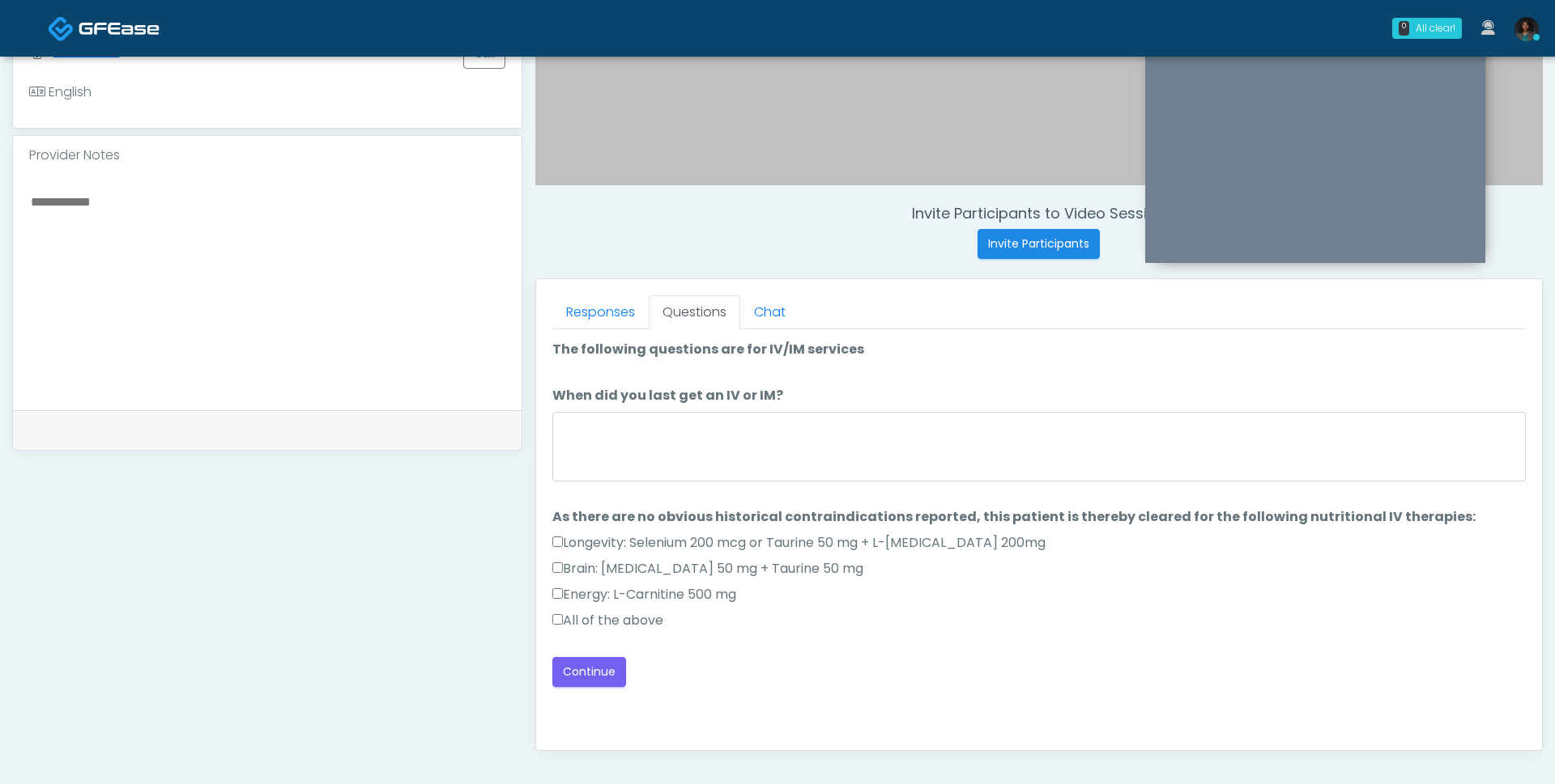
scroll to position [476, 0]
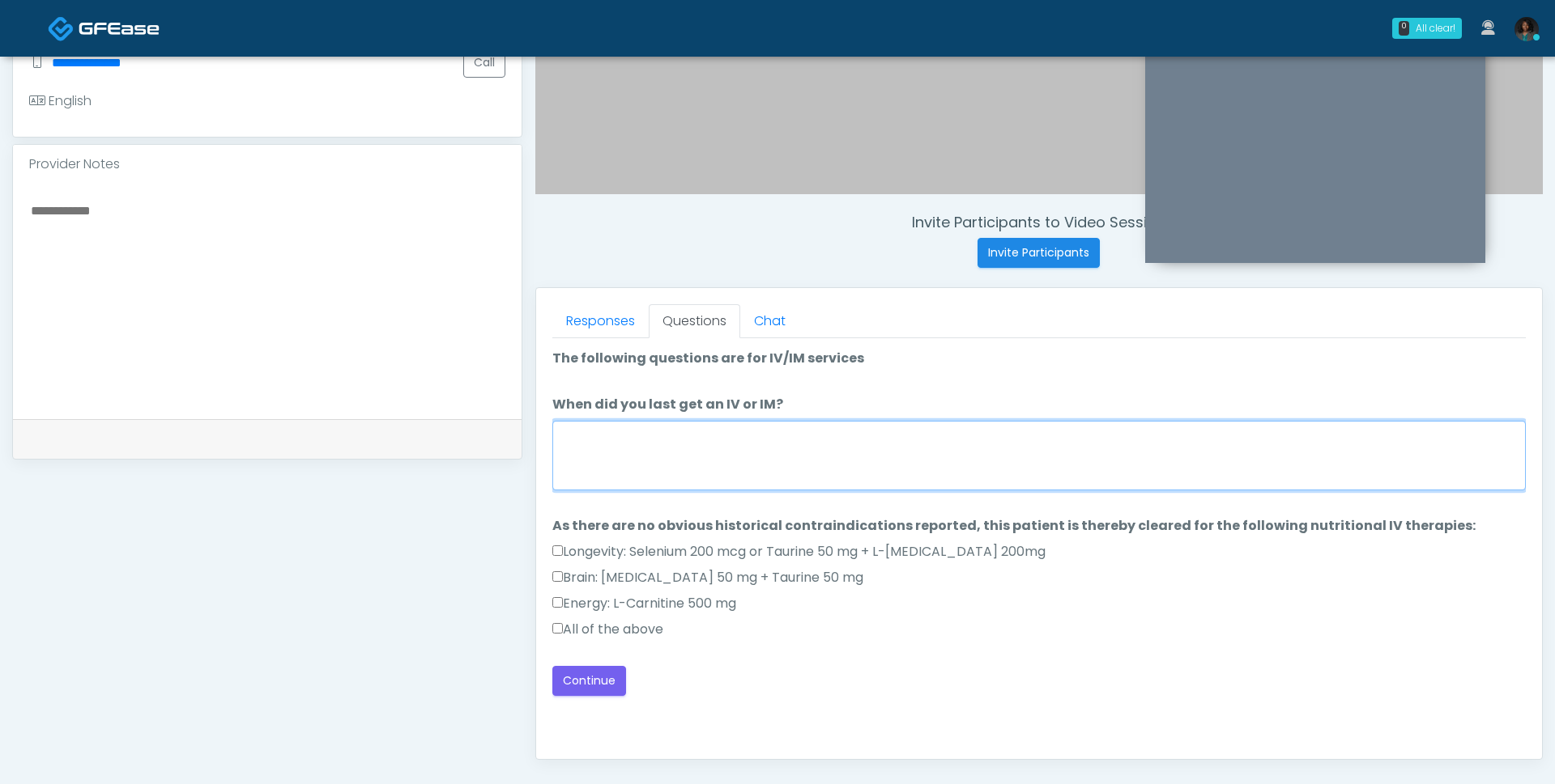
click at [797, 460] on textarea "When did you last get an IV or IM?" at bounding box center [1039, 456] width 974 height 70
click at [648, 633] on label "All of the above" at bounding box center [607, 629] width 111 height 20
click at [667, 432] on textarea "When did you last get an IV or IM?" at bounding box center [1039, 456] width 974 height 70
type textarea "**********"
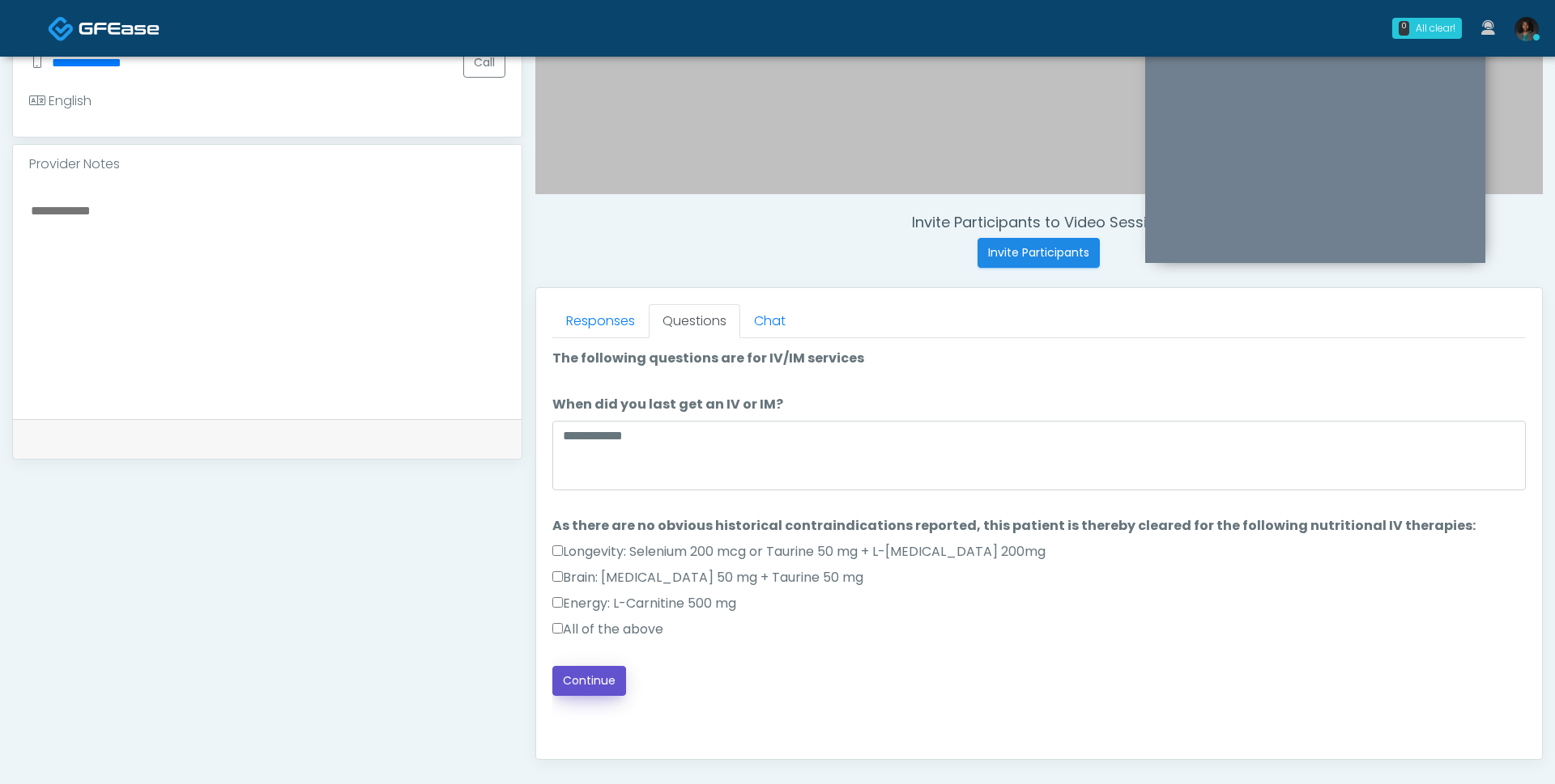
click at [587, 689] on button "Continue" at bounding box center [589, 681] width 74 height 30
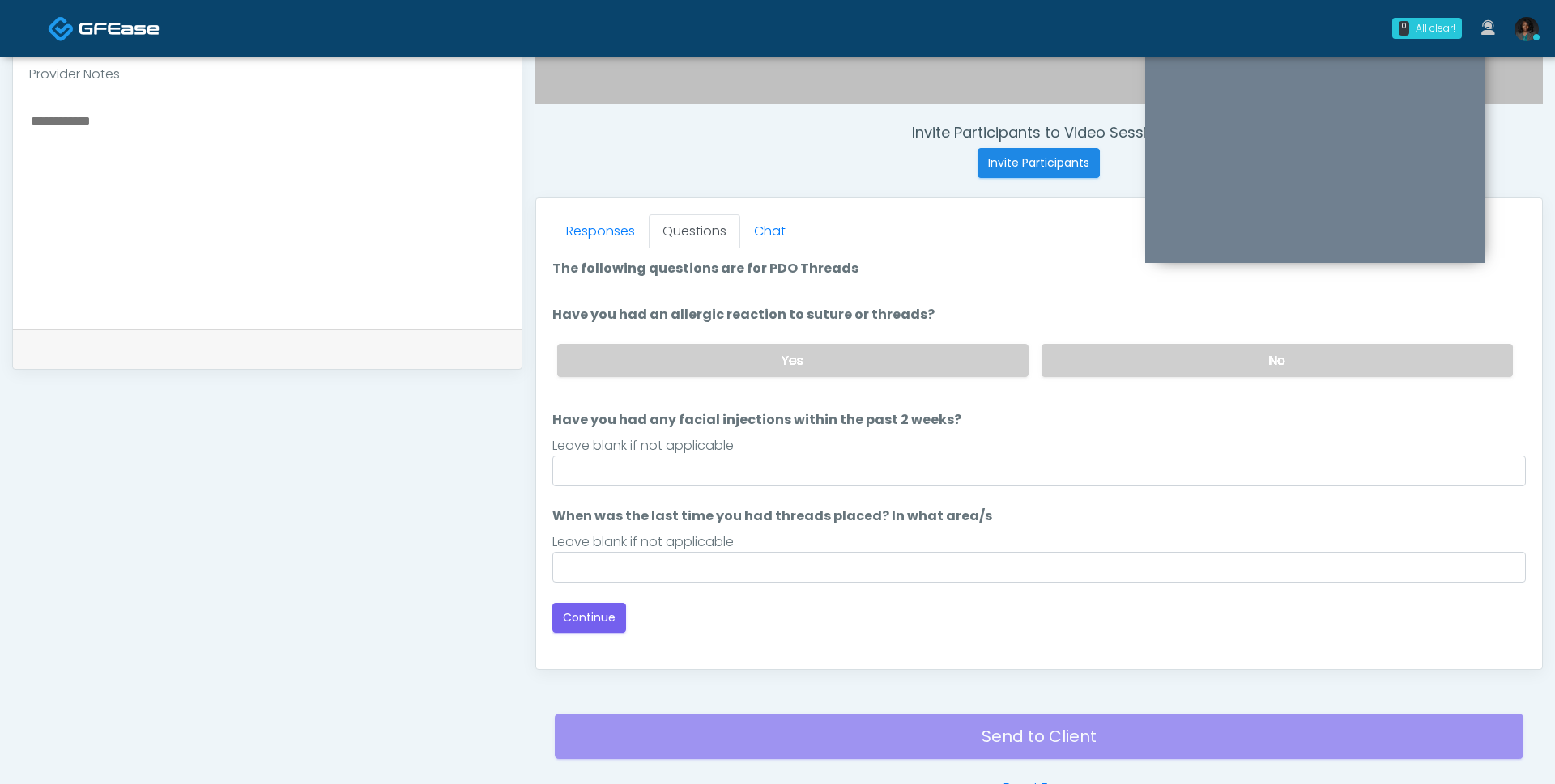
scroll to position [559, 0]
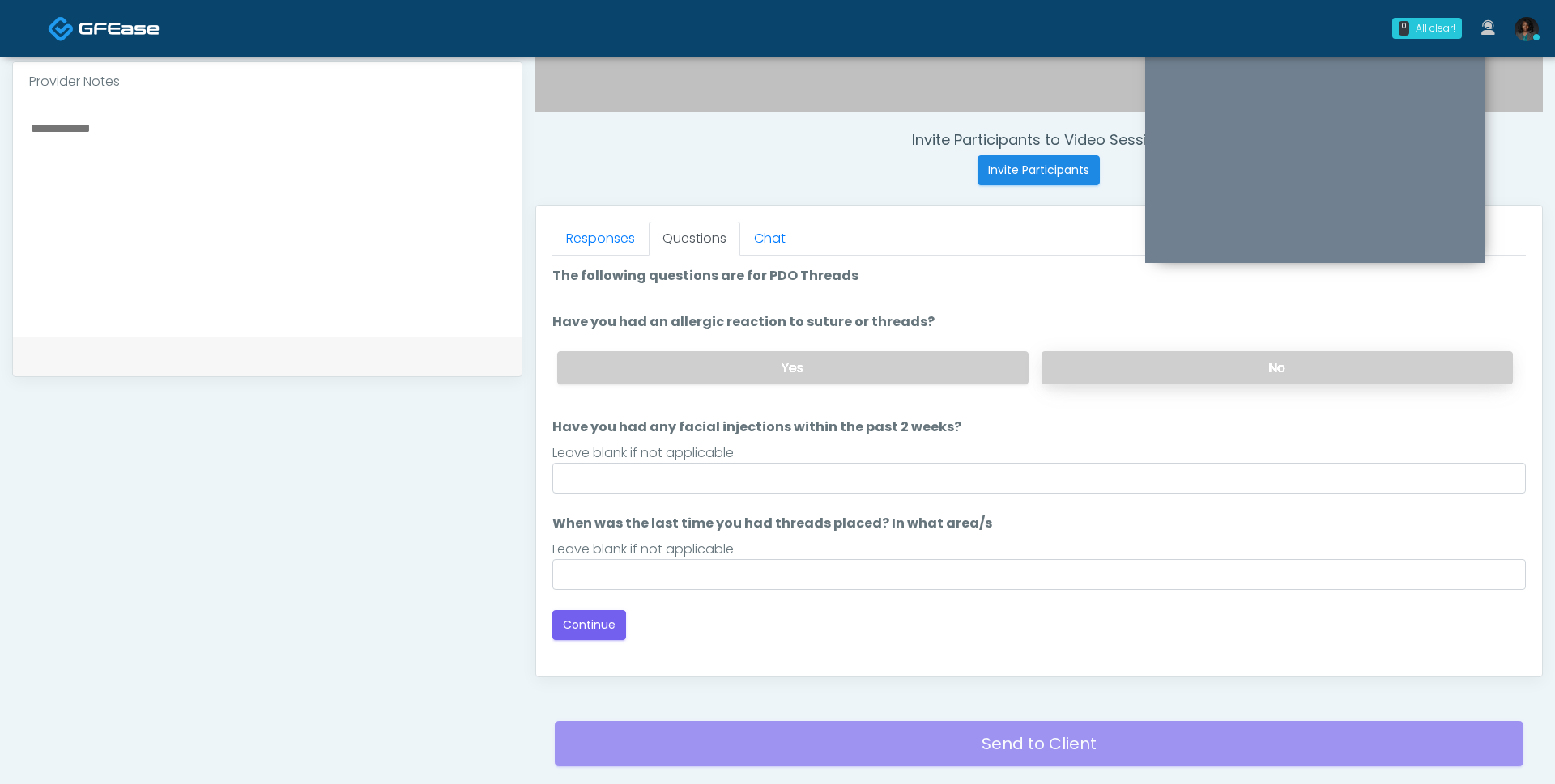
click at [1090, 352] on label "No" at bounding box center [1277, 368] width 471 height 34
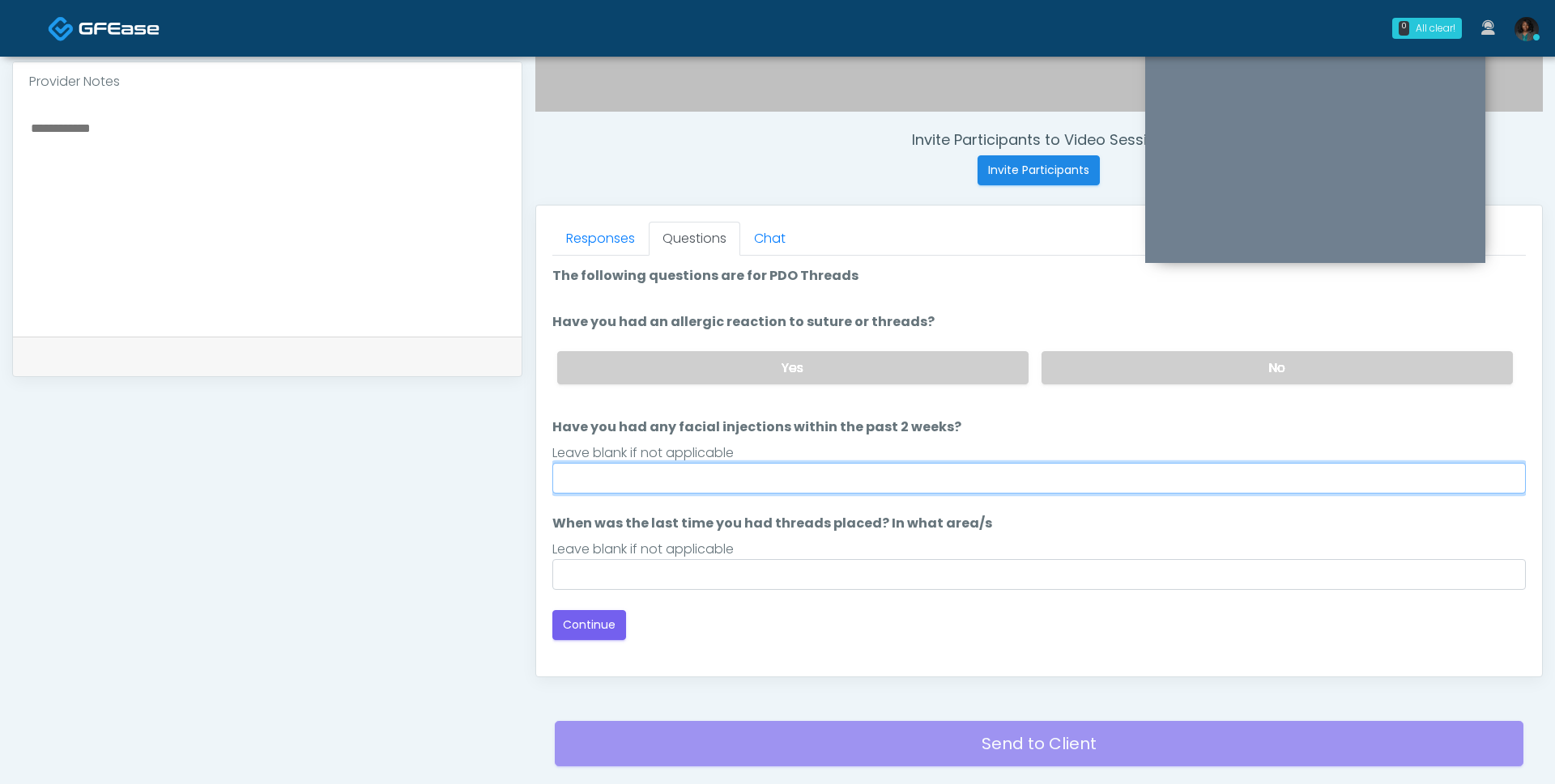
click at [881, 483] on input "Have you had any facial injections within the past 2 weeks?" at bounding box center [1039, 479] width 974 height 31
type input "***"
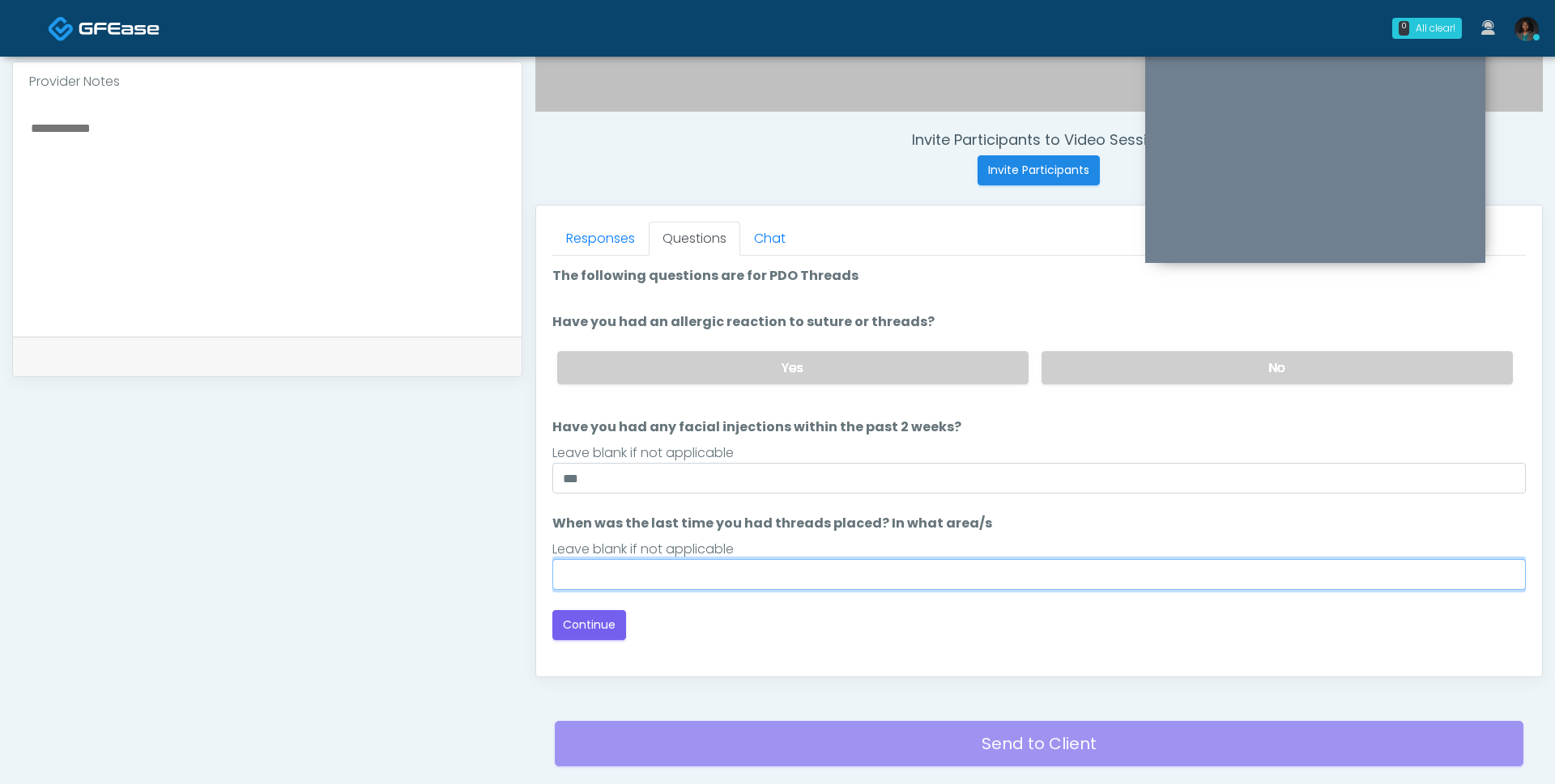
click at [754, 582] on input "When was the last time you had threads placed? In what area/s" at bounding box center [1039, 575] width 974 height 31
type input "***"
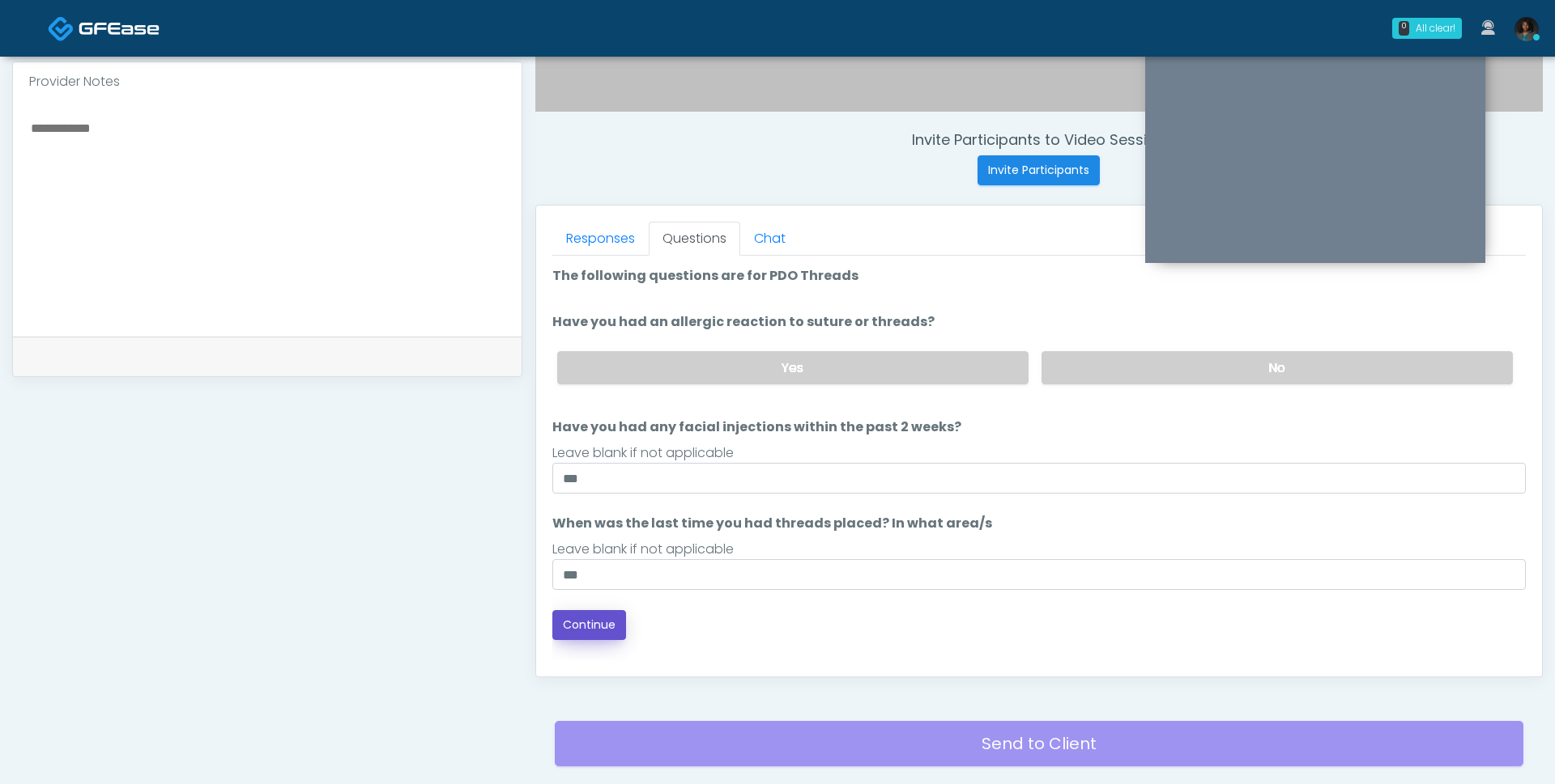
click at [600, 622] on button "Continue" at bounding box center [589, 625] width 74 height 30
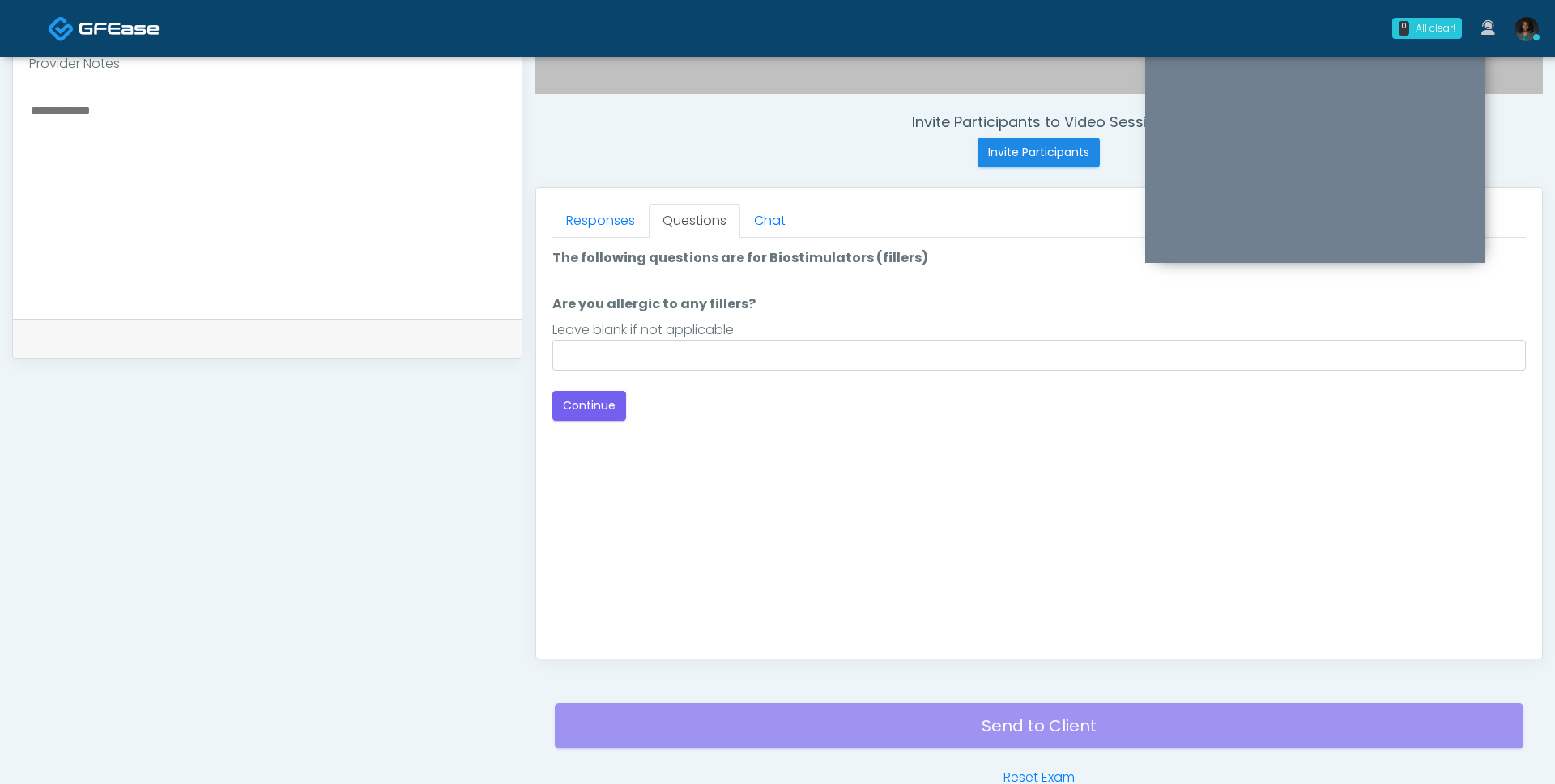
scroll to position [569, 0]
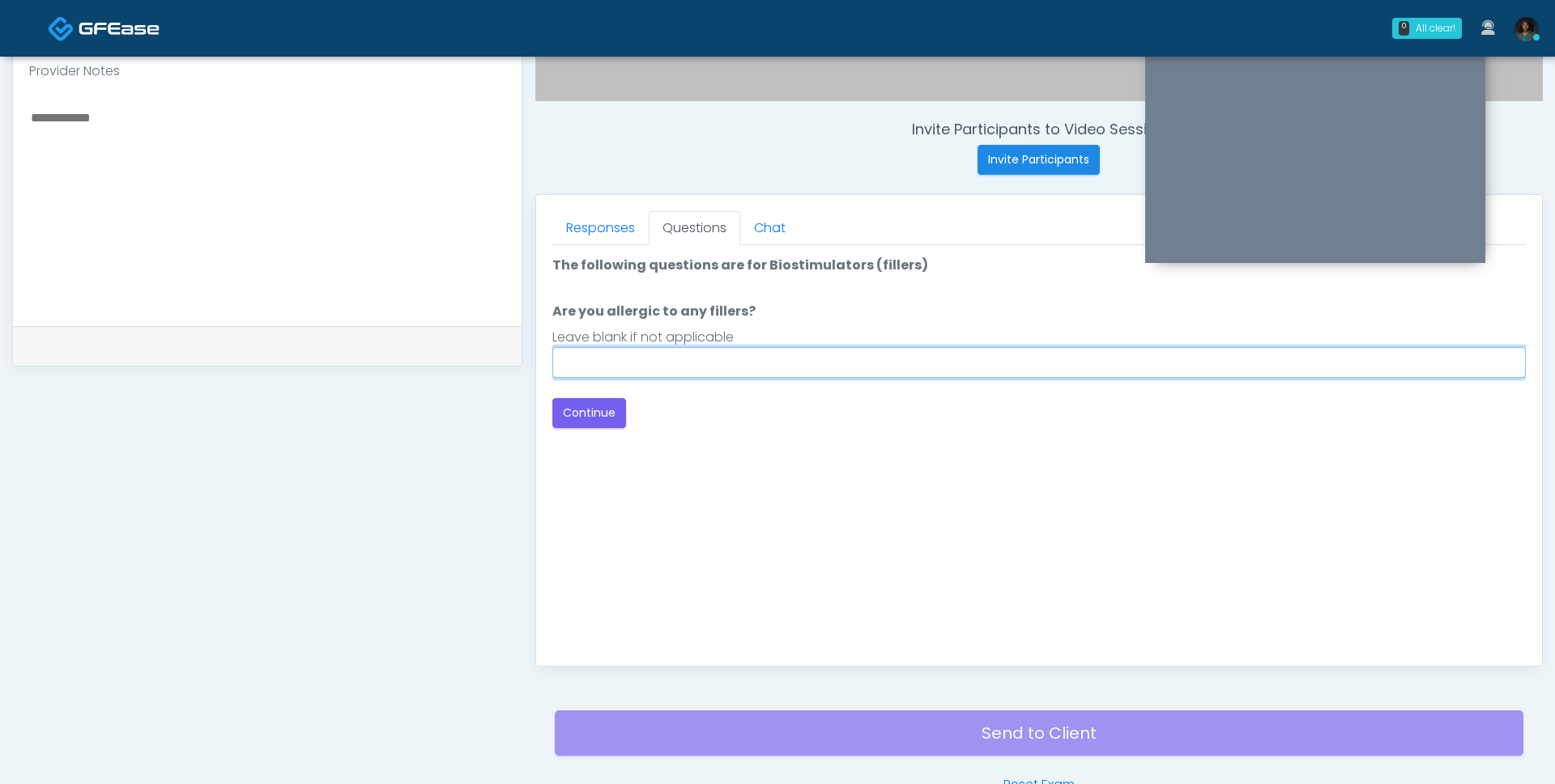
click at [718, 367] on input "Are you allergic to any fillers?" at bounding box center [1039, 363] width 974 height 31
type input "**"
click at [602, 411] on button "Continue" at bounding box center [589, 413] width 74 height 30
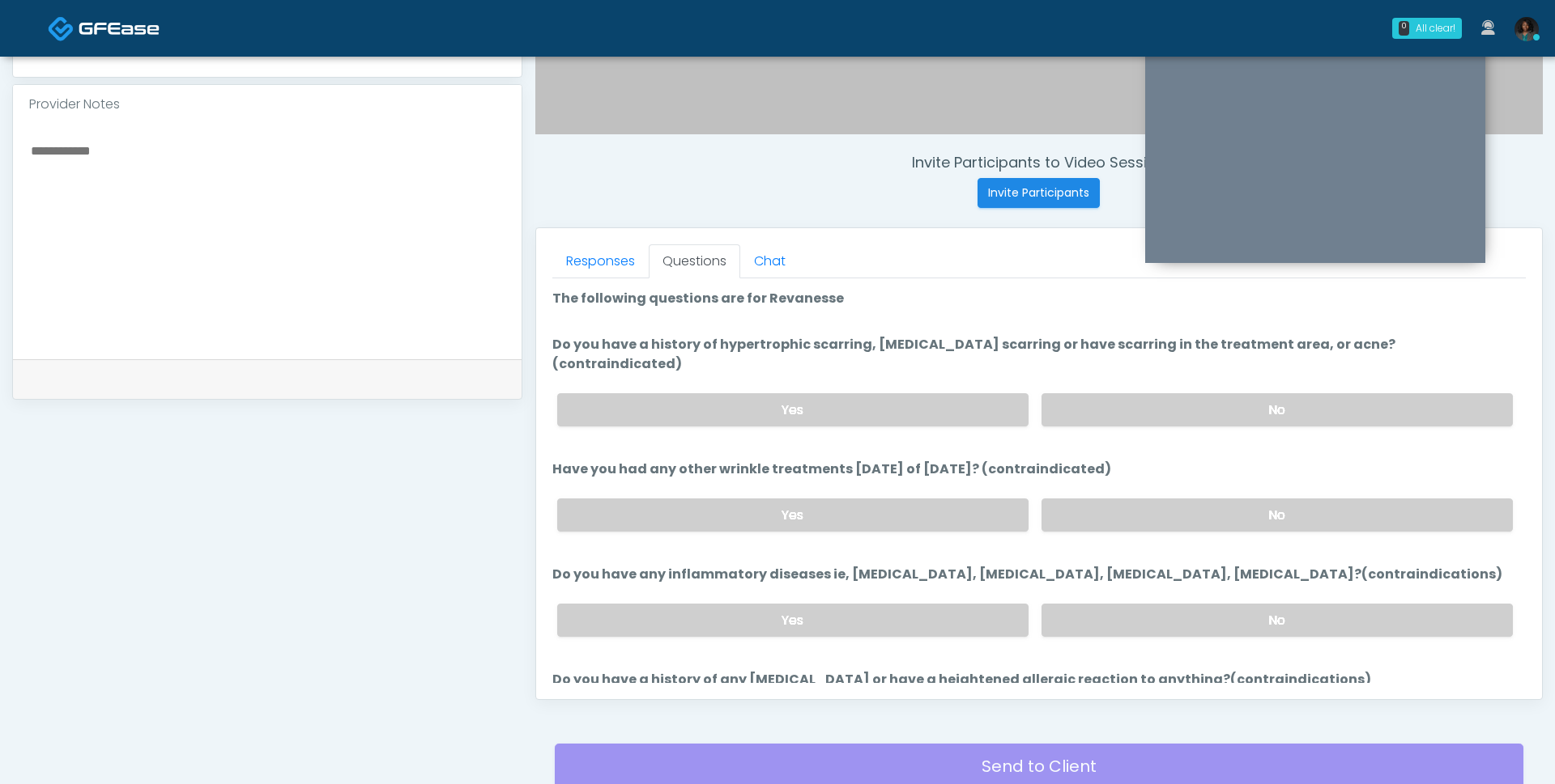
scroll to position [523, 0]
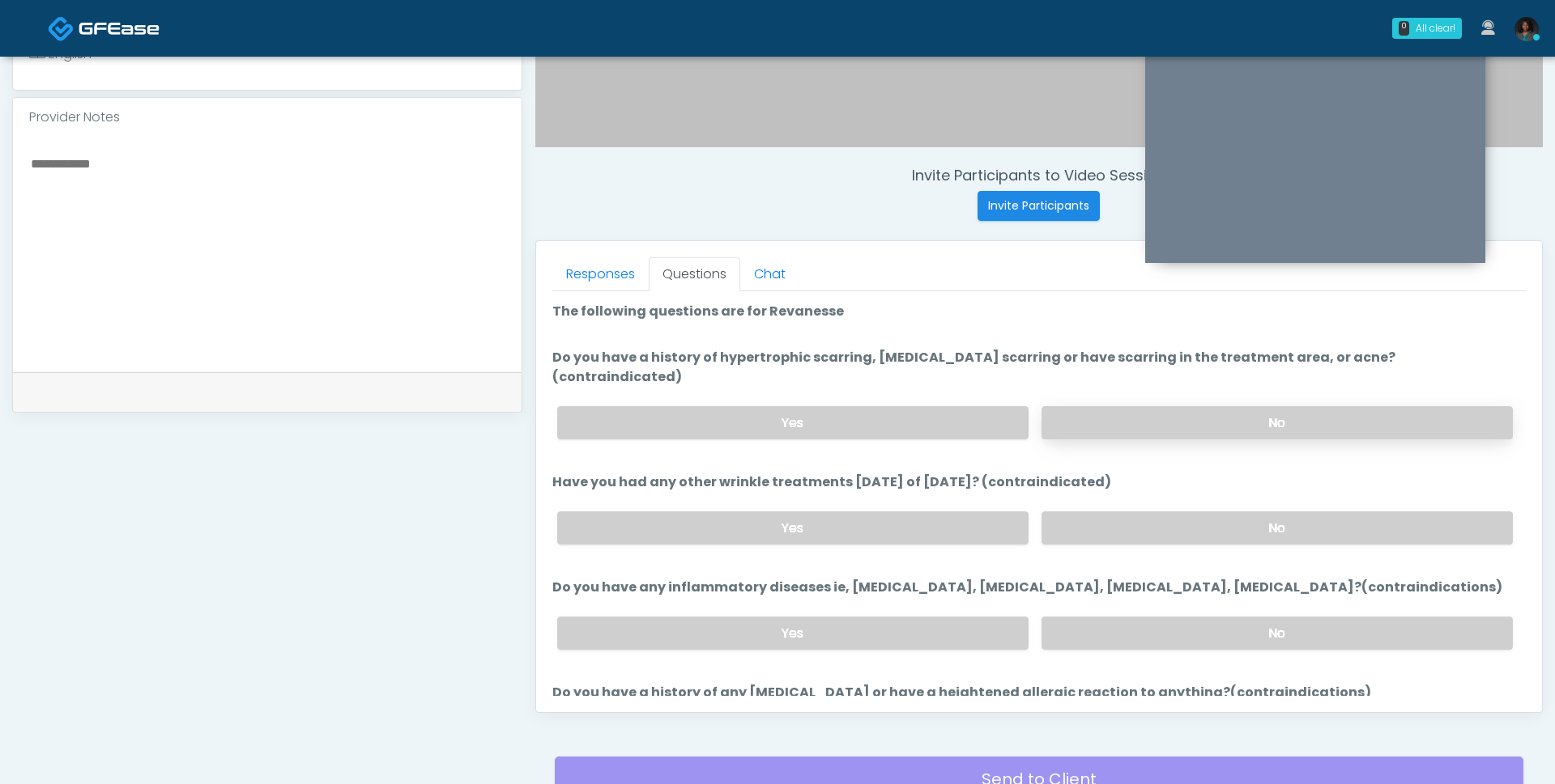
click at [1098, 407] on label "No" at bounding box center [1277, 423] width 471 height 34
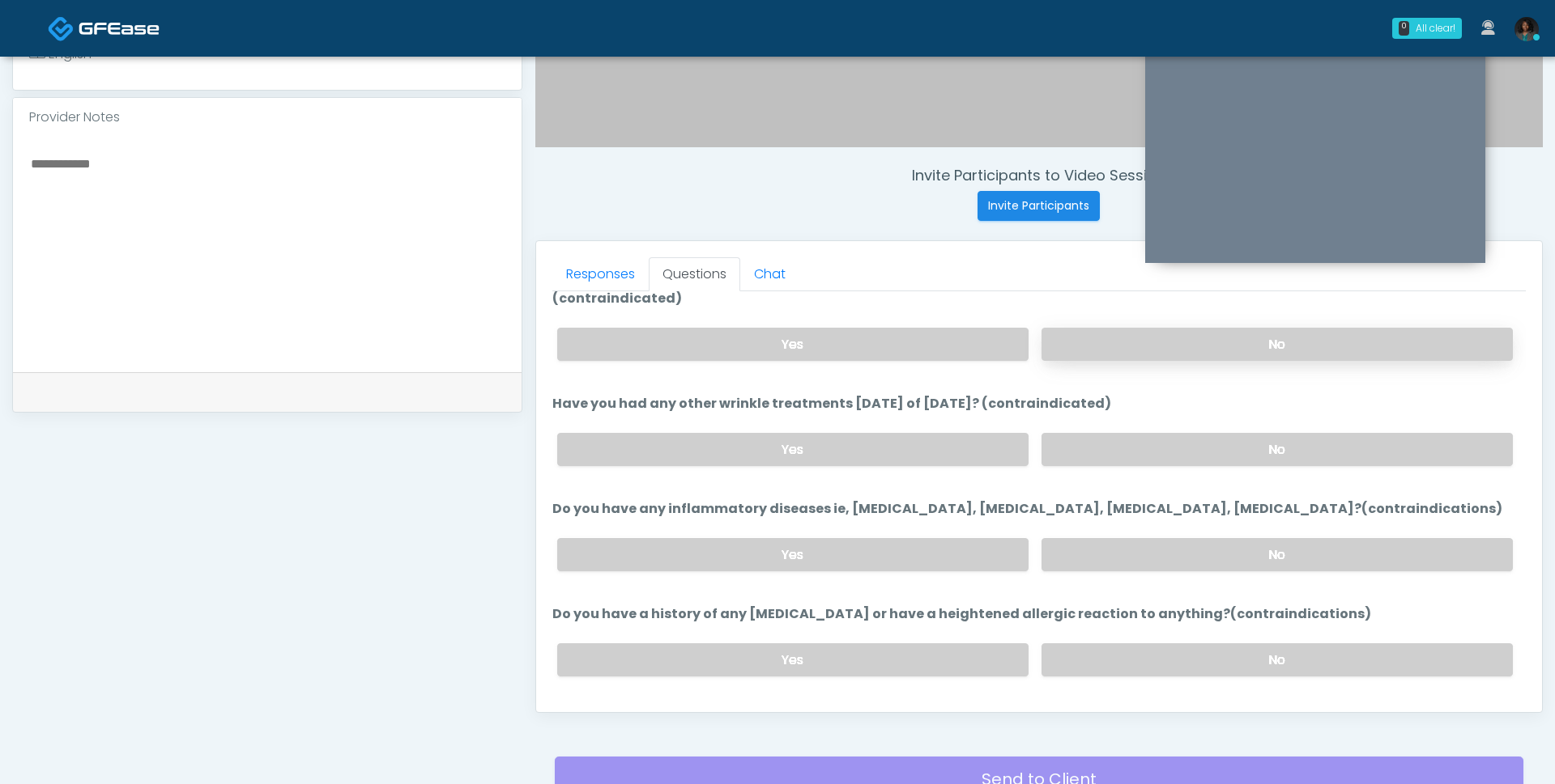
scroll to position [91, 0]
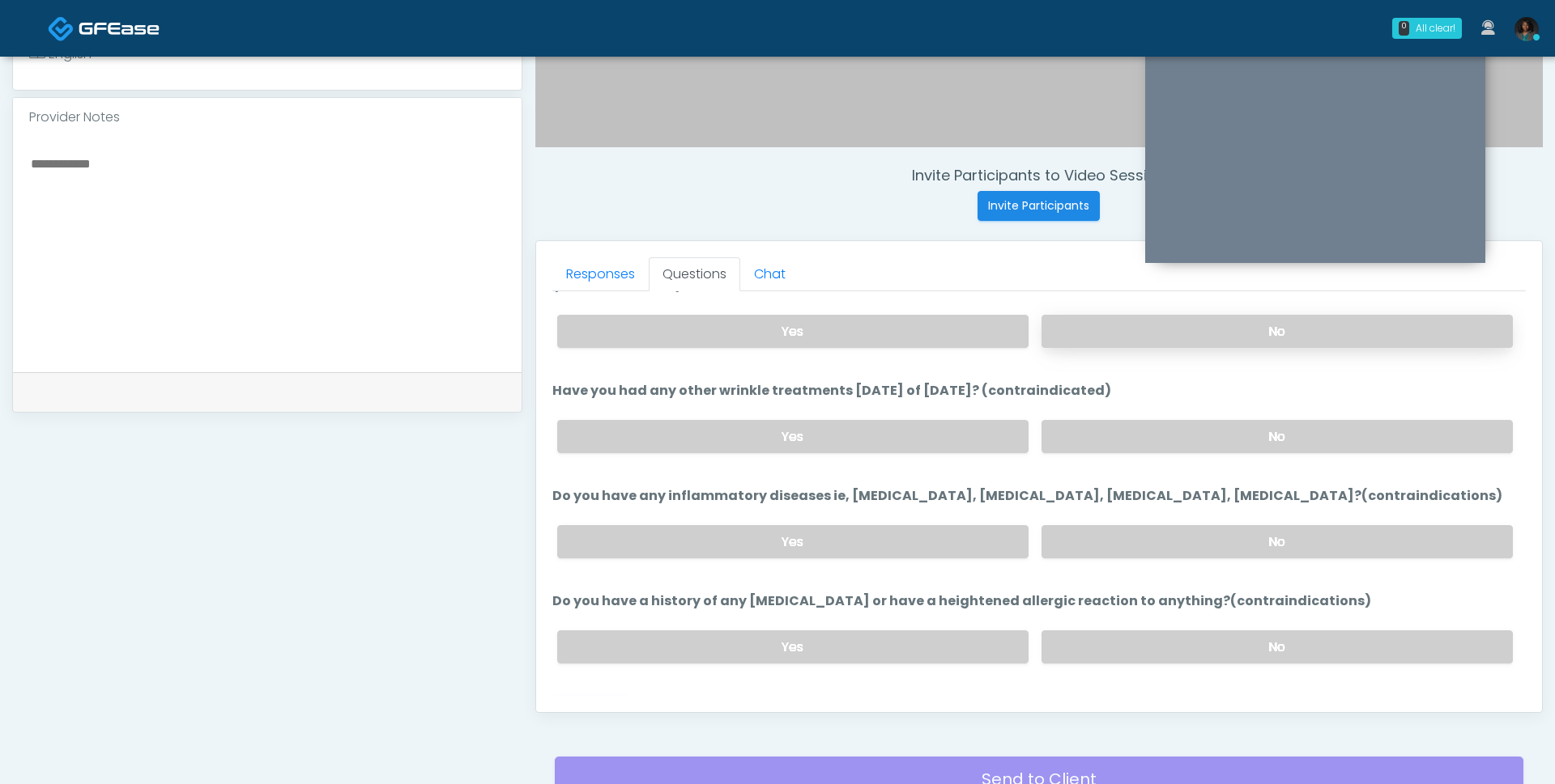
click at [1098, 420] on label "No" at bounding box center [1277, 437] width 471 height 34
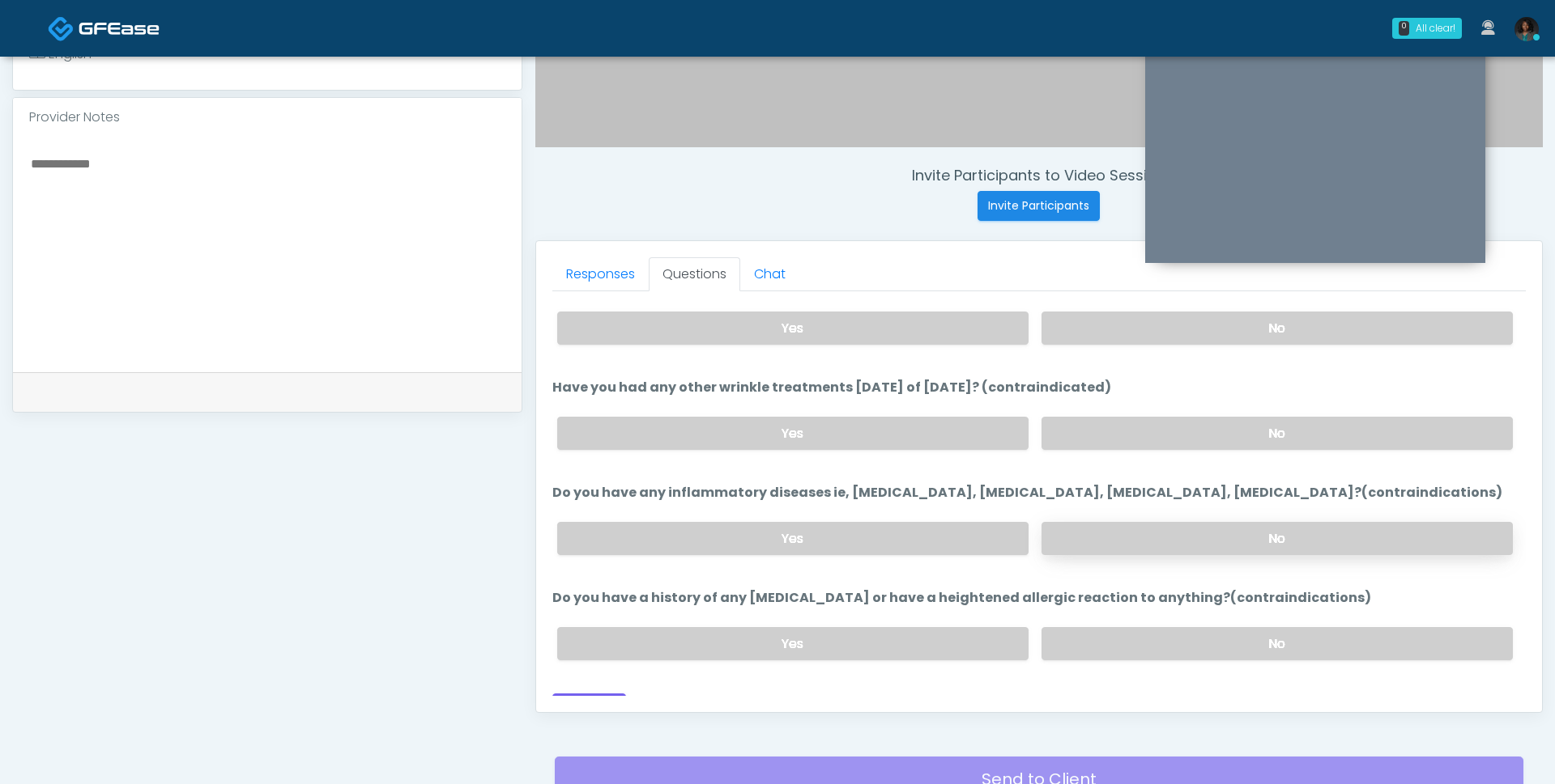
click at [1063, 522] on label "No" at bounding box center [1277, 538] width 471 height 34
click at [1081, 628] on label "No" at bounding box center [1277, 644] width 471 height 34
click at [577, 694] on button "Continue" at bounding box center [589, 708] width 74 height 30
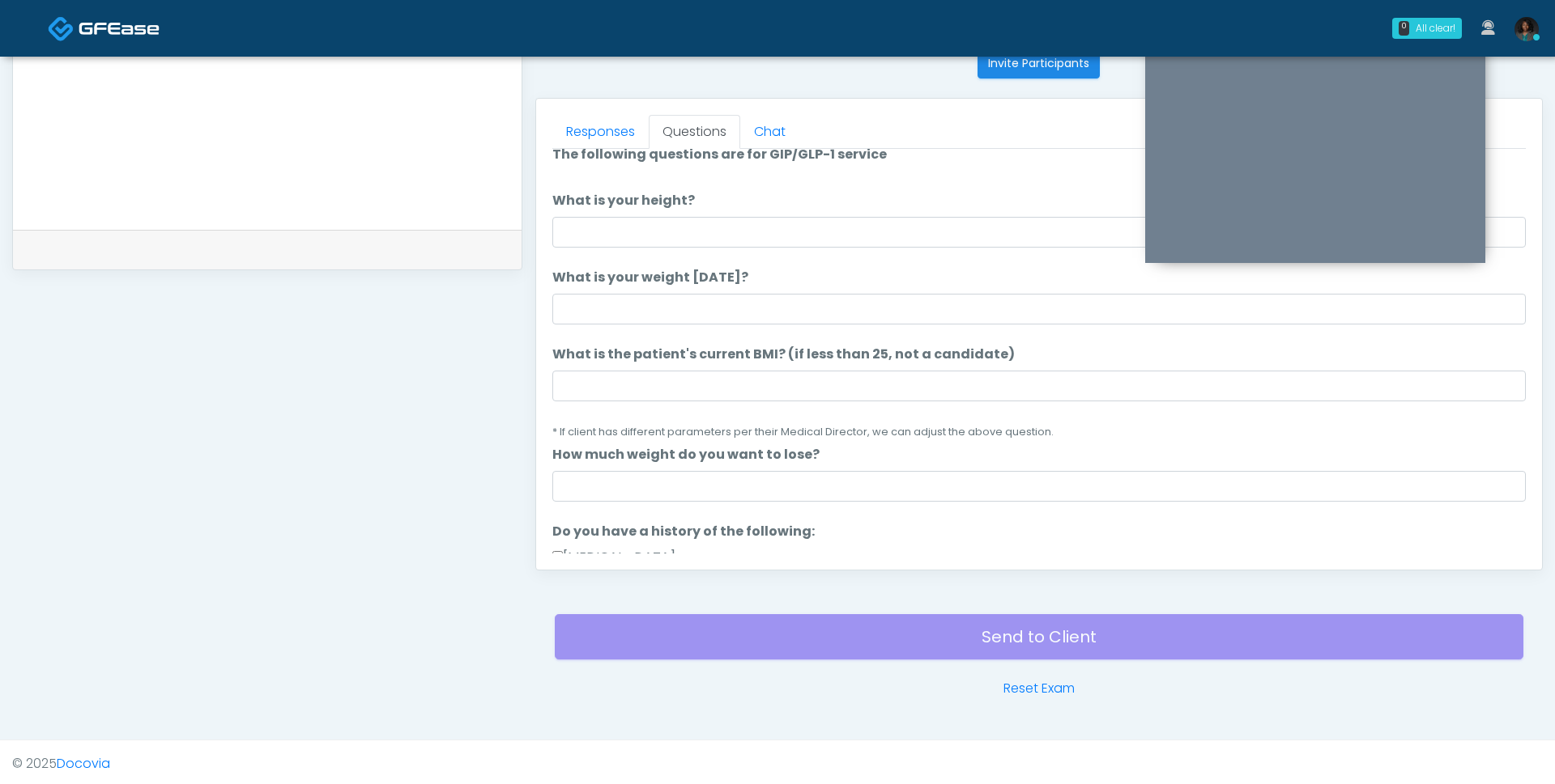
scroll to position [0, 0]
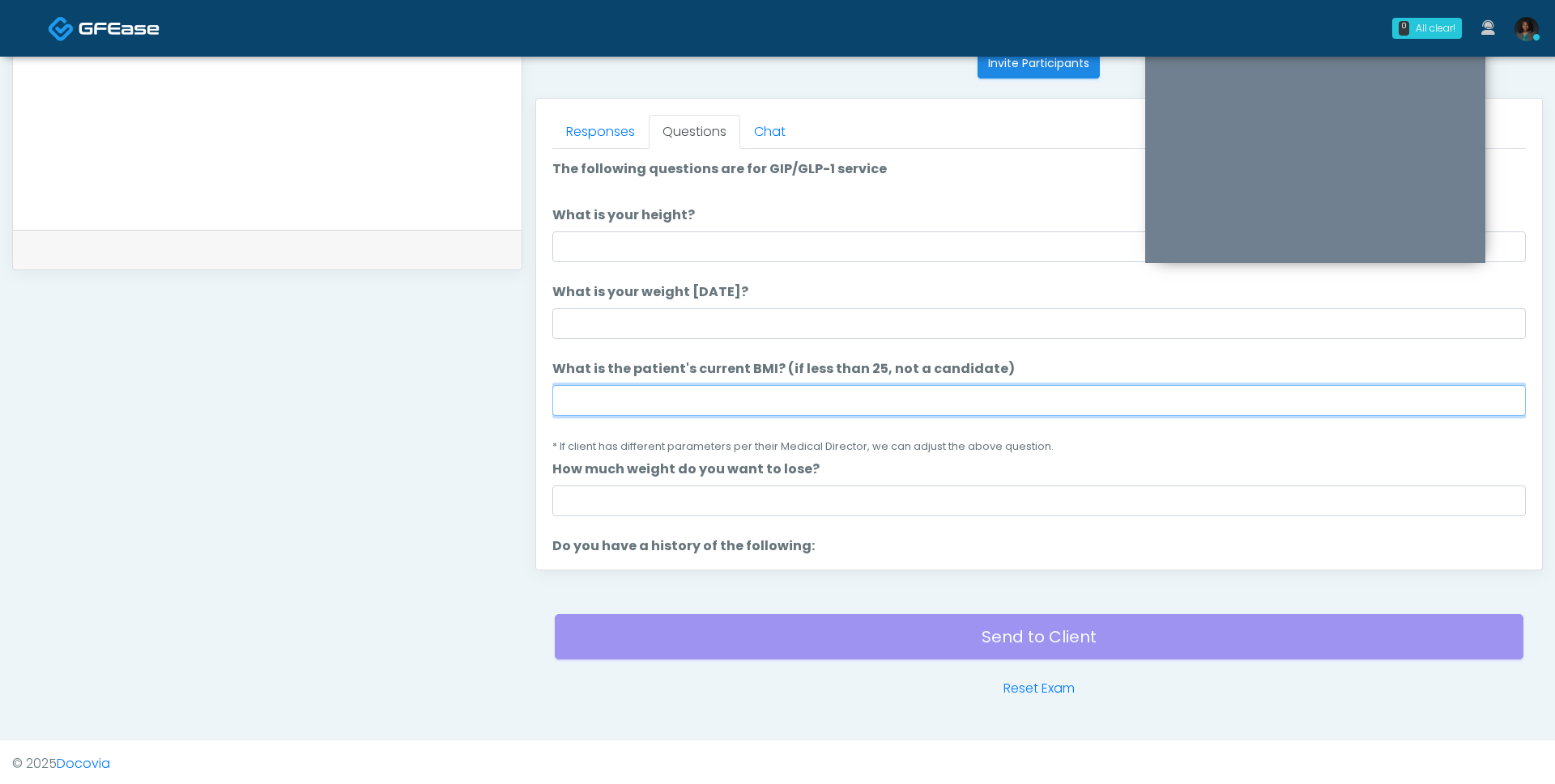
click at [657, 387] on input "What is the patient's current BMI? (if less than 25, not a candidate)" at bounding box center [1039, 401] width 974 height 31
type input "****"
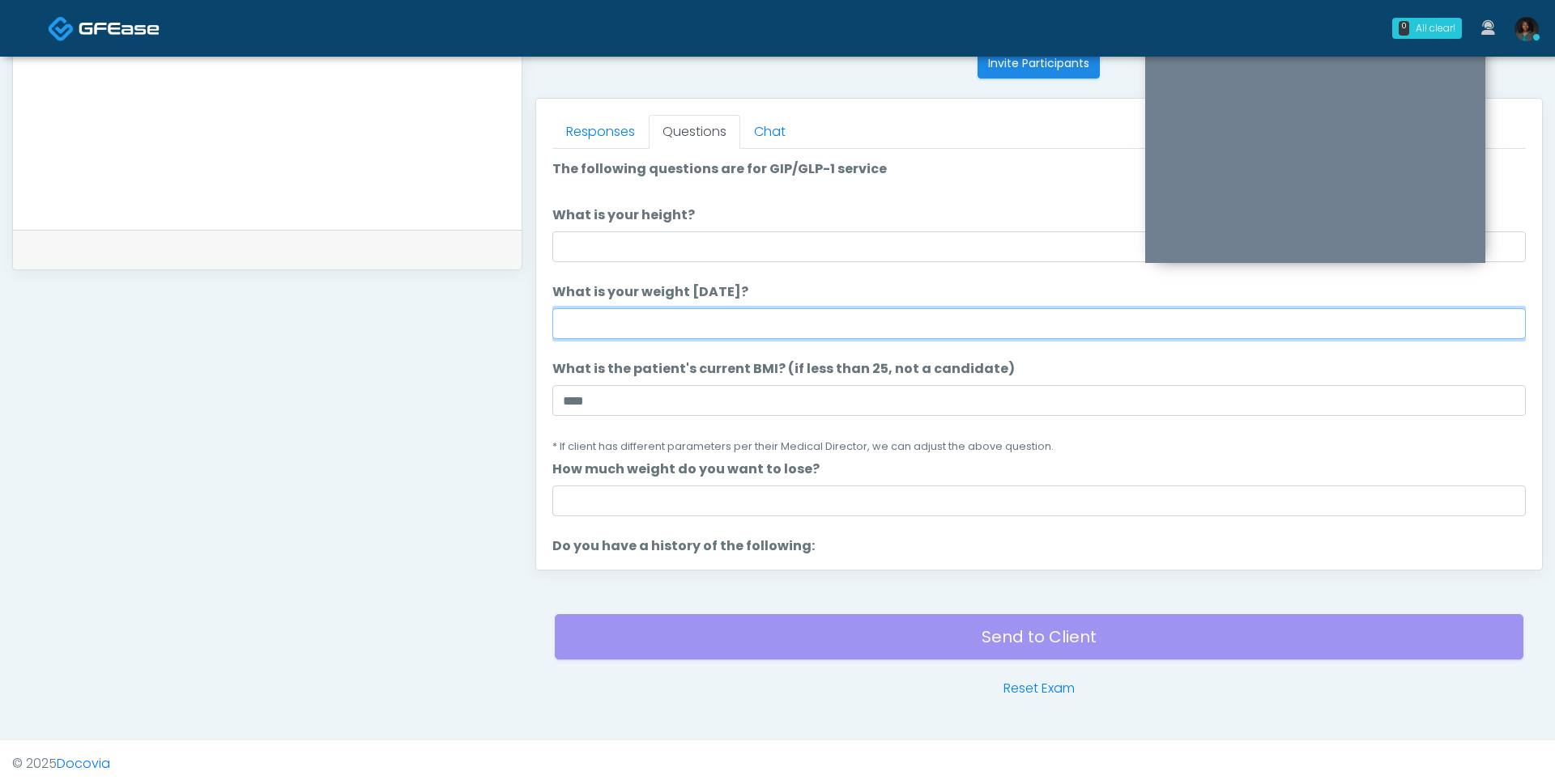
click at [634, 310] on input "What is your weight today?" at bounding box center [1039, 324] width 974 height 31
type input "***"
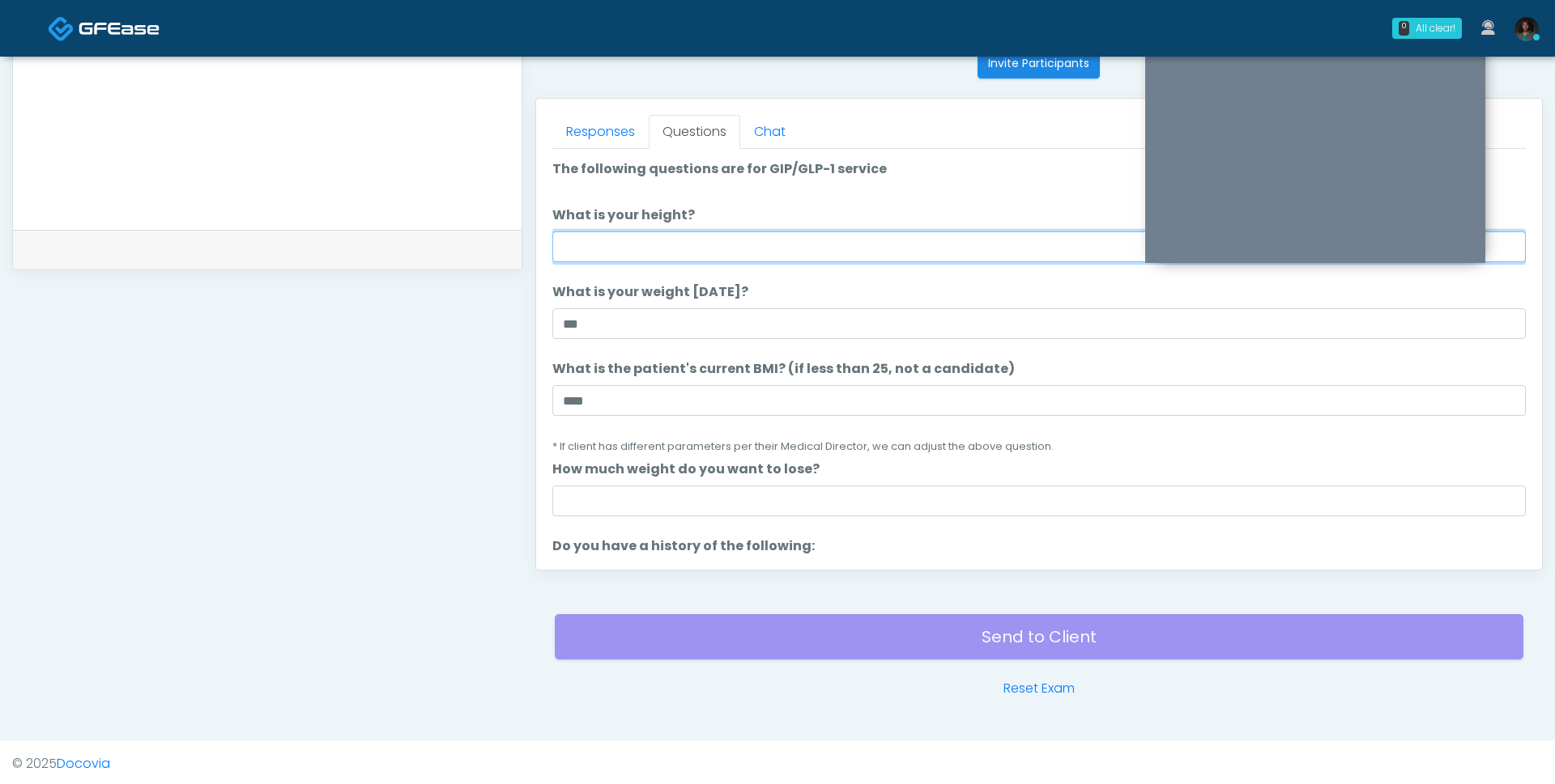
click at [645, 233] on input "What is your height?" at bounding box center [1039, 247] width 974 height 31
type input "***"
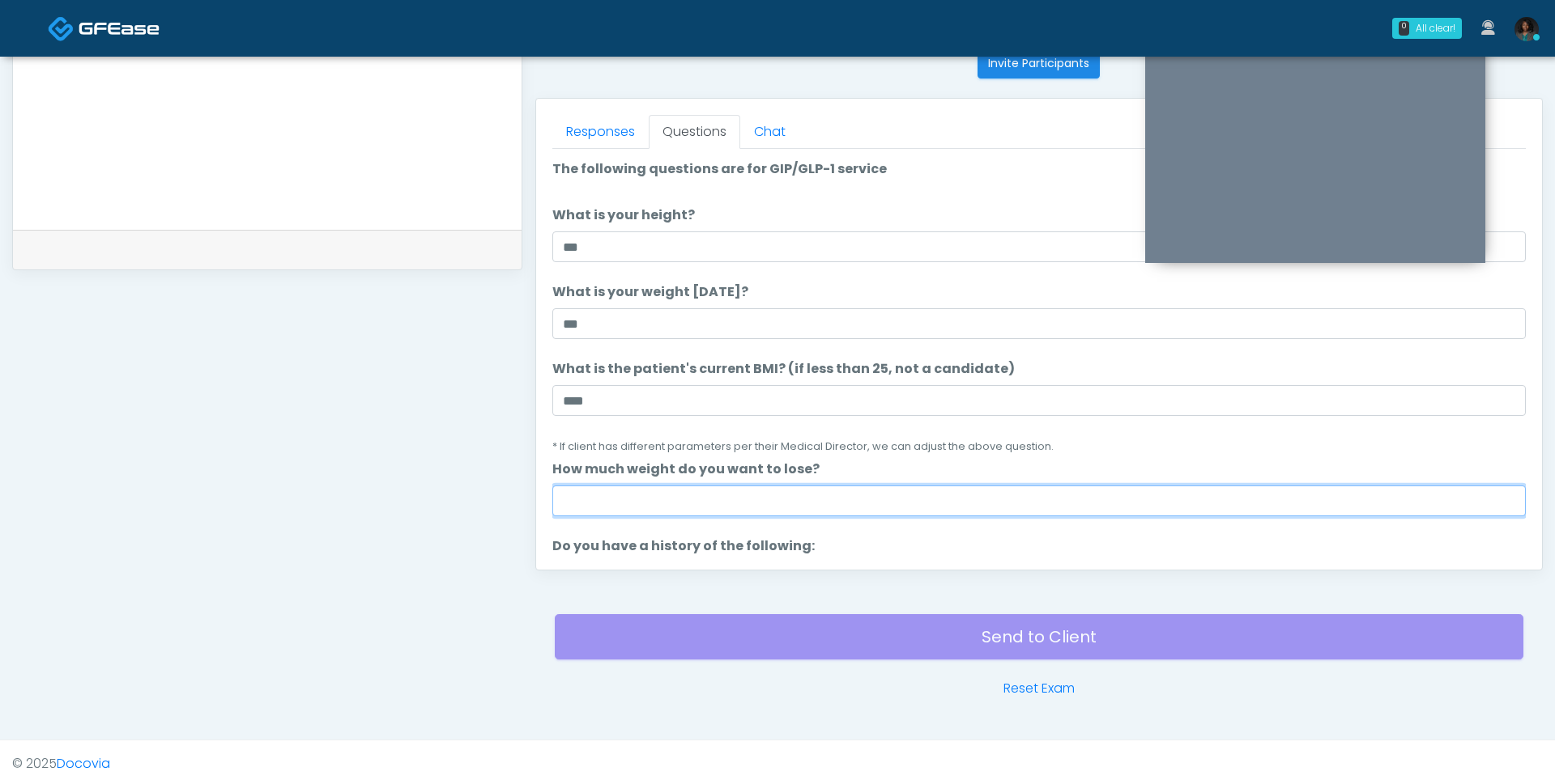
click at [704, 487] on input "How much weight do you want to lose?" at bounding box center [1039, 501] width 974 height 31
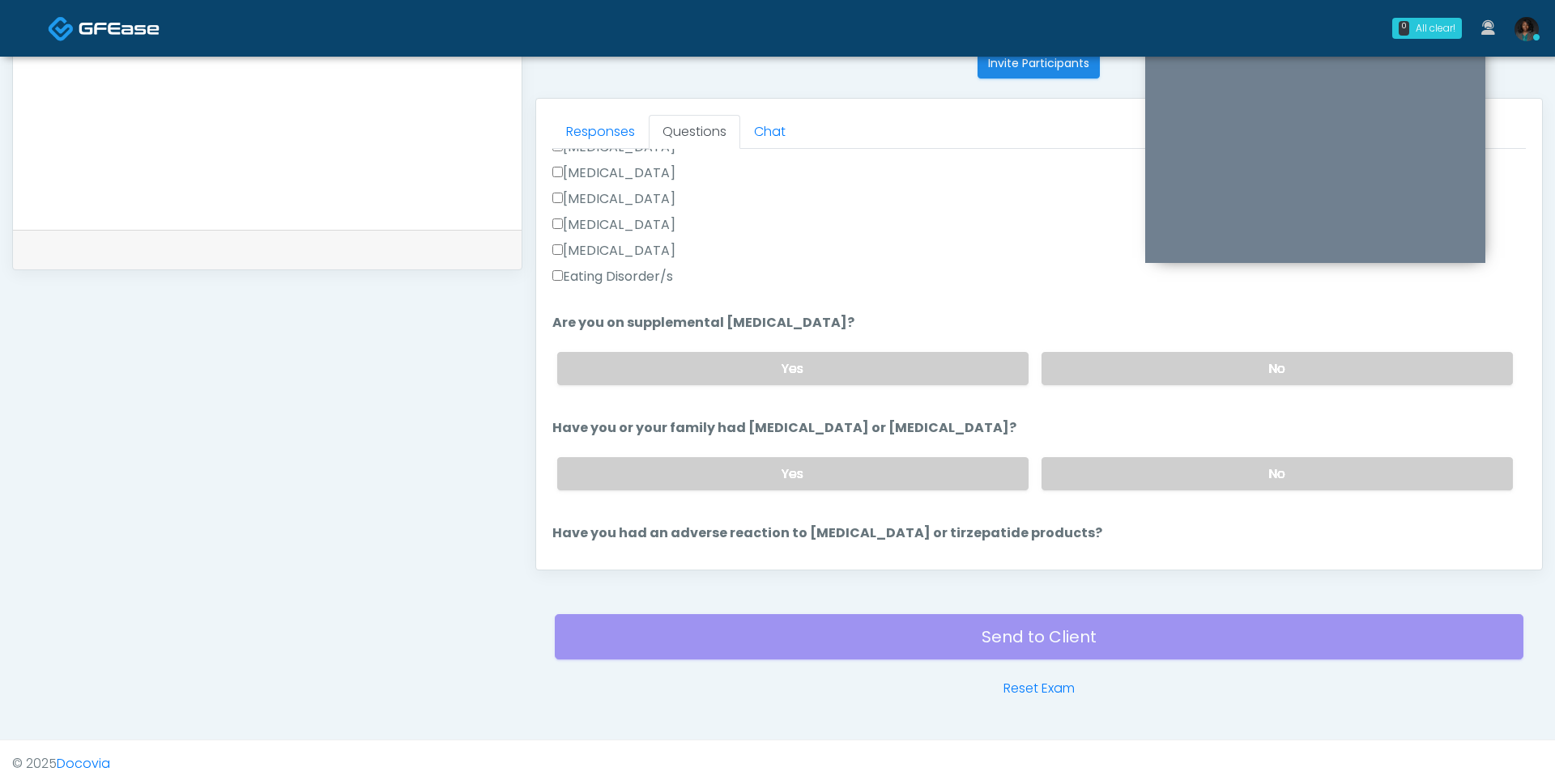
scroll to position [454, 0]
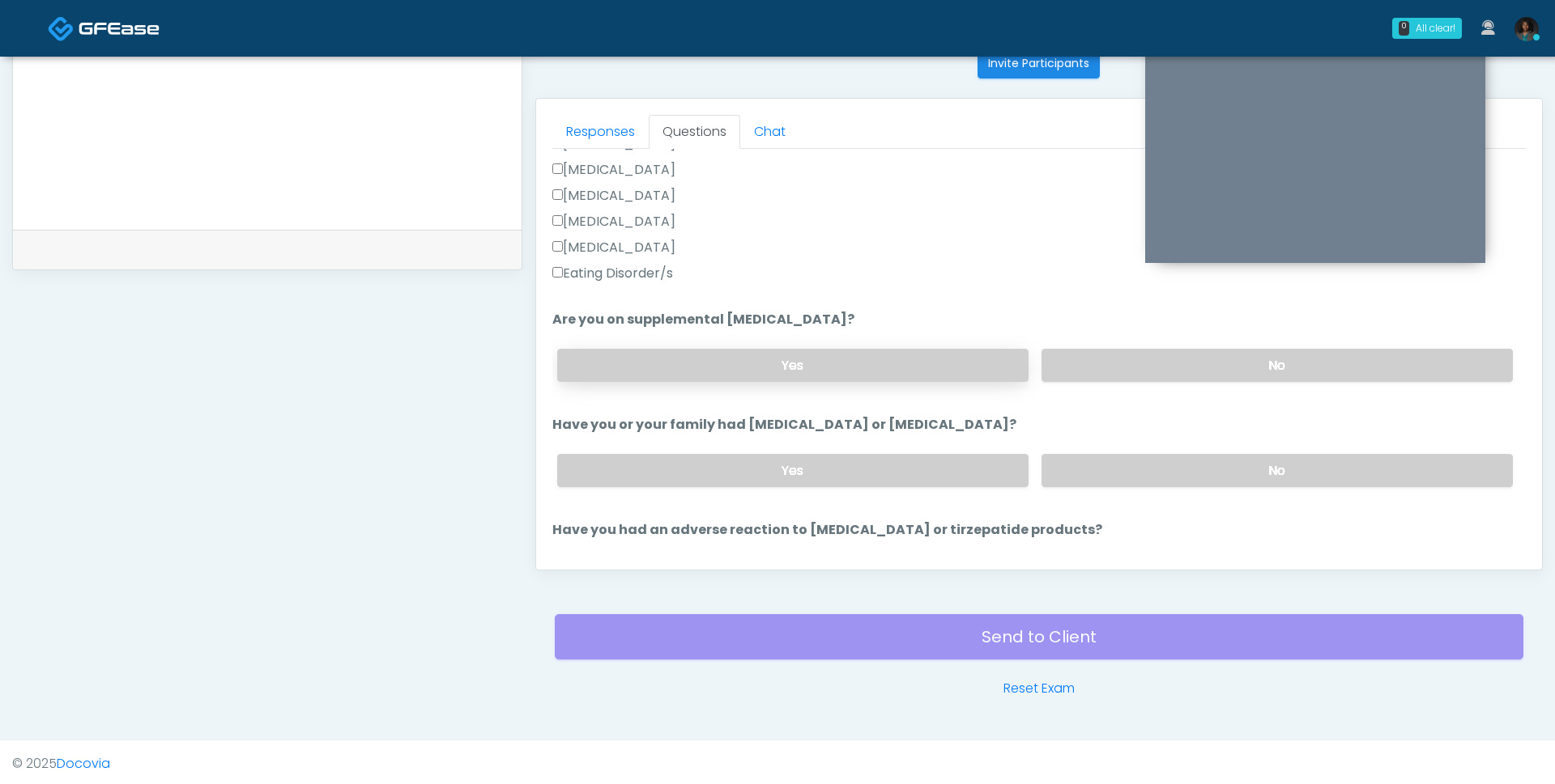
type input "**"
click at [869, 376] on label "Yes" at bounding box center [793, 365] width 471 height 34
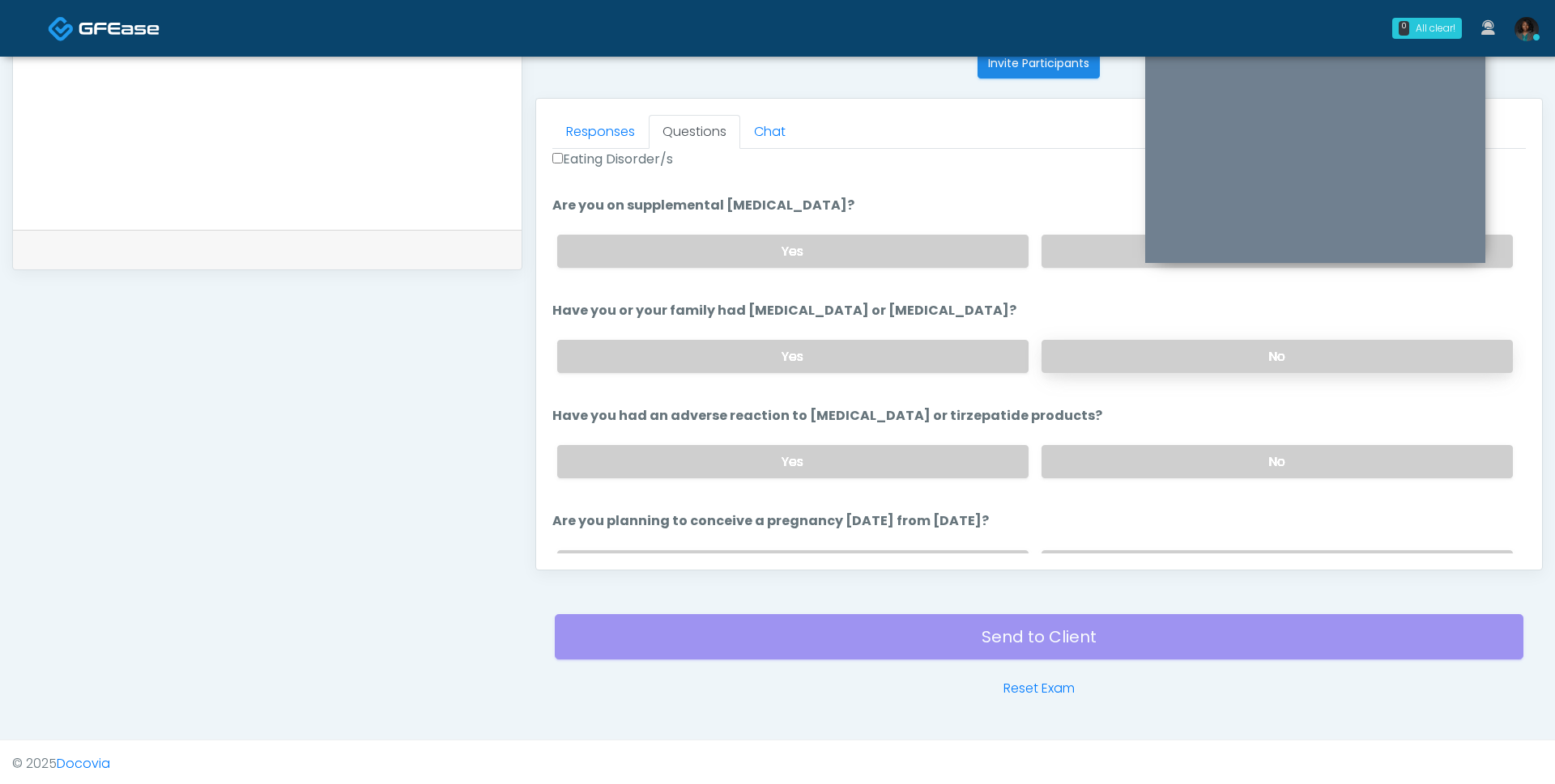
click at [1200, 360] on label "No" at bounding box center [1277, 356] width 471 height 34
click at [1202, 463] on label "No" at bounding box center [1277, 462] width 471 height 34
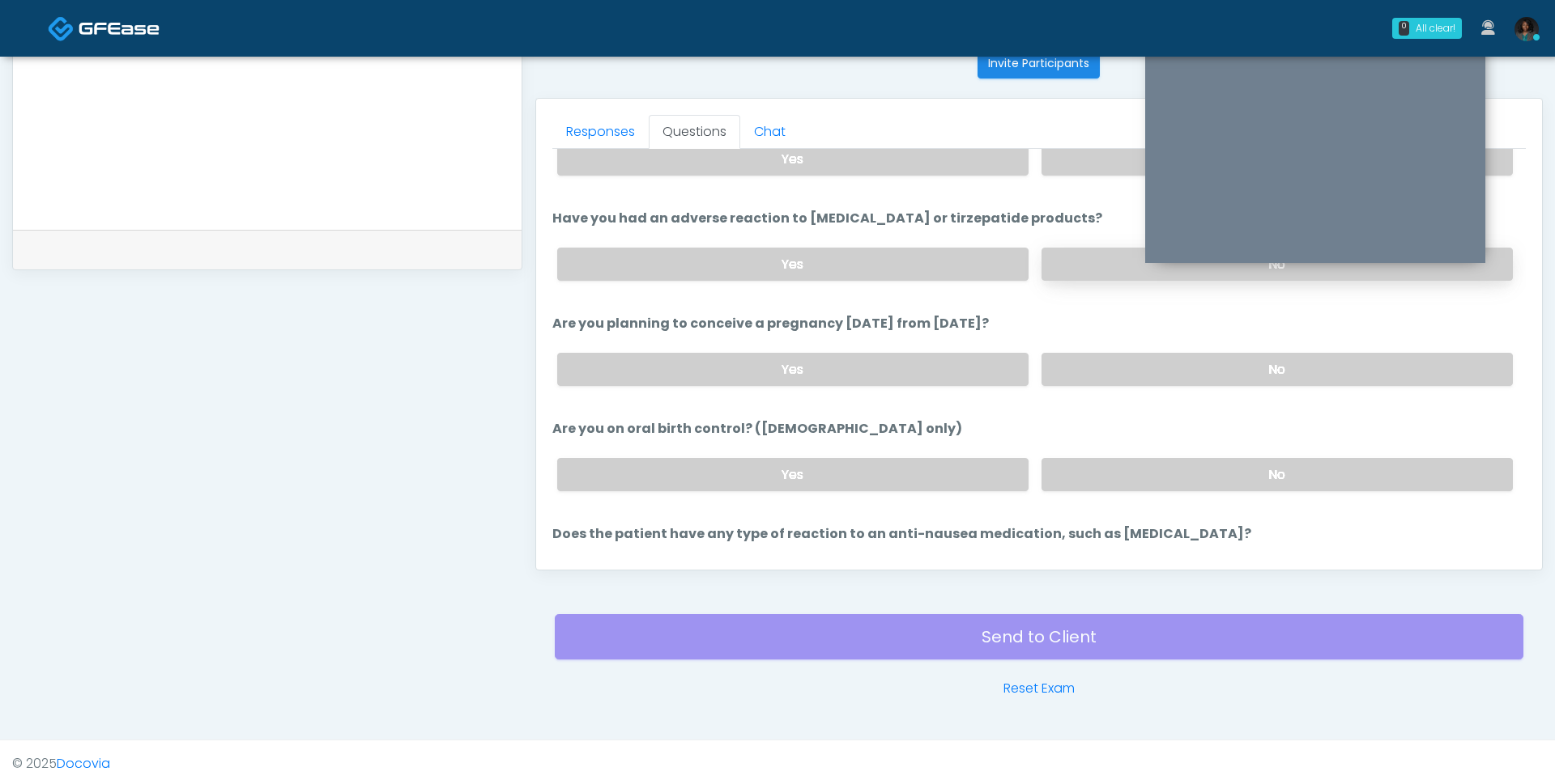
scroll to position [768, 0]
click at [1127, 368] on label "No" at bounding box center [1277, 367] width 471 height 34
click at [1106, 463] on label "No" at bounding box center [1277, 472] width 471 height 34
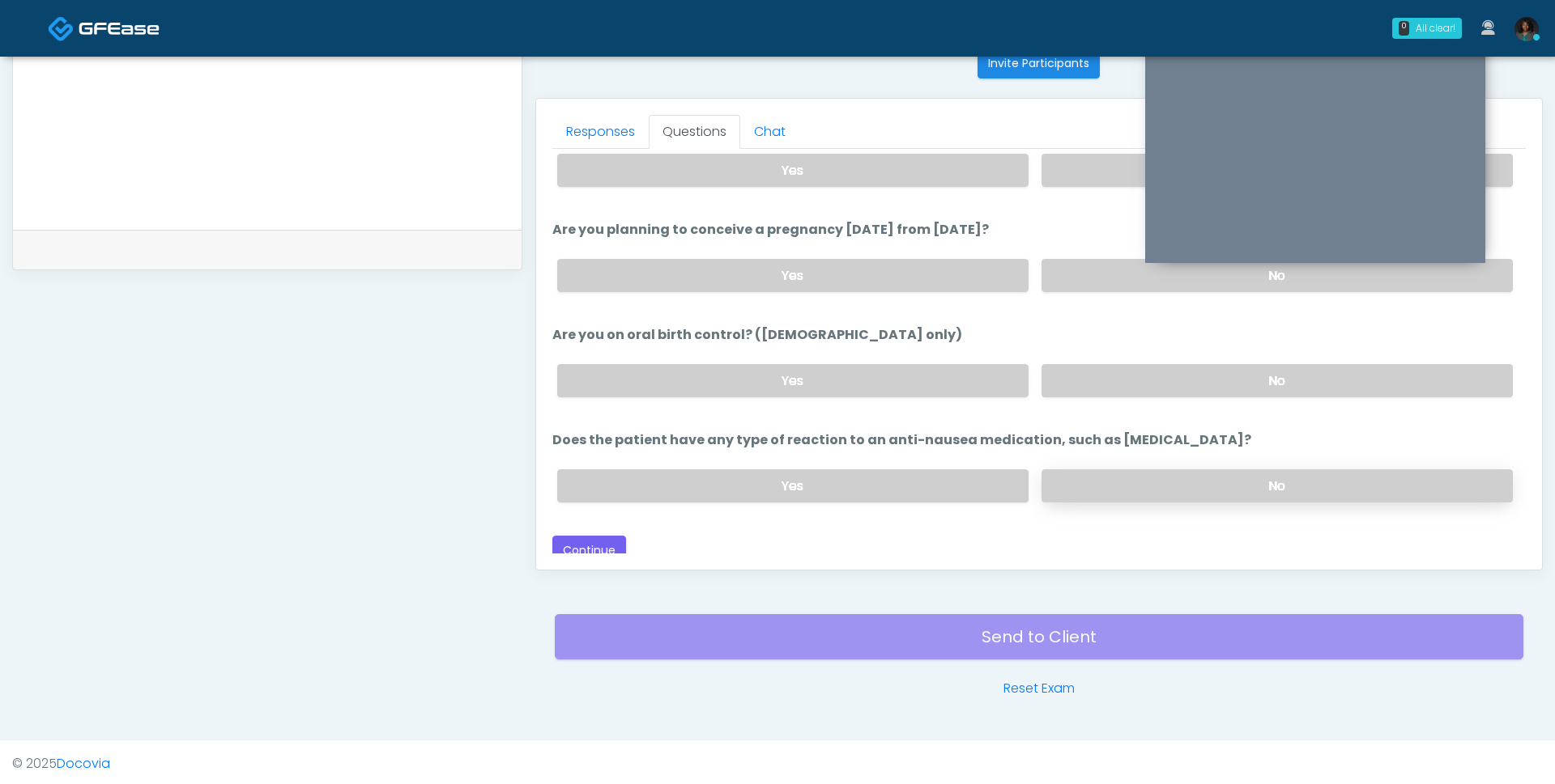
click at [1081, 481] on label "No" at bounding box center [1277, 486] width 471 height 34
click at [596, 536] on button "Continue" at bounding box center [589, 550] width 74 height 30
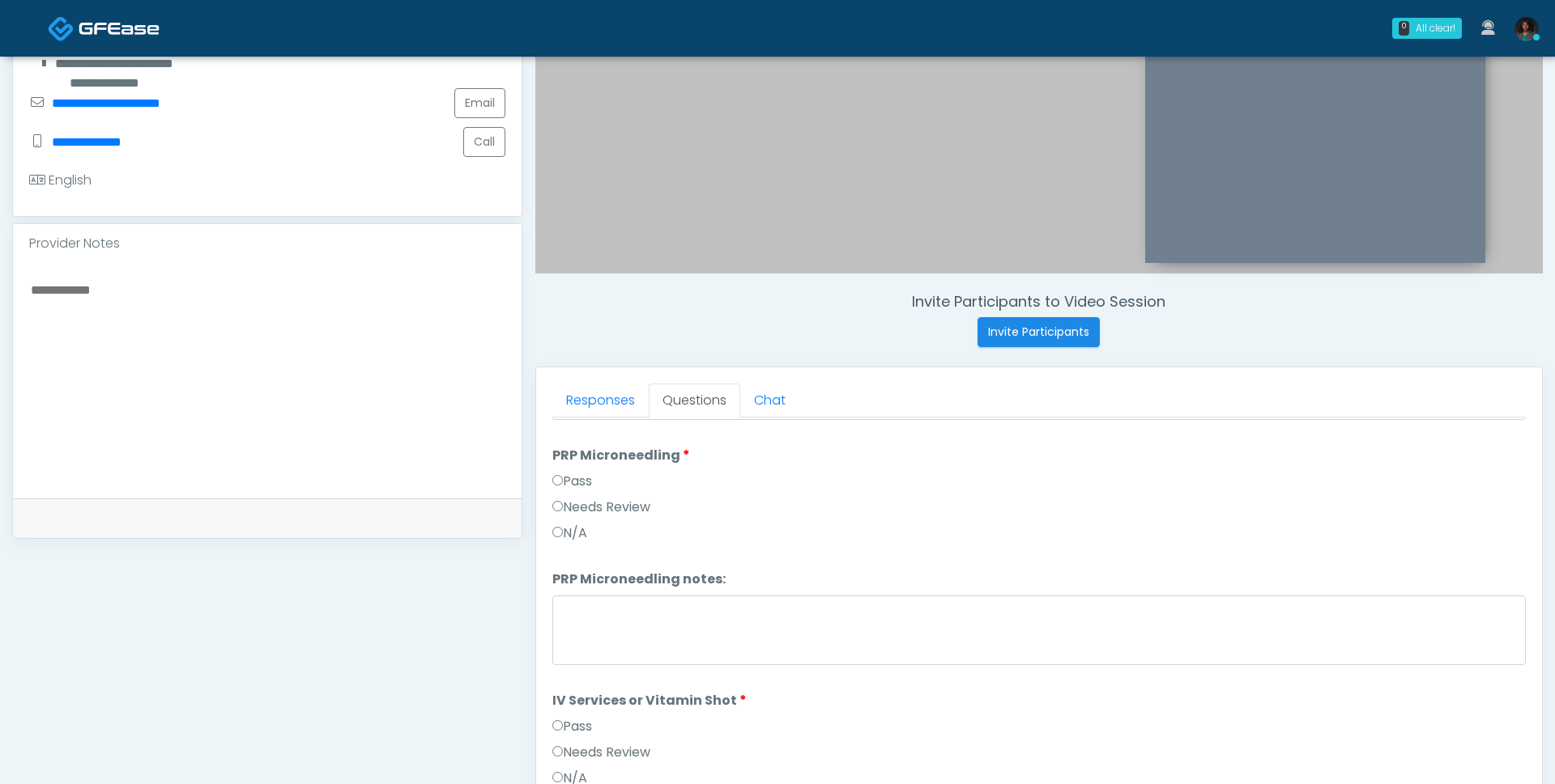
scroll to position [0, 0]
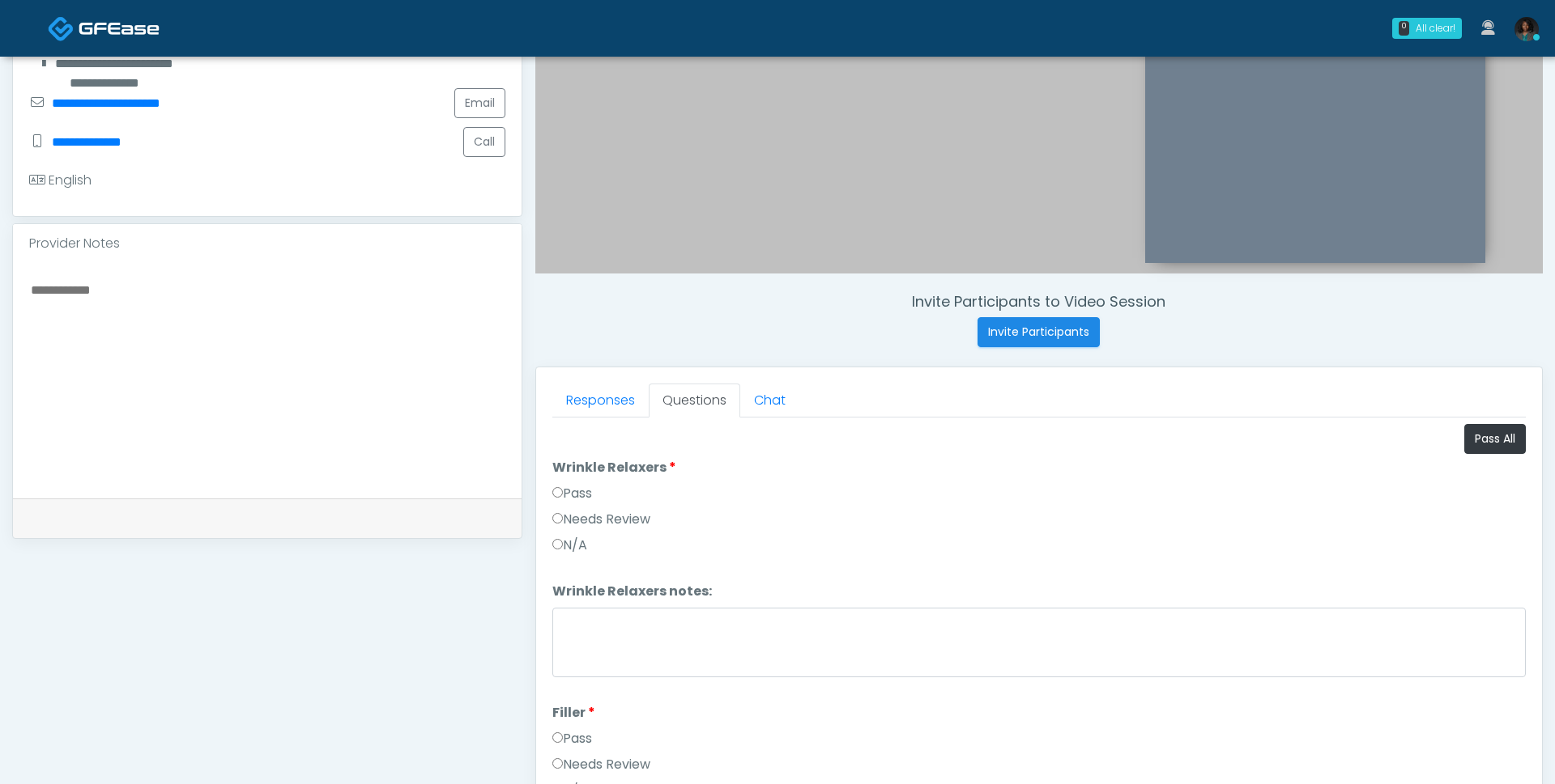
click at [1500, 432] on button "Pass All" at bounding box center [1495, 438] width 62 height 30
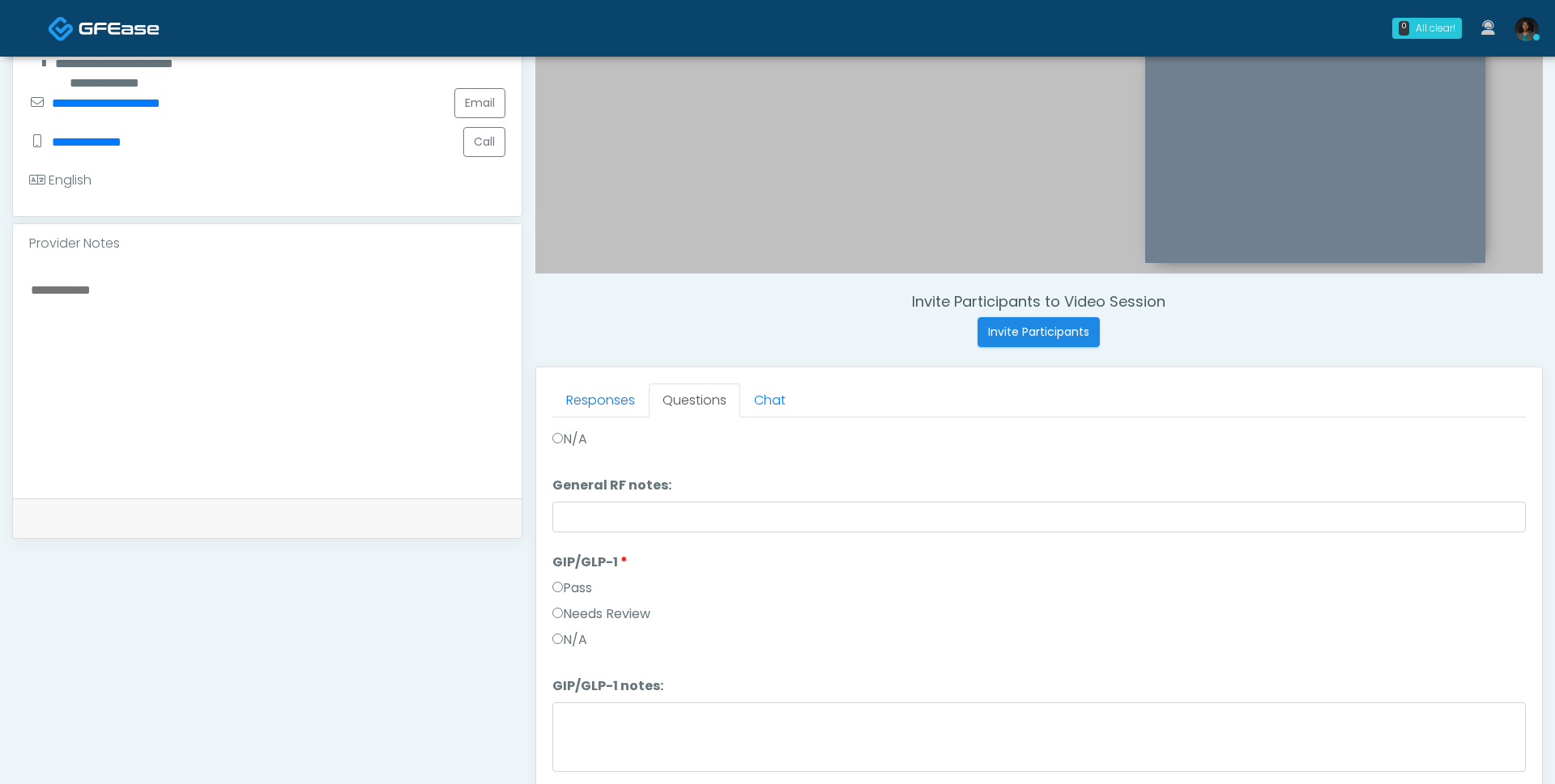
scroll to position [665, 0]
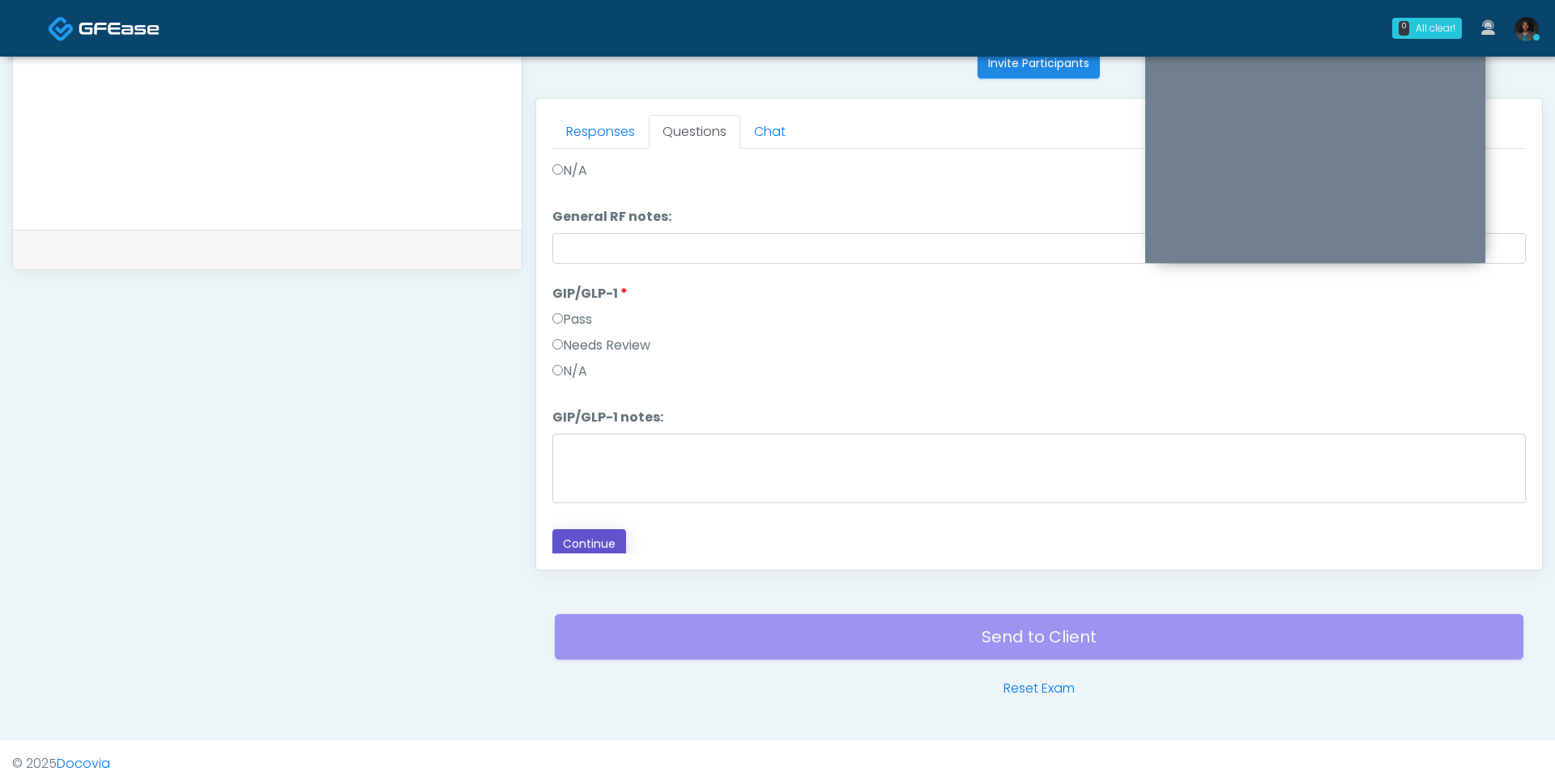
click at [596, 544] on button "Continue" at bounding box center [589, 544] width 74 height 30
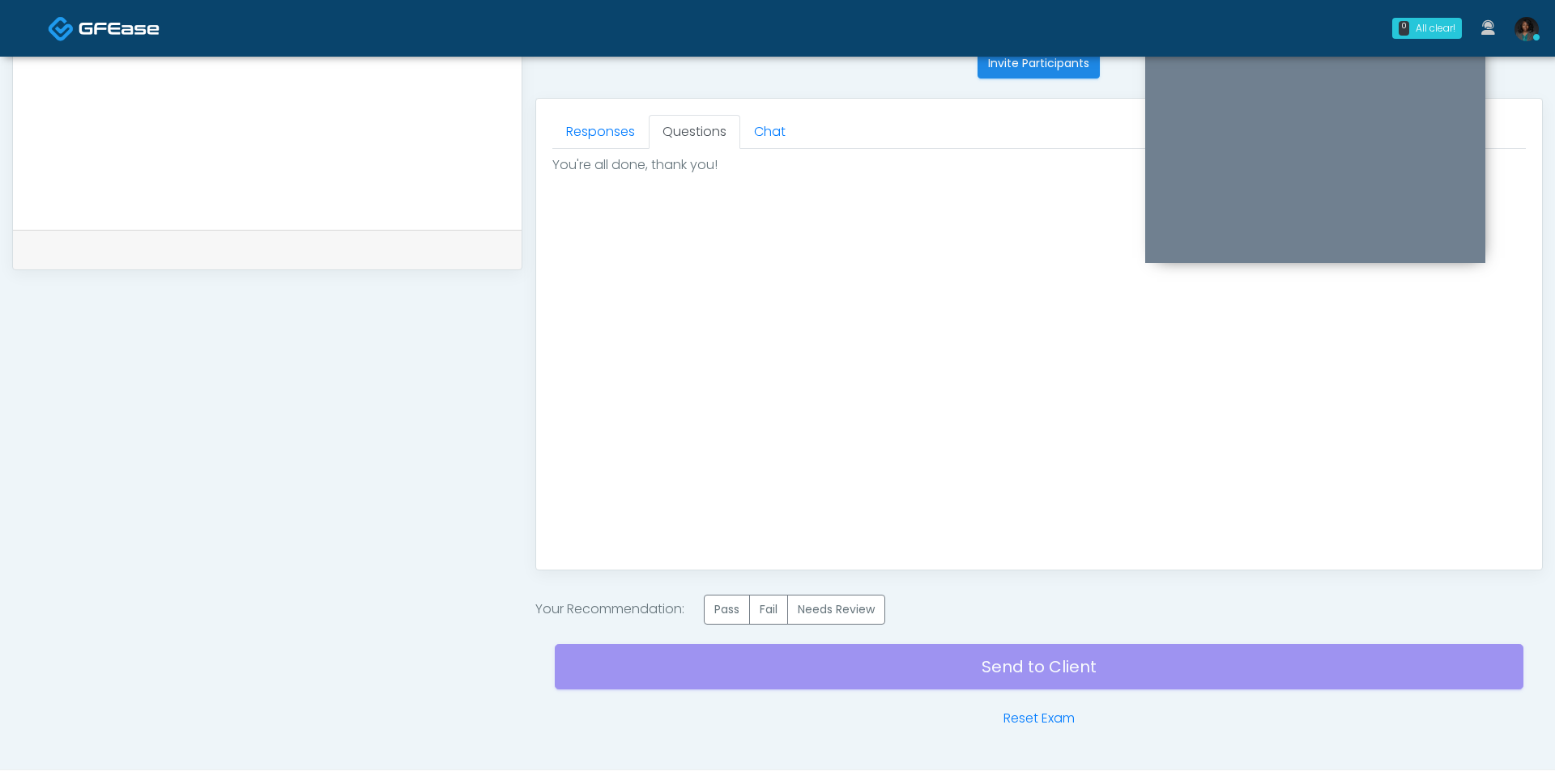
scroll to position [0, 0]
click at [732, 619] on label "Pass" at bounding box center [727, 609] width 46 height 30
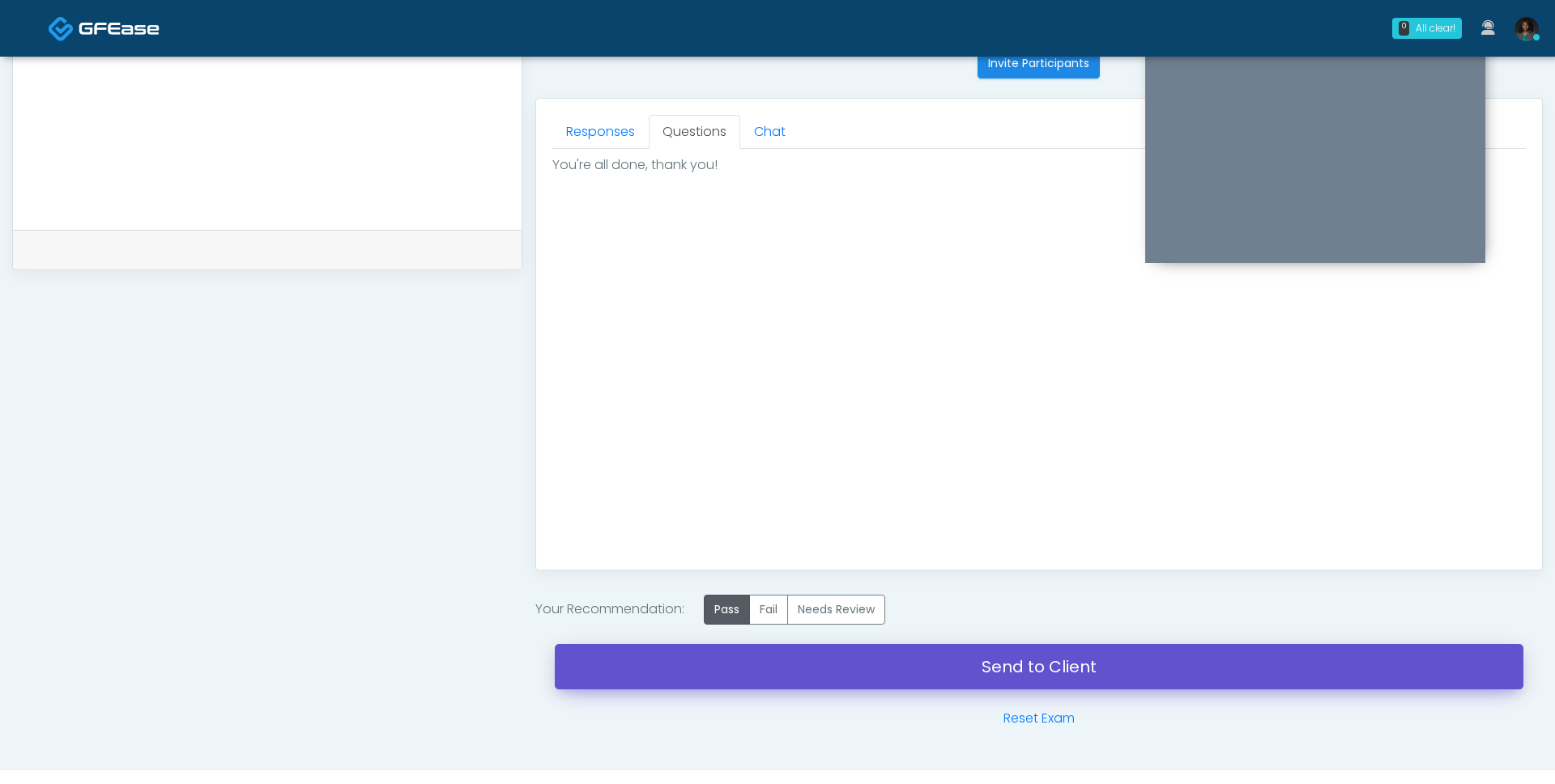
click at [823, 672] on link "Send to Client" at bounding box center [1039, 666] width 968 height 46
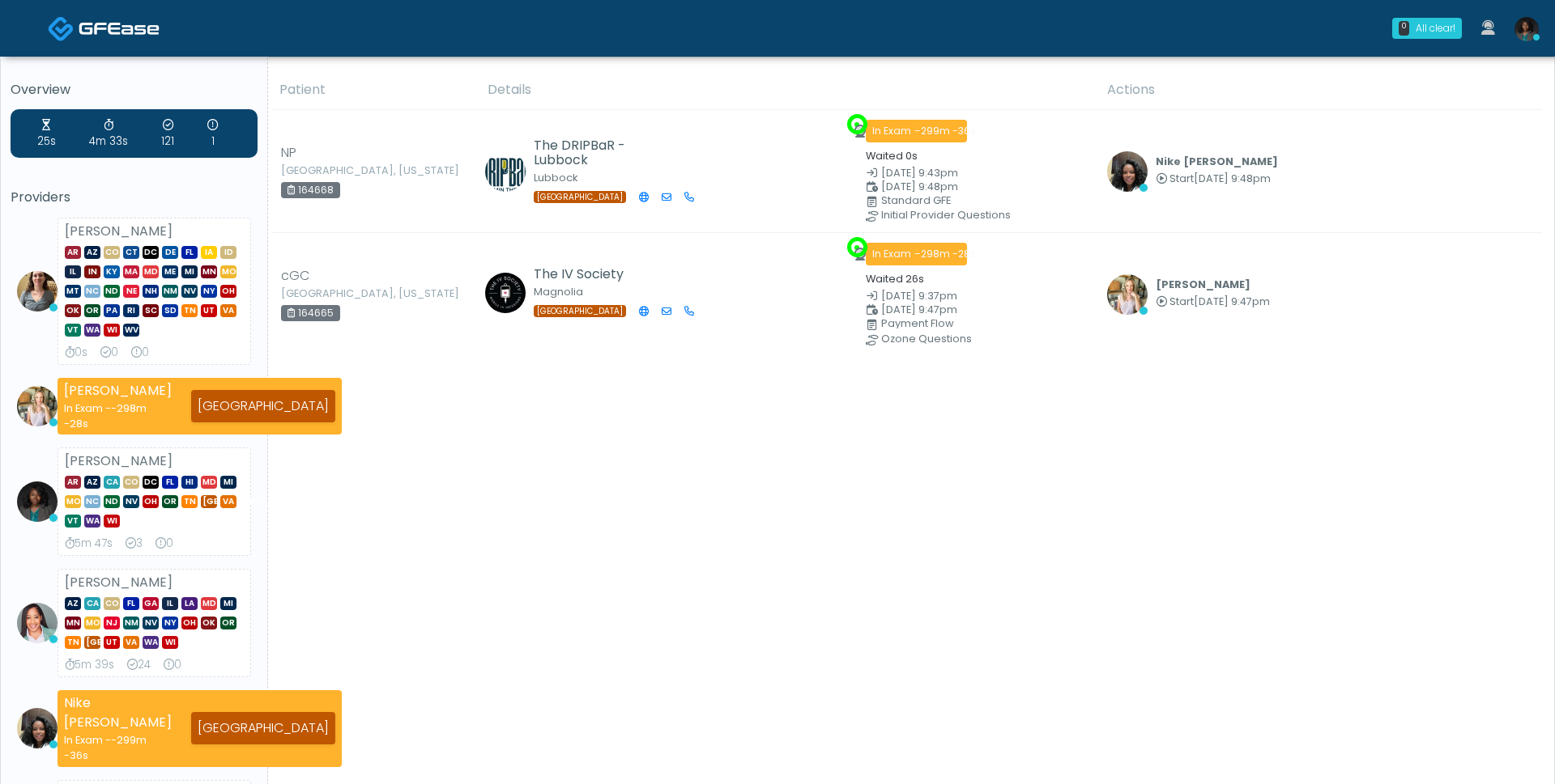
click at [845, 477] on div "Patient Details Actions" at bounding box center [905, 703] width 1274 height 1265
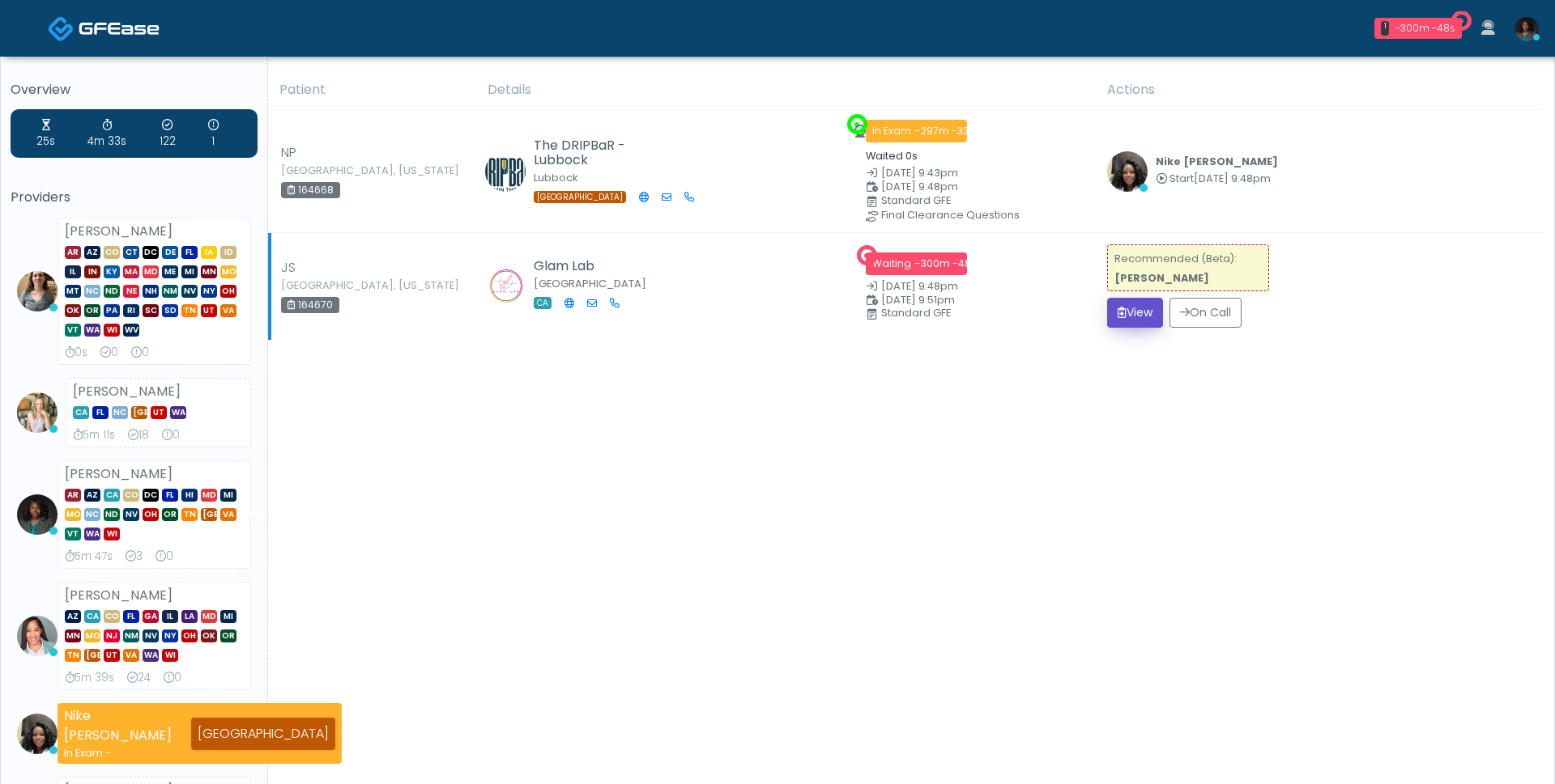
click at [1150, 309] on button "View" at bounding box center [1134, 312] width 56 height 30
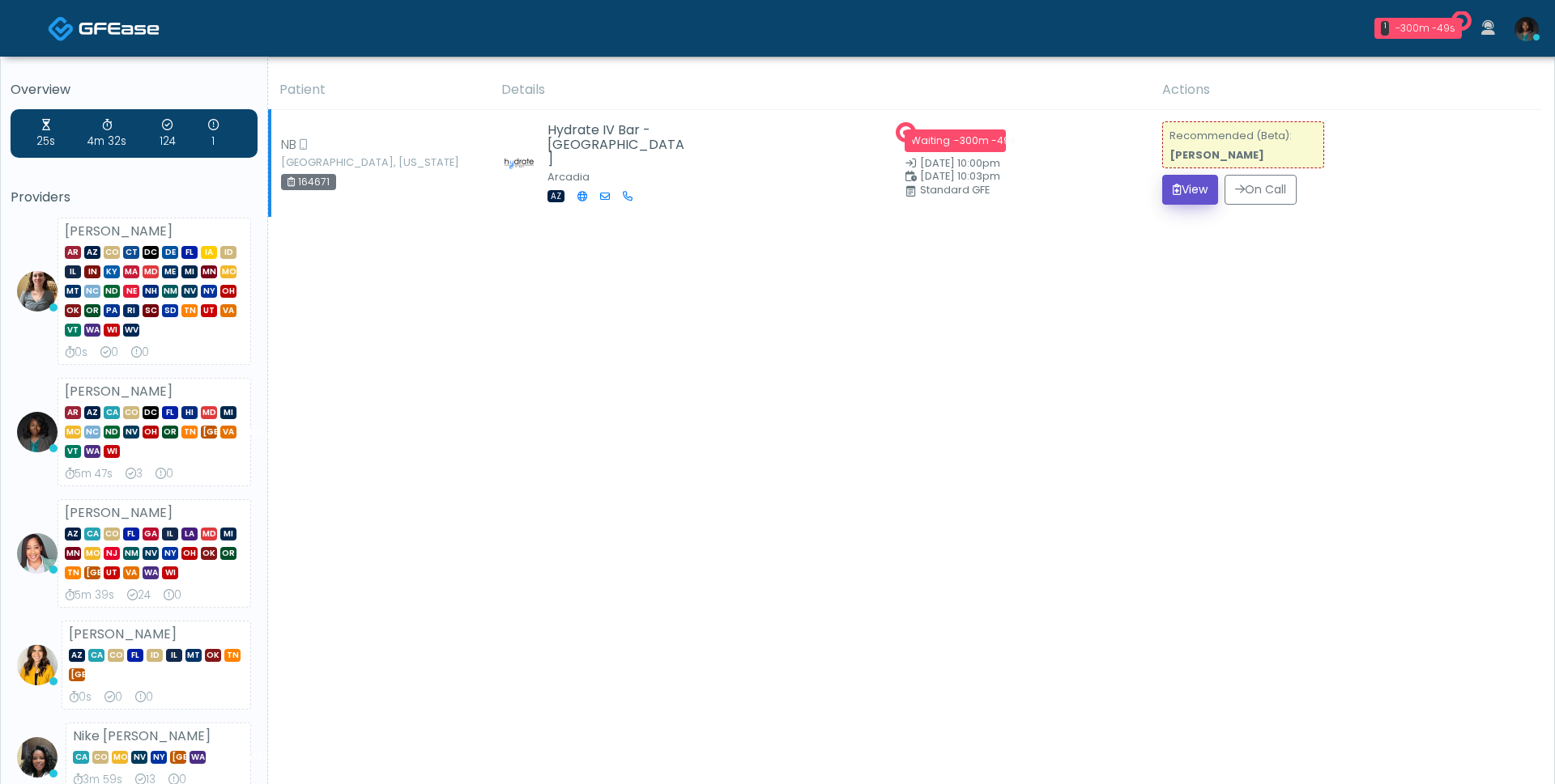
click at [1200, 195] on button "View" at bounding box center [1189, 189] width 56 height 30
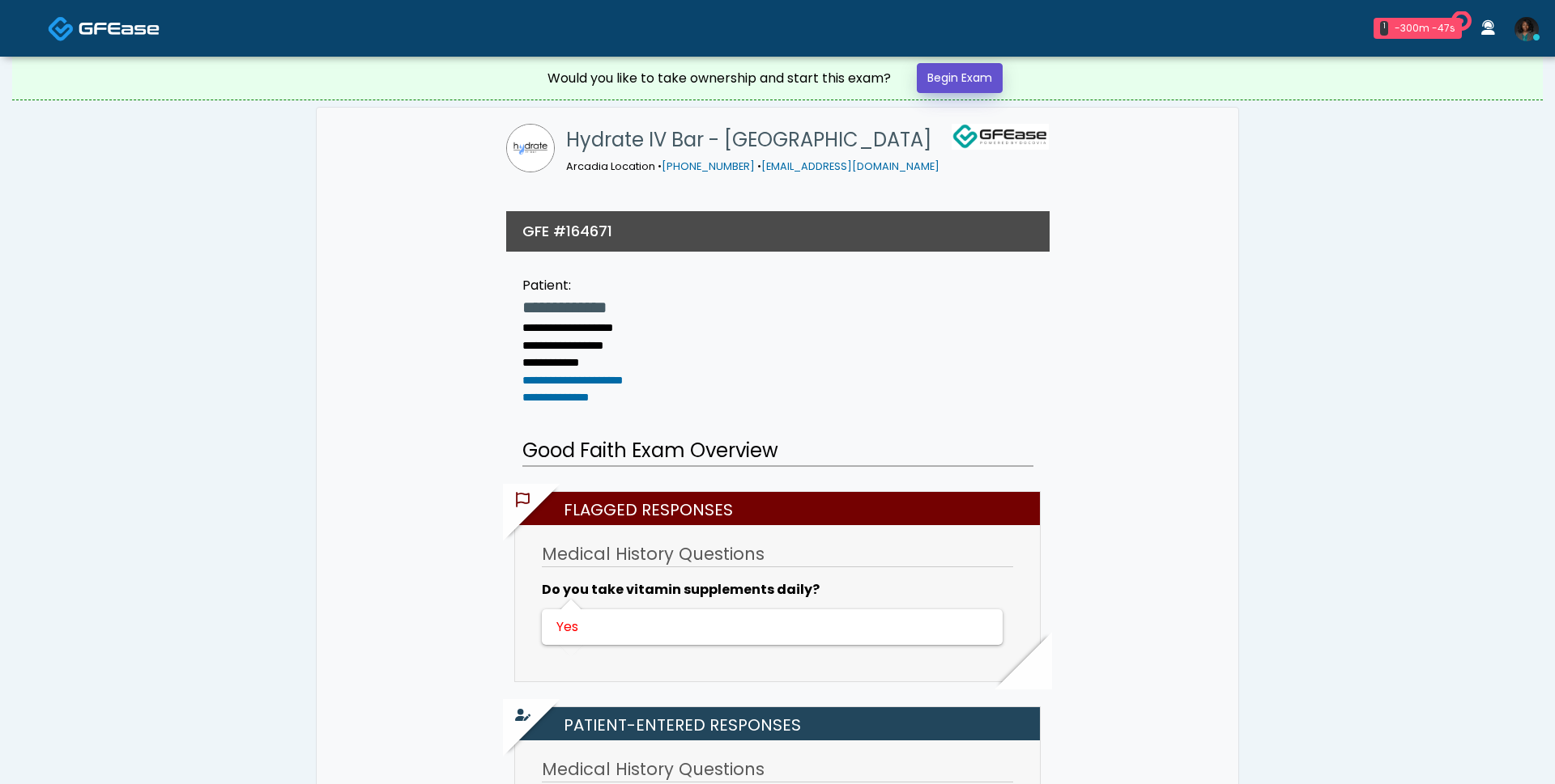
click at [947, 89] on link "Begin Exam" at bounding box center [960, 77] width 86 height 30
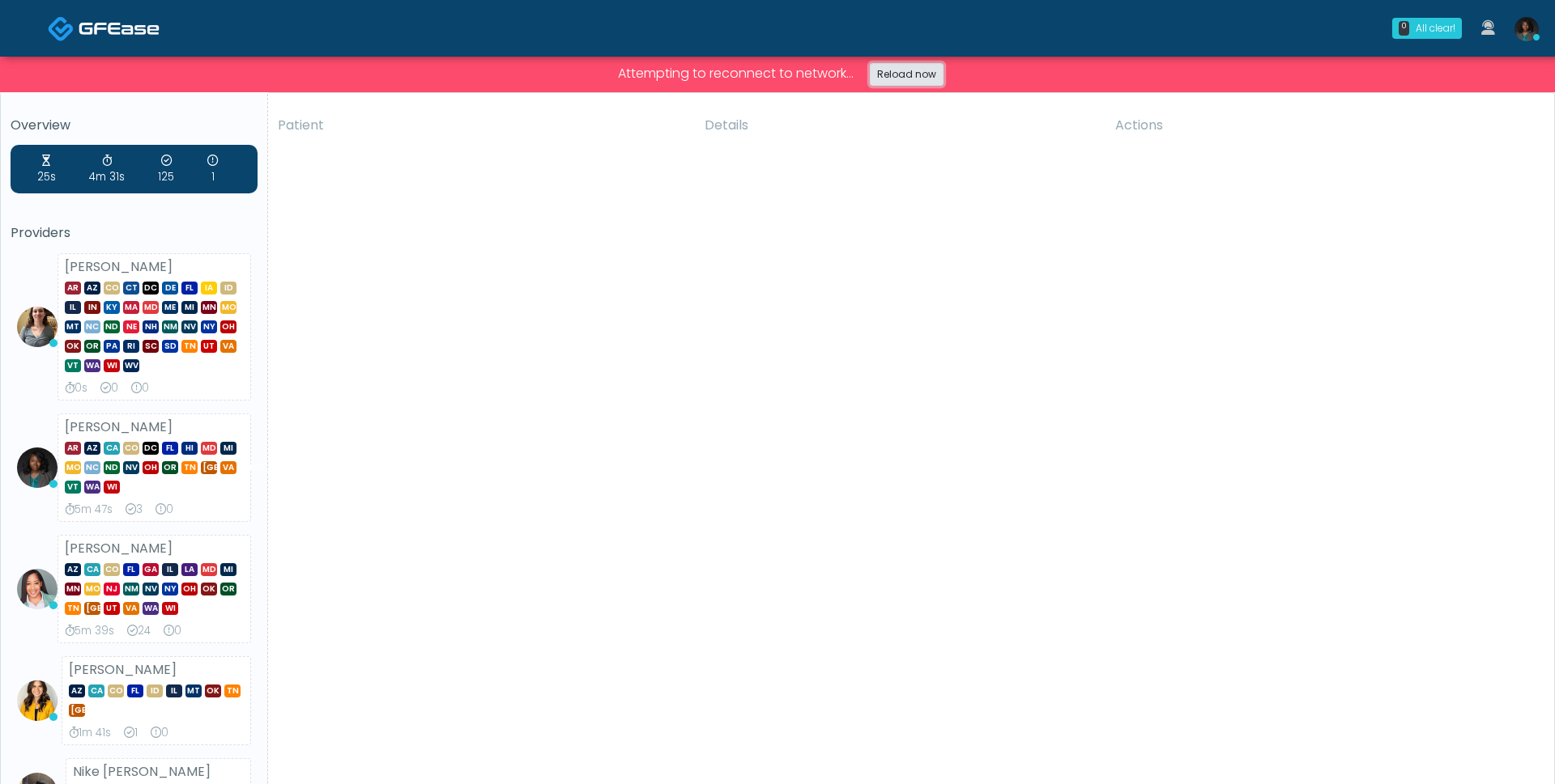
click at [924, 77] on link "Reload now" at bounding box center [907, 74] width 74 height 22
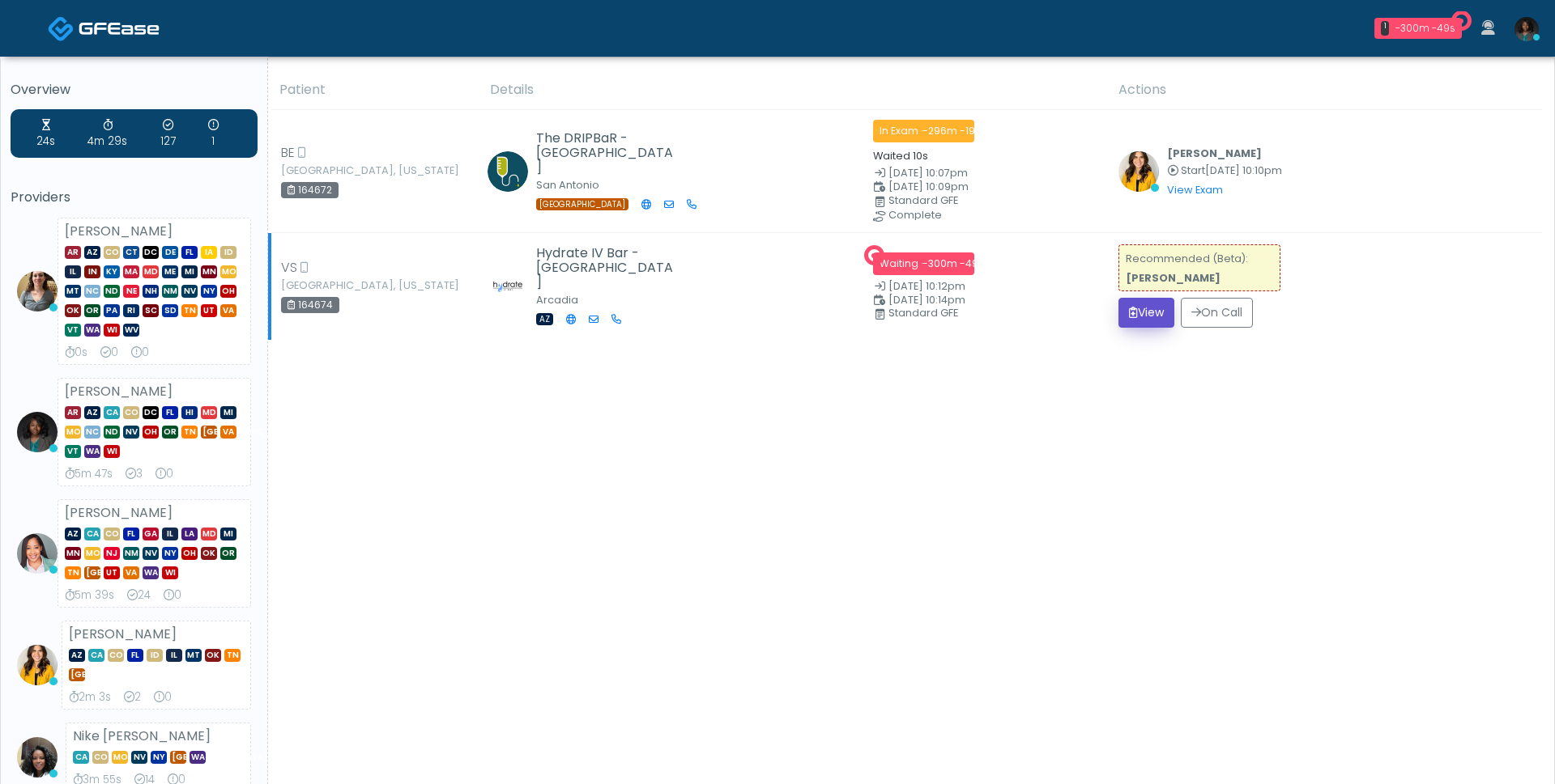
click at [1136, 325] on button "View" at bounding box center [1146, 312] width 56 height 30
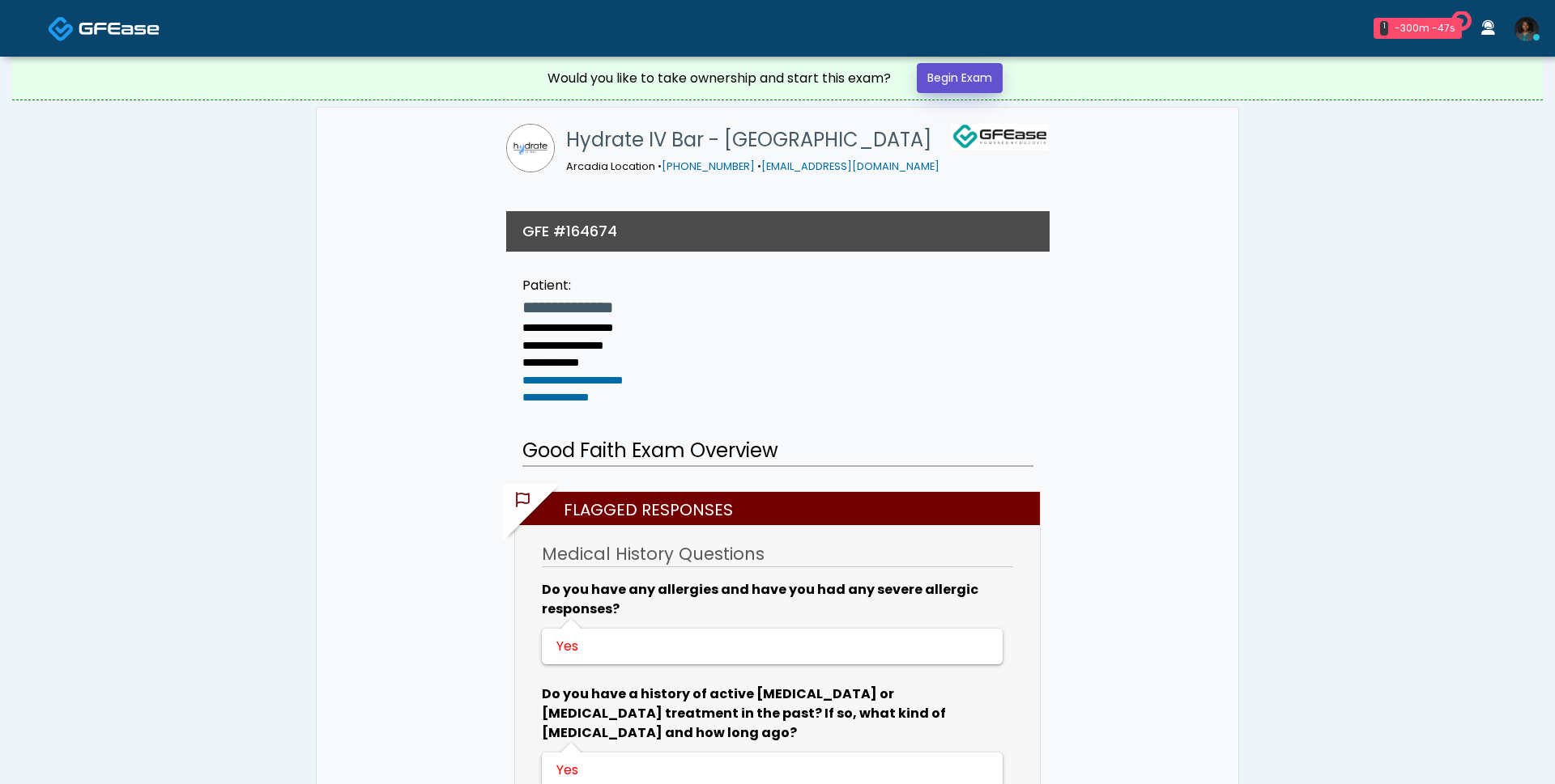
click at [971, 72] on link "Begin Exam" at bounding box center [960, 77] width 86 height 30
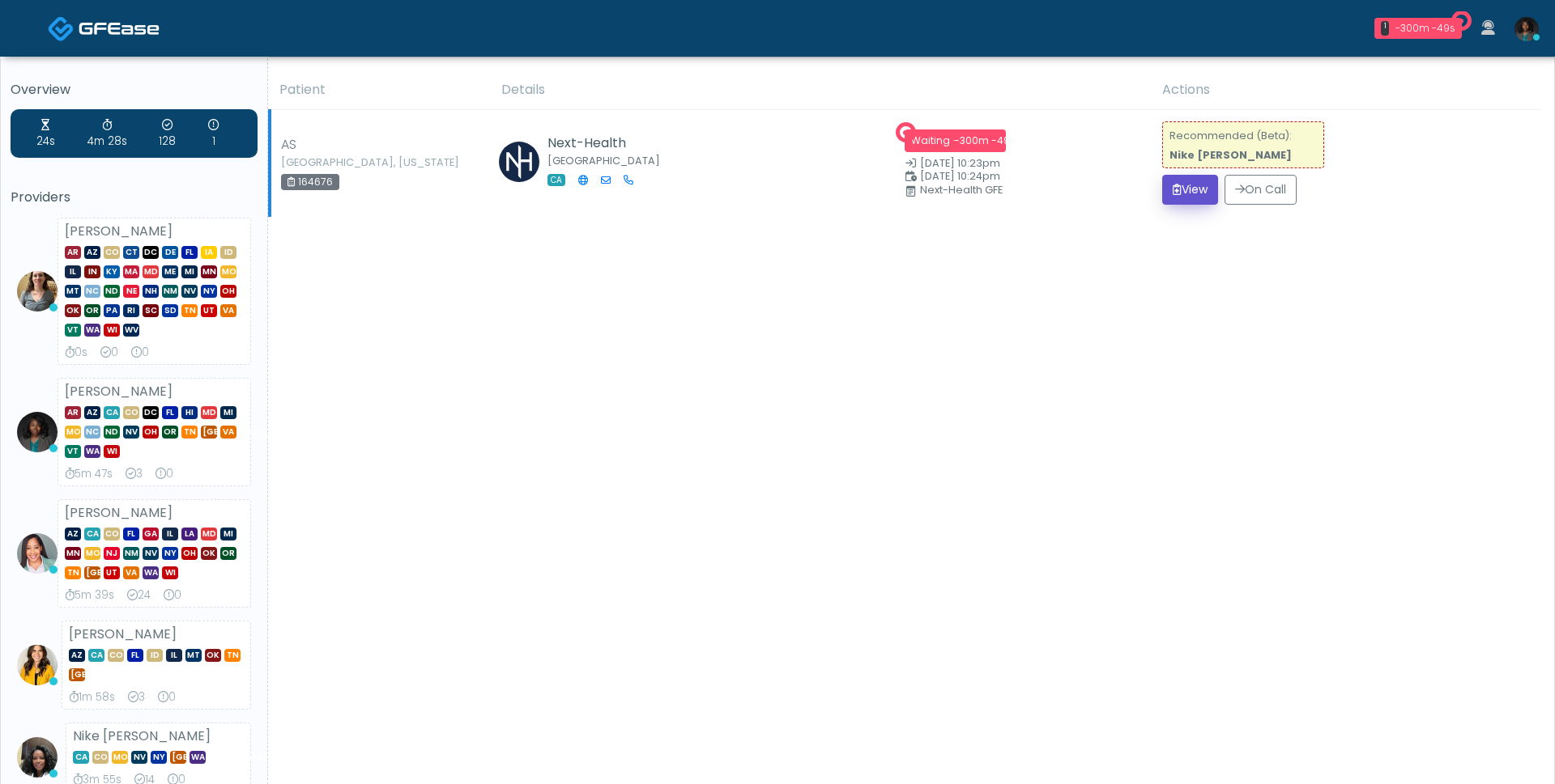
click at [1173, 196] on button "View" at bounding box center [1189, 189] width 56 height 30
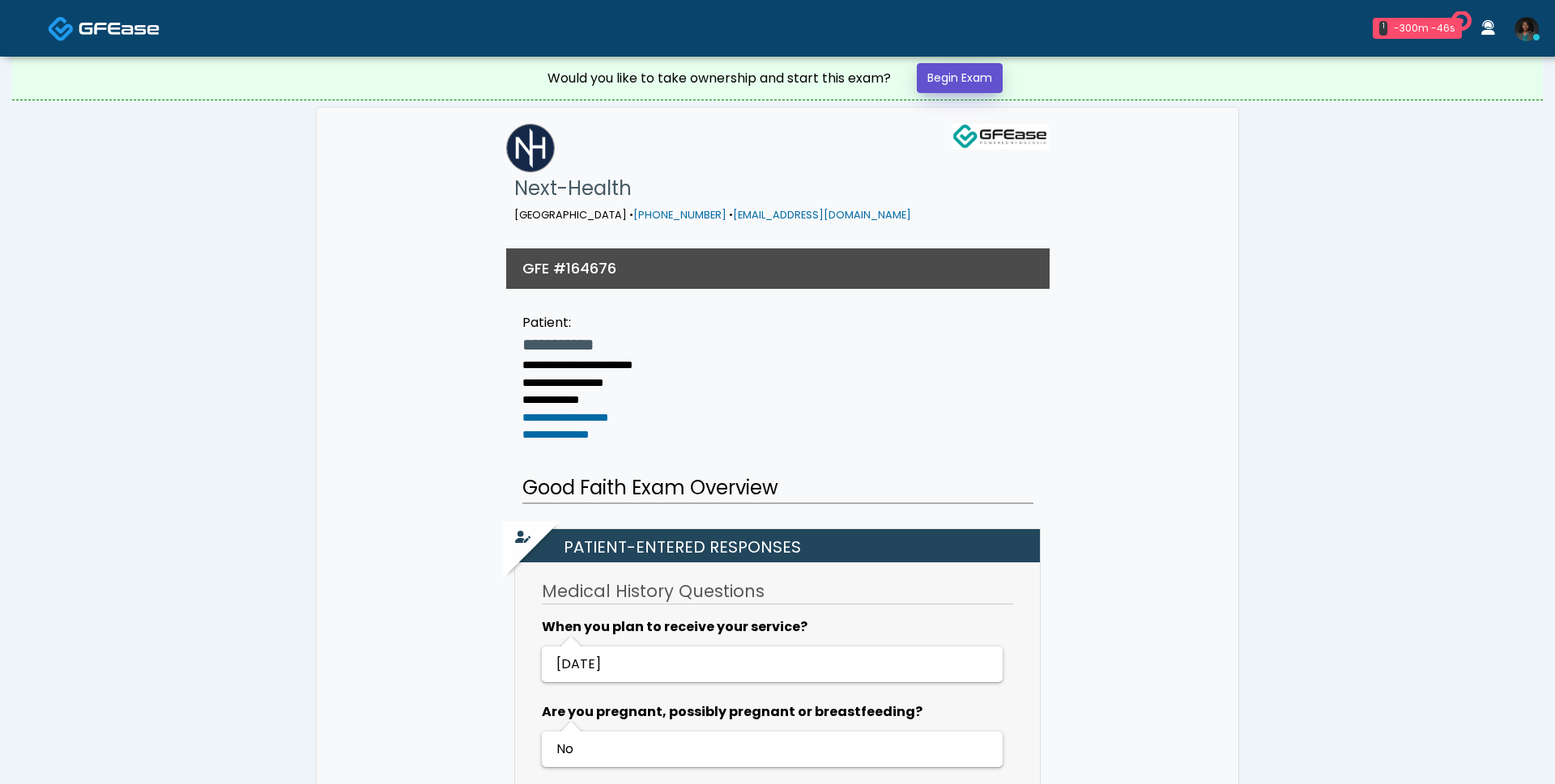
click at [974, 83] on link "Begin Exam" at bounding box center [960, 77] width 86 height 30
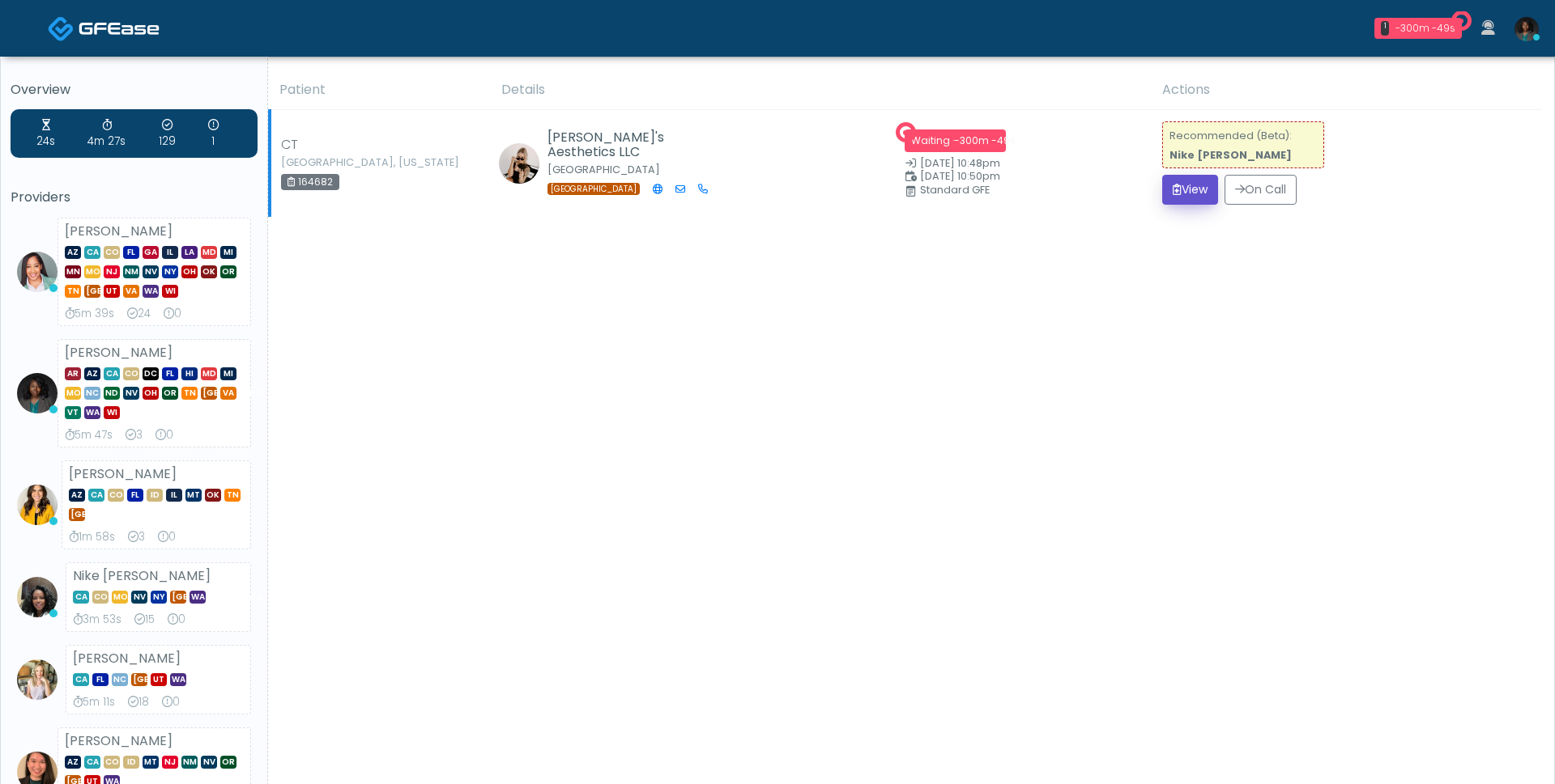
click at [1173, 200] on button "View" at bounding box center [1189, 189] width 56 height 30
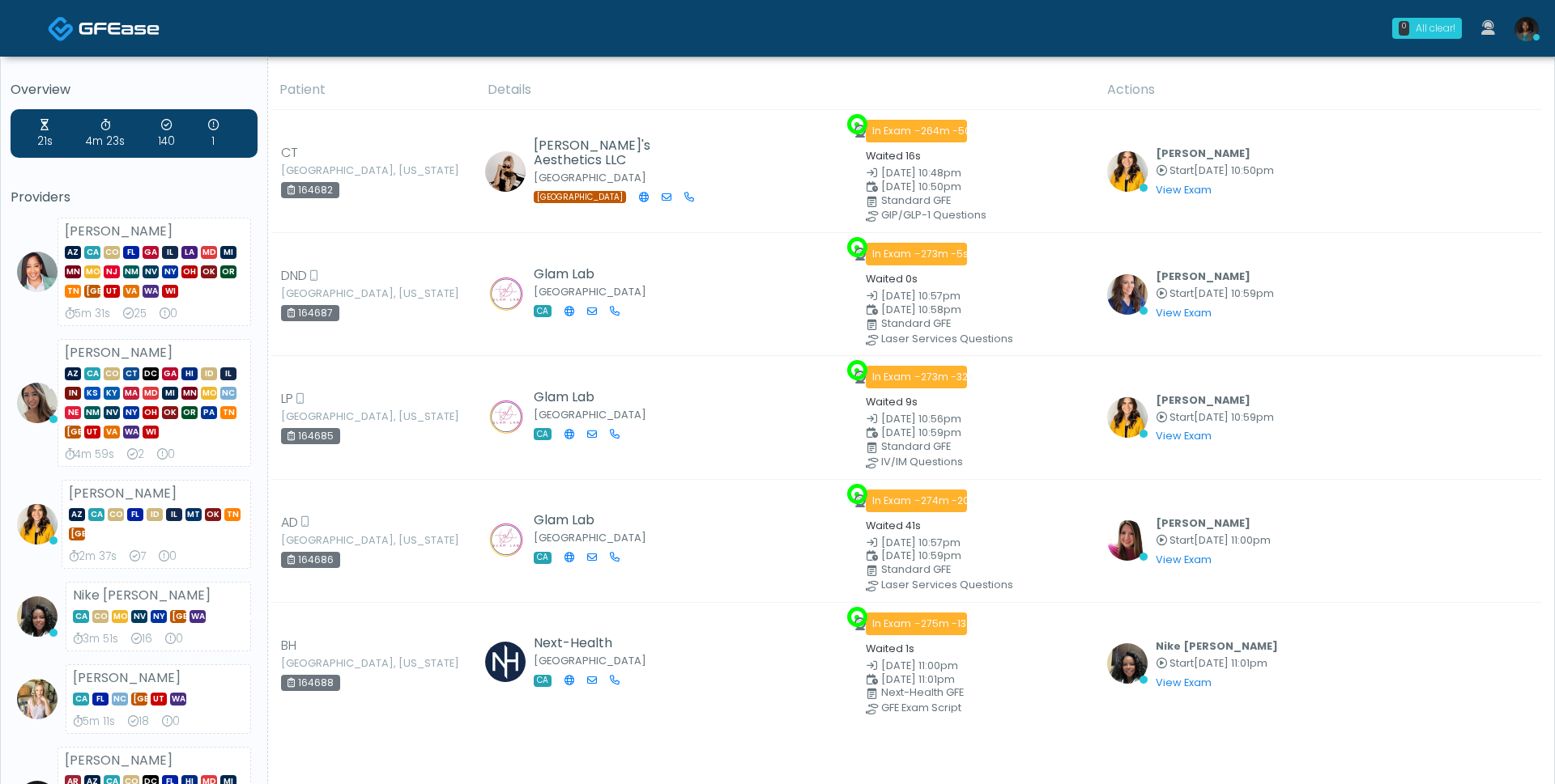
click at [1436, 45] on link "0 All clear!" at bounding box center [1427, 28] width 89 height 34
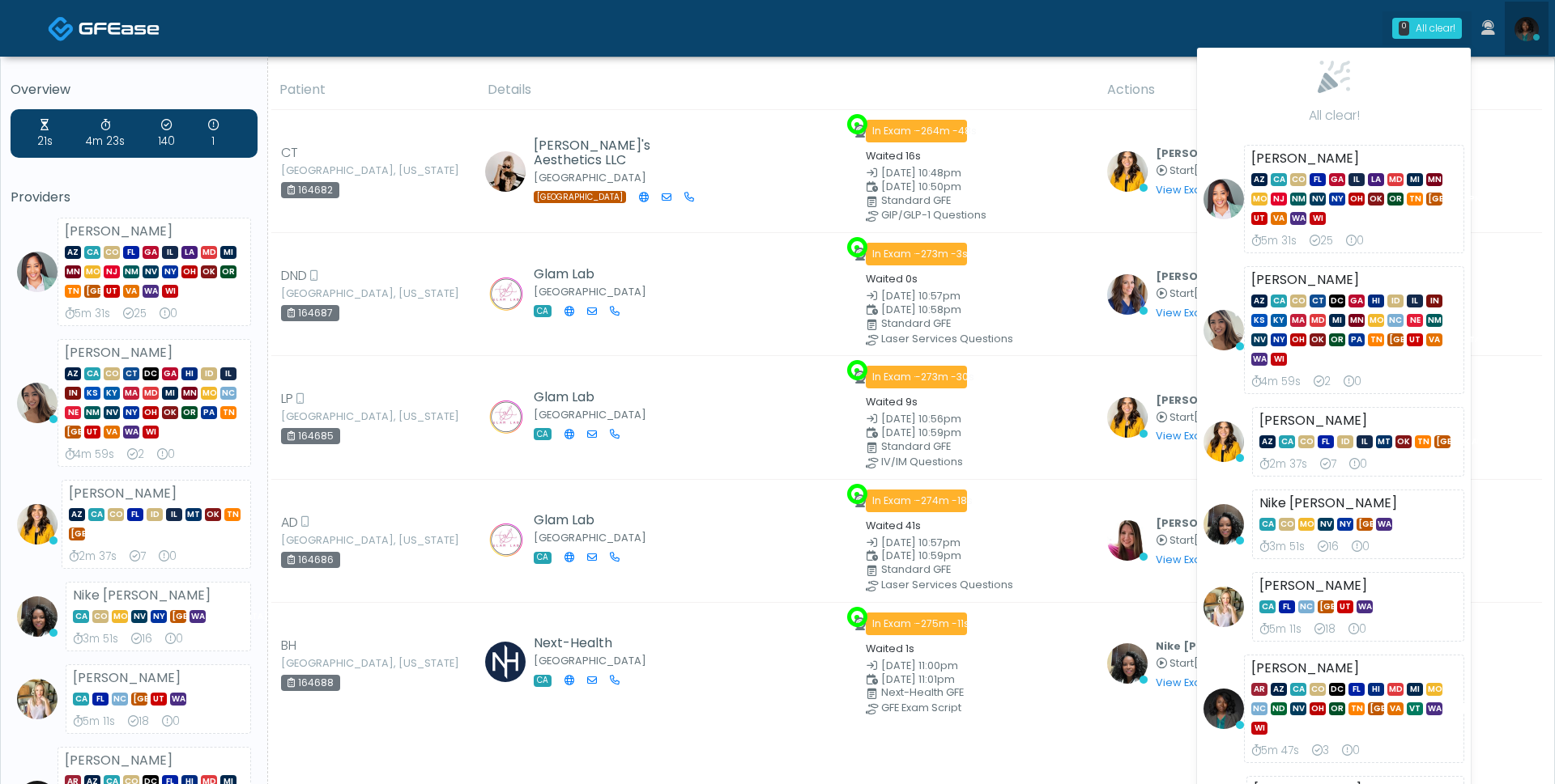
click at [1526, 34] on img at bounding box center [1527, 29] width 24 height 24
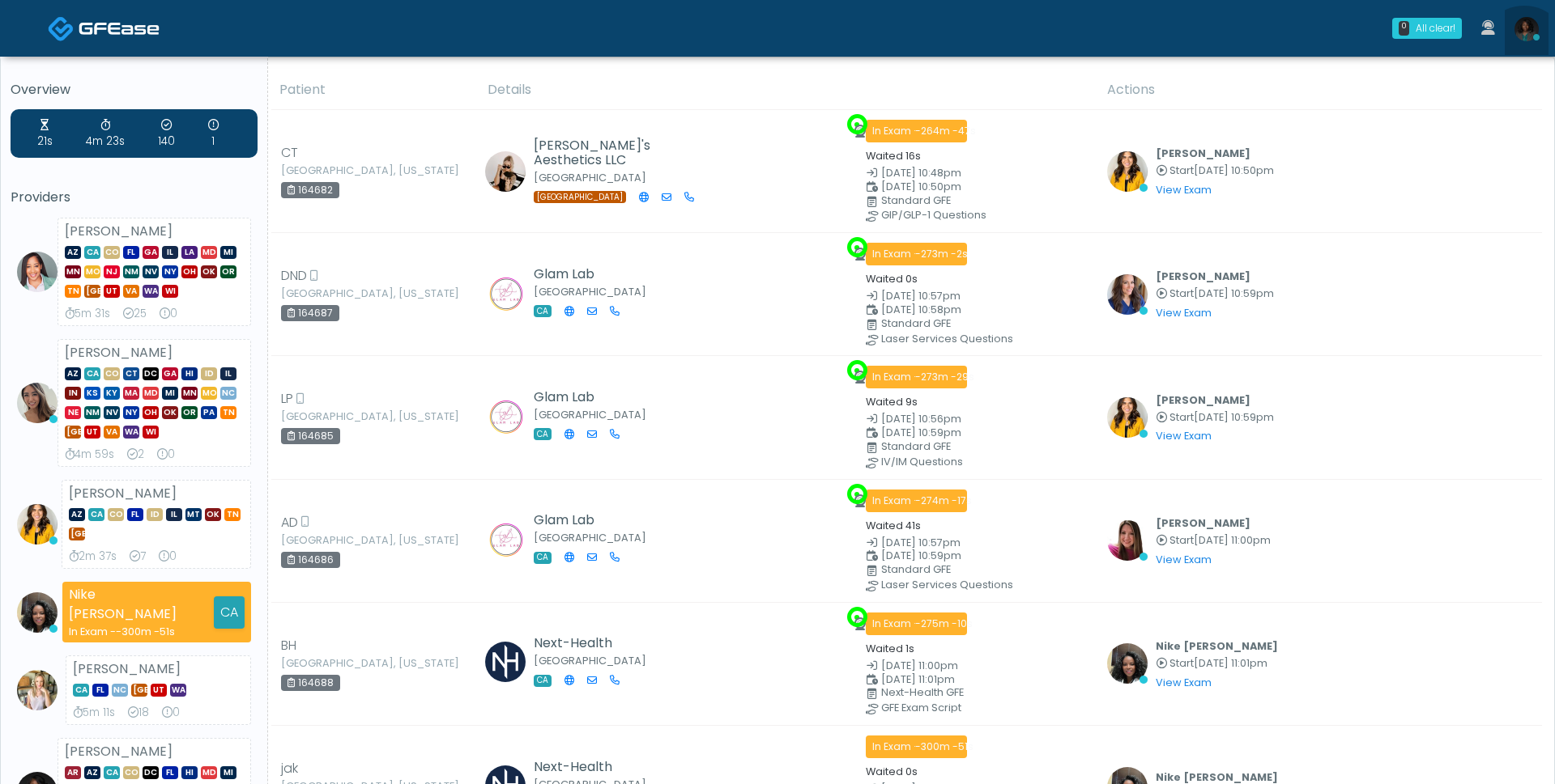
click at [1525, 49] on link at bounding box center [1526, 28] width 44 height 53
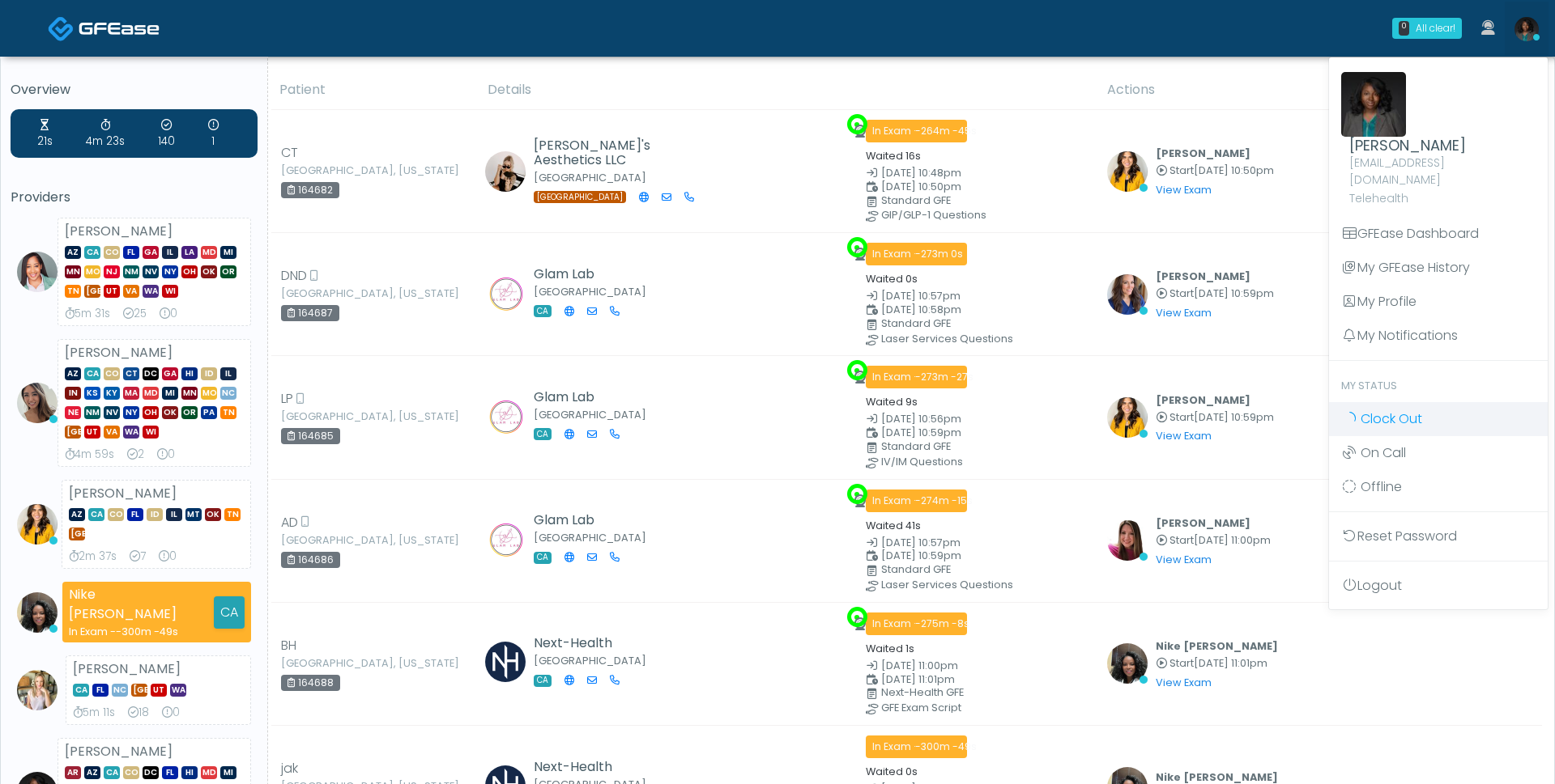
click at [1434, 414] on link "Clock Out" at bounding box center [1438, 420] width 218 height 34
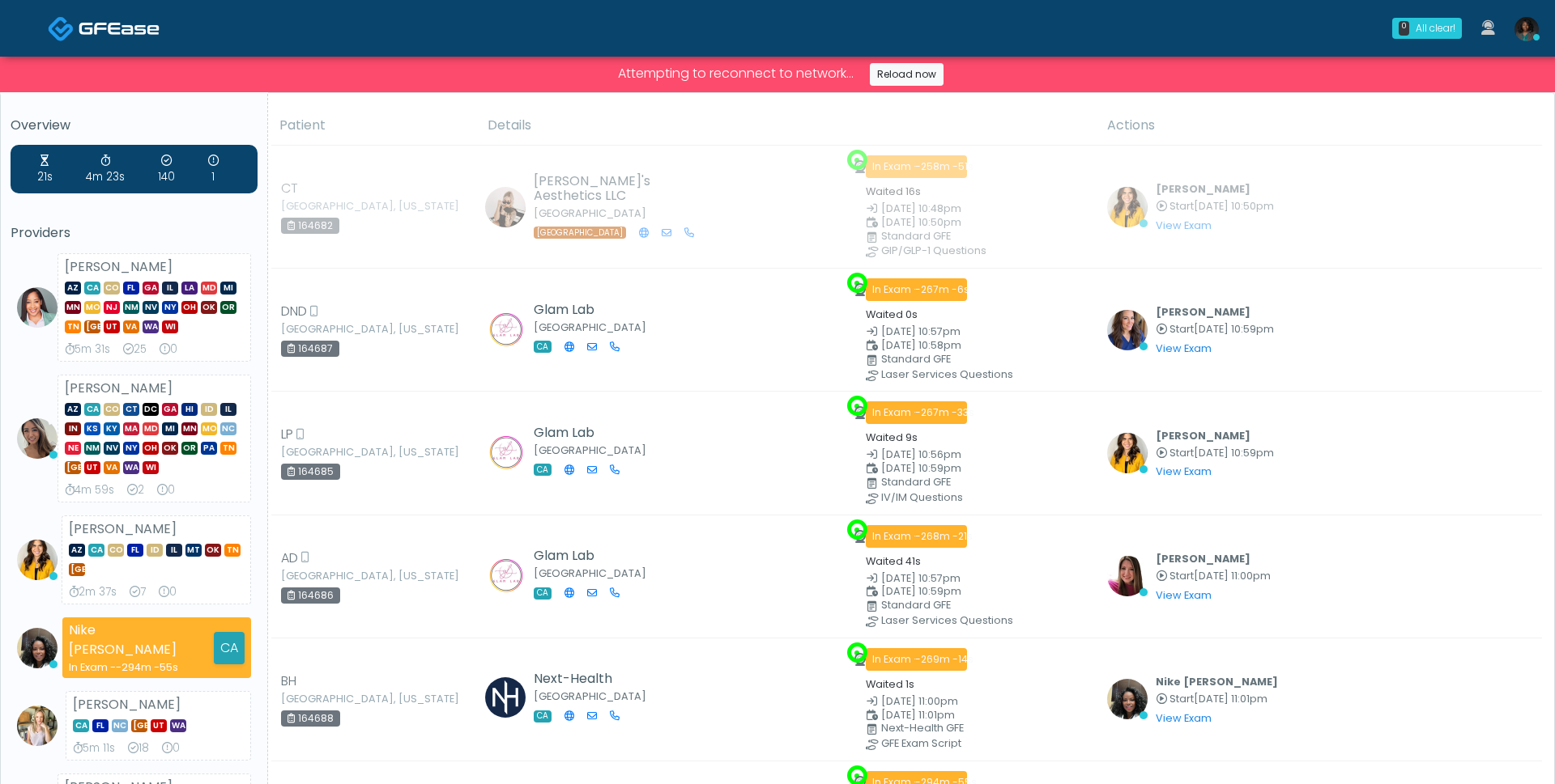
click at [1530, 34] on img at bounding box center [1527, 29] width 24 height 24
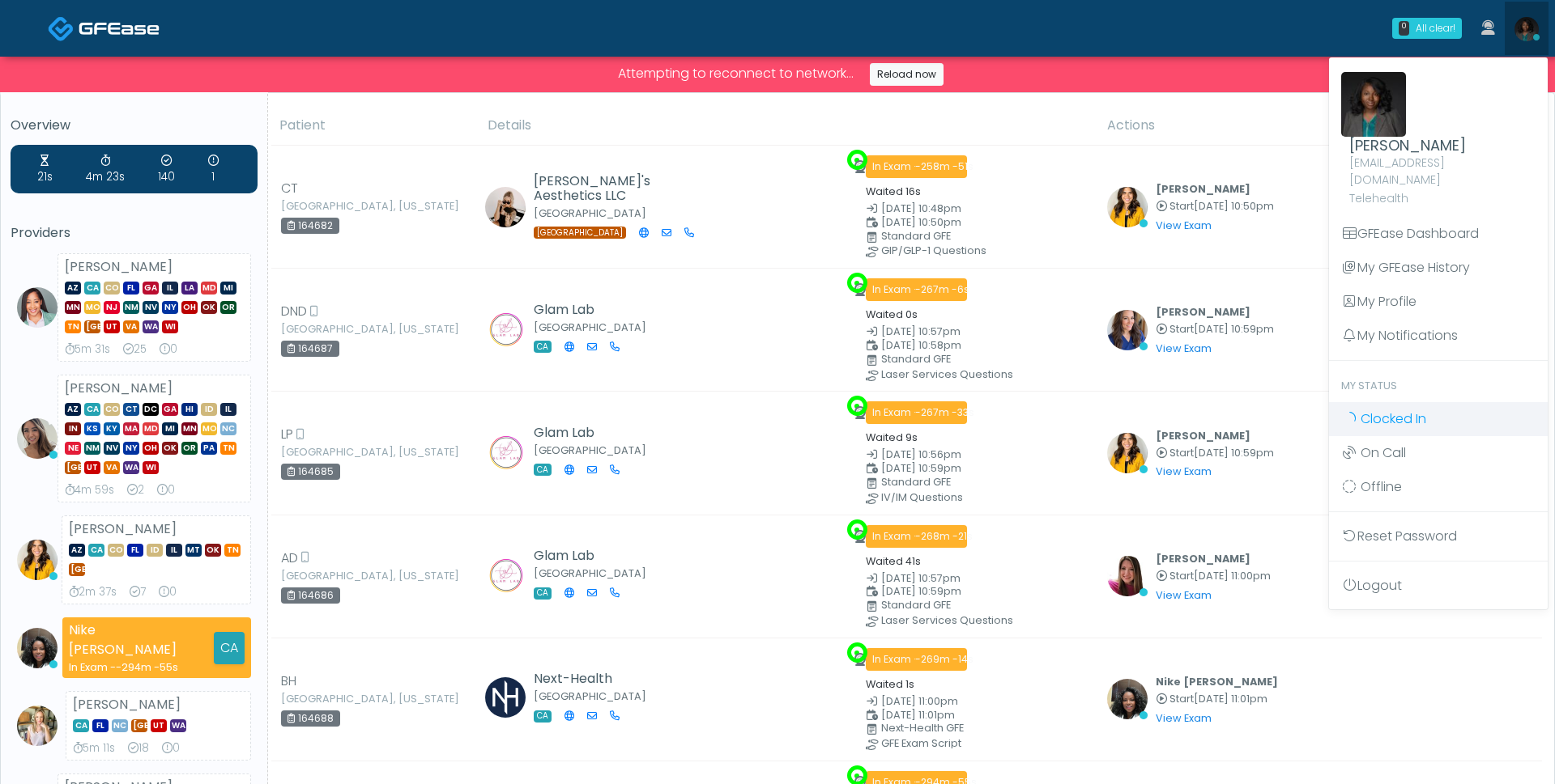
click at [1381, 409] on span "Clocked In" at bounding box center [1393, 419] width 65 height 19
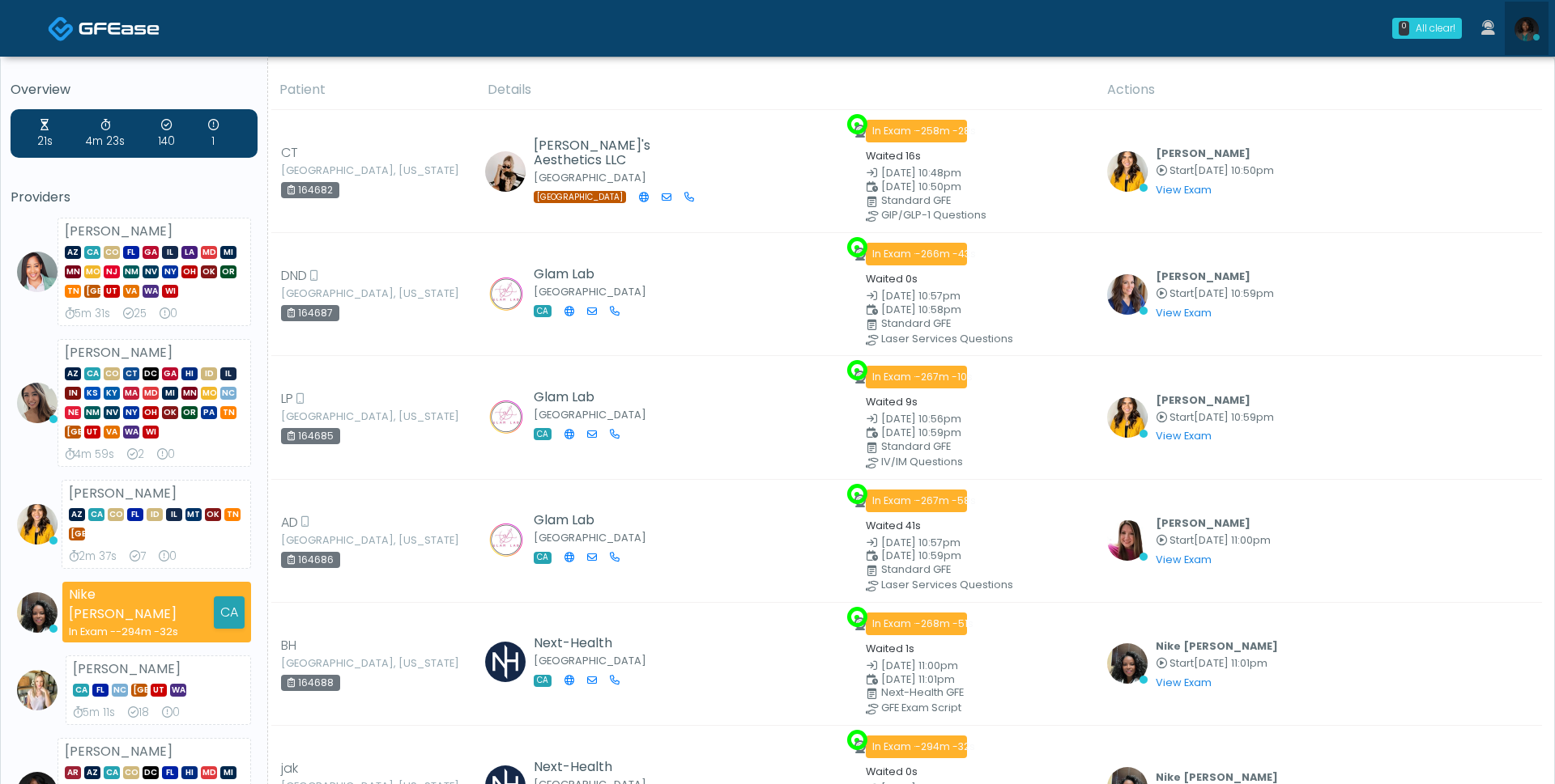
click at [1530, 34] on img at bounding box center [1527, 29] width 24 height 24
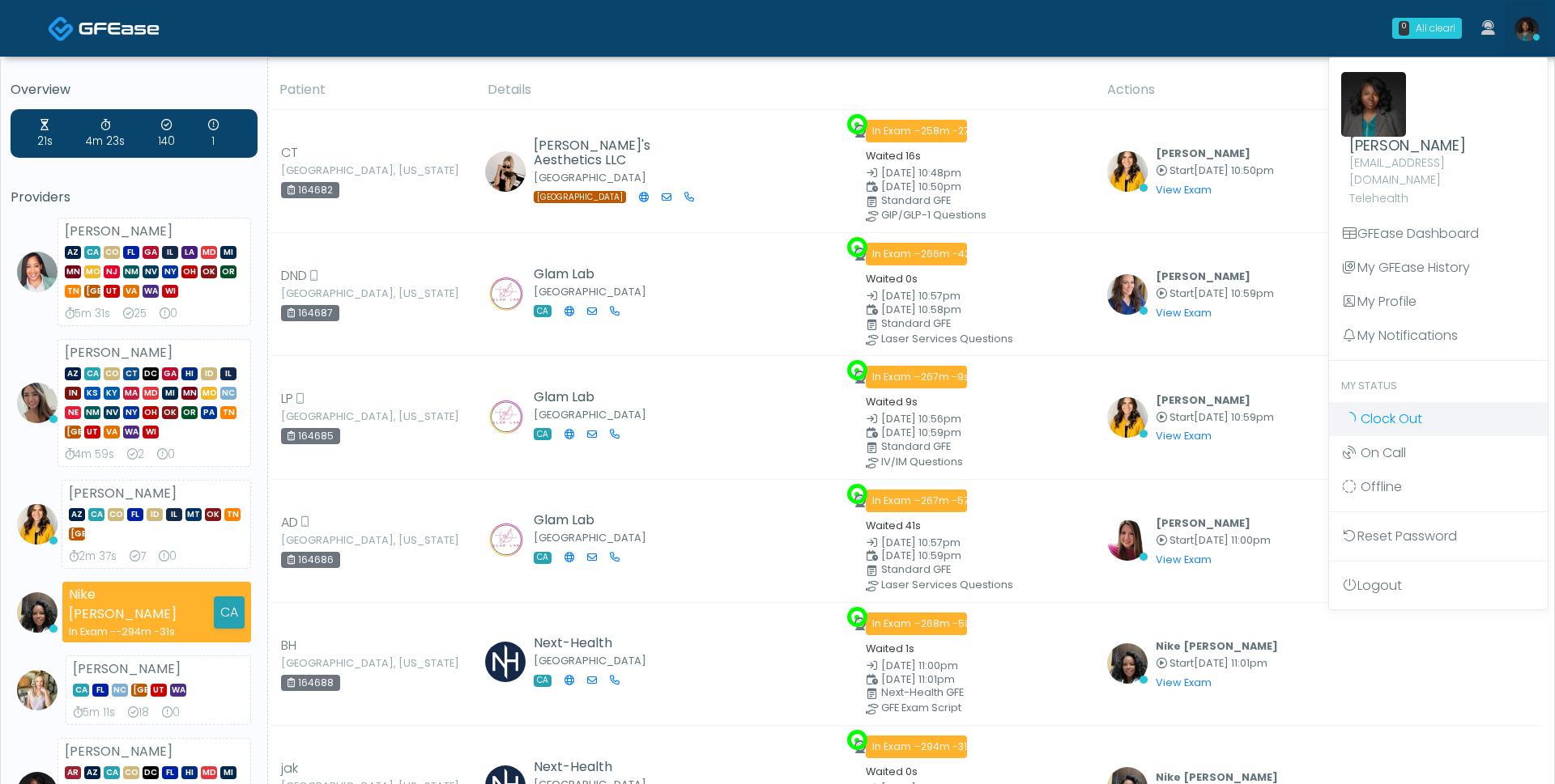
click at [1388, 409] on span "Clock Out" at bounding box center [1392, 419] width 62 height 19
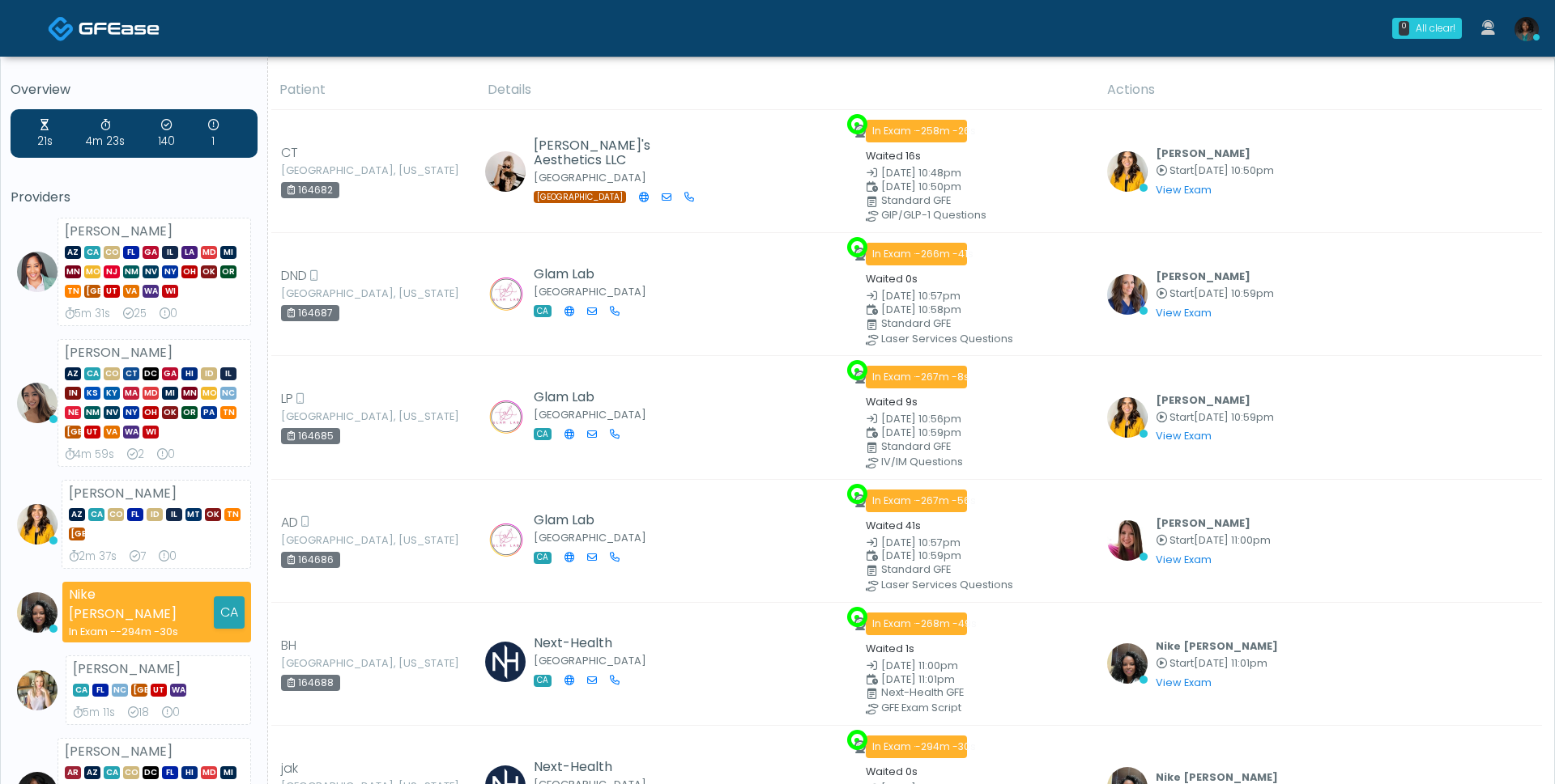
click at [1538, 33] on link at bounding box center [1526, 28] width 44 height 53
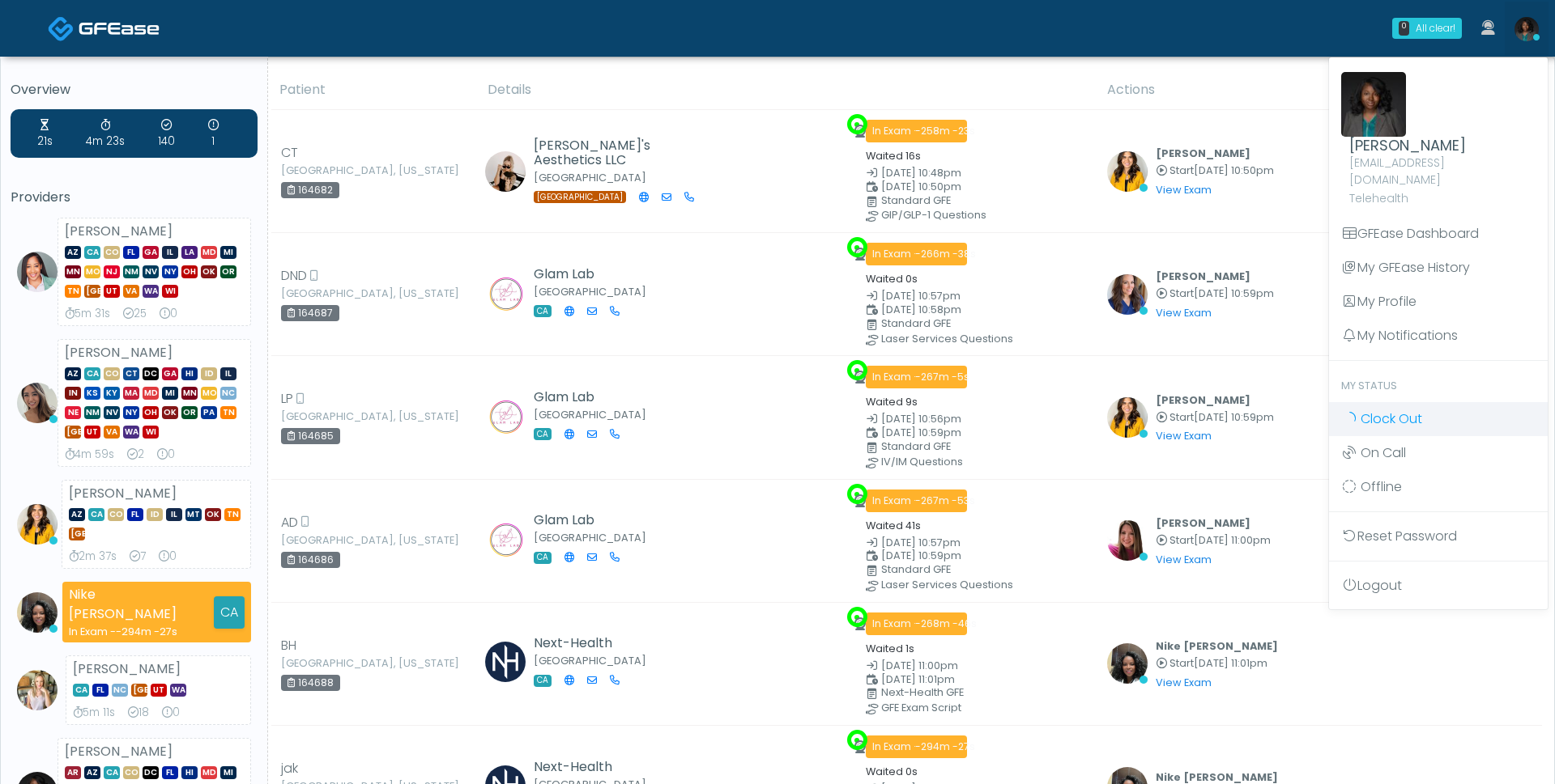
click at [1375, 409] on span "Clock Out" at bounding box center [1392, 419] width 62 height 19
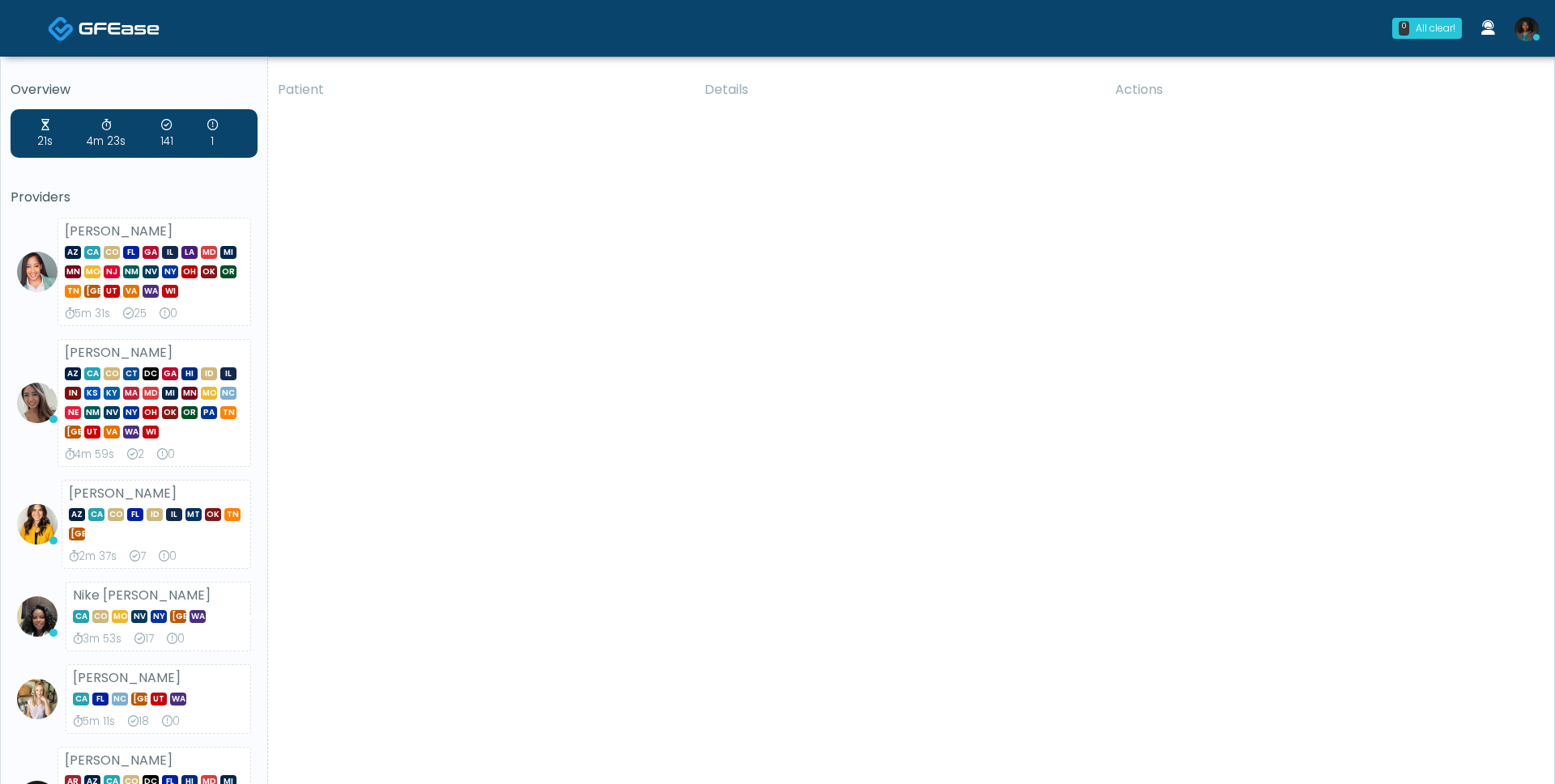
click at [1529, 40] on img at bounding box center [1527, 29] width 24 height 24
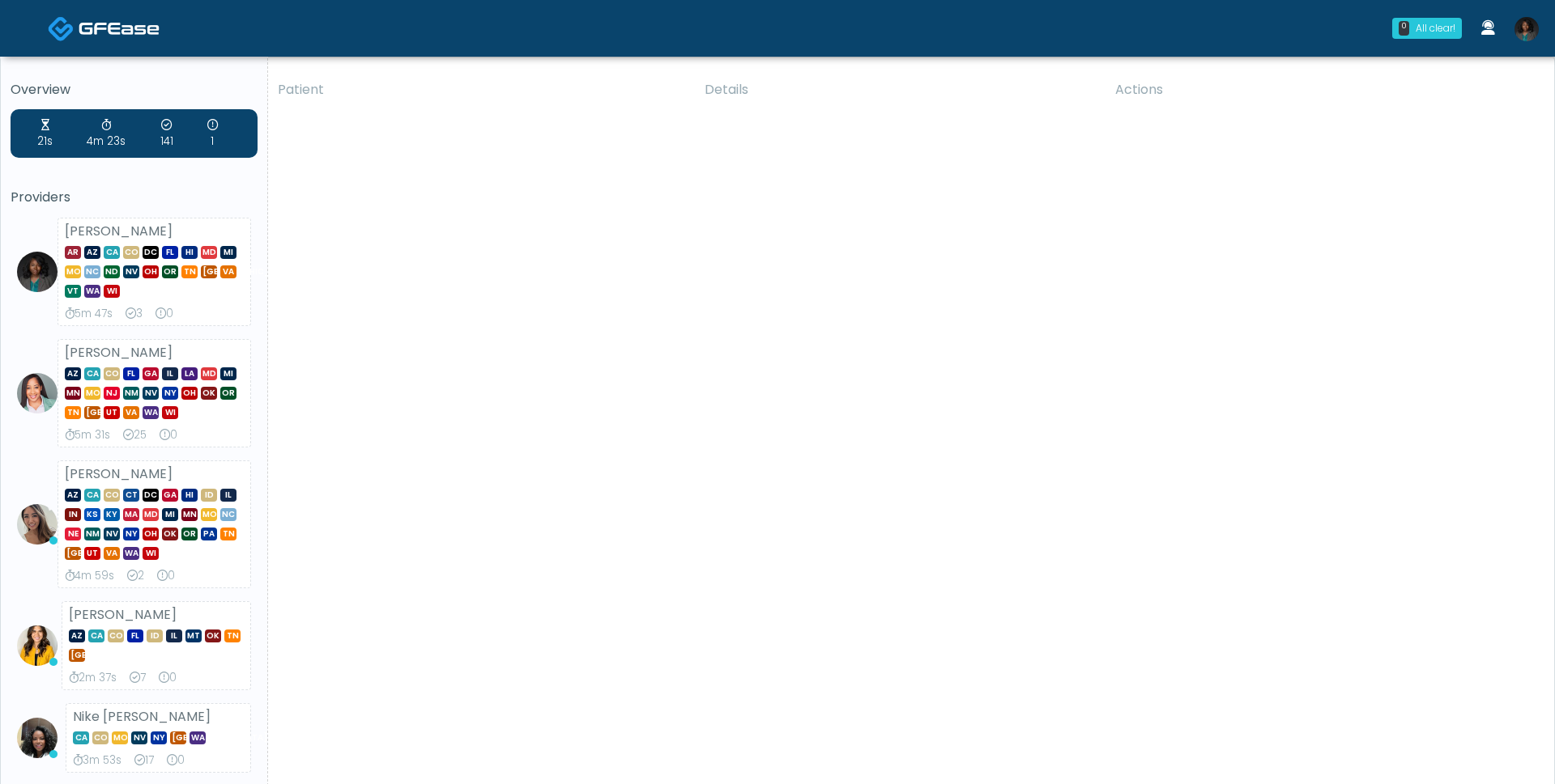
click at [1506, 38] on link at bounding box center [1526, 28] width 44 height 53
click at [1518, 34] on img at bounding box center [1527, 29] width 24 height 24
